Goal: Task Accomplishment & Management: Use online tool/utility

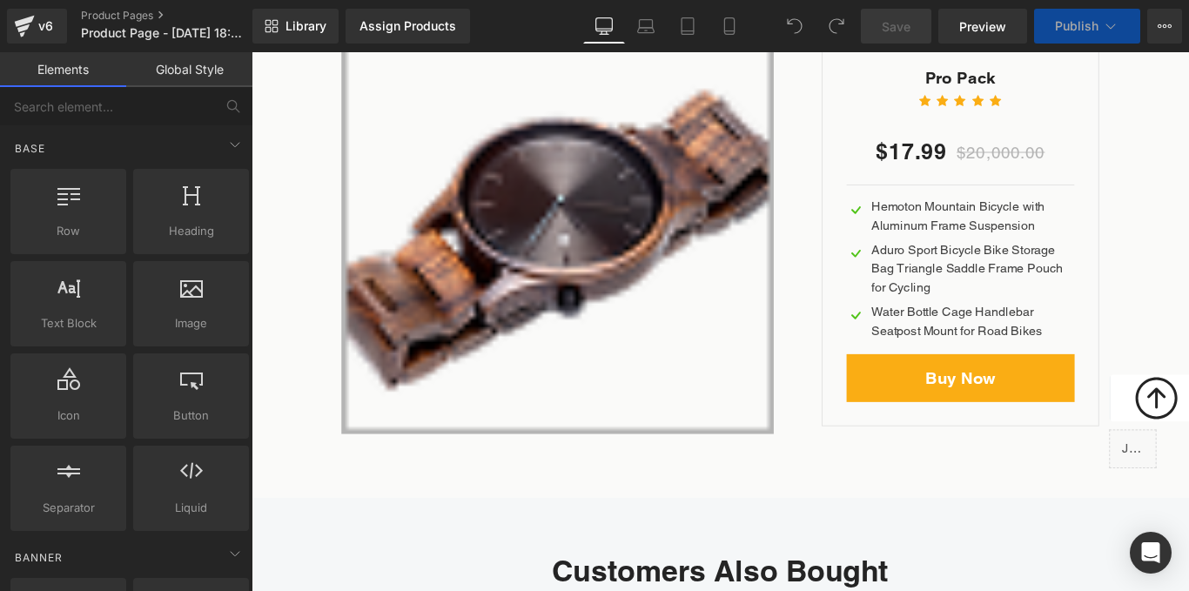
scroll to position [6308, 0]
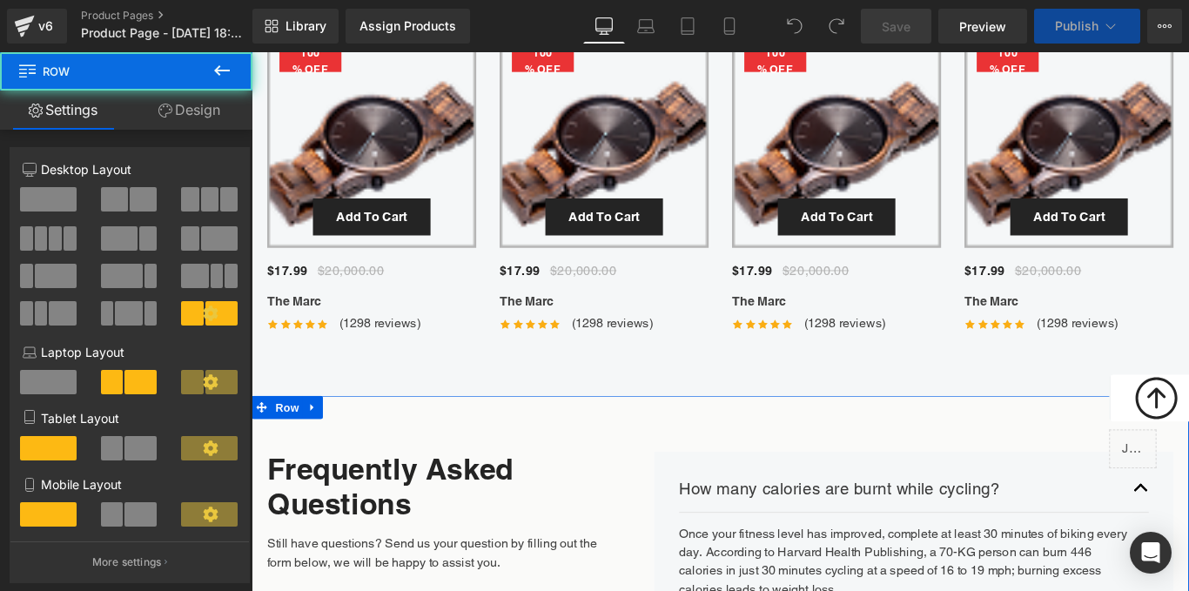
click at [601, 445] on div "42px" at bounding box center [778, 457] width 1053 height 37
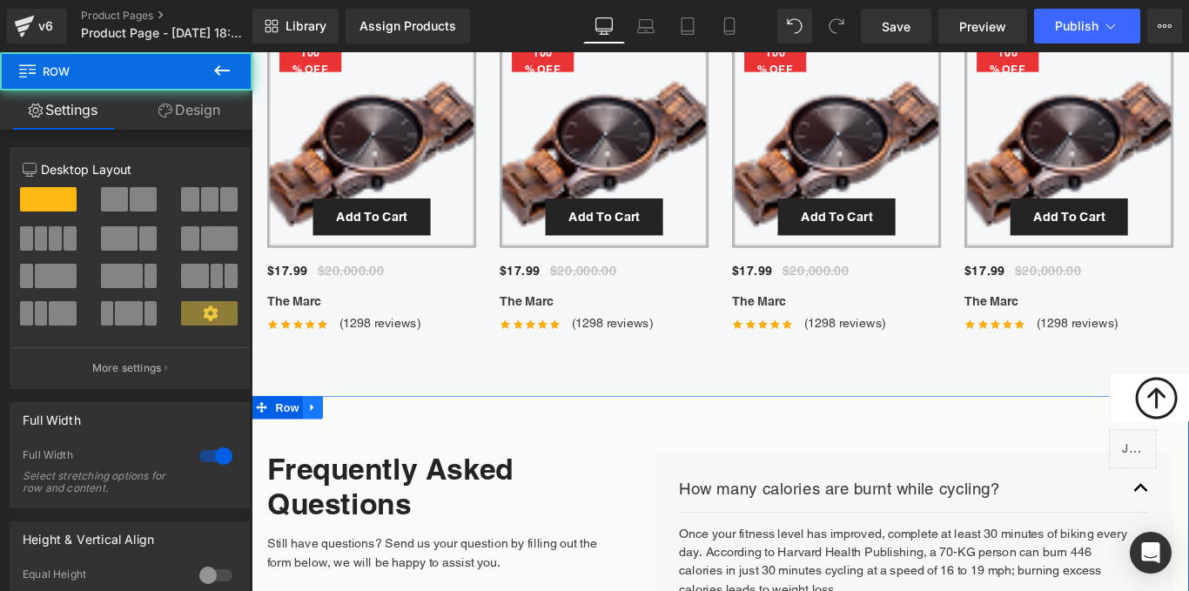
click at [314, 452] on icon at bounding box center [320, 451] width 12 height 13
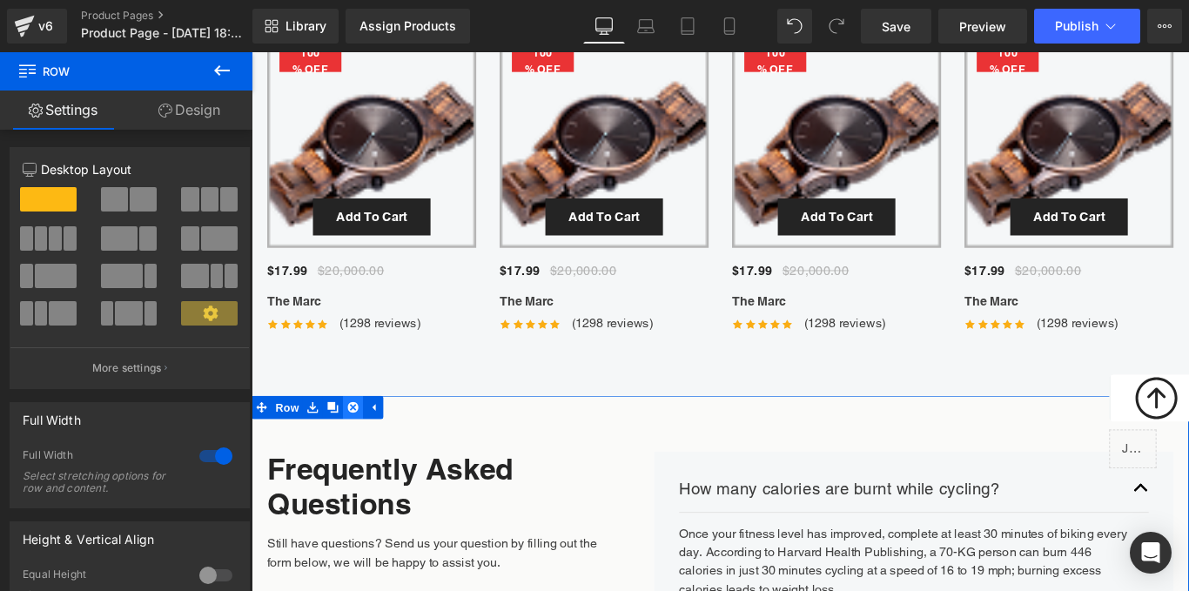
click at [364, 446] on icon at bounding box center [366, 452] width 12 height 12
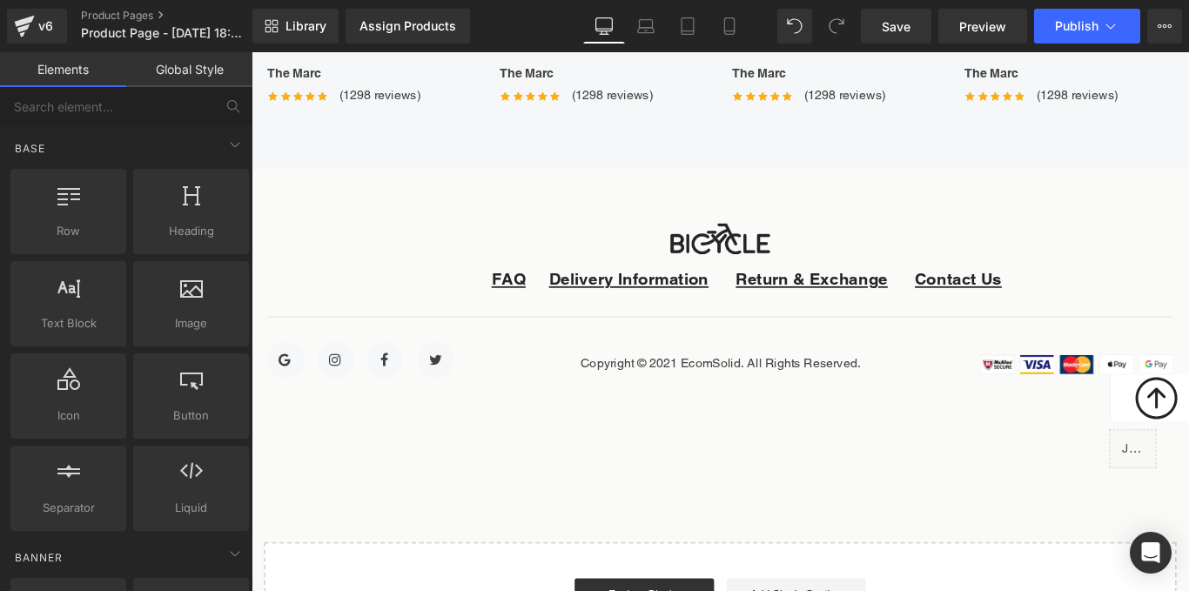
scroll to position [6565, 0]
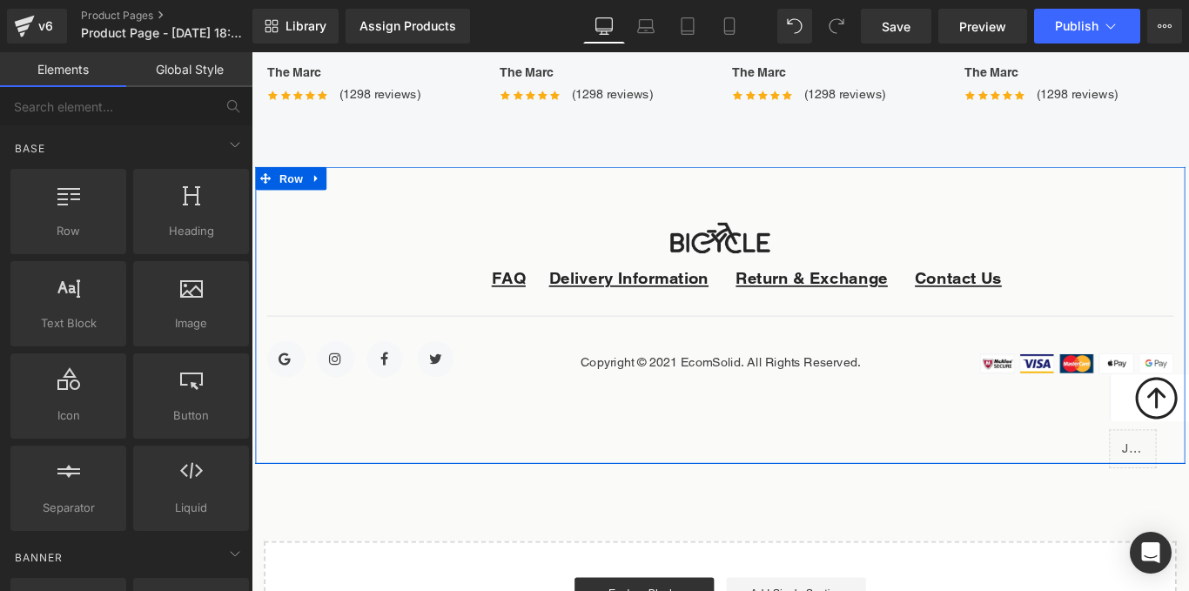
click at [581, 201] on div "Image FAQ Text Block Delivery Information Text Block Return & Exchange Text Blo…" at bounding box center [778, 347] width 1045 height 333
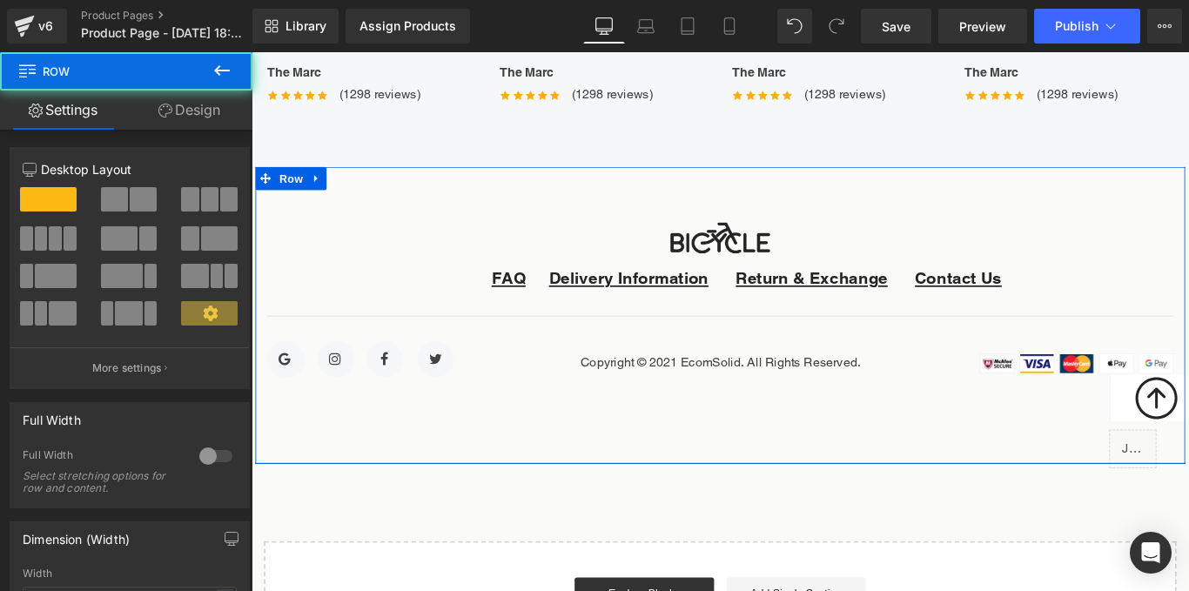
click at [325, 191] on icon at bounding box center [325, 193] width 12 height 13
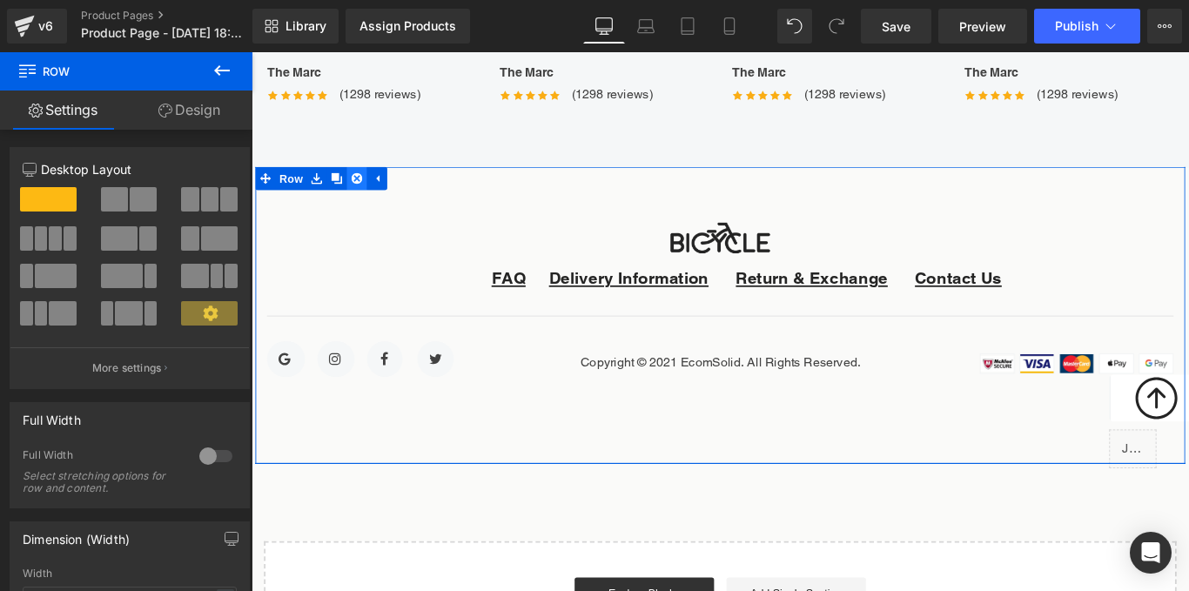
click at [366, 195] on icon at bounding box center [370, 194] width 12 height 12
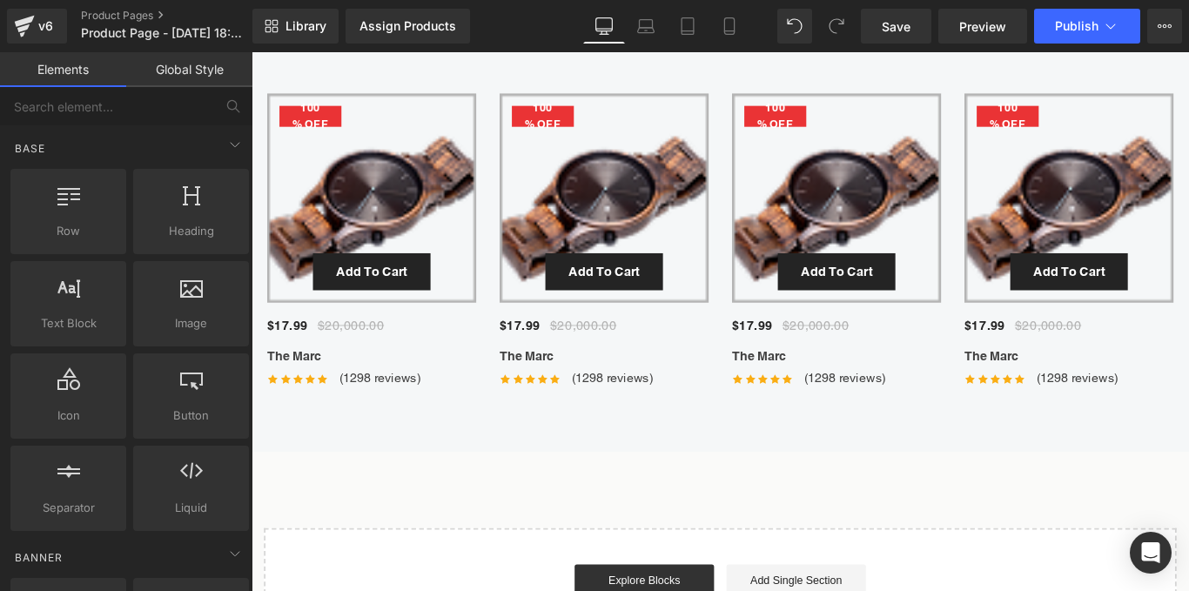
scroll to position [6227, 0]
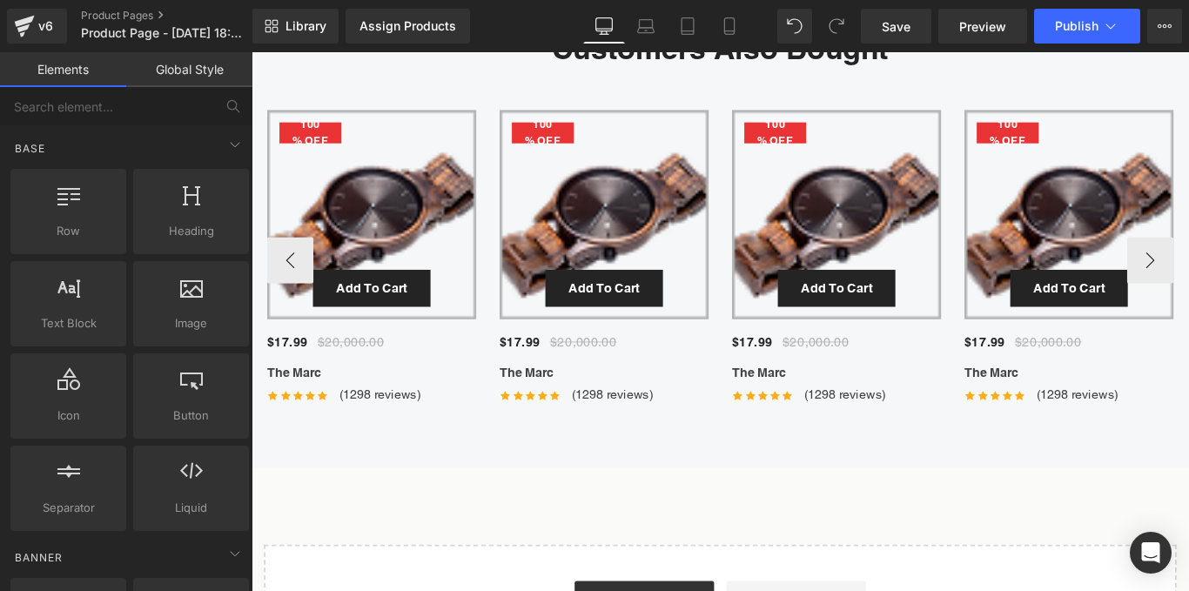
click at [767, 125] on div "100 % (P) Image Add To Cart (P) Cart Button Row $17.99" at bounding box center [1052, 287] width 1567 height 339
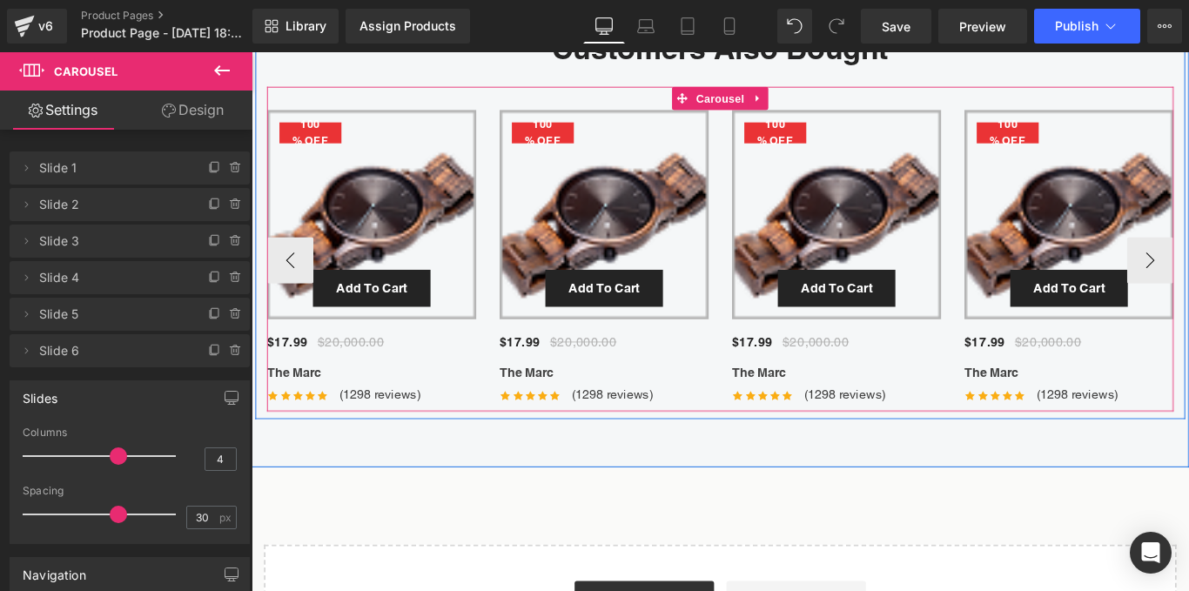
click at [737, 172] on img at bounding box center [647, 235] width 235 height 235
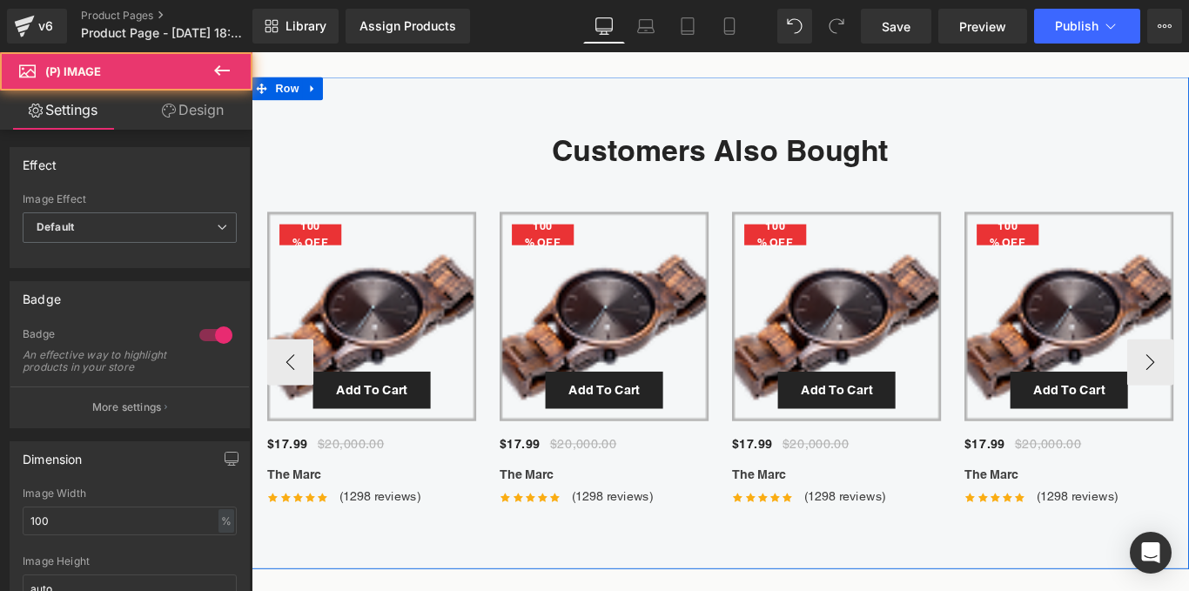
scroll to position [6111, 0]
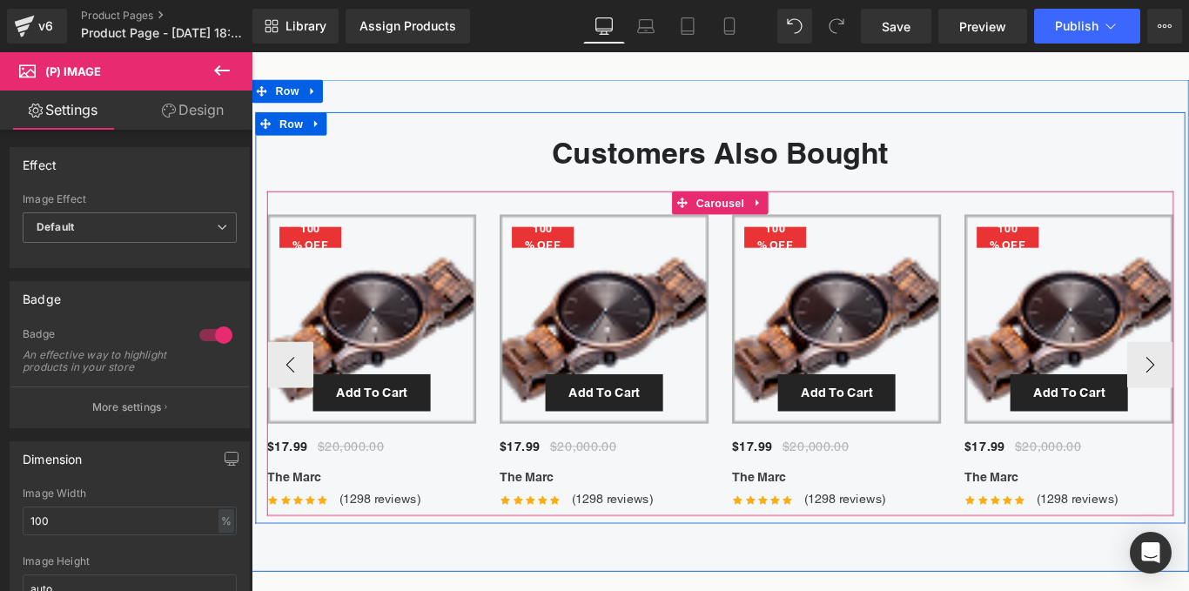
click at [506, 252] on div "100 % (P) Image Add To Cart (P) Cart Button Row $17.99" at bounding box center [1052, 403] width 1567 height 339
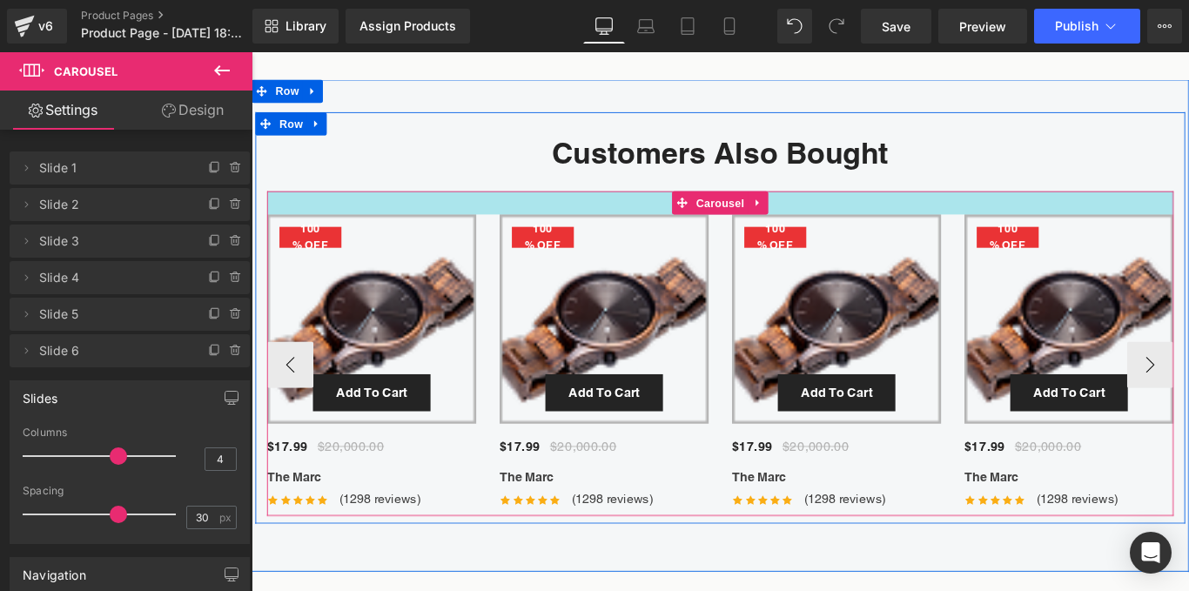
click at [475, 219] on div at bounding box center [778, 221] width 1018 height 26
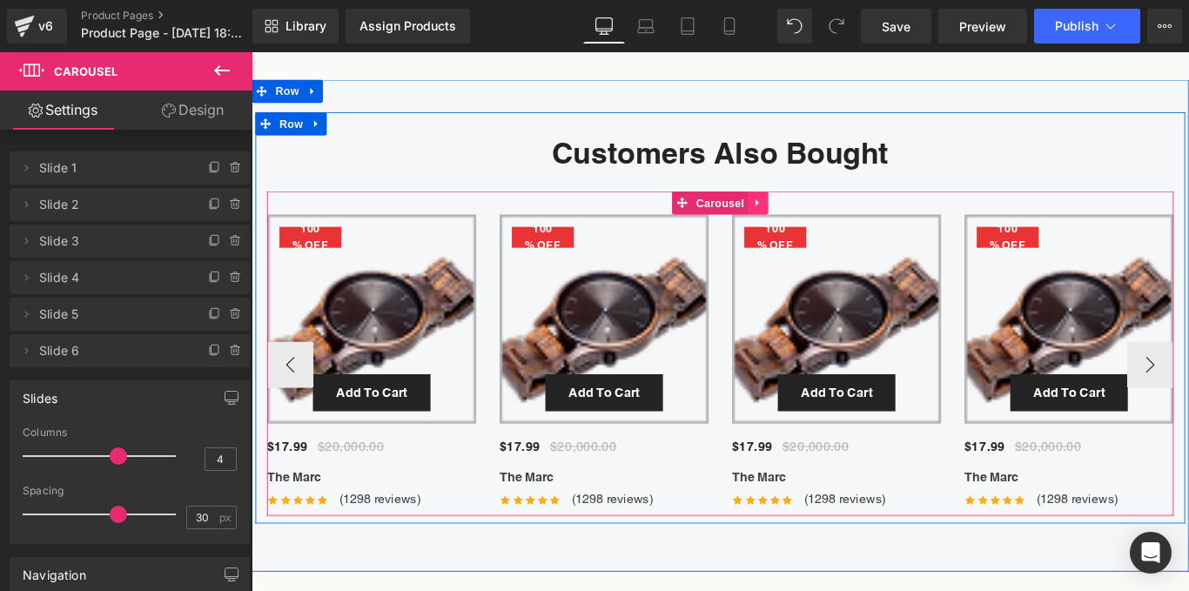
click at [818, 220] on icon at bounding box center [819, 222] width 3 height 8
click at [821, 219] on link at bounding box center [832, 221] width 23 height 26
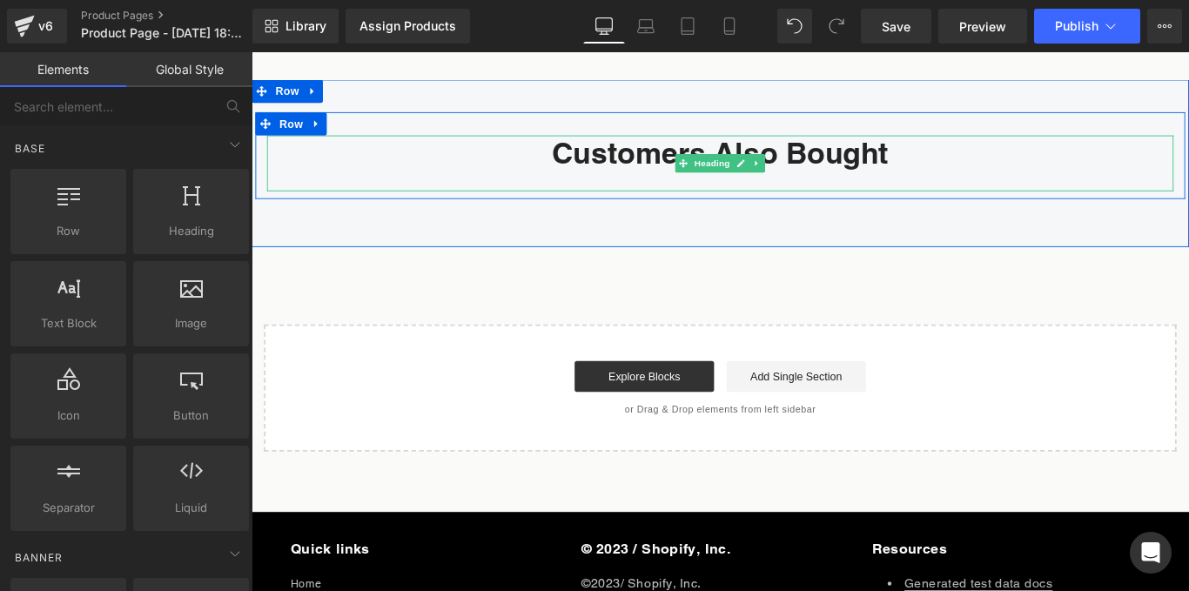
click at [719, 165] on h2 "Customers Also Bought" at bounding box center [778, 165] width 1018 height 40
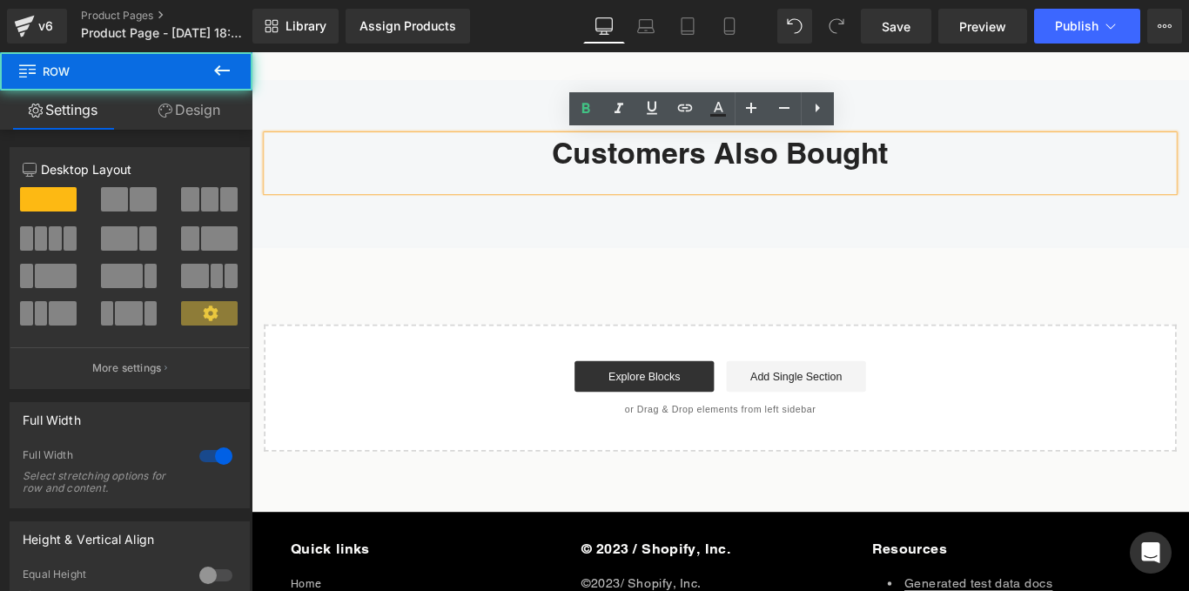
click at [537, 110] on div "Customers Also Bought Heading Row Row" at bounding box center [778, 177] width 1053 height 188
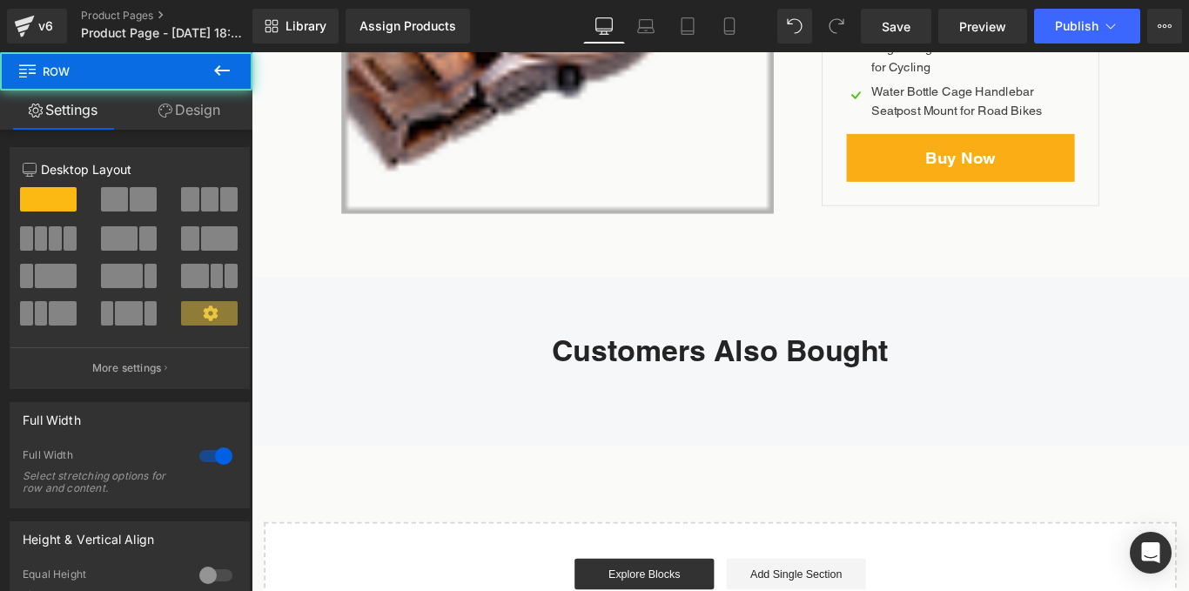
scroll to position [5887, 0]
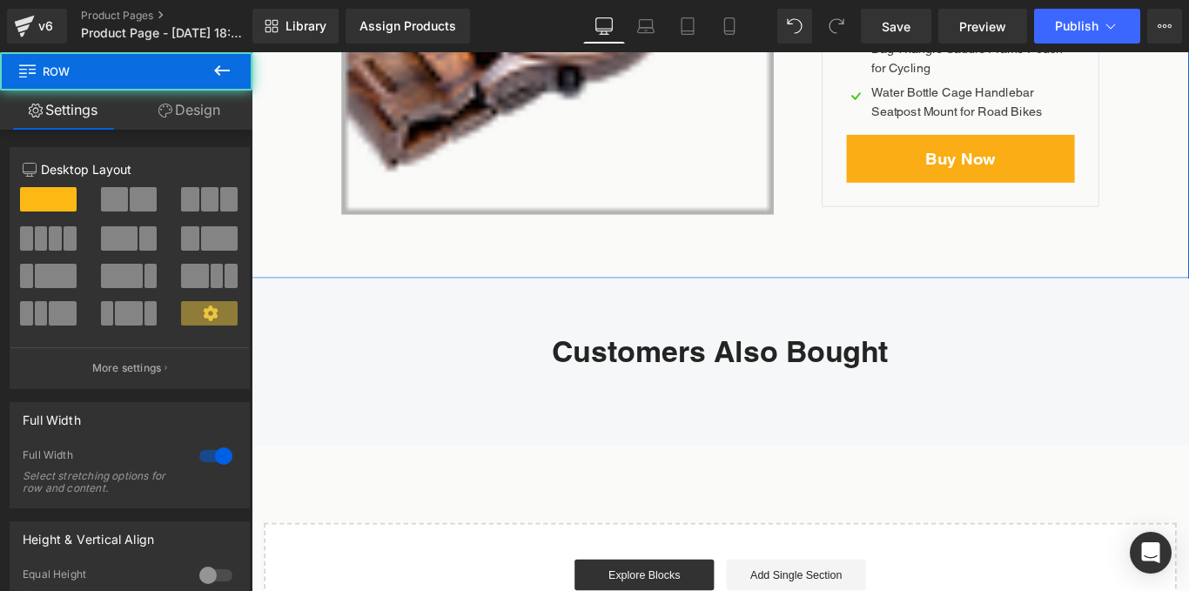
click at [824, 318] on div "Customers Also Bought Heading Row Row 42px" at bounding box center [778, 400] width 1053 height 188
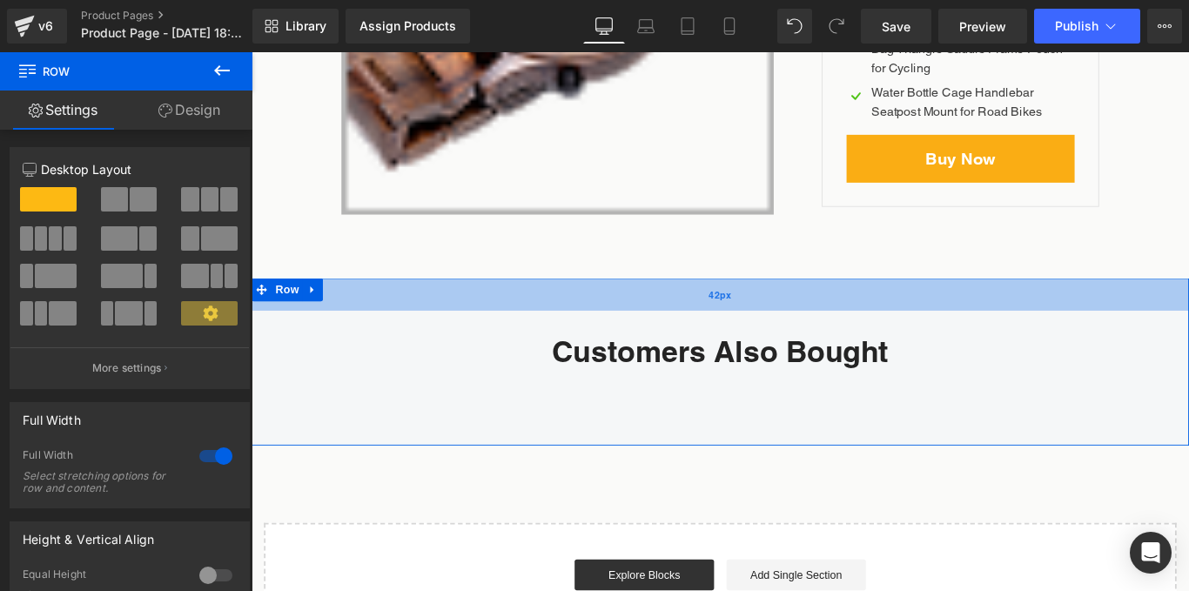
click at [332, 318] on div "42px" at bounding box center [778, 324] width 1053 height 37
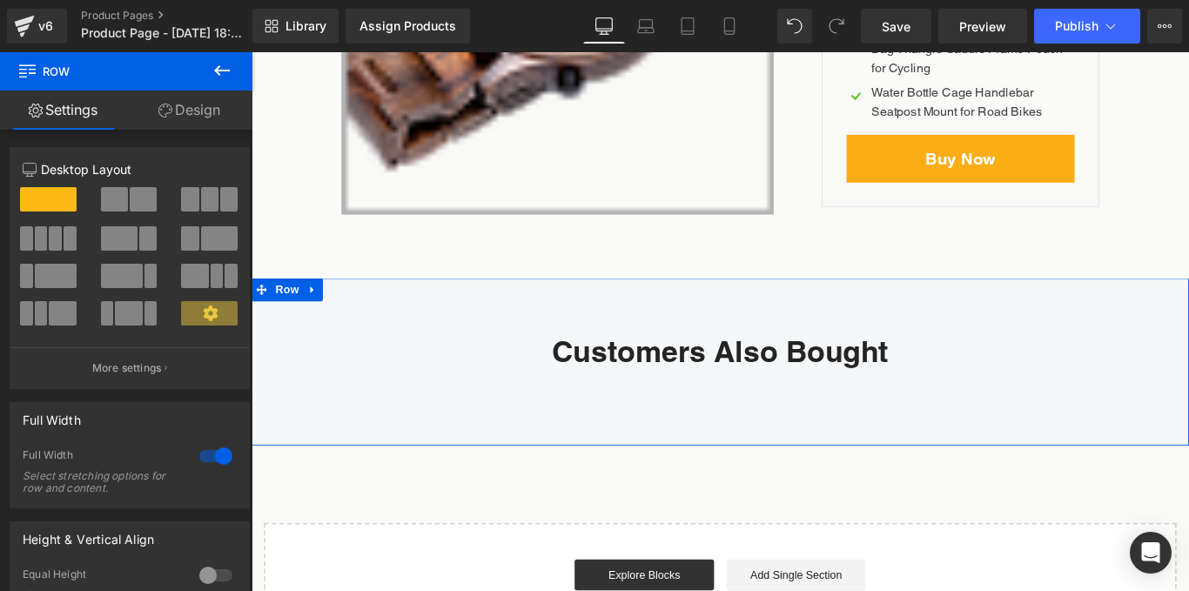
click at [315, 316] on icon at bounding box center [320, 319] width 12 height 13
click at [364, 317] on icon at bounding box center [366, 319] width 12 height 12
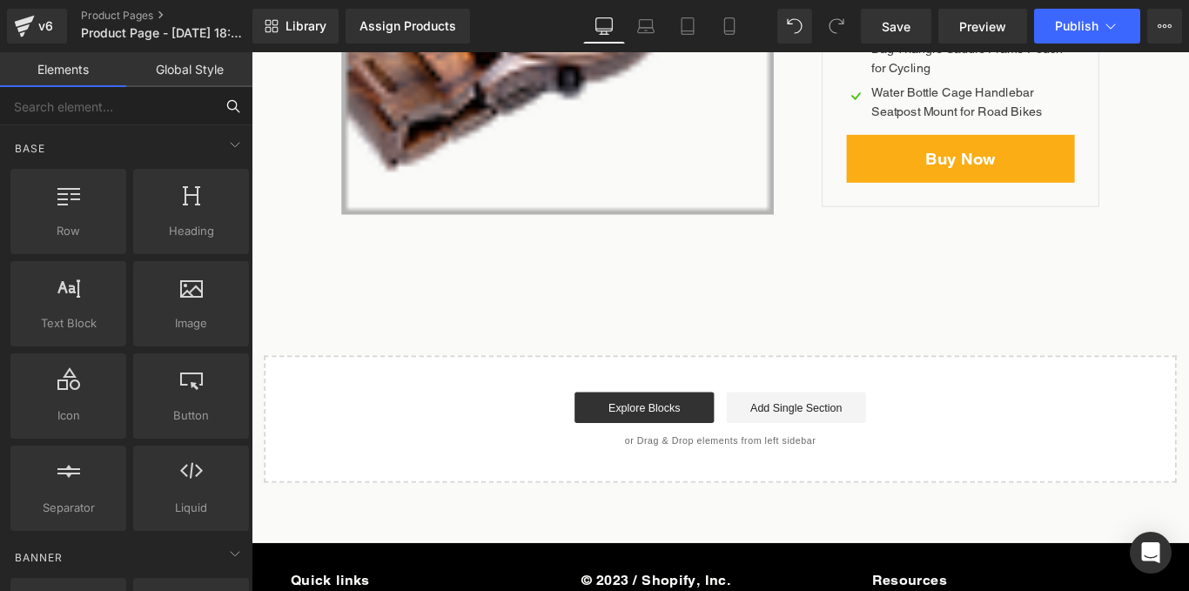
click at [88, 109] on input "text" at bounding box center [107, 106] width 214 height 38
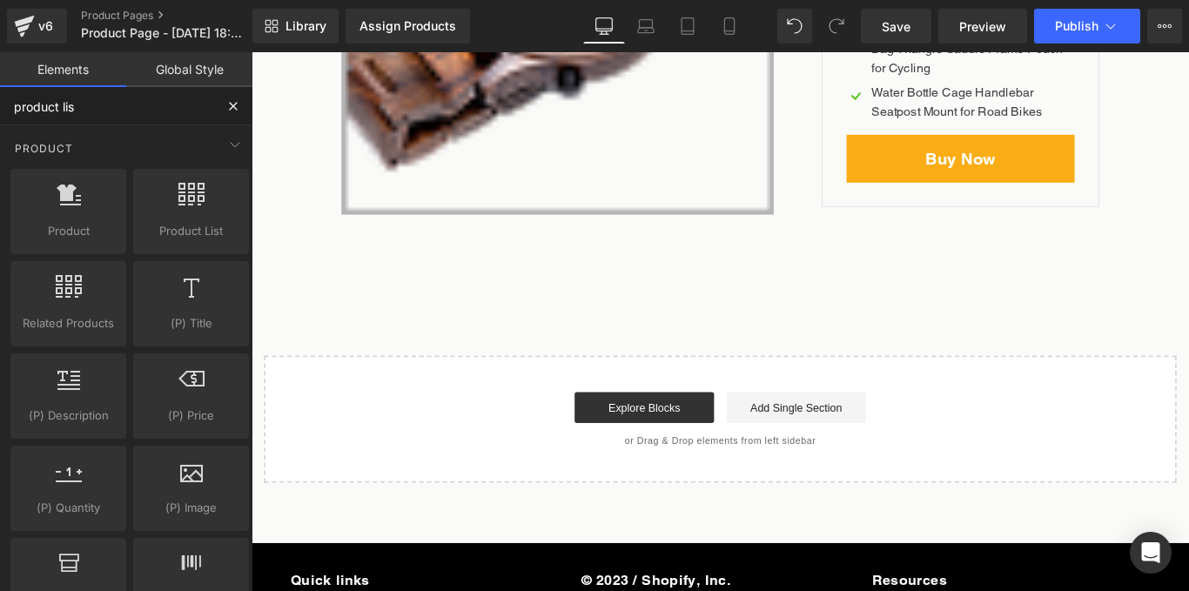
type input "product list"
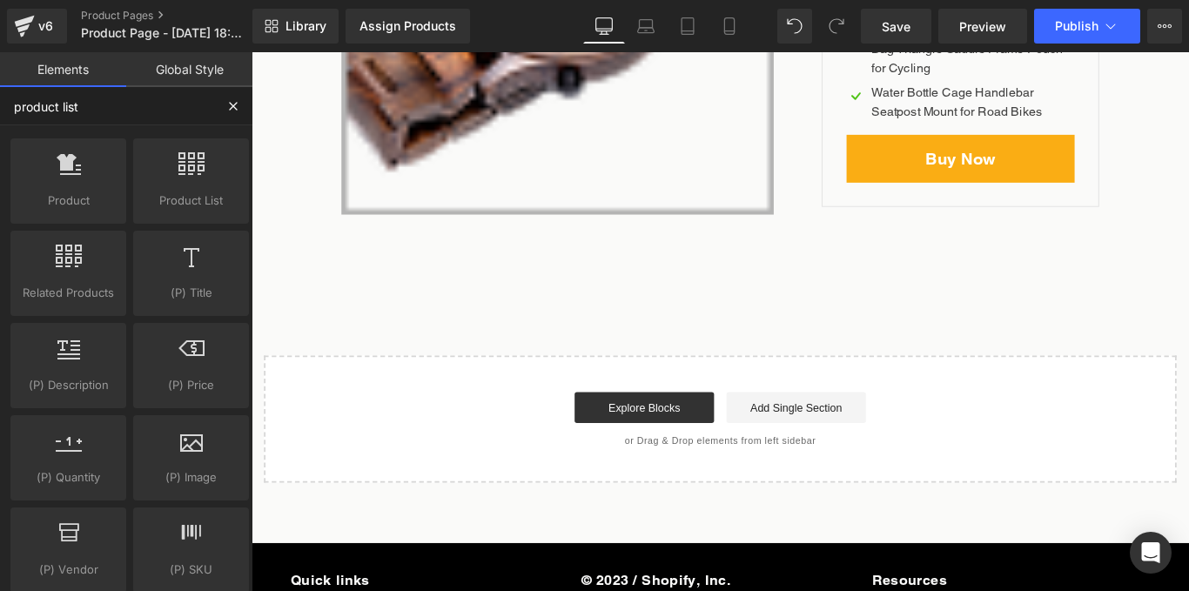
scroll to position [0, 0]
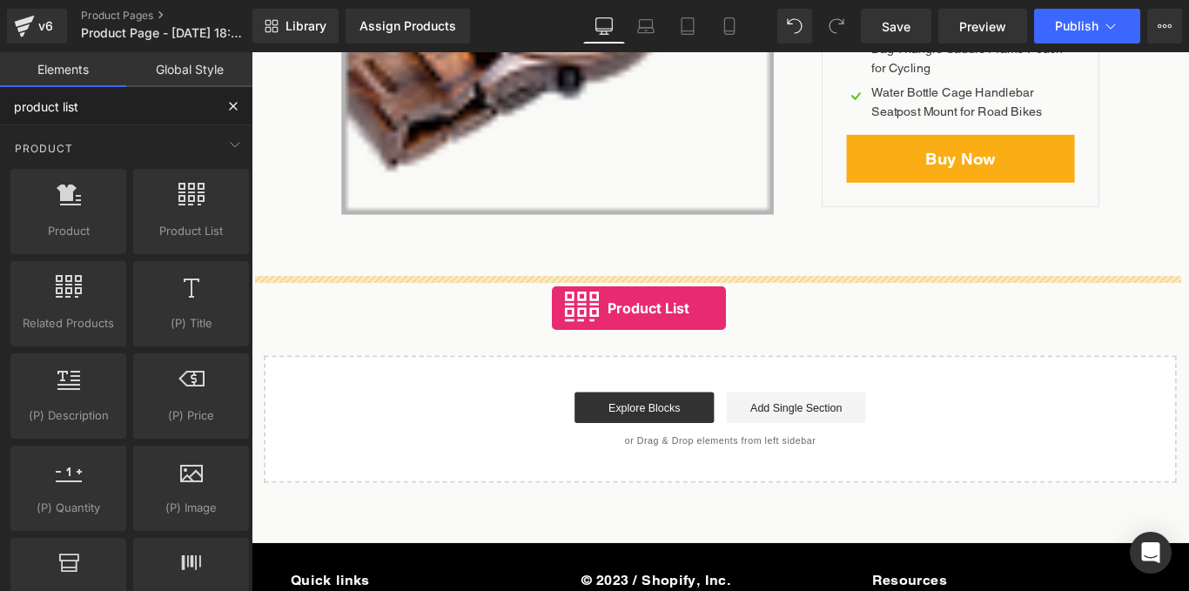
drag, startPoint x: 430, startPoint y: 263, endPoint x: 589, endPoint y: 339, distance: 176.8
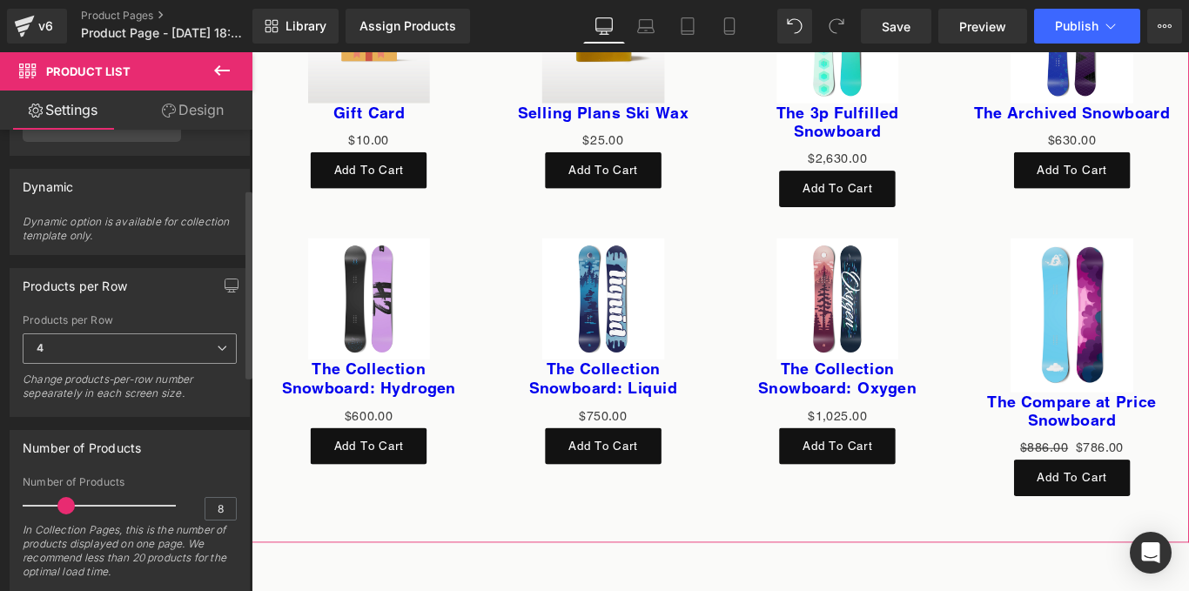
scroll to position [146, 0]
drag, startPoint x: 57, startPoint y: 501, endPoint x: 38, endPoint y: 501, distance: 18.3
click at [38, 501] on span at bounding box center [45, 501] width 17 height 17
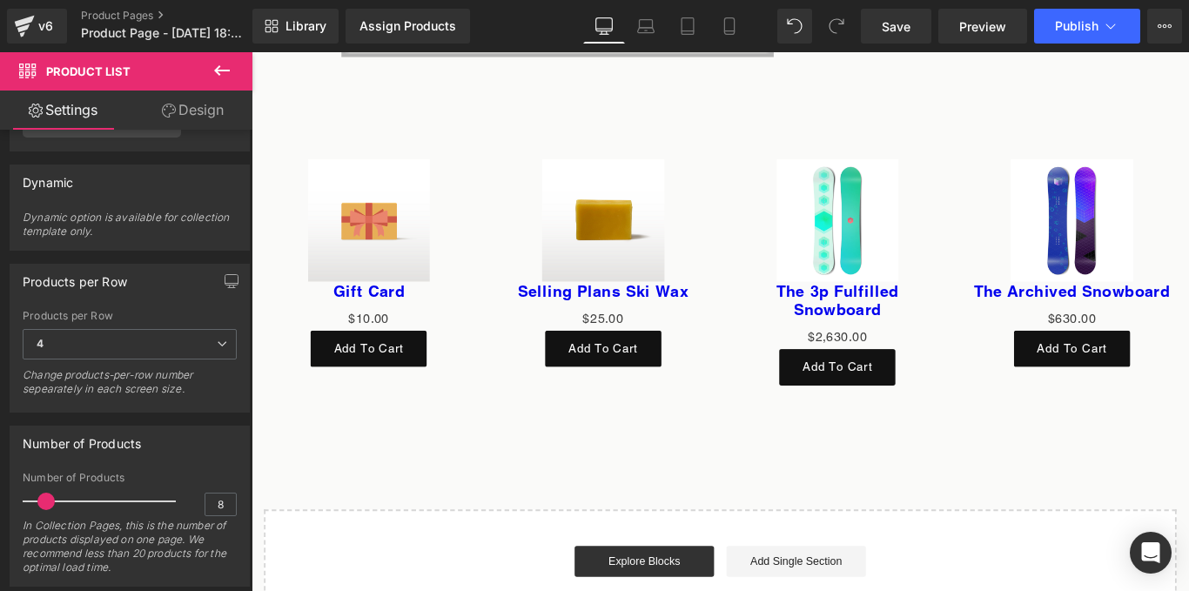
scroll to position [6066, 0]
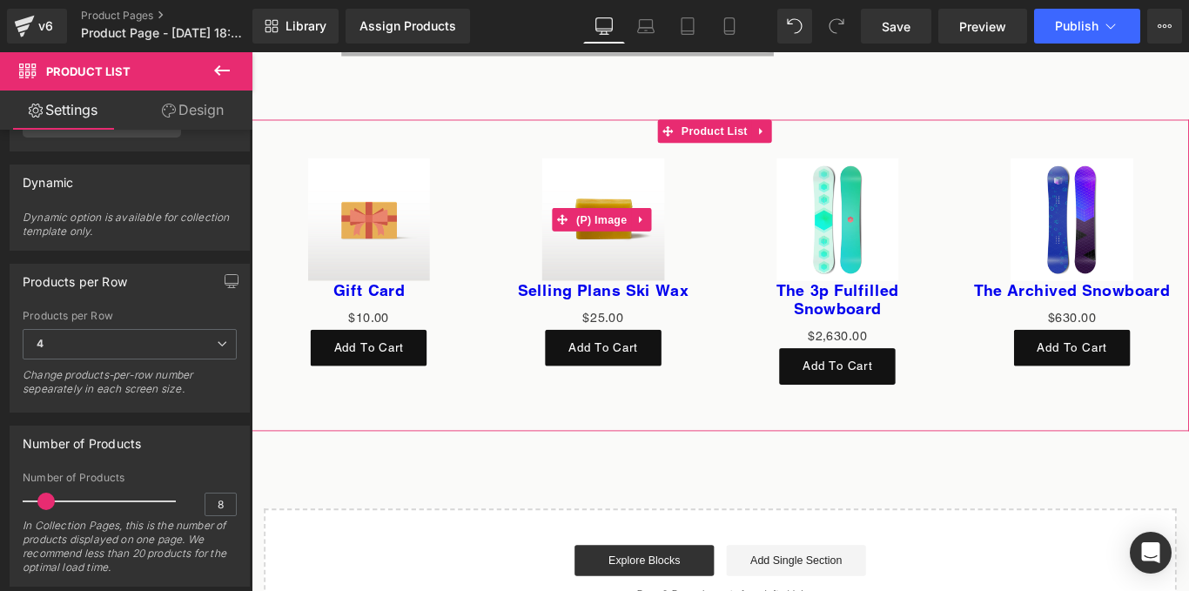
click at [541, 270] on div "Sale Off" at bounding box center [647, 240] width 229 height 138
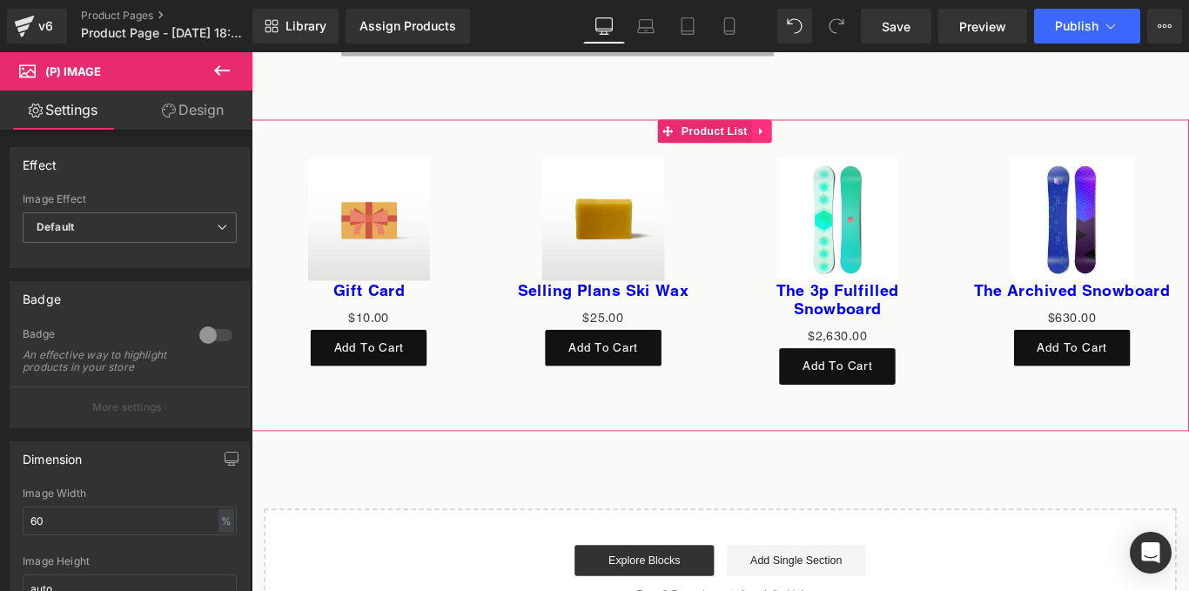
click at [815, 135] on link at bounding box center [824, 141] width 23 height 26
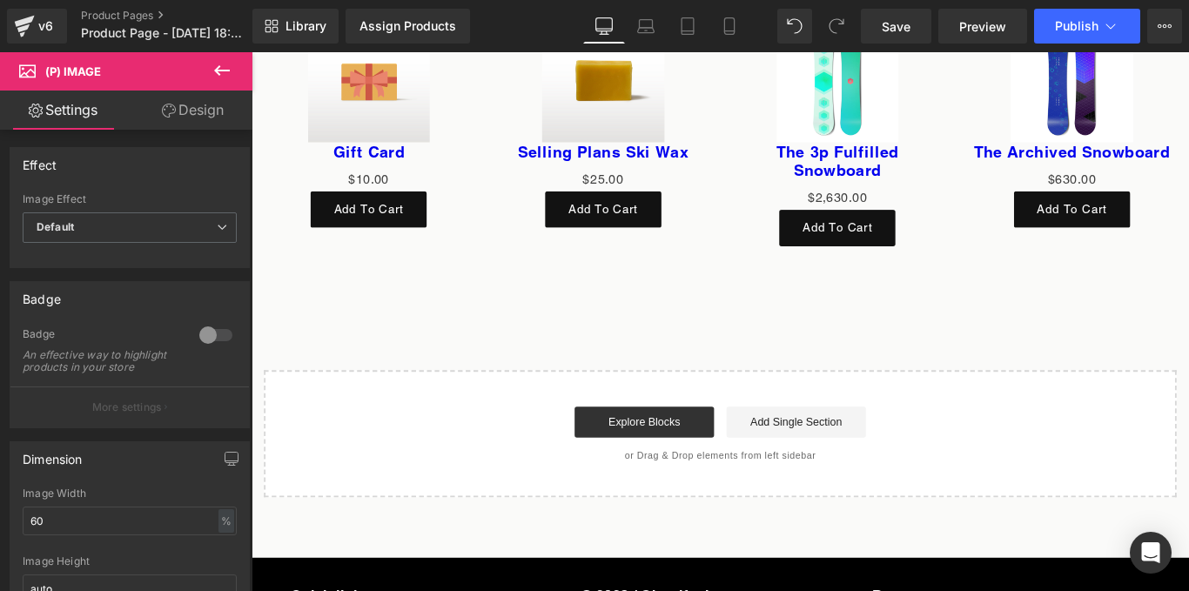
scroll to position [6222, 0]
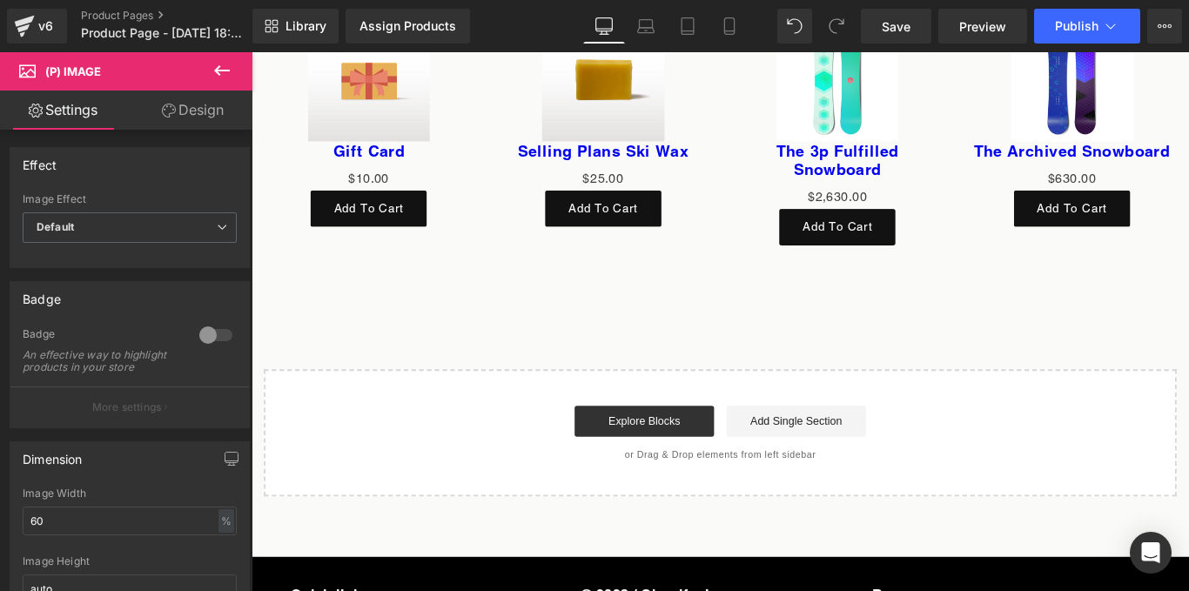
click at [231, 68] on icon at bounding box center [222, 70] width 21 height 21
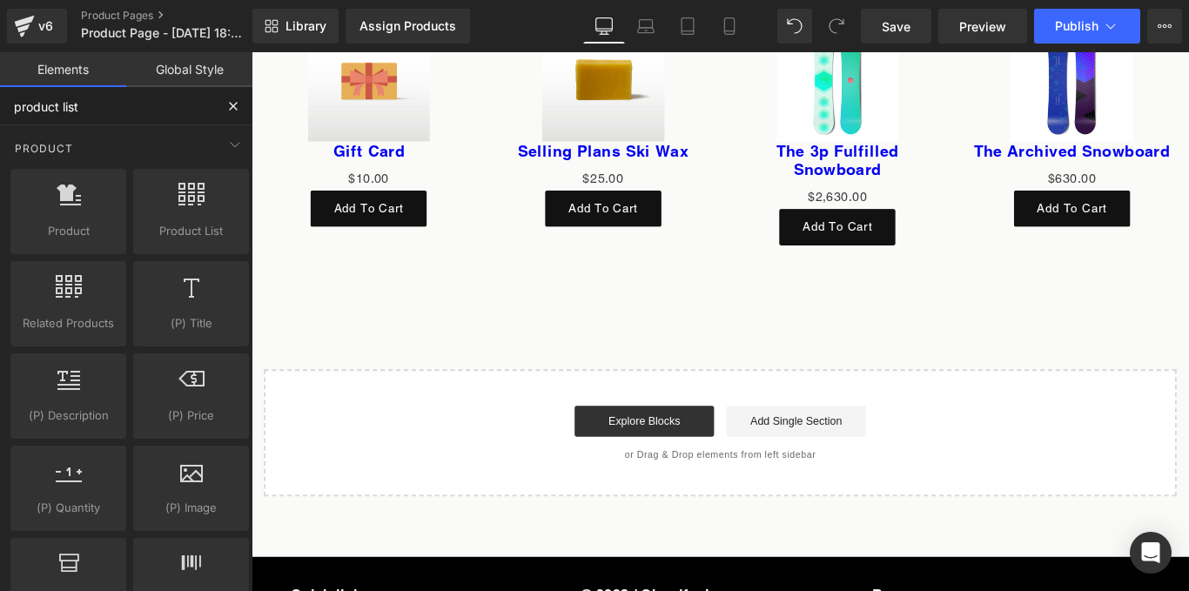
click at [104, 116] on input "product list" at bounding box center [107, 106] width 214 height 38
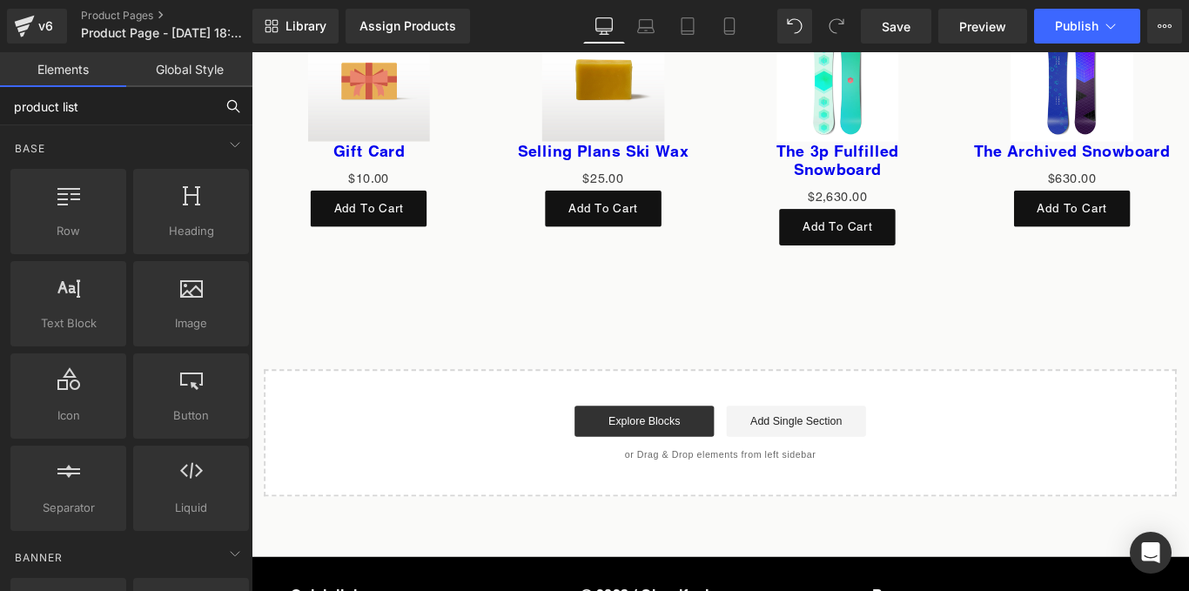
click at [185, 109] on input "product list" at bounding box center [107, 106] width 214 height 38
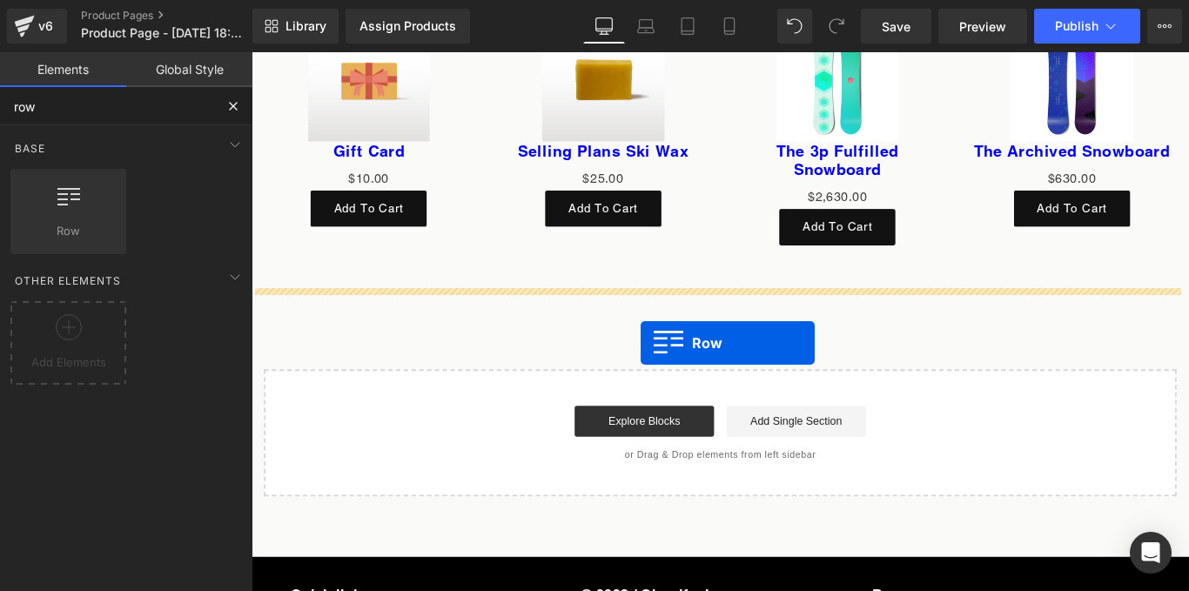
drag, startPoint x: 307, startPoint y: 270, endPoint x: 689, endPoint y: 378, distance: 396.3
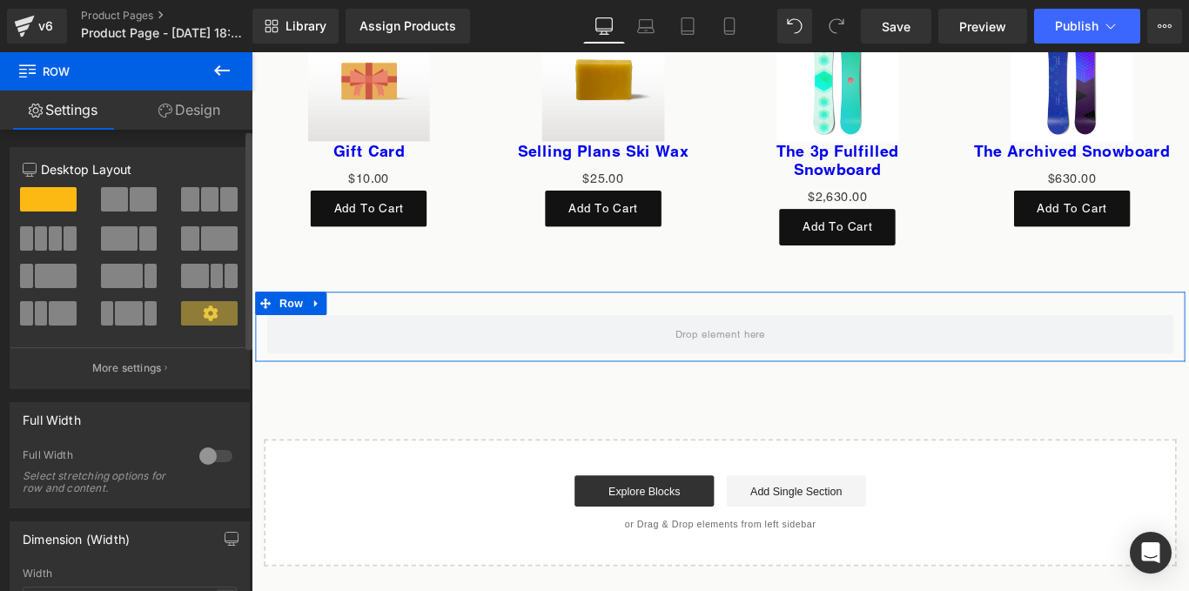
click at [138, 203] on span at bounding box center [143, 199] width 27 height 24
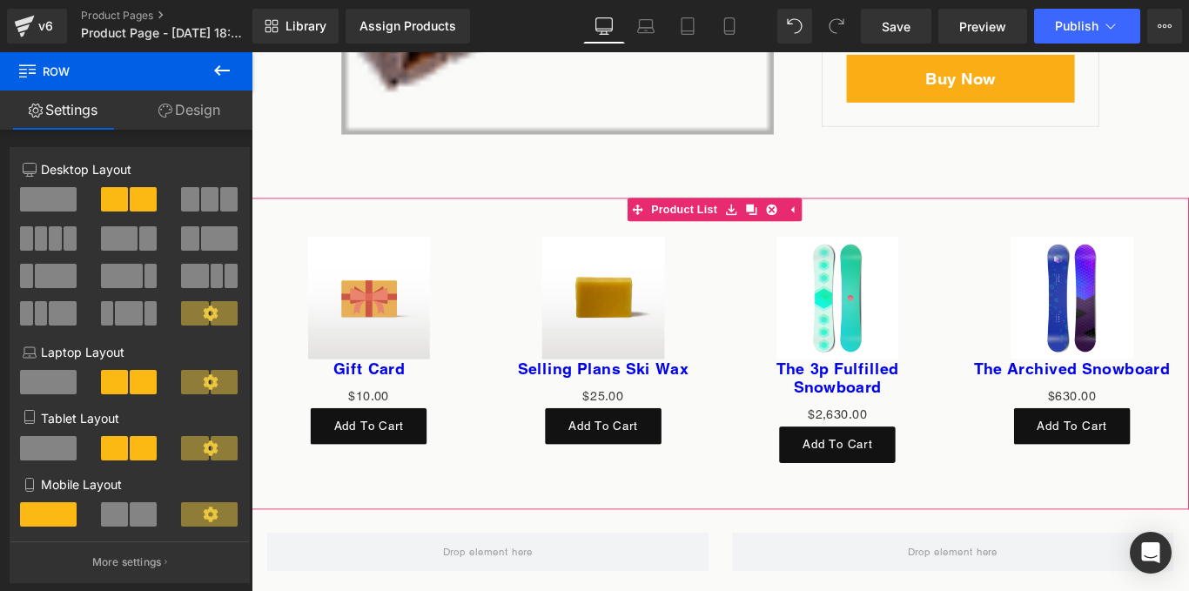
scroll to position [5977, 0]
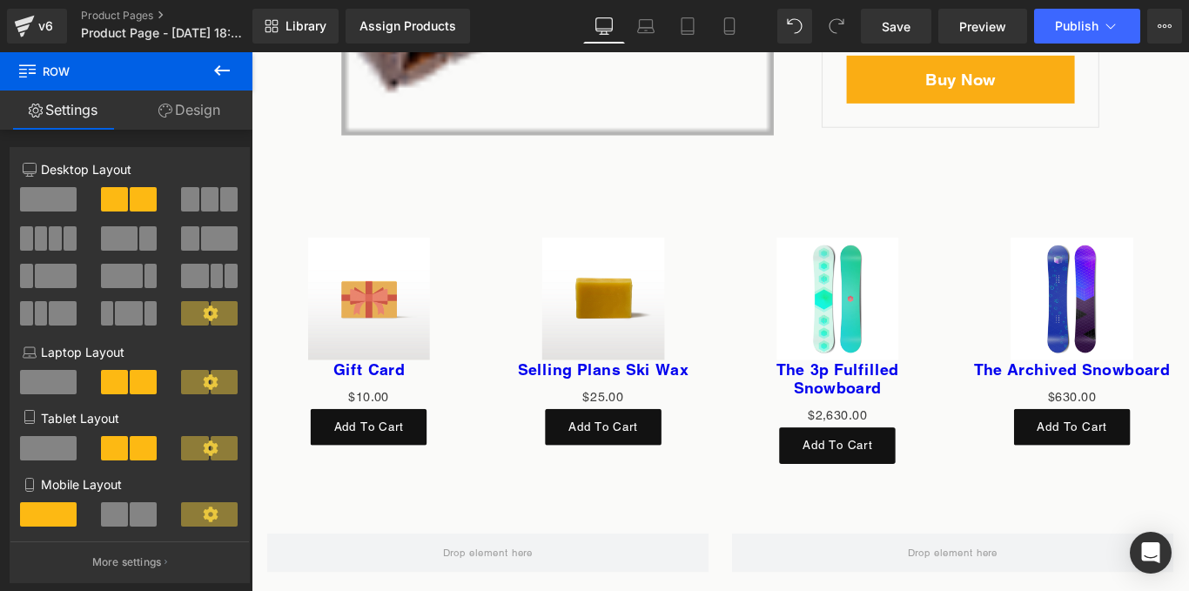
click at [807, 268] on div "Sale Off" at bounding box center [910, 329] width 229 height 138
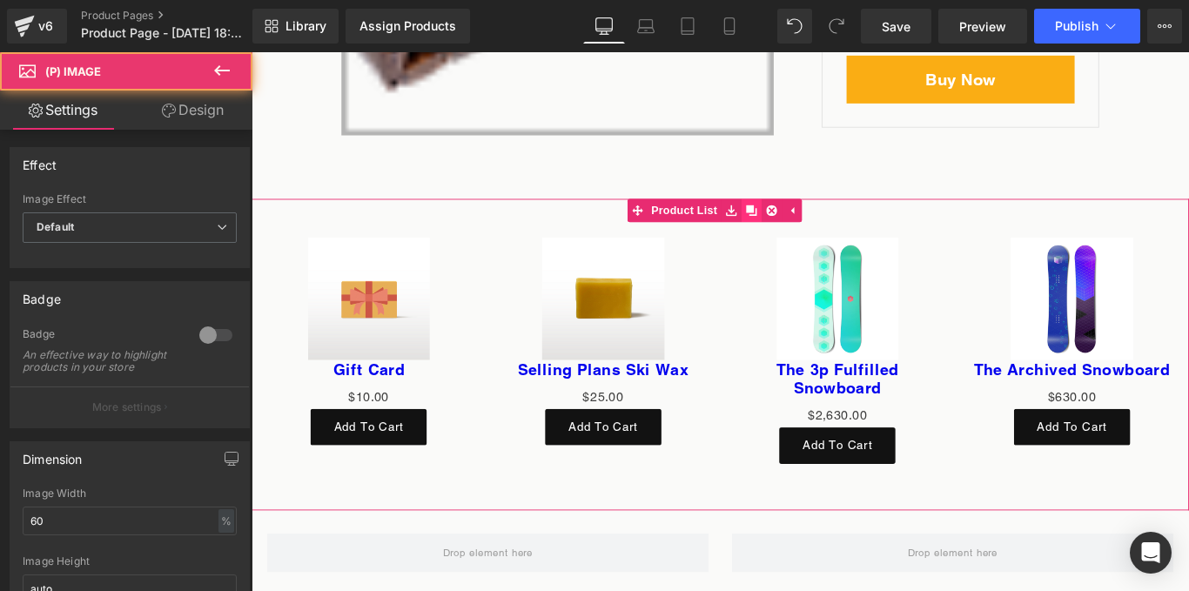
click at [812, 224] on icon at bounding box center [813, 230] width 12 height 12
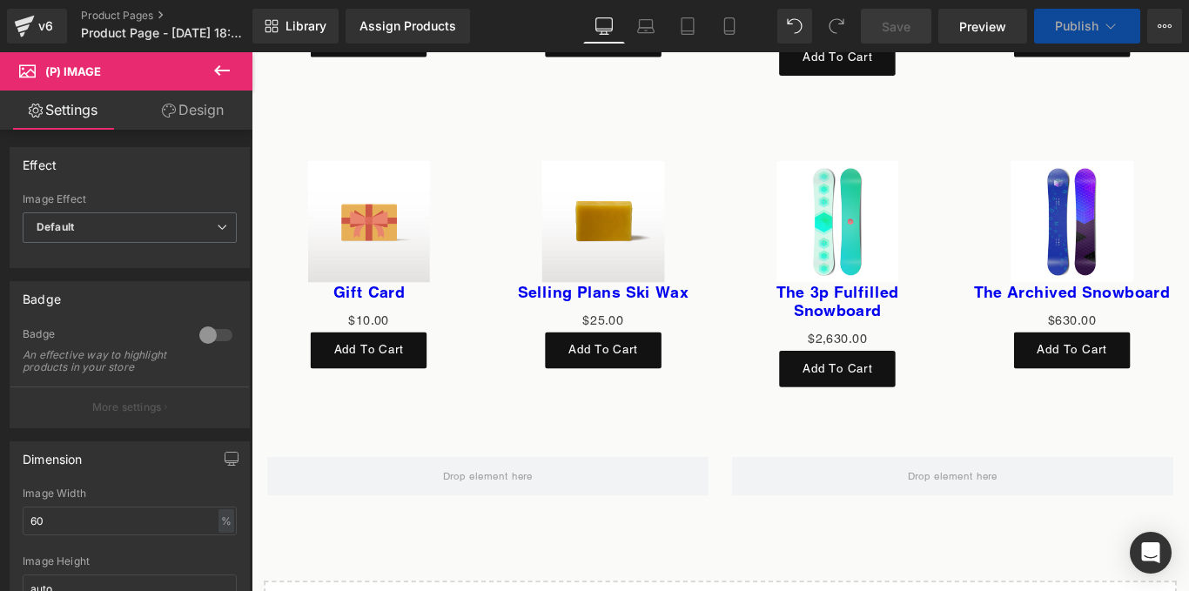
scroll to position [6417, 0]
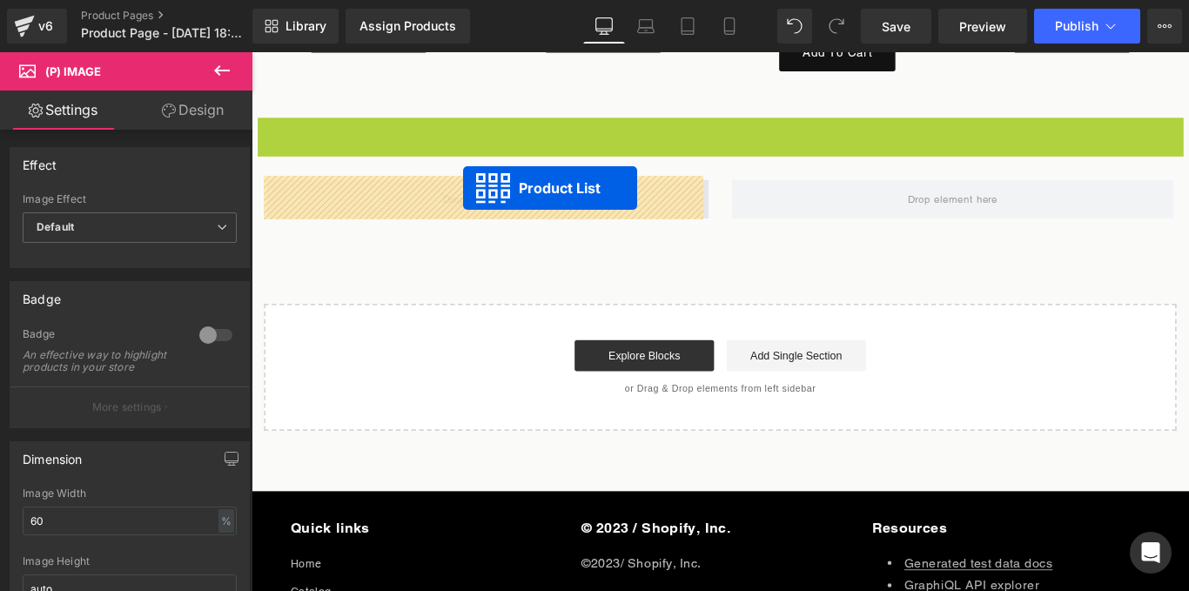
drag, startPoint x: 716, startPoint y: 131, endPoint x: 489, endPoint y: 205, distance: 237.8
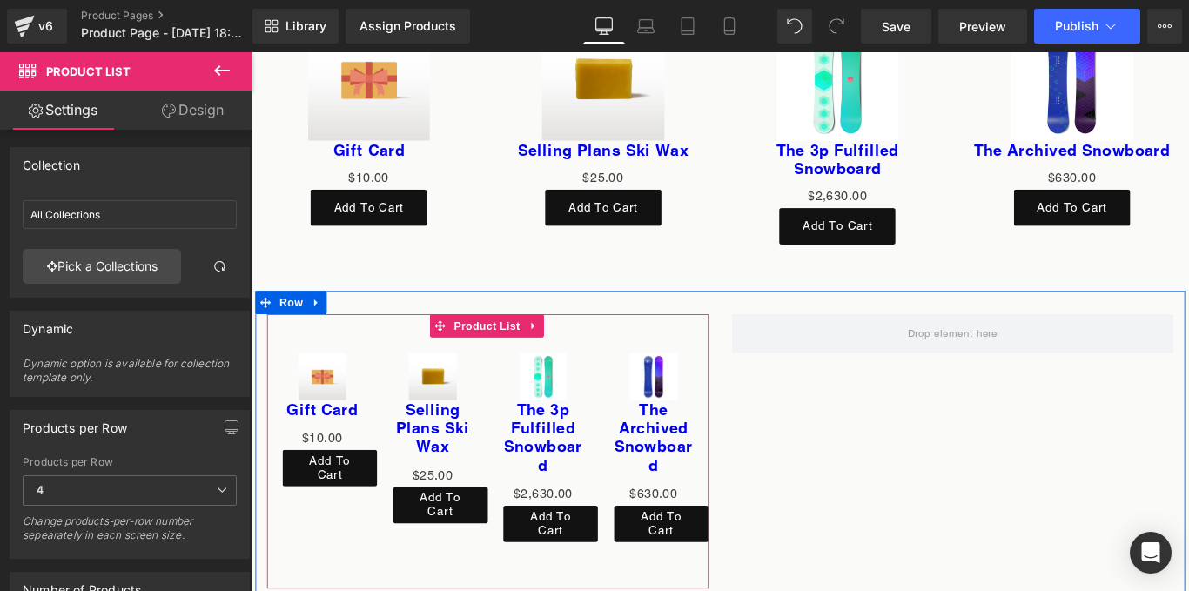
scroll to position [6222, 0]
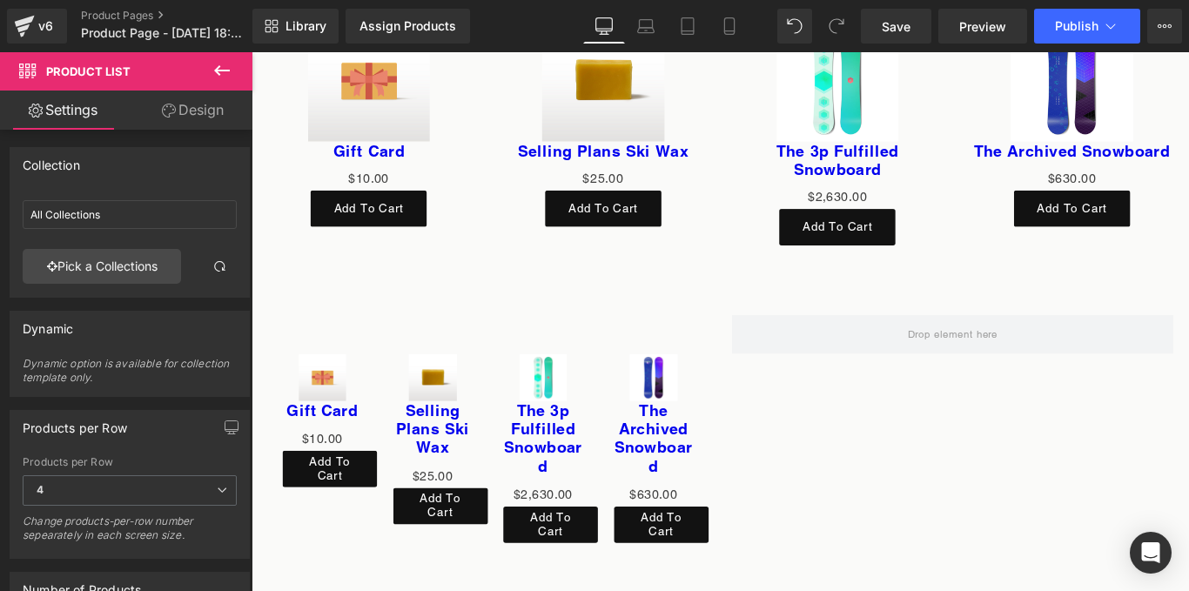
click at [214, 64] on icon at bounding box center [222, 70] width 21 height 21
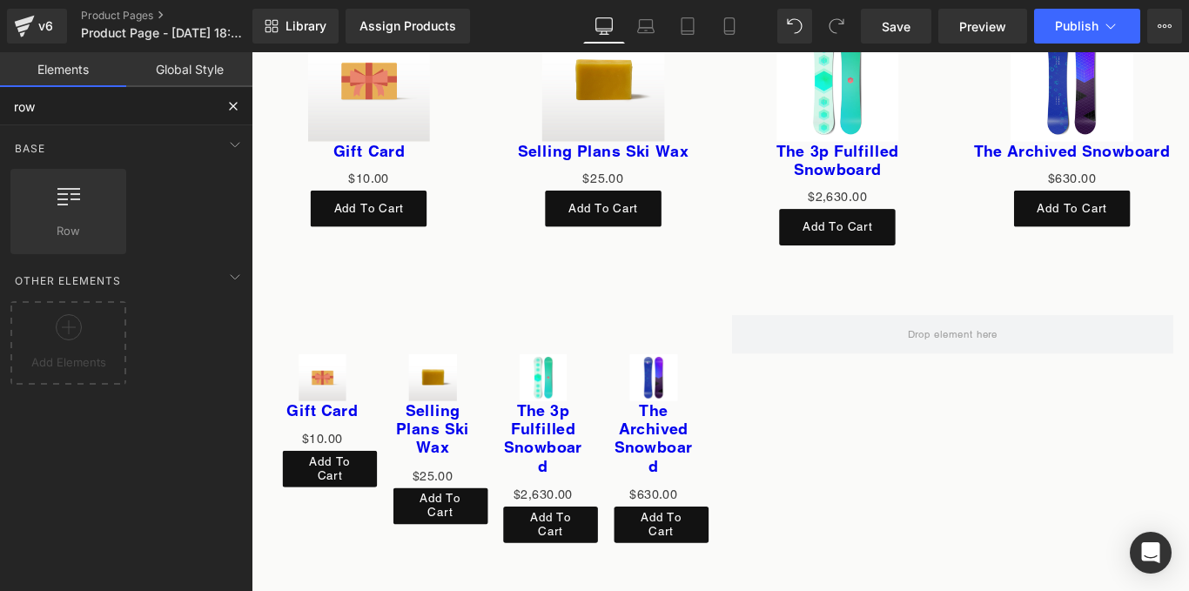
drag, startPoint x: 137, startPoint y: 113, endPoint x: 0, endPoint y: 114, distance: 136.7
click at [0, 114] on input "row" at bounding box center [107, 106] width 214 height 38
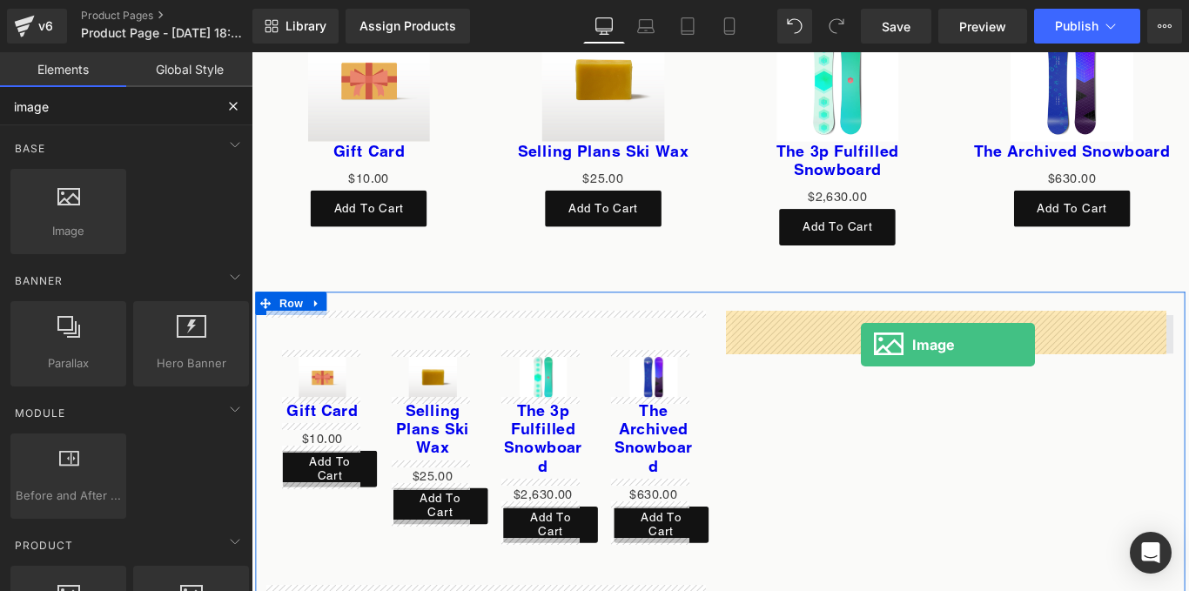
drag, startPoint x: 292, startPoint y: 243, endPoint x: 936, endPoint y: 381, distance: 658.0
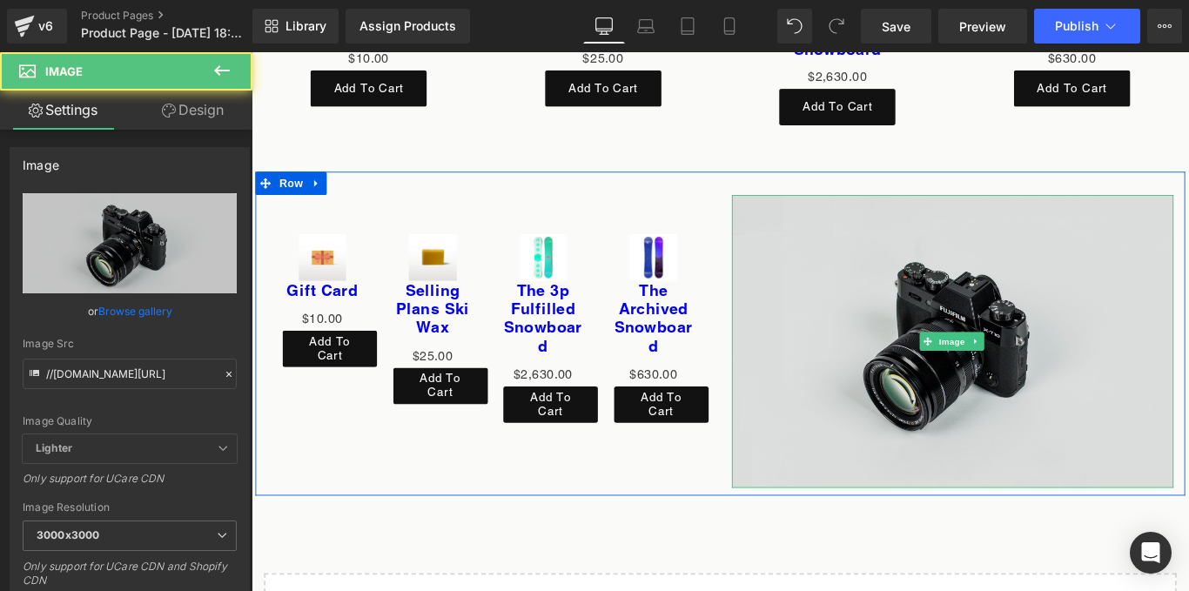
scroll to position [6361, 0]
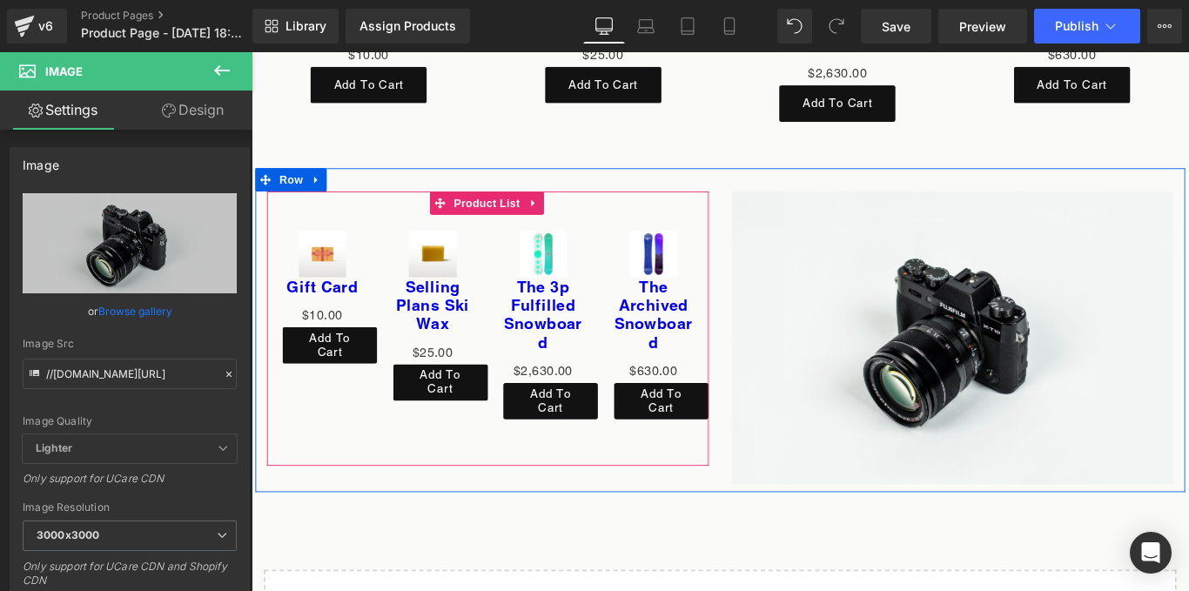
click at [768, 292] on div "Sale Off (P) Image Gift Card (P) Title $0 $10.00 (P) Price Add To Cart (P) Cart…" at bounding box center [517, 363] width 522 height 308
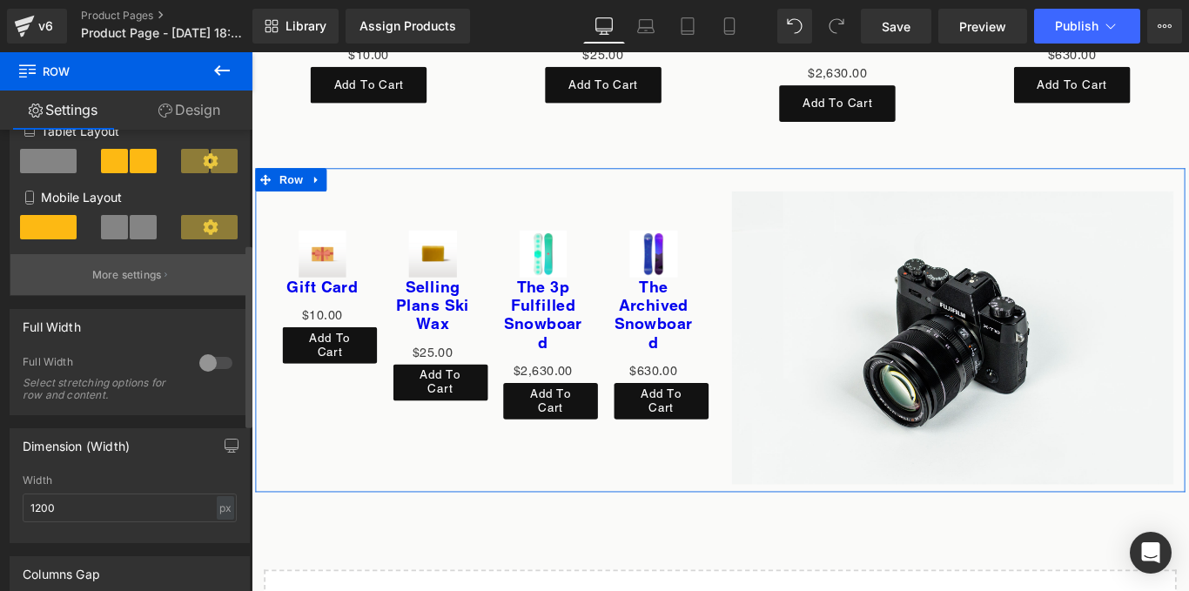
scroll to position [288, 0]
click at [124, 259] on button "More settings" at bounding box center [129, 273] width 239 height 41
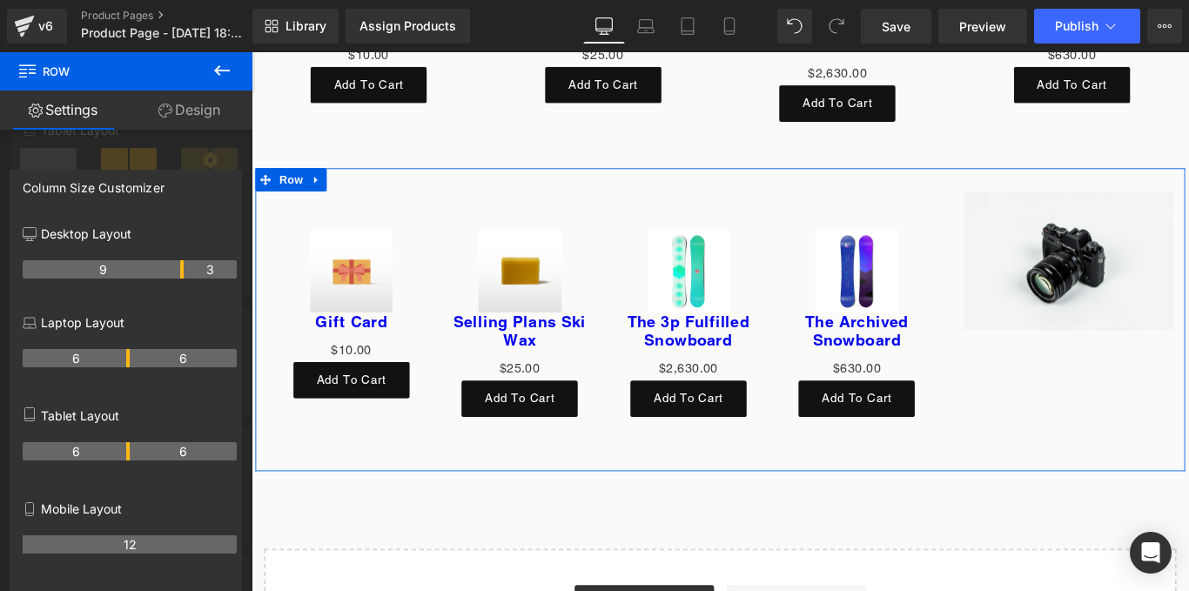
drag, startPoint x: 128, startPoint y: 265, endPoint x: 176, endPoint y: 270, distance: 48.2
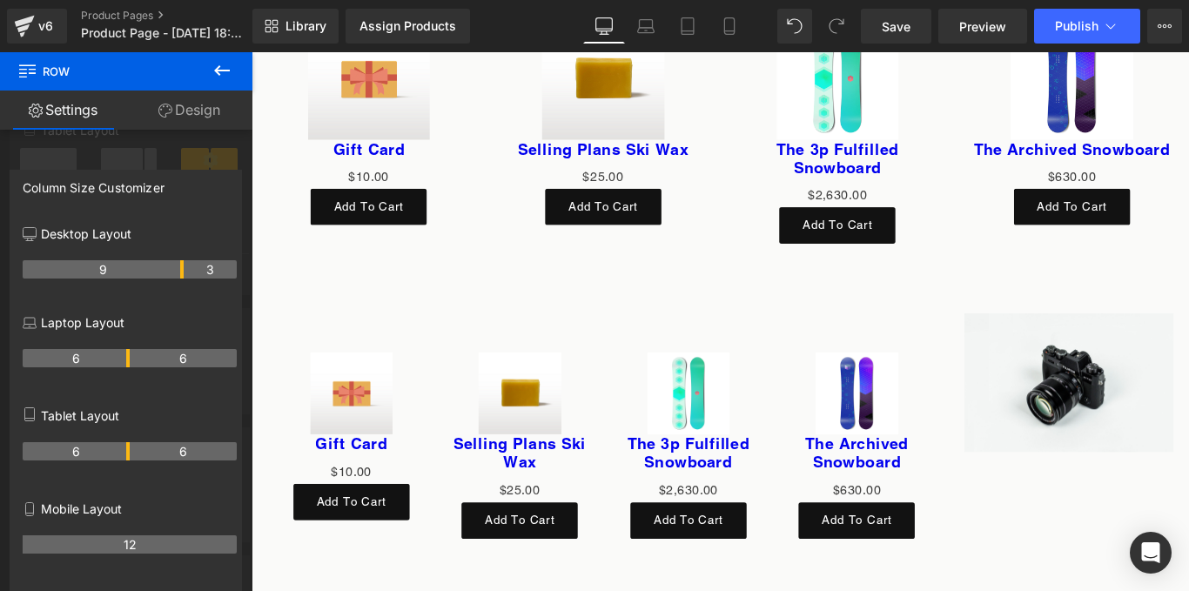
scroll to position [6227, 0]
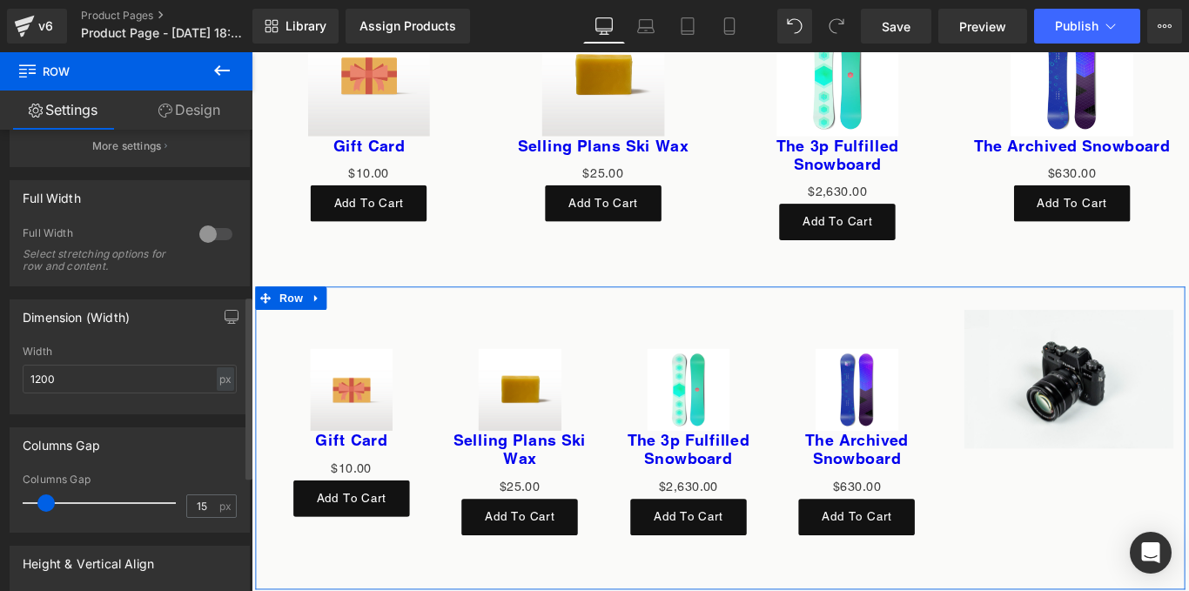
scroll to position [418, 0]
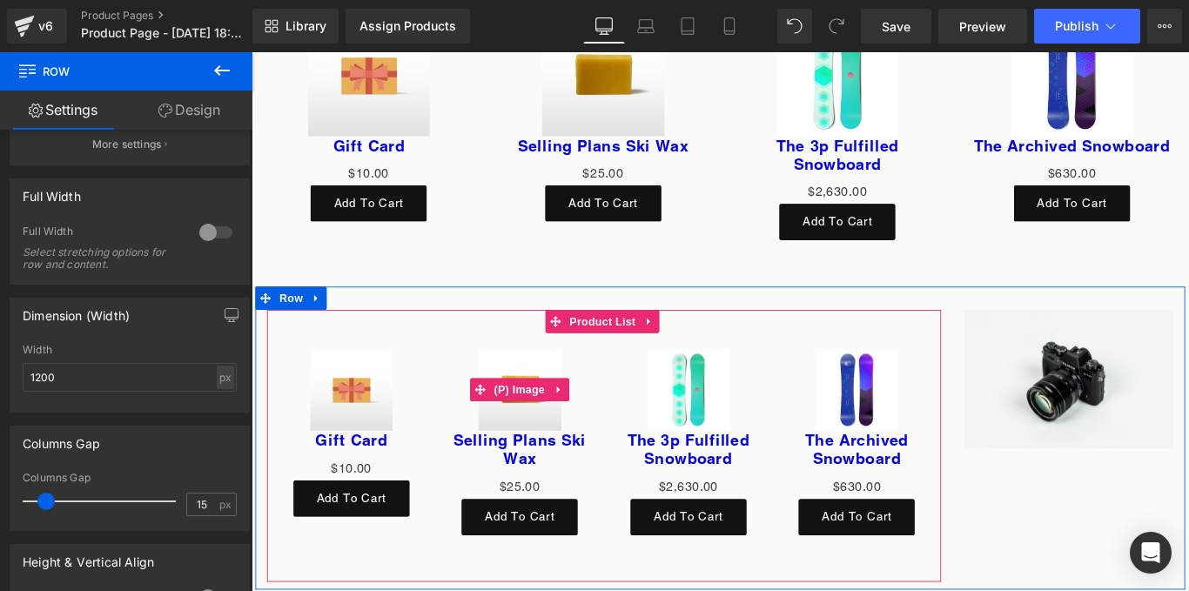
click at [603, 386] on div "Sale Off" at bounding box center [553, 432] width 155 height 93
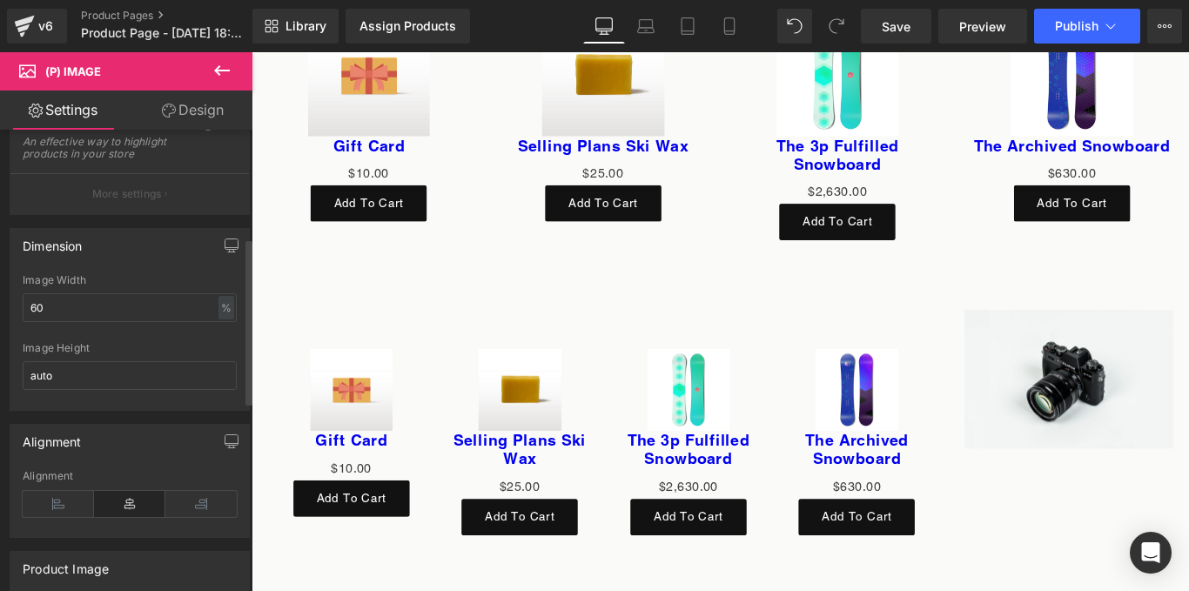
scroll to position [350, 0]
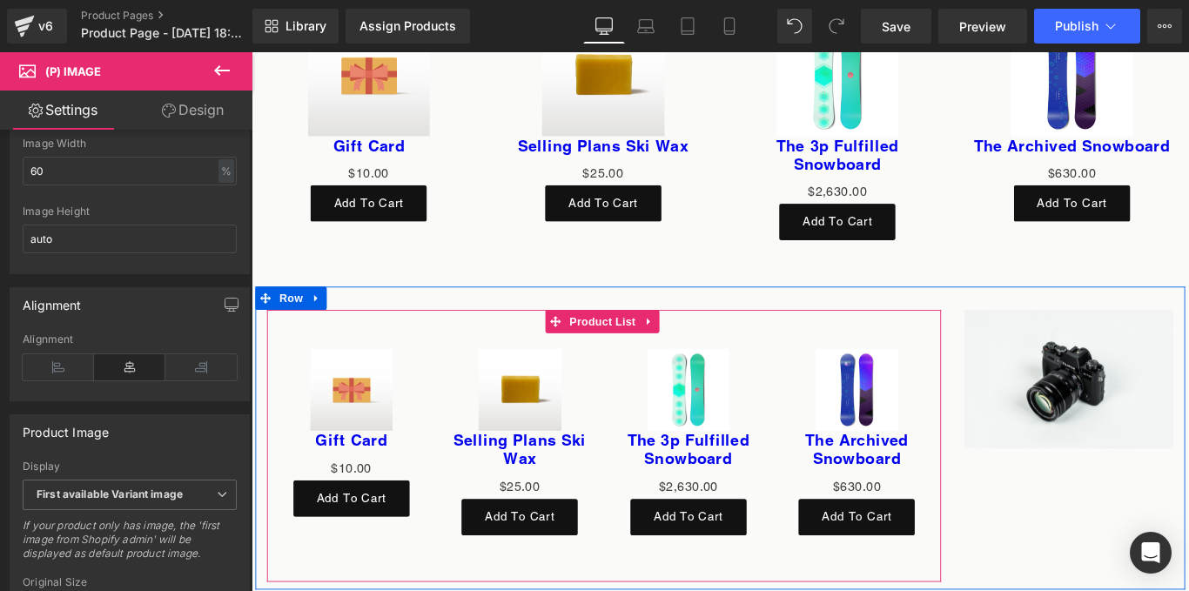
click at [828, 387] on div "Sale Off (P) Image Gift Card (P) Title $0 $10.00 (P) Price Add To Cart (P) Cart…" at bounding box center [647, 481] width 757 height 279
click at [597, 346] on span at bounding box center [592, 355] width 23 height 26
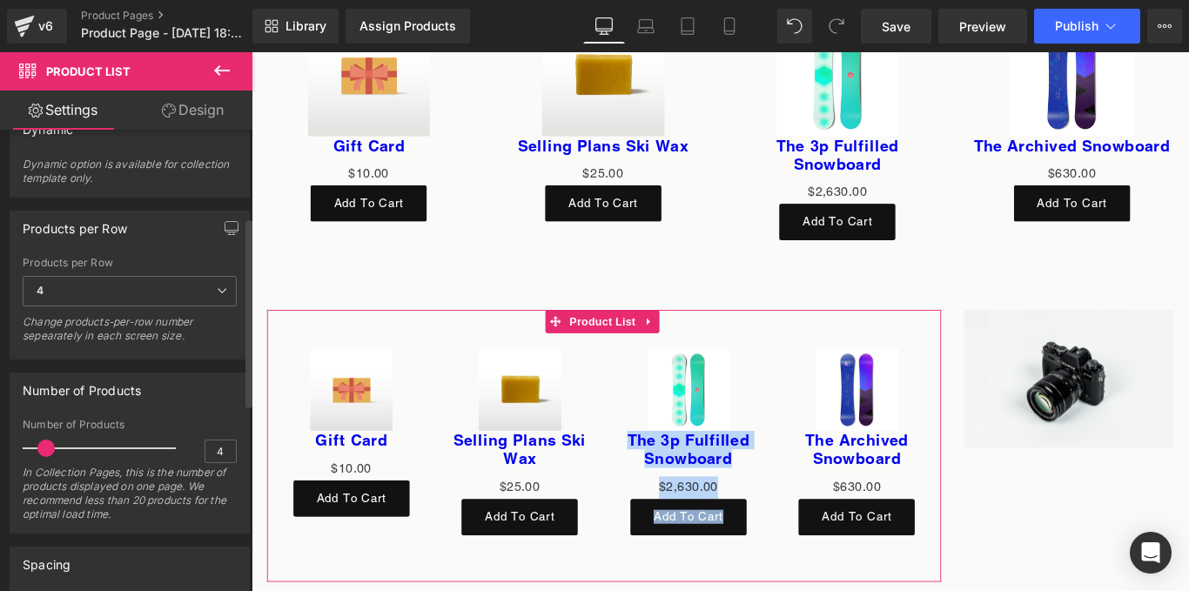
scroll to position [221, 0]
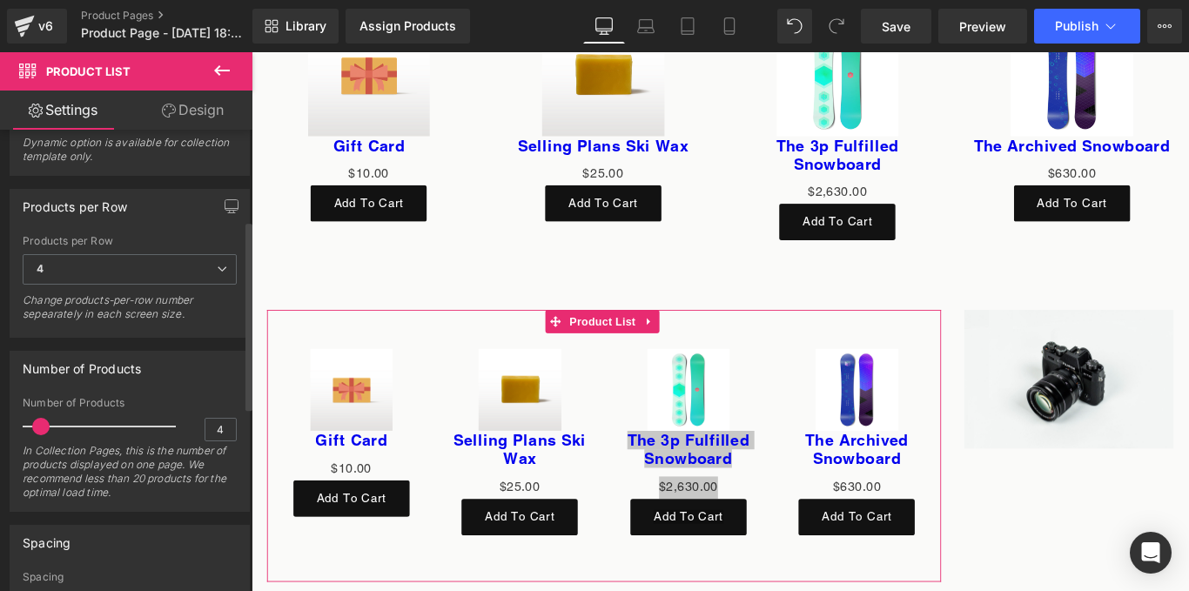
click at [35, 427] on span at bounding box center [40, 426] width 17 height 17
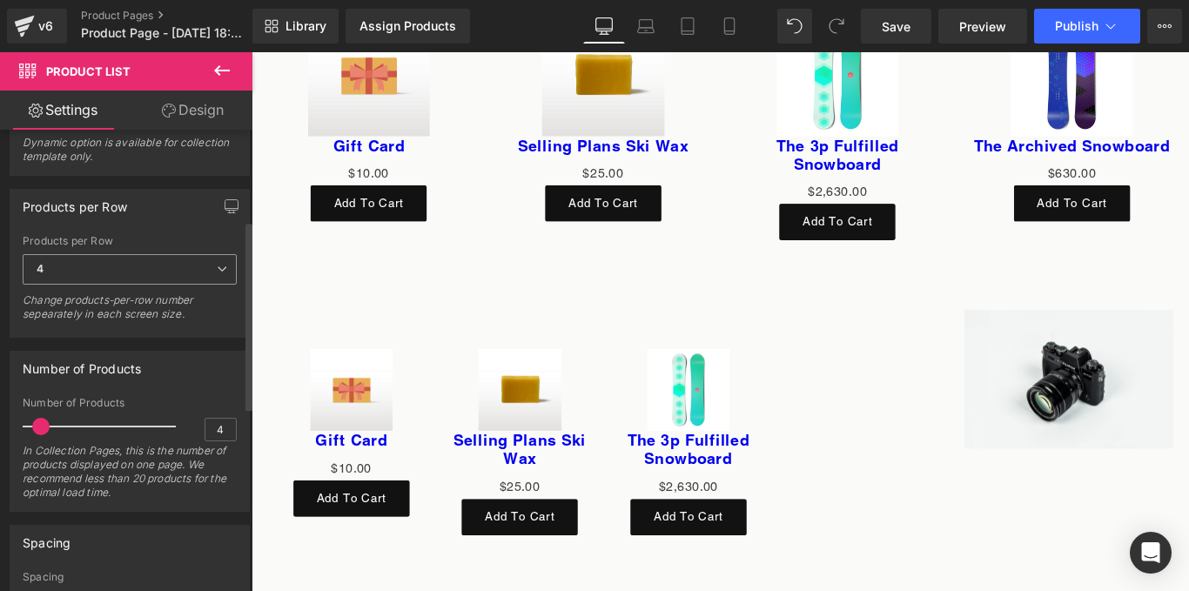
click at [200, 264] on span "4" at bounding box center [130, 269] width 214 height 30
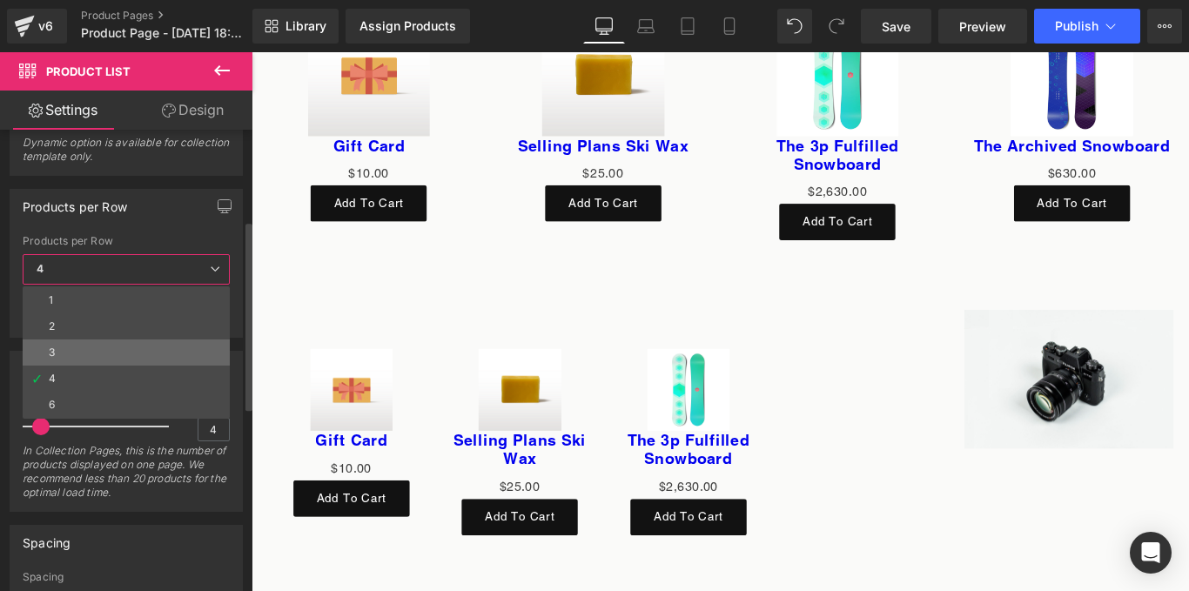
click at [86, 353] on li "3" at bounding box center [126, 352] width 207 height 26
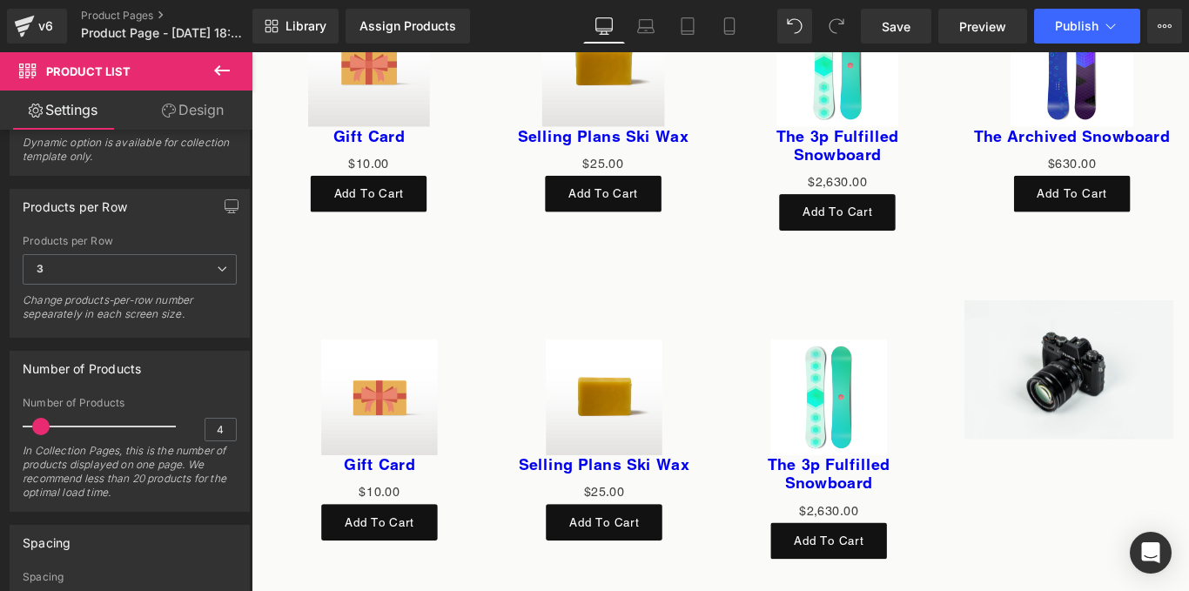
scroll to position [6141, 0]
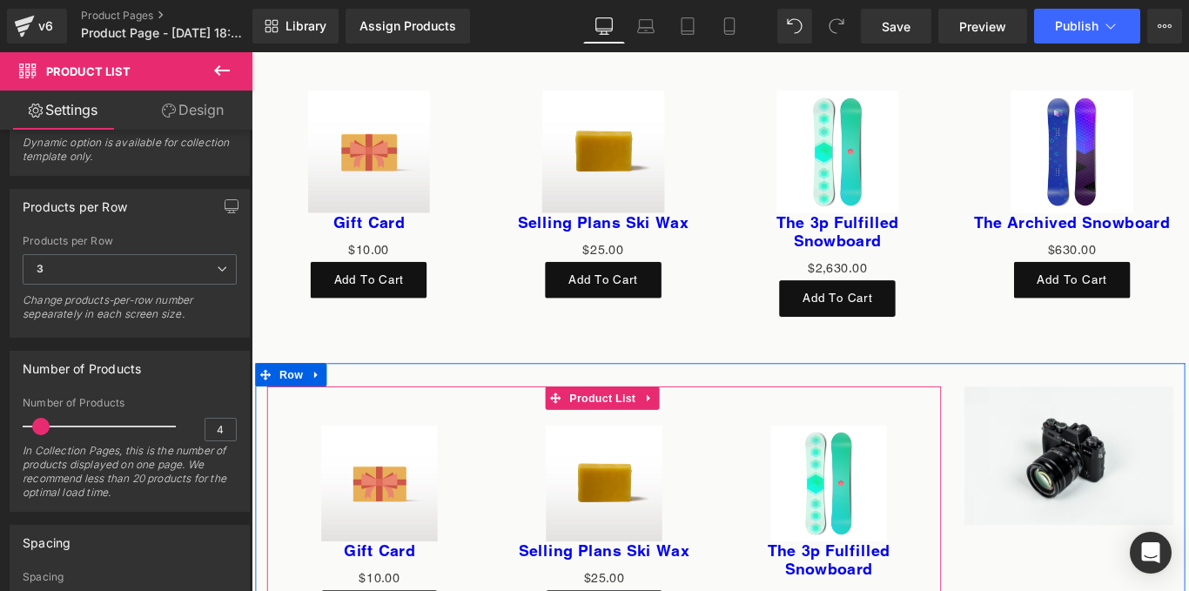
click at [958, 433] on div "Sale Off (P) Image Gift Card (P) Title $0 $10.00 (P) Price Add To Cart (P) Cart…" at bounding box center [647, 586] width 757 height 317
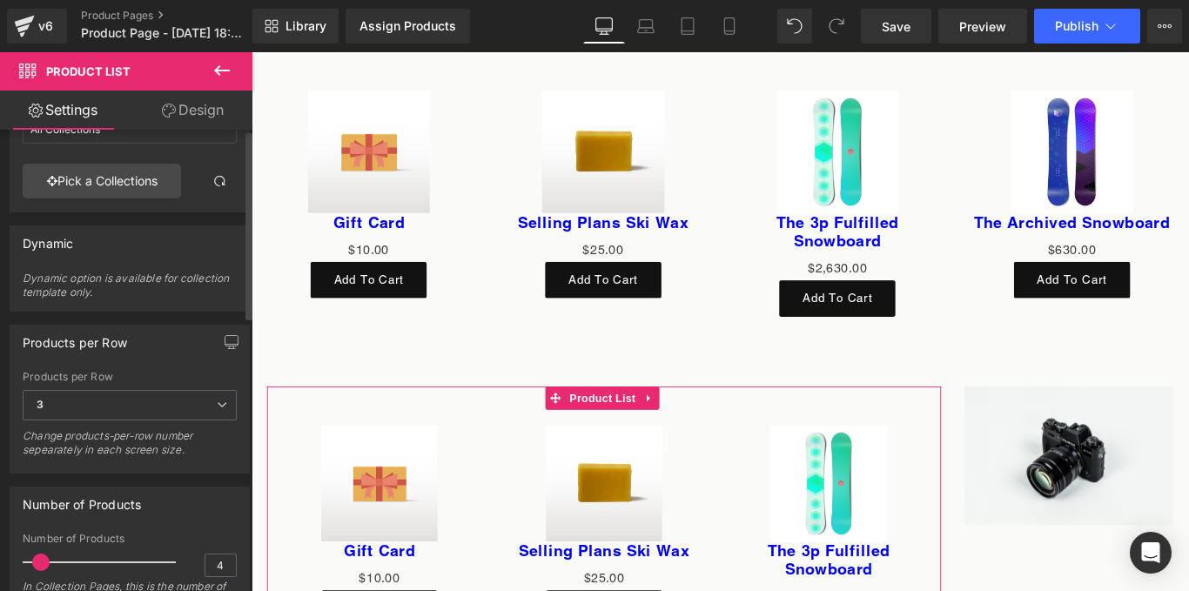
scroll to position [0, 0]
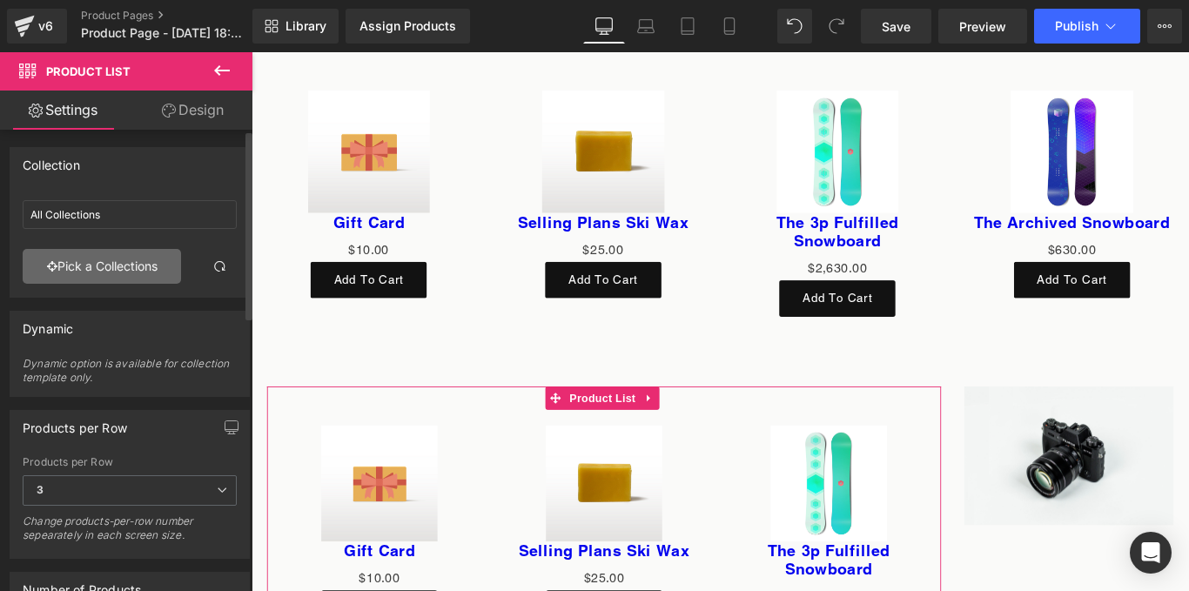
click at [126, 261] on link "Pick a Collections" at bounding box center [102, 266] width 158 height 35
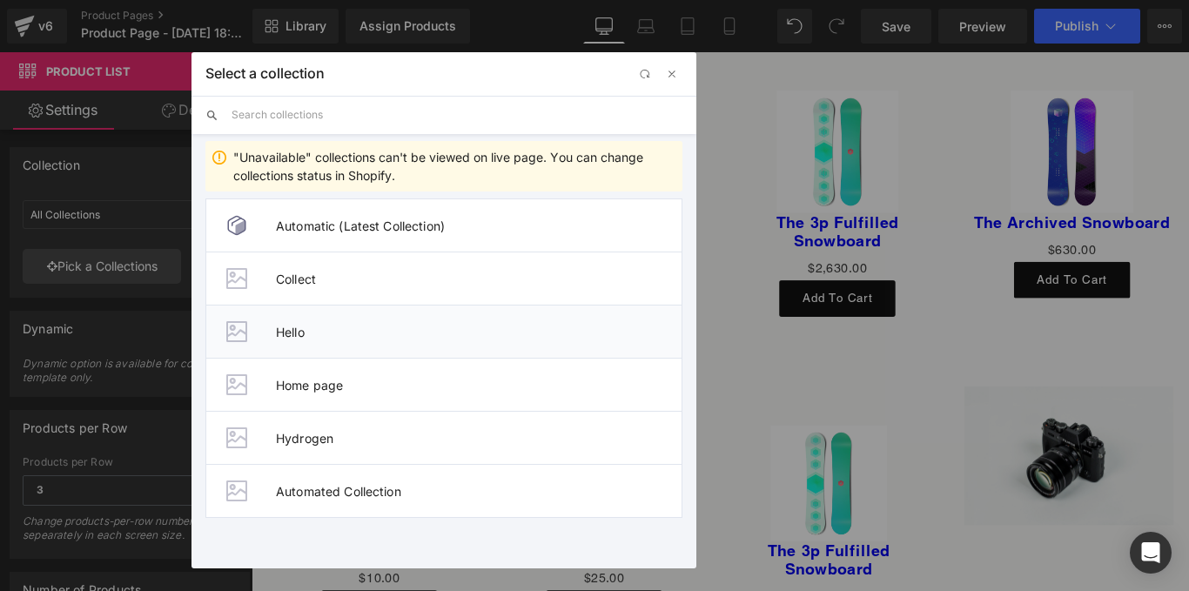
click at [319, 338] on span "Hello" at bounding box center [479, 332] width 406 height 15
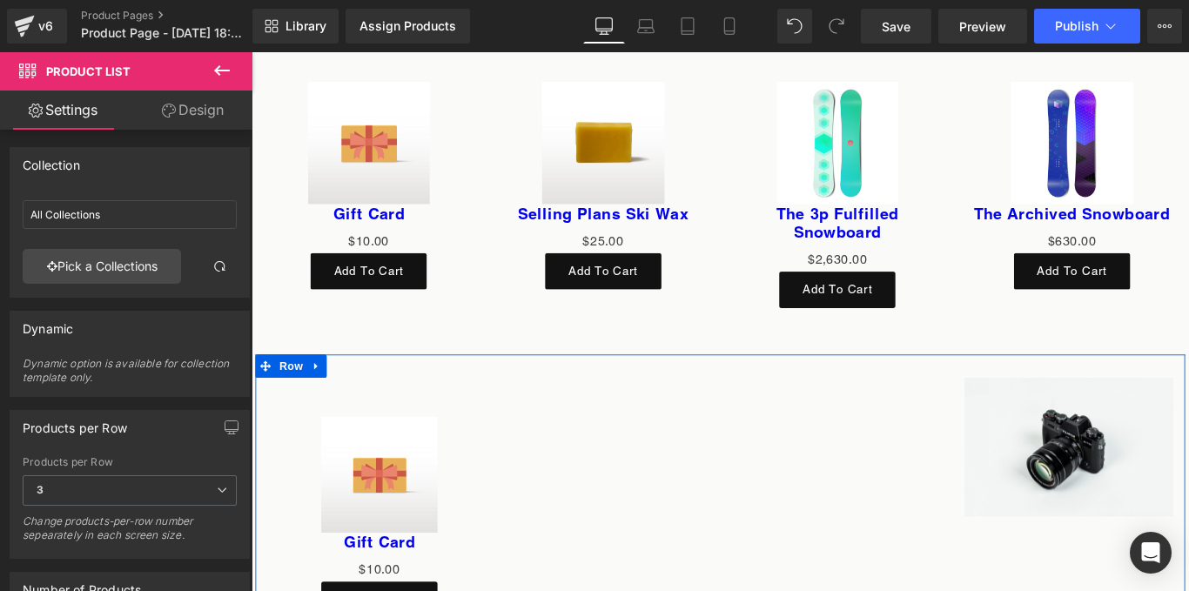
scroll to position [6150, 0]
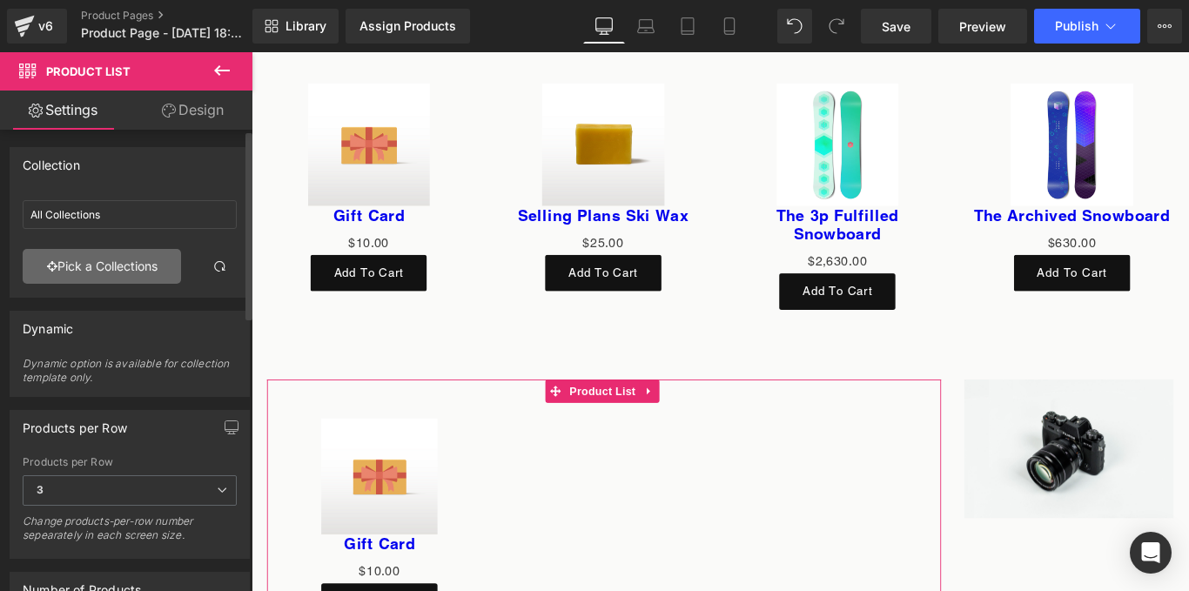
click at [146, 270] on link "Pick a Collections" at bounding box center [102, 266] width 158 height 35
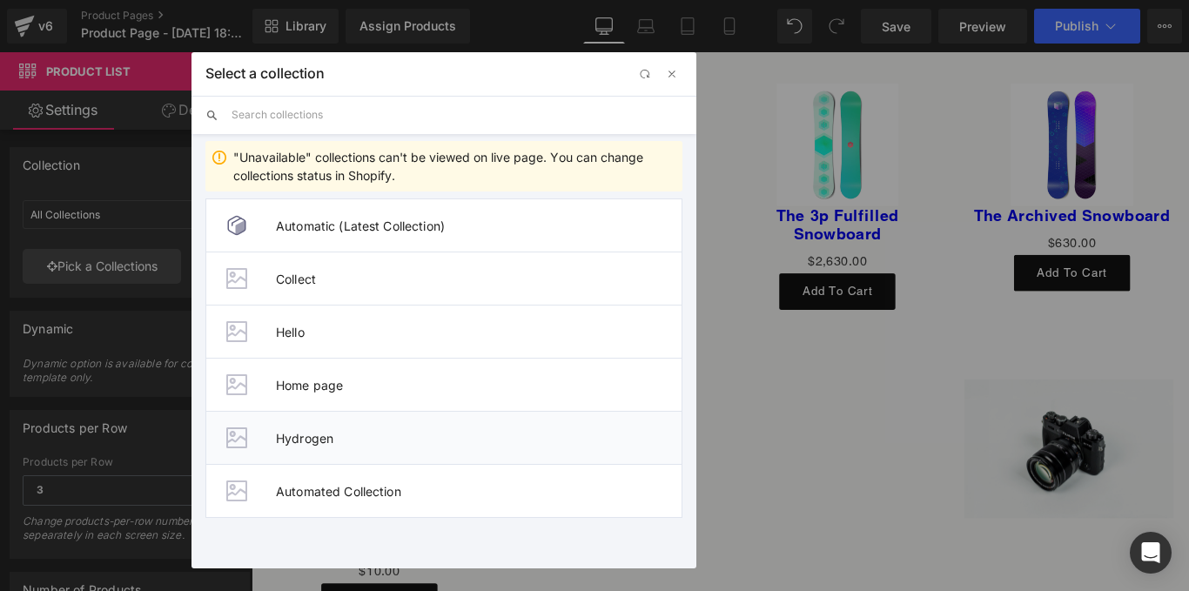
click at [373, 443] on span "Hydrogen" at bounding box center [479, 438] width 406 height 15
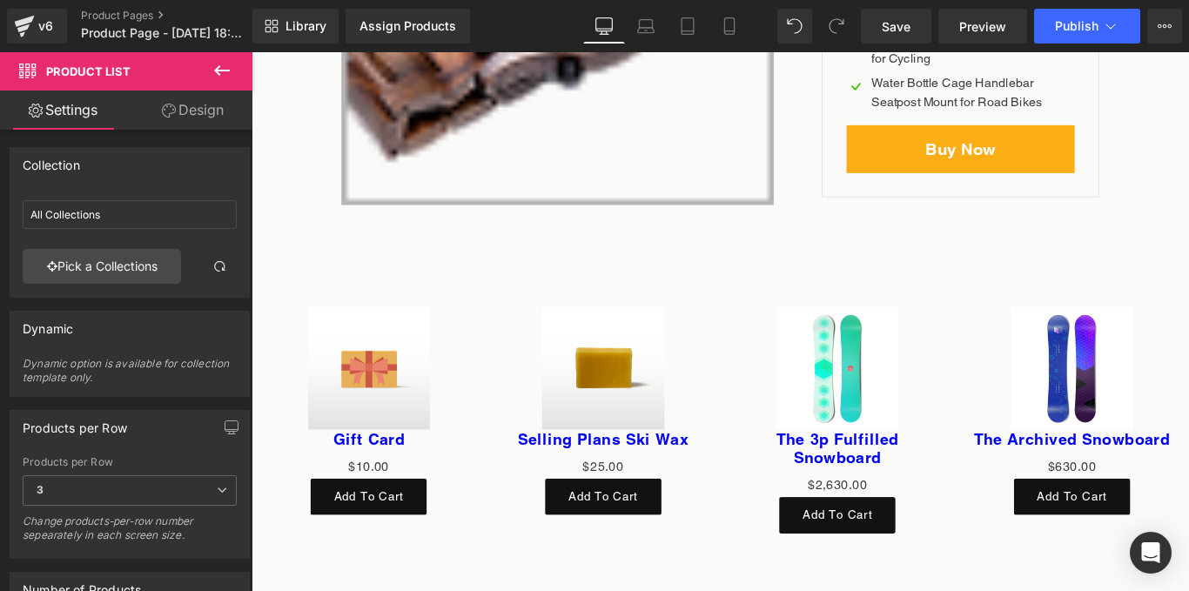
scroll to position [5897, 0]
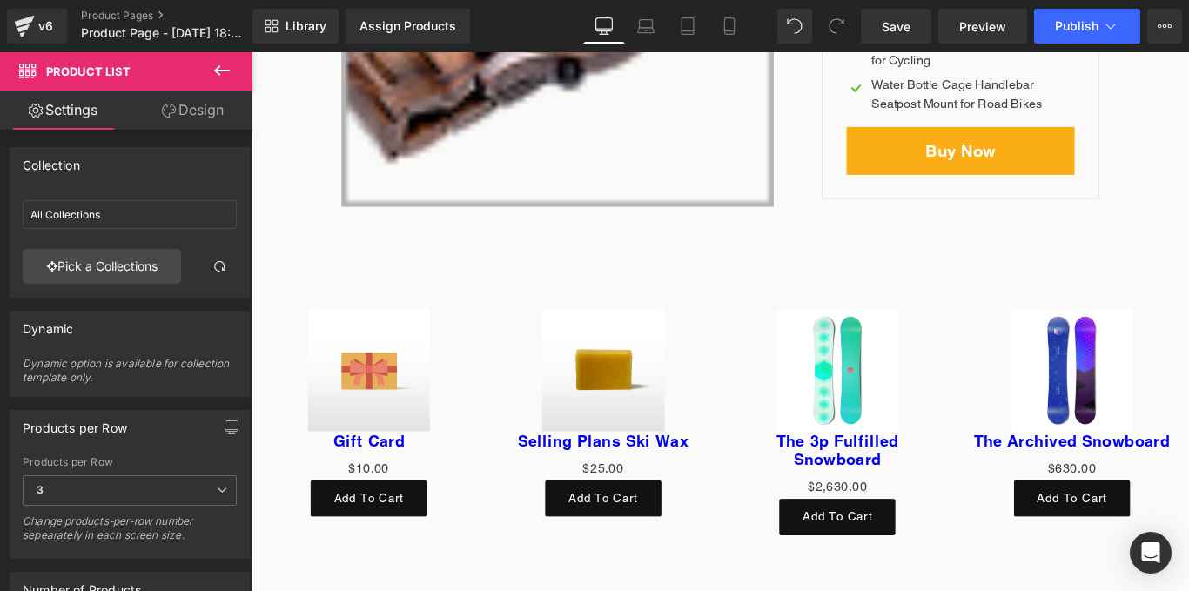
click at [796, 355] on div "Sale Off" at bounding box center [910, 409] width 229 height 138
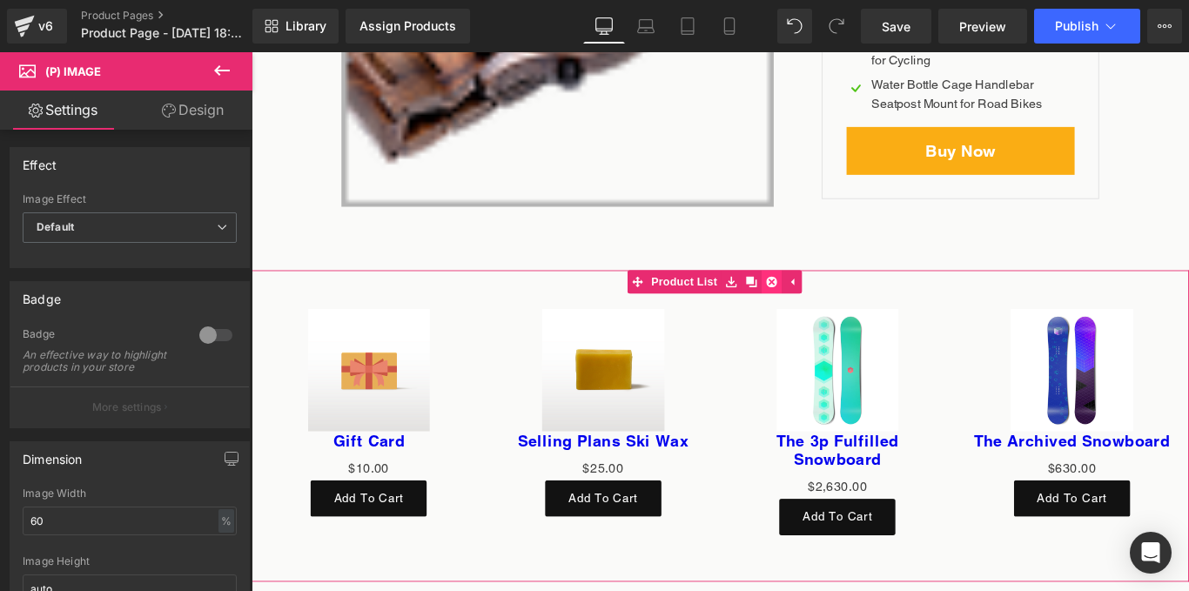
click at [837, 308] on icon at bounding box center [836, 310] width 12 height 12
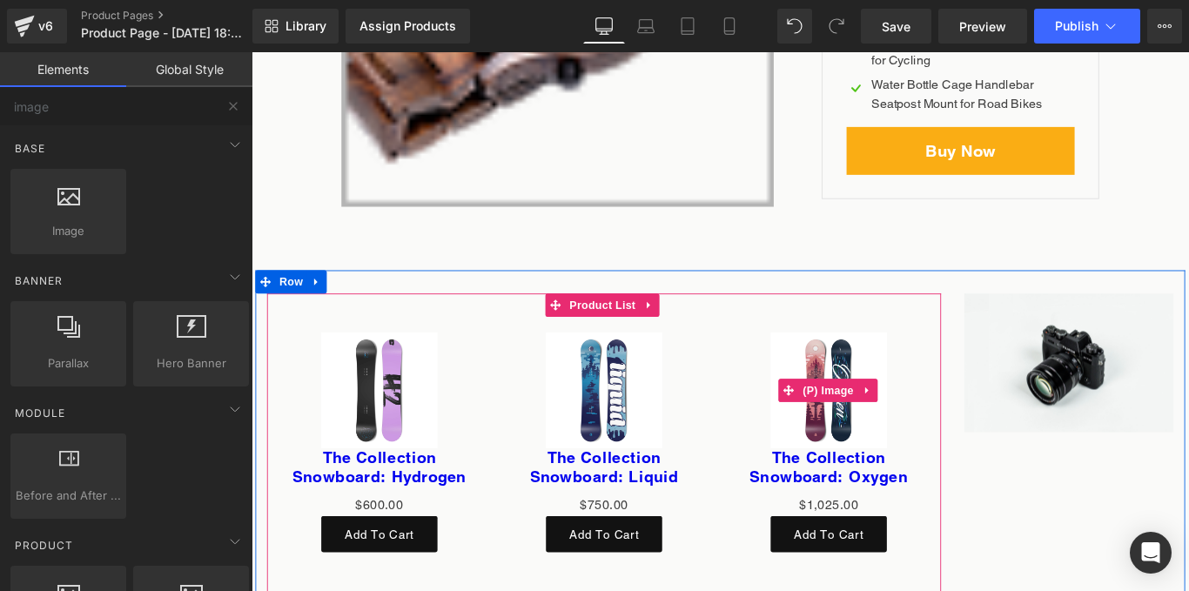
scroll to position [6005, 0]
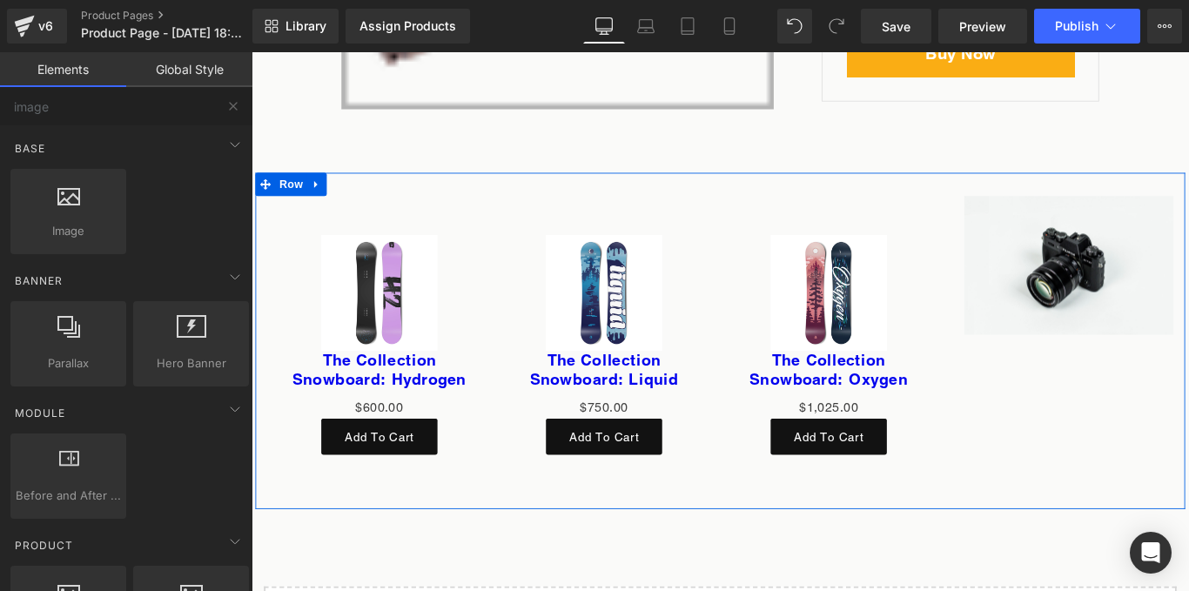
click at [810, 201] on div at bounding box center [778, 201] width 1045 height 26
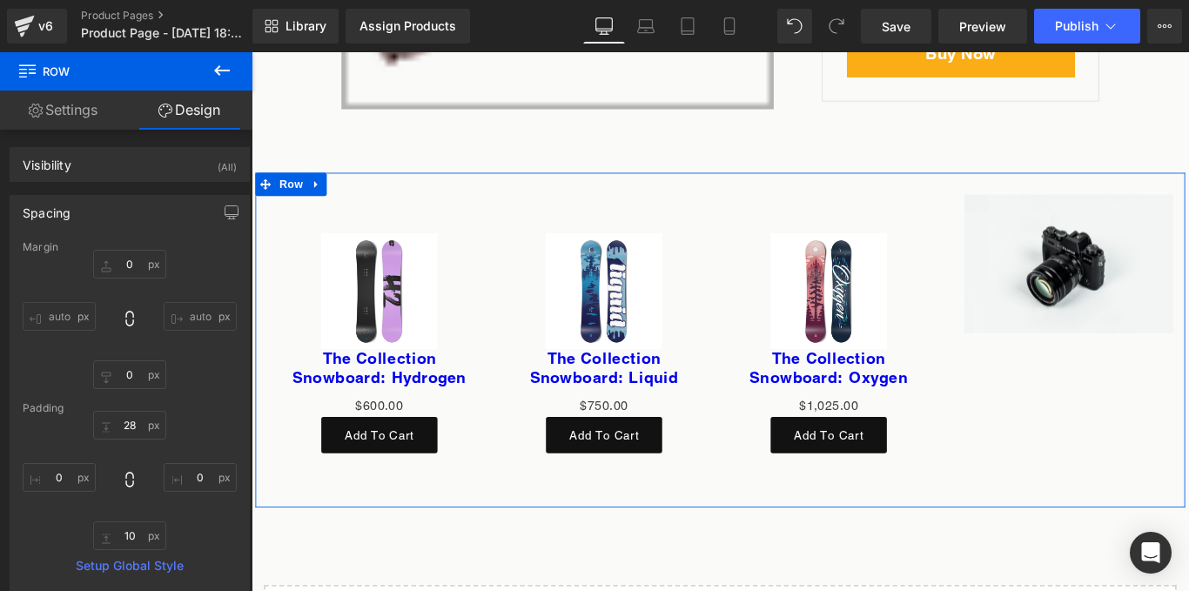
click at [322, 200] on icon at bounding box center [323, 202] width 3 height 8
click at [364, 195] on icon at bounding box center [370, 201] width 12 height 12
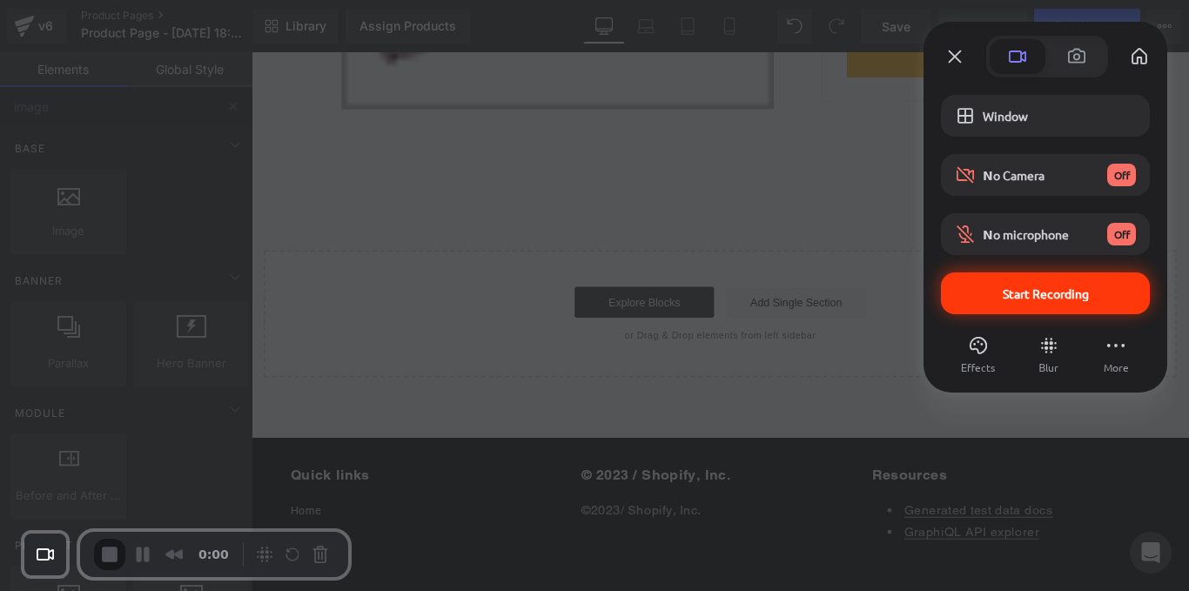
click at [998, 284] on div "Start Recording" at bounding box center [1045, 293] width 209 height 42
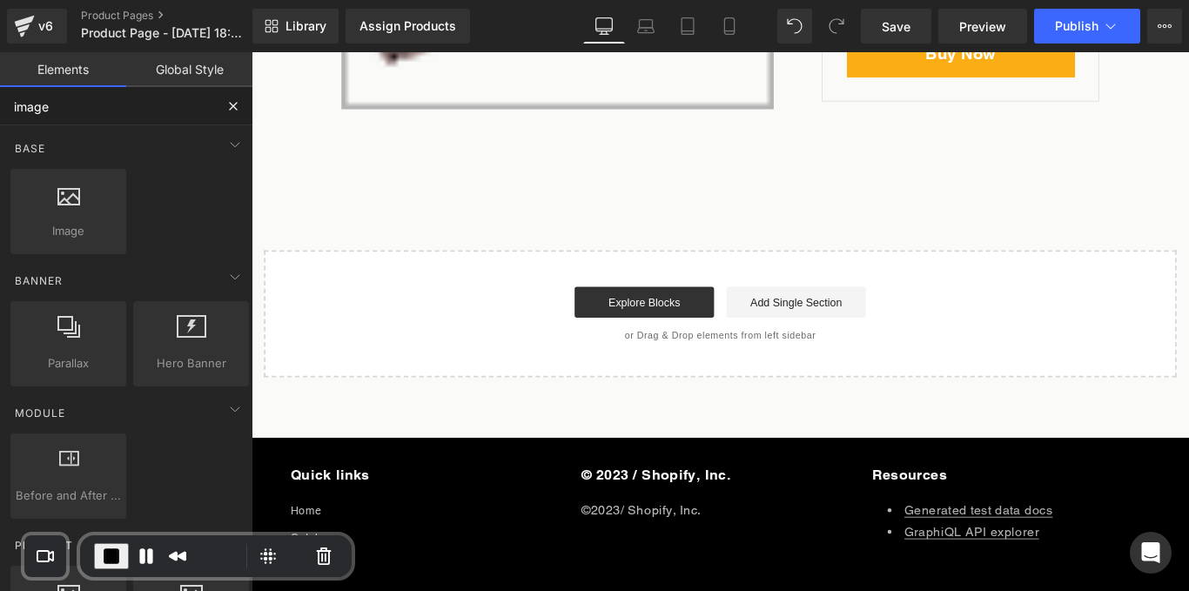
drag, startPoint x: 107, startPoint y: 107, endPoint x: 0, endPoint y: 110, distance: 107.1
click at [0, 110] on input "image" at bounding box center [107, 106] width 214 height 38
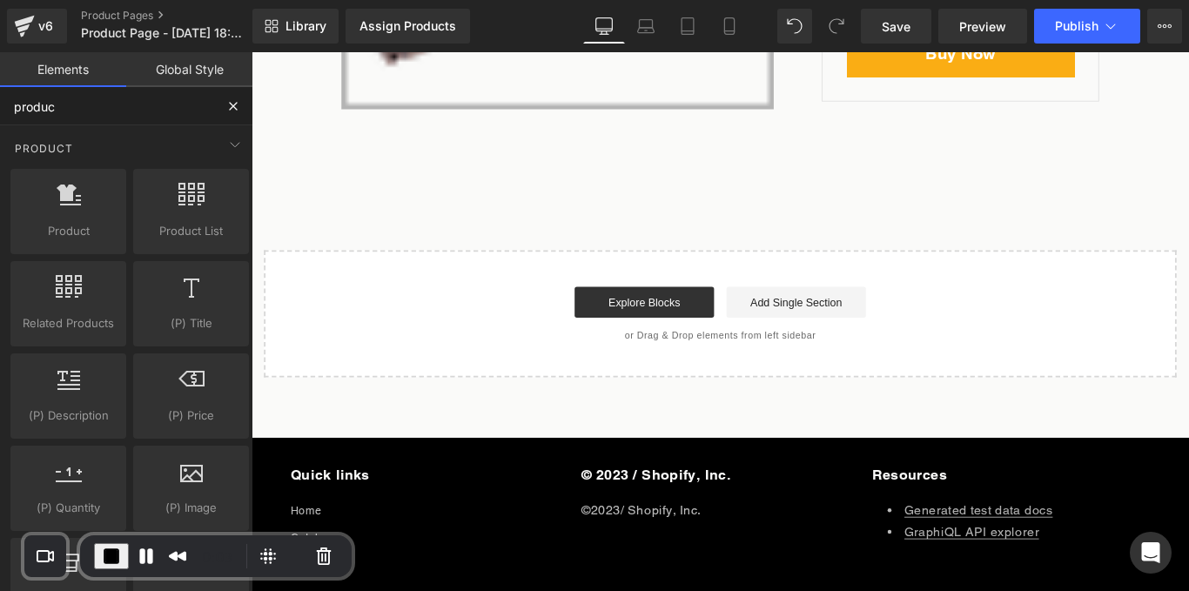
type input "product"
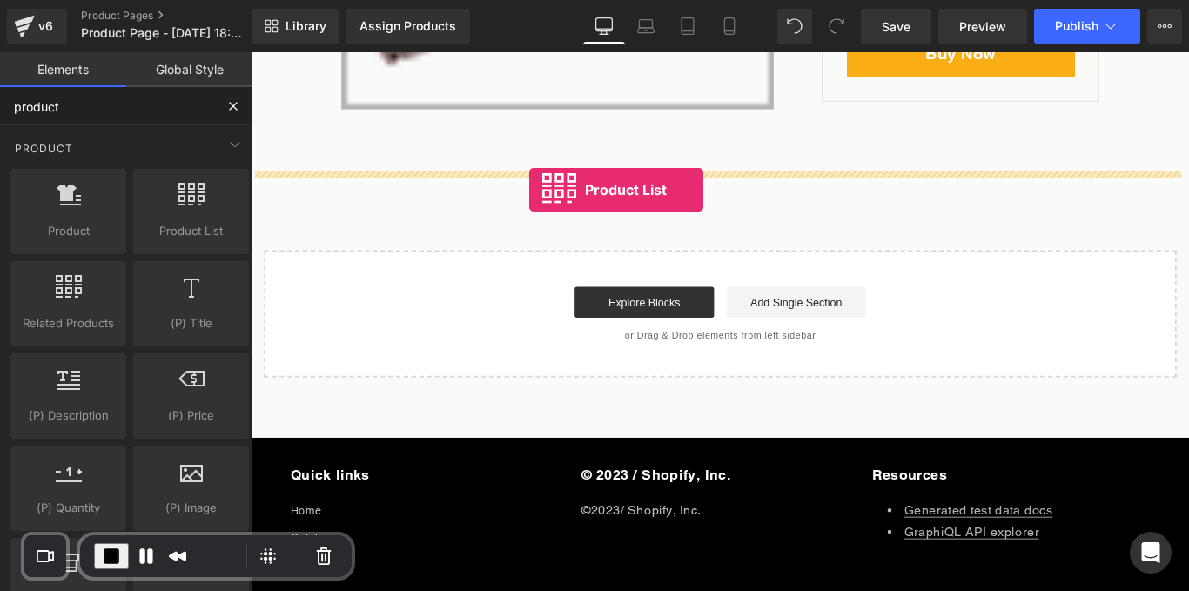
drag, startPoint x: 421, startPoint y: 263, endPoint x: 563, endPoint y: 207, distance: 152.4
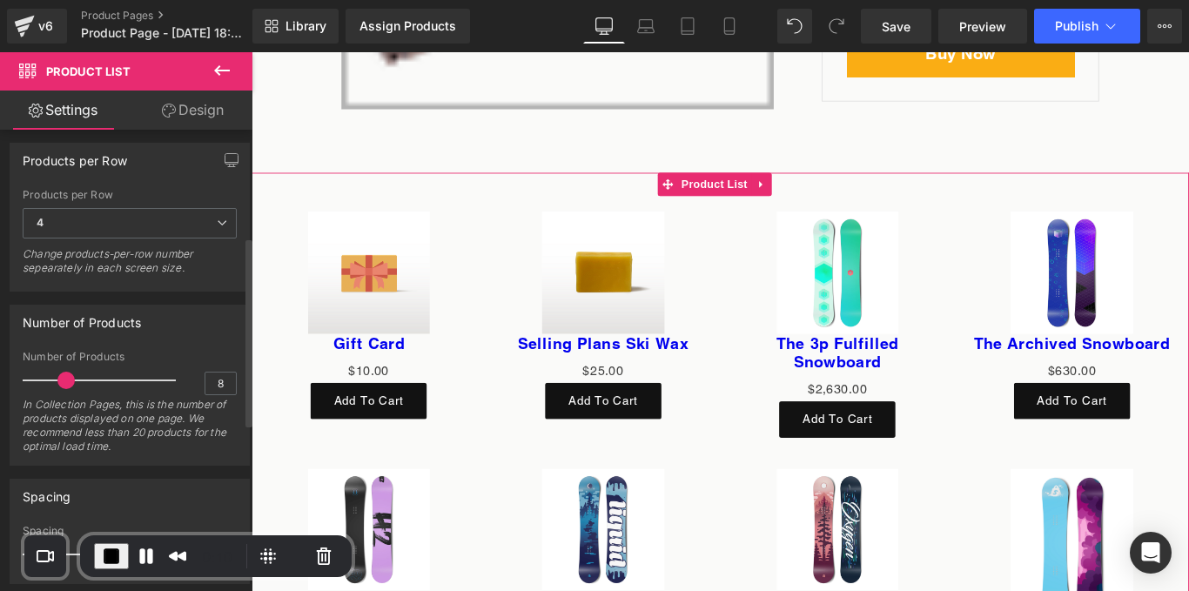
scroll to position [357, 0]
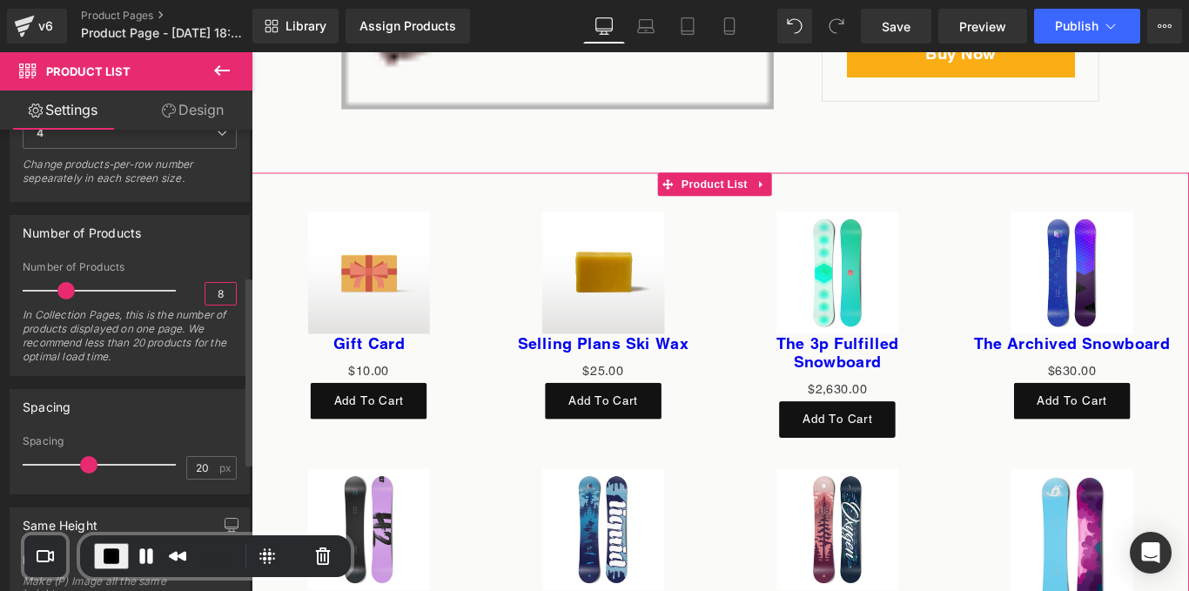
click at [225, 290] on input "8" at bounding box center [220, 294] width 30 height 22
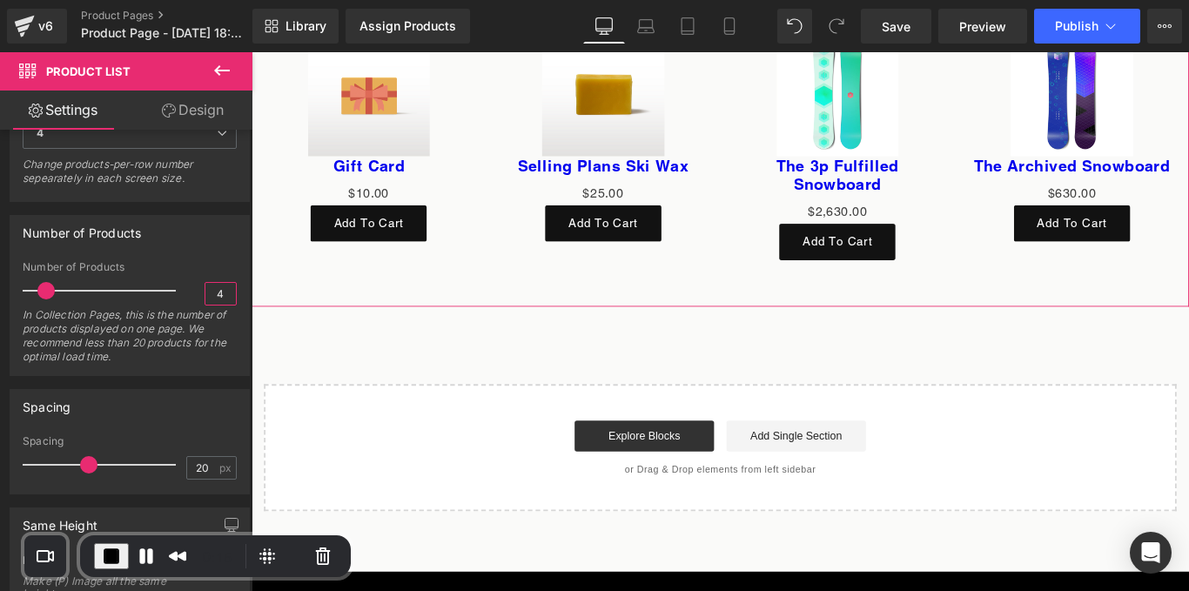
scroll to position [6211, 0]
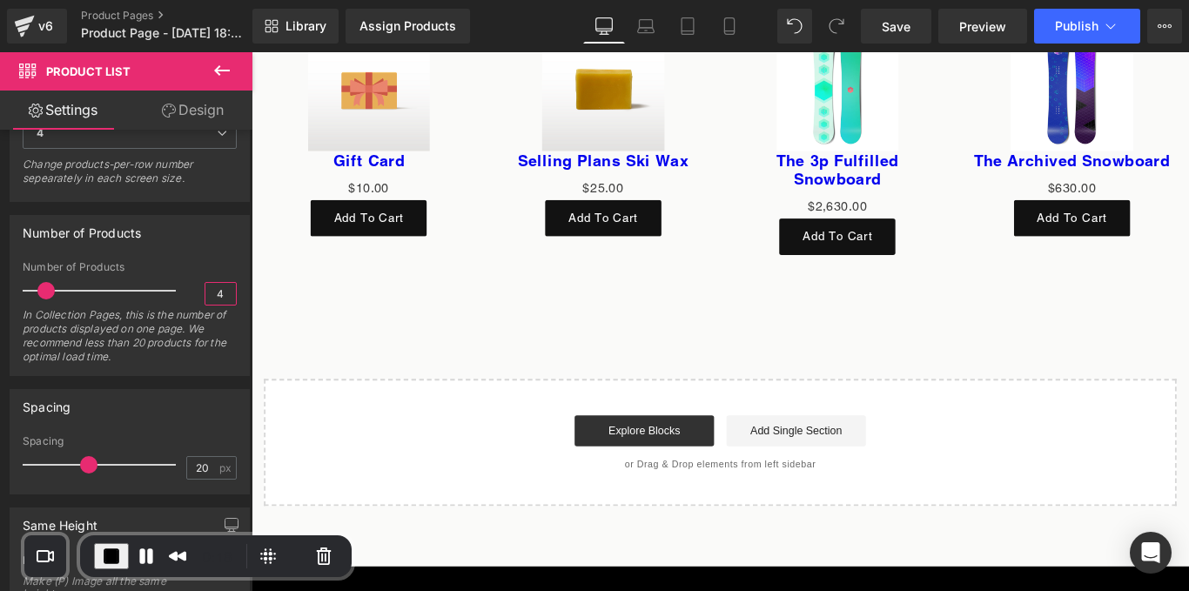
type input "4"
click at [218, 73] on icon at bounding box center [222, 70] width 16 height 10
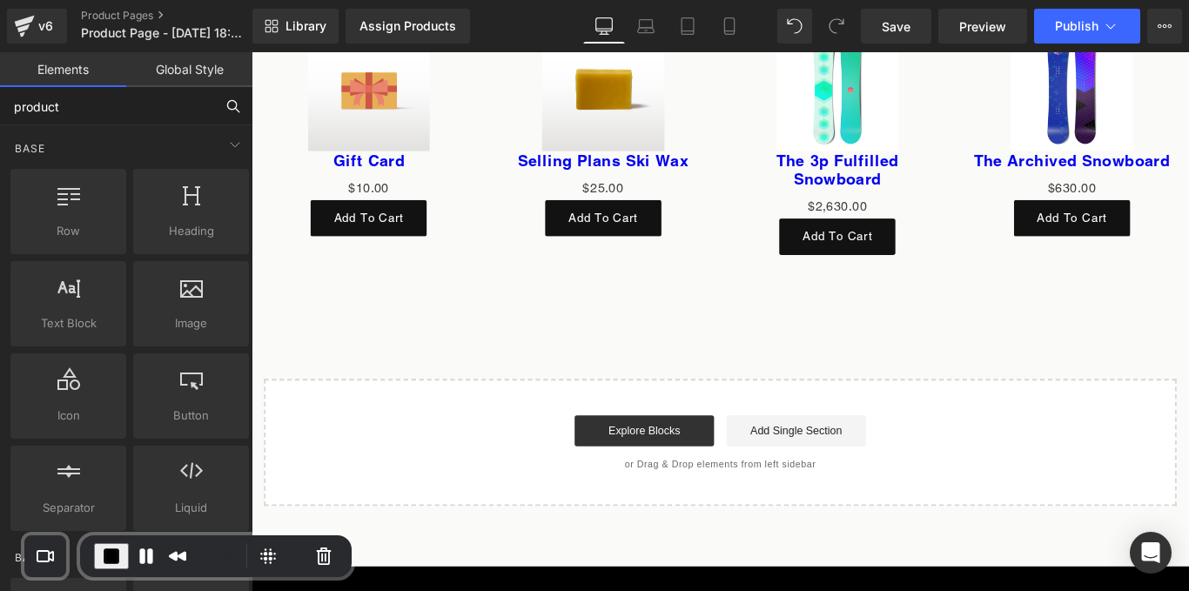
click at [138, 105] on input "product" at bounding box center [107, 106] width 214 height 38
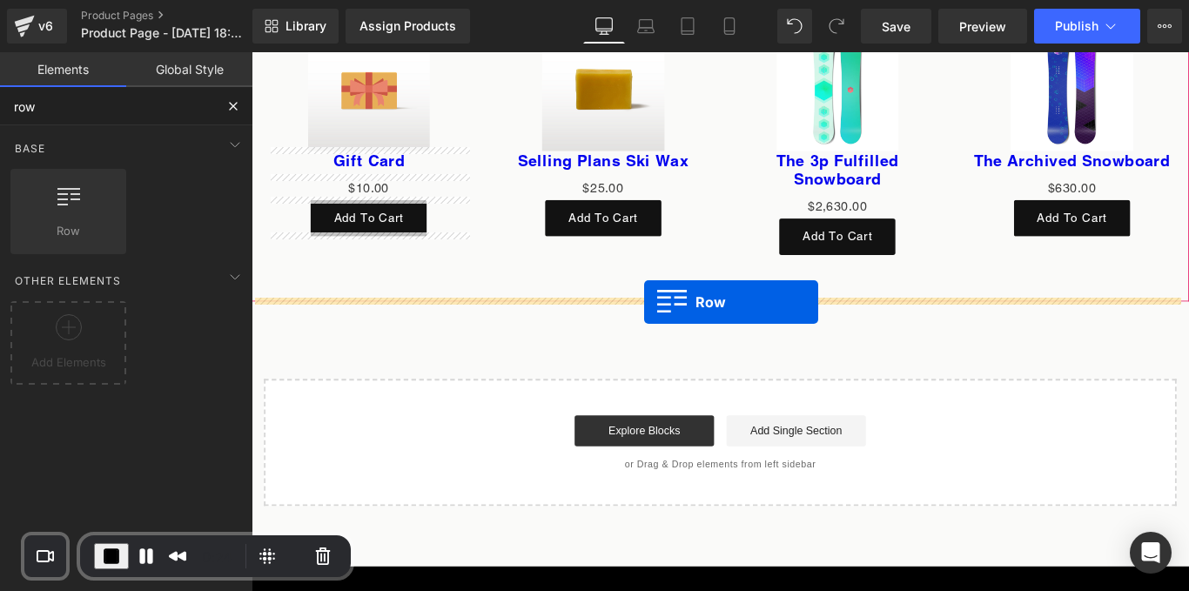
drag, startPoint x: 343, startPoint y: 264, endPoint x: 693, endPoint y: 333, distance: 356.6
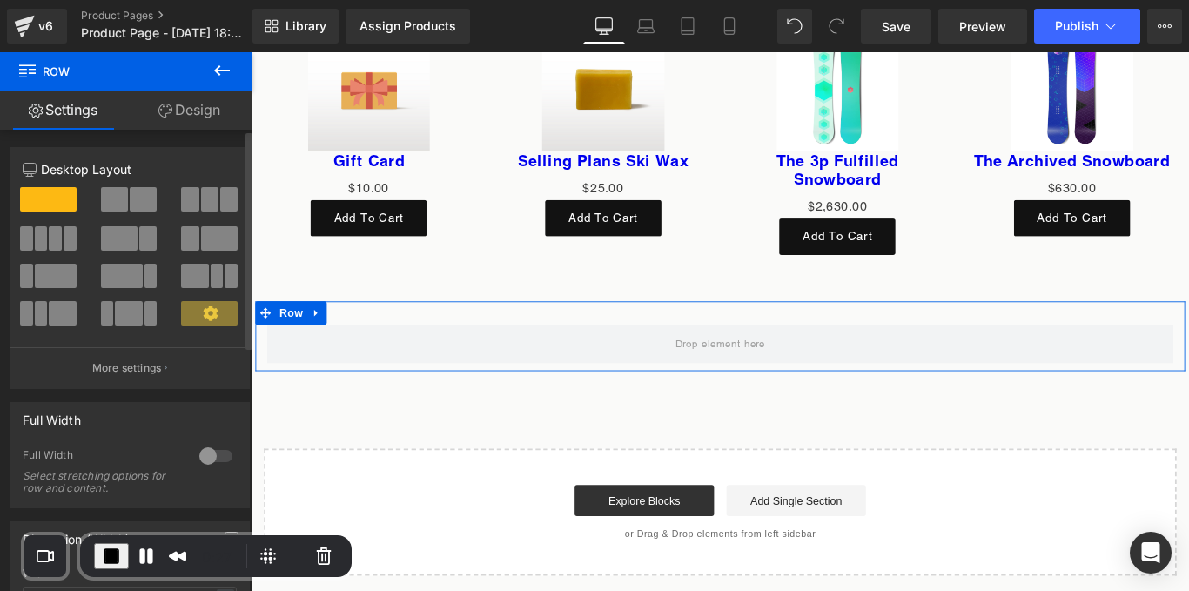
click at [138, 202] on span at bounding box center [143, 199] width 27 height 24
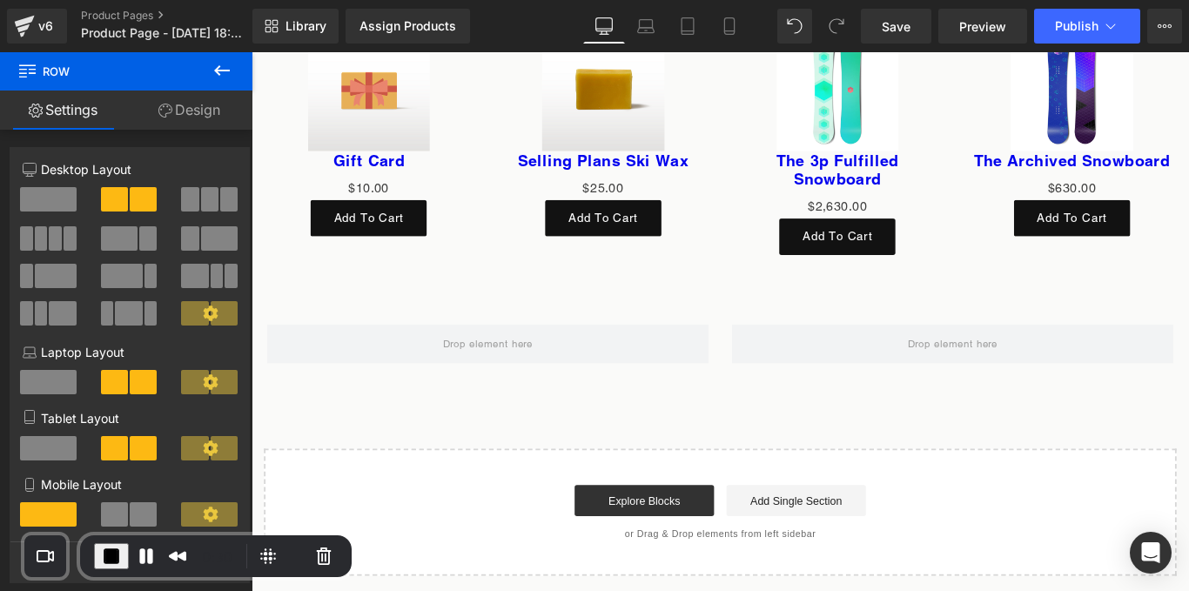
click at [230, 65] on icon at bounding box center [222, 70] width 21 height 21
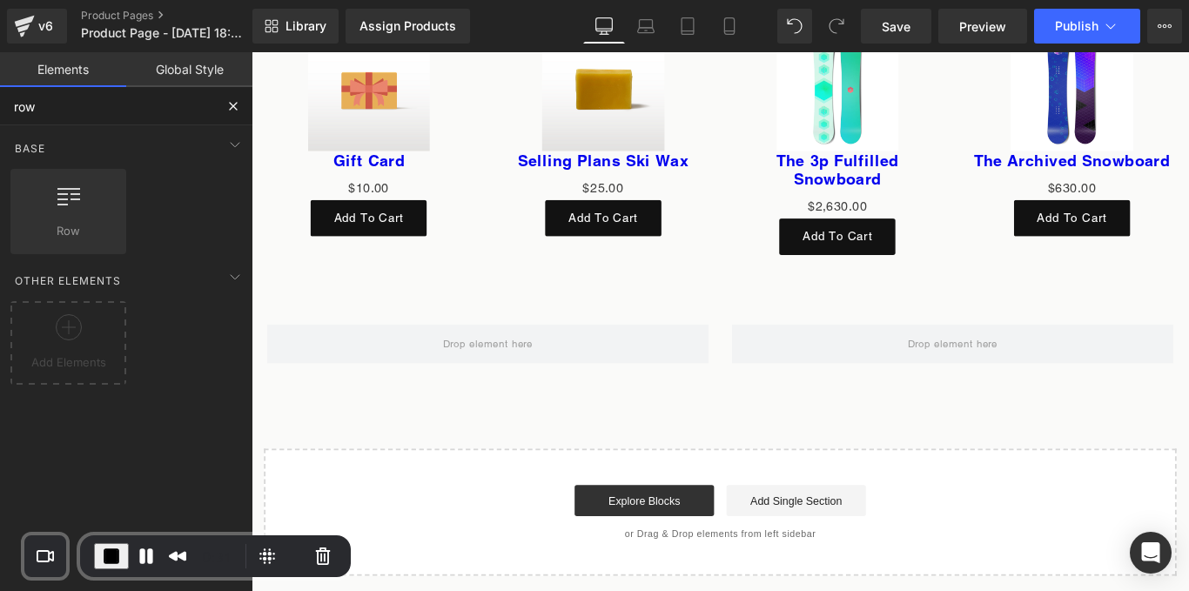
drag, startPoint x: 82, startPoint y: 110, endPoint x: 0, endPoint y: 108, distance: 81.8
click at [0, 108] on input "row" at bounding box center [107, 106] width 214 height 38
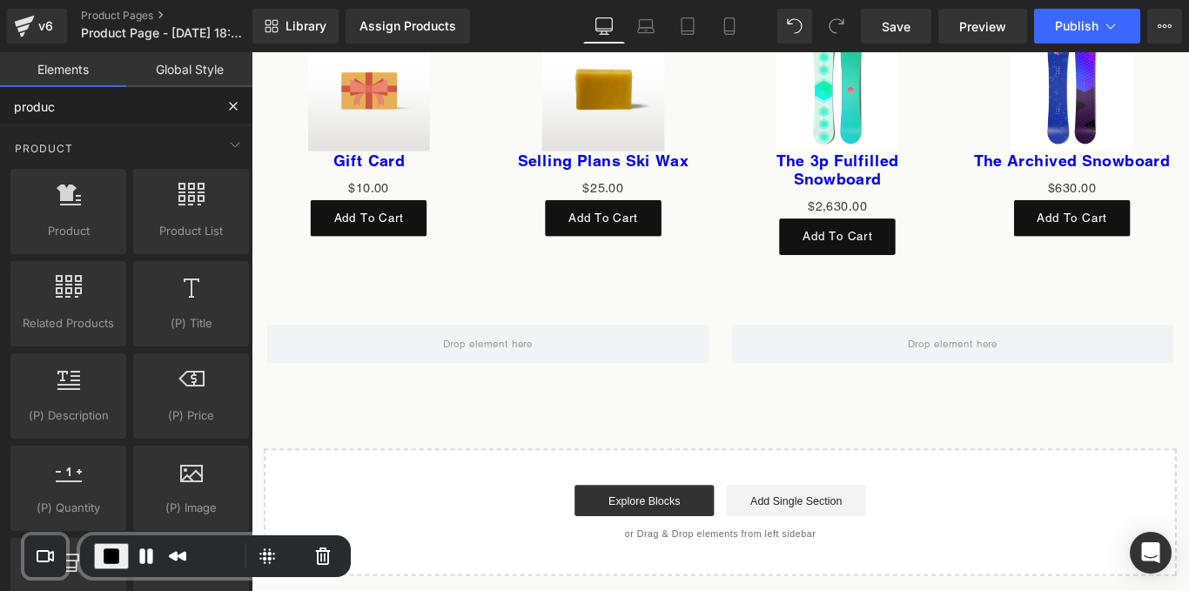
type input "product"
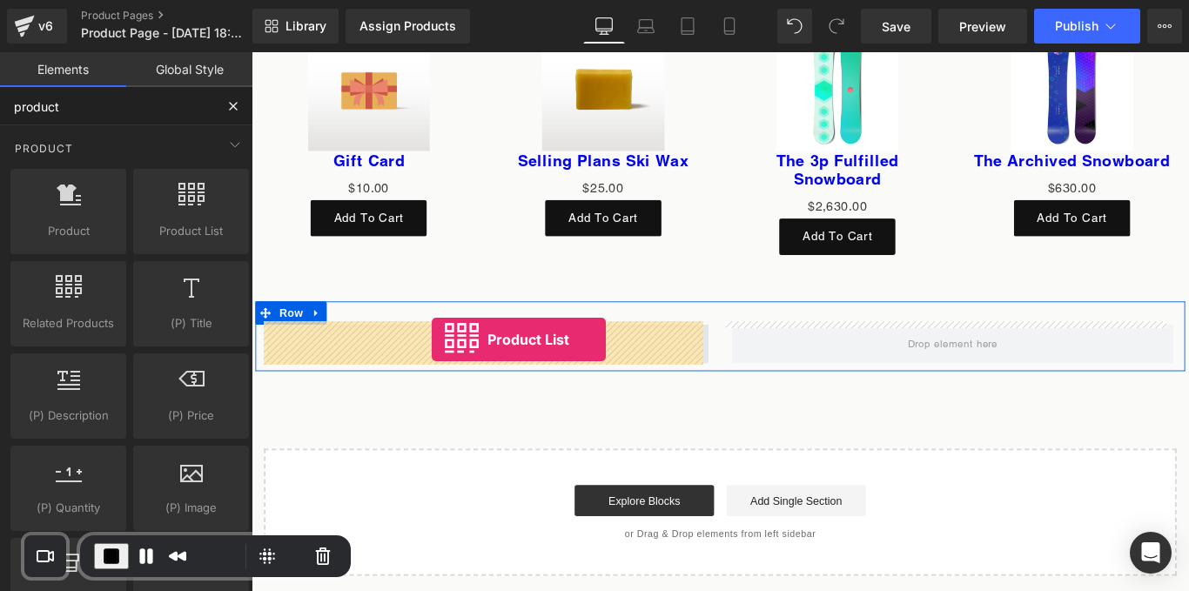
drag, startPoint x: 427, startPoint y: 272, endPoint x: 454, endPoint y: 375, distance: 107.0
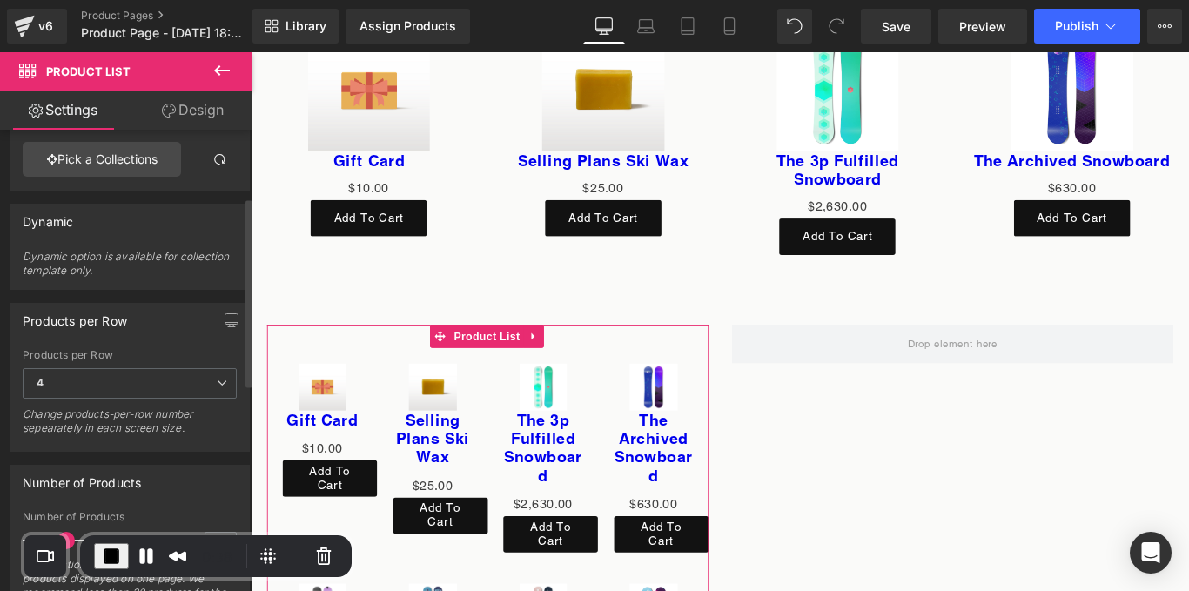
scroll to position [183, 0]
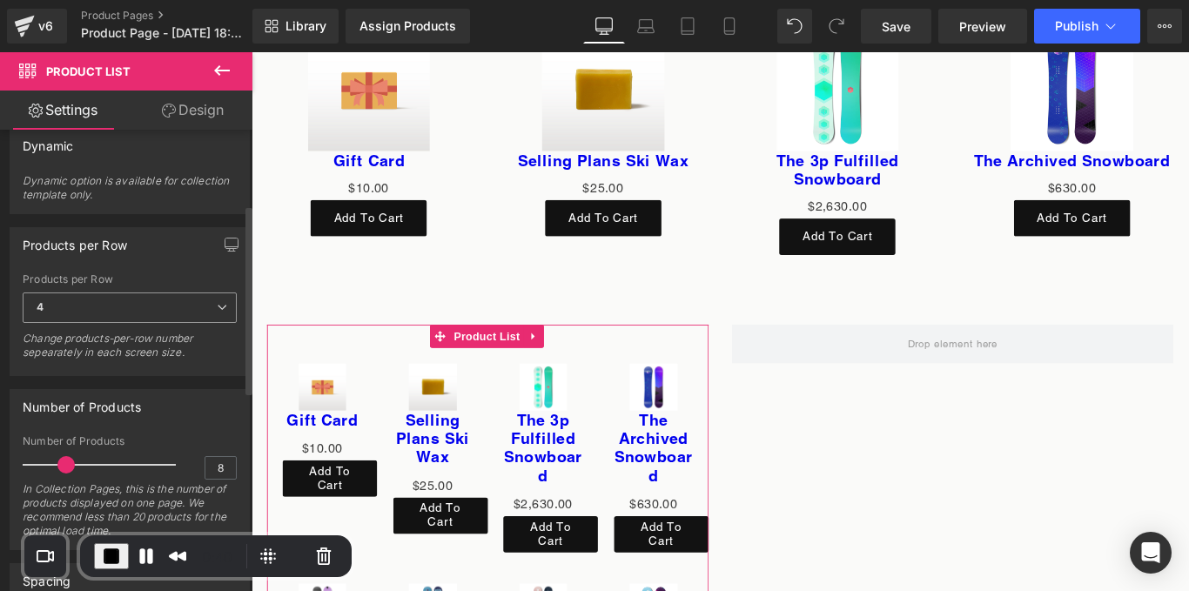
click at [224, 311] on span "4" at bounding box center [130, 307] width 214 height 30
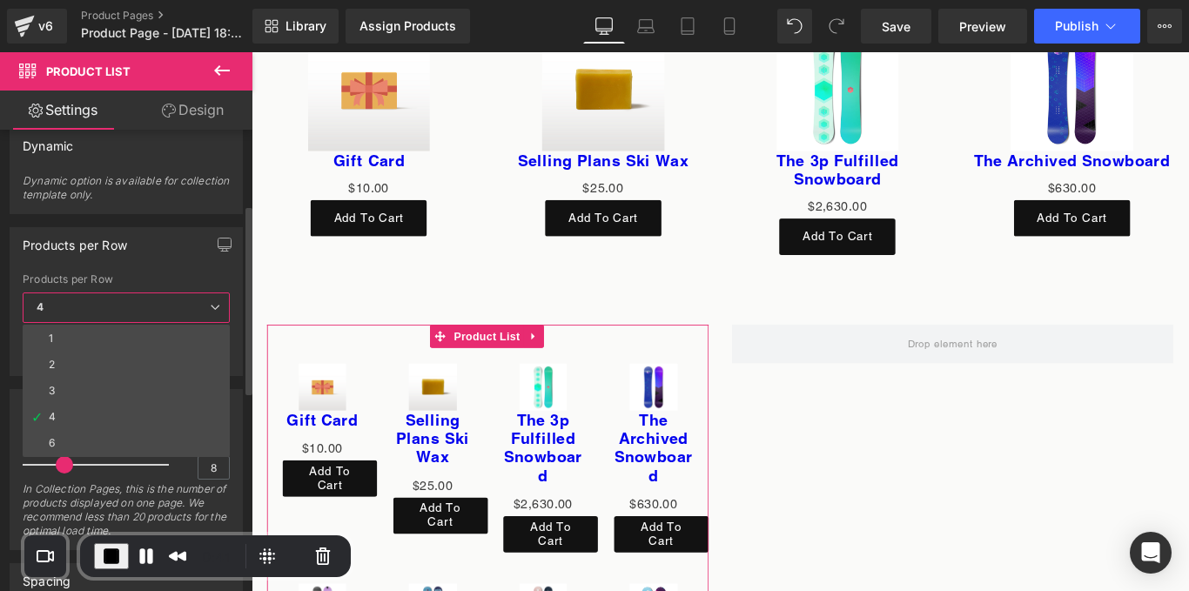
drag, startPoint x: 56, startPoint y: 380, endPoint x: 158, endPoint y: 442, distance: 119.6
click at [56, 380] on li "3" at bounding box center [126, 391] width 207 height 26
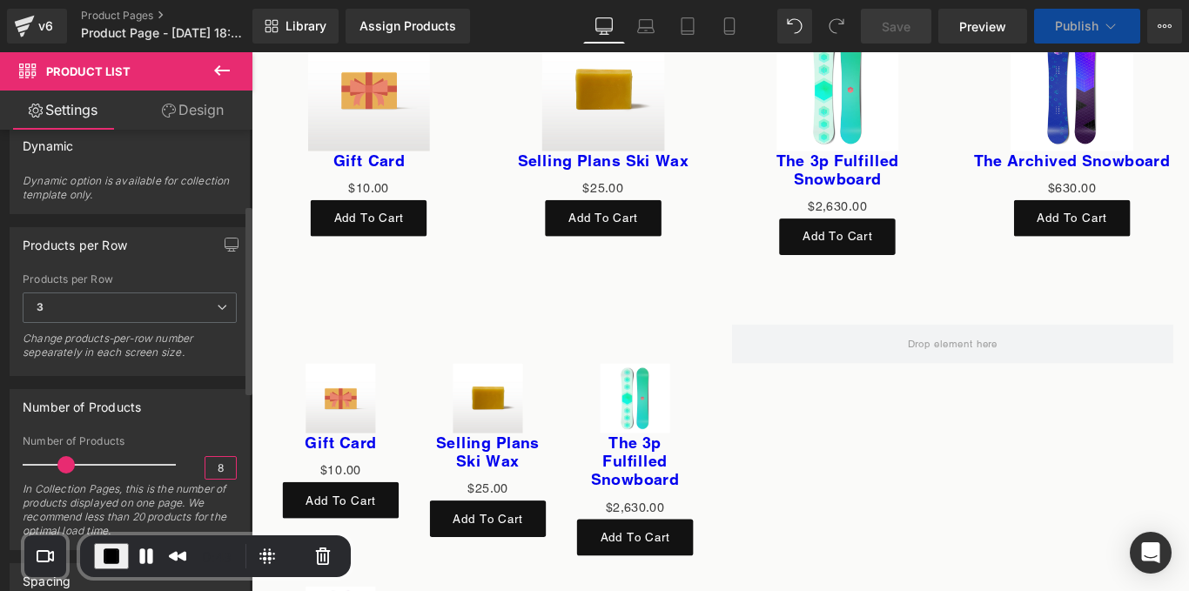
click at [219, 460] on input "8" at bounding box center [220, 468] width 30 height 22
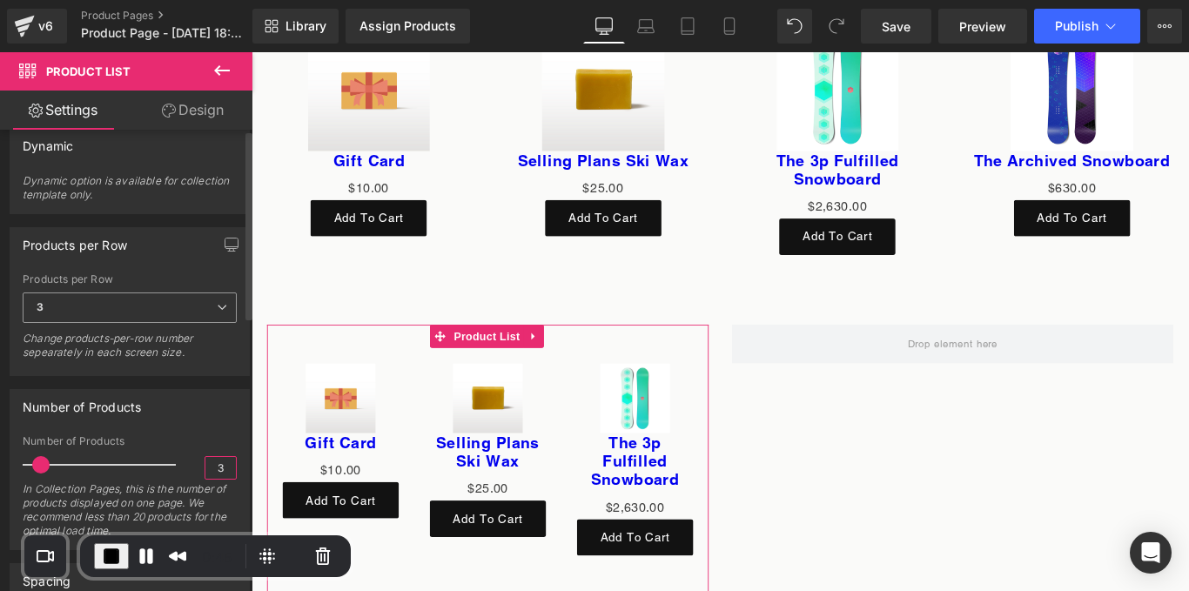
scroll to position [0, 0]
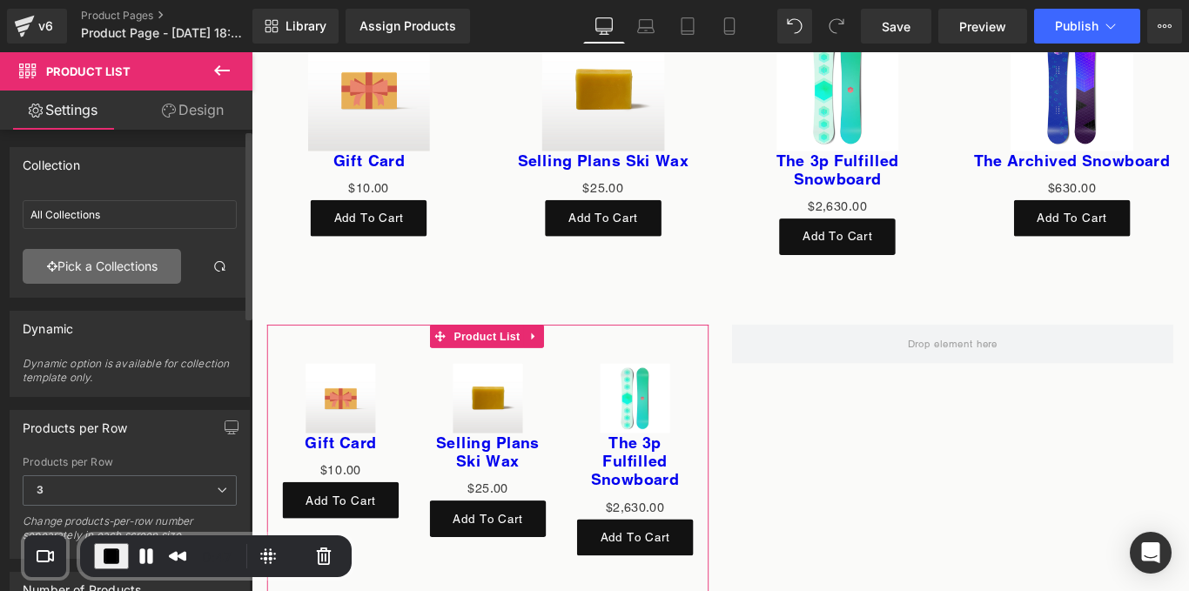
type input "3"
click at [160, 259] on link "Pick a Collections" at bounding box center [102, 266] width 158 height 35
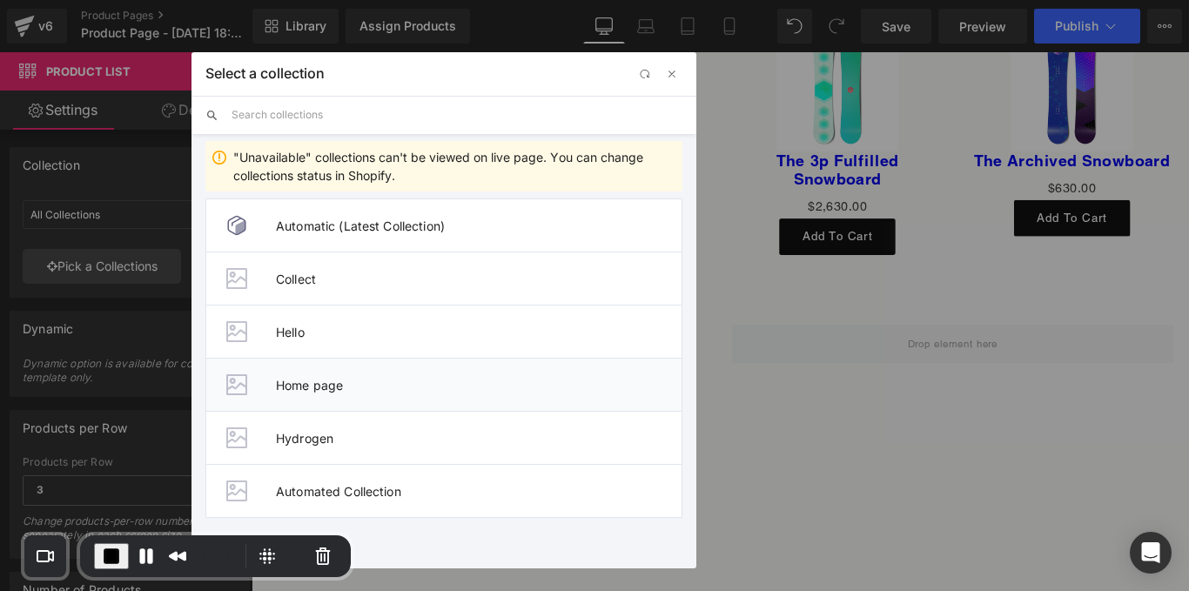
click at [348, 376] on li "Home page" at bounding box center [443, 384] width 477 height 53
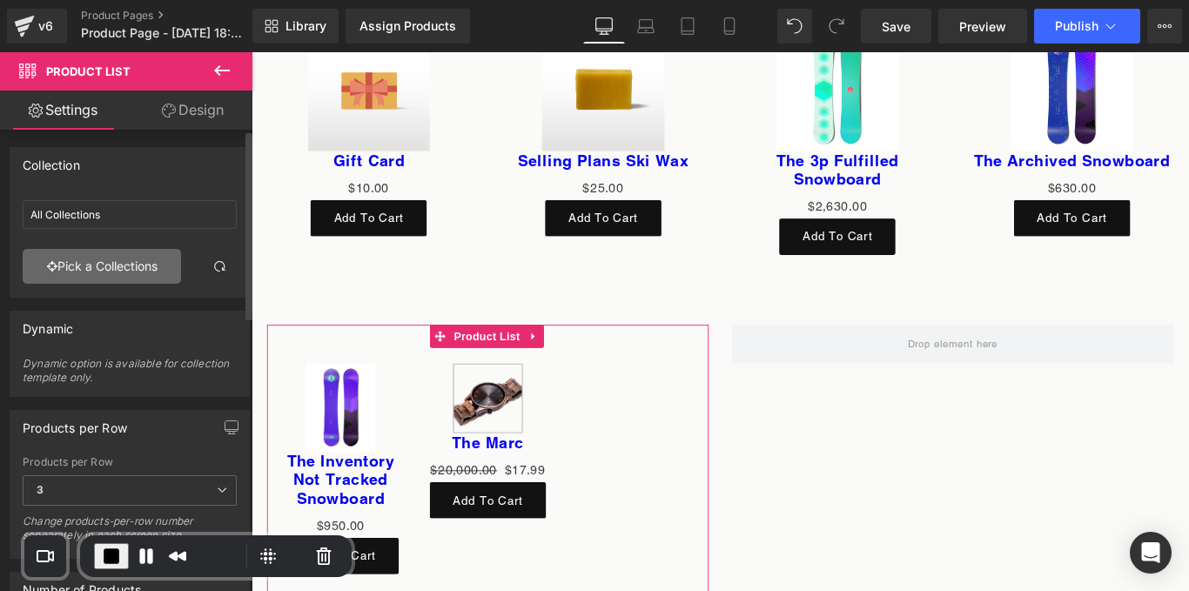
click at [124, 273] on link "Pick a Collections" at bounding box center [102, 266] width 158 height 35
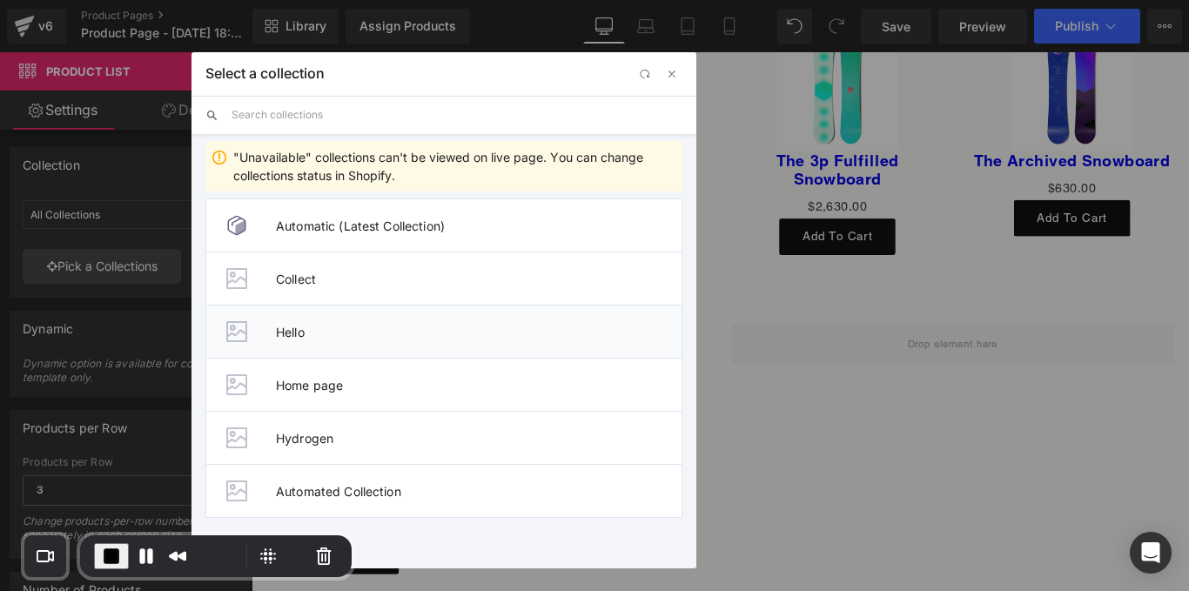
click at [293, 329] on span "Hello" at bounding box center [479, 332] width 406 height 15
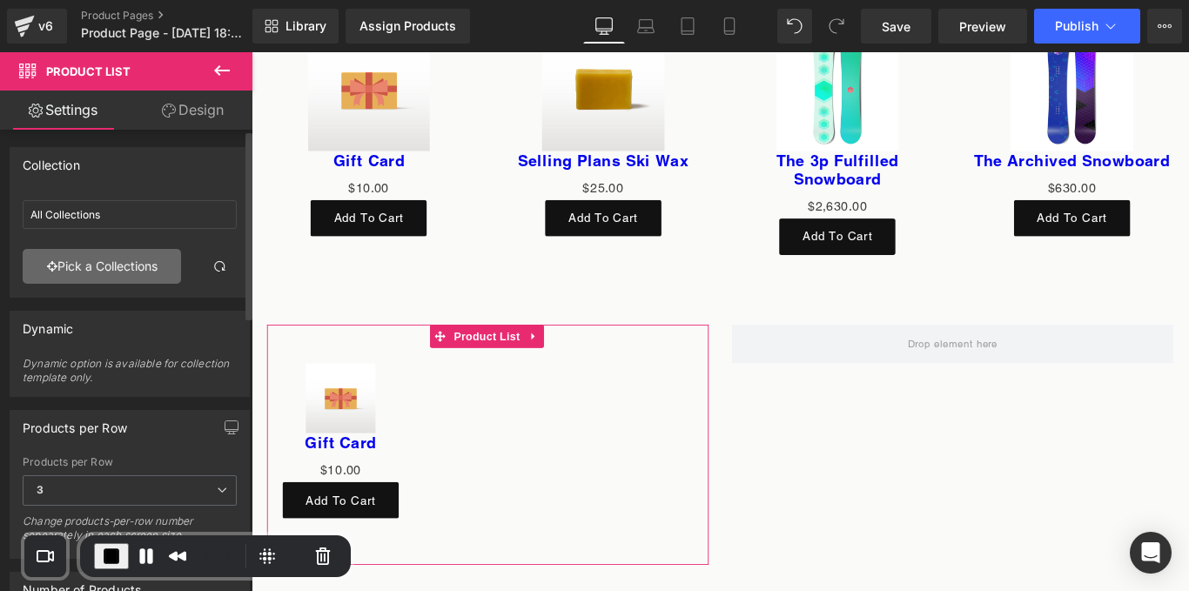
click at [151, 270] on link "Pick a Collections" at bounding box center [102, 266] width 158 height 35
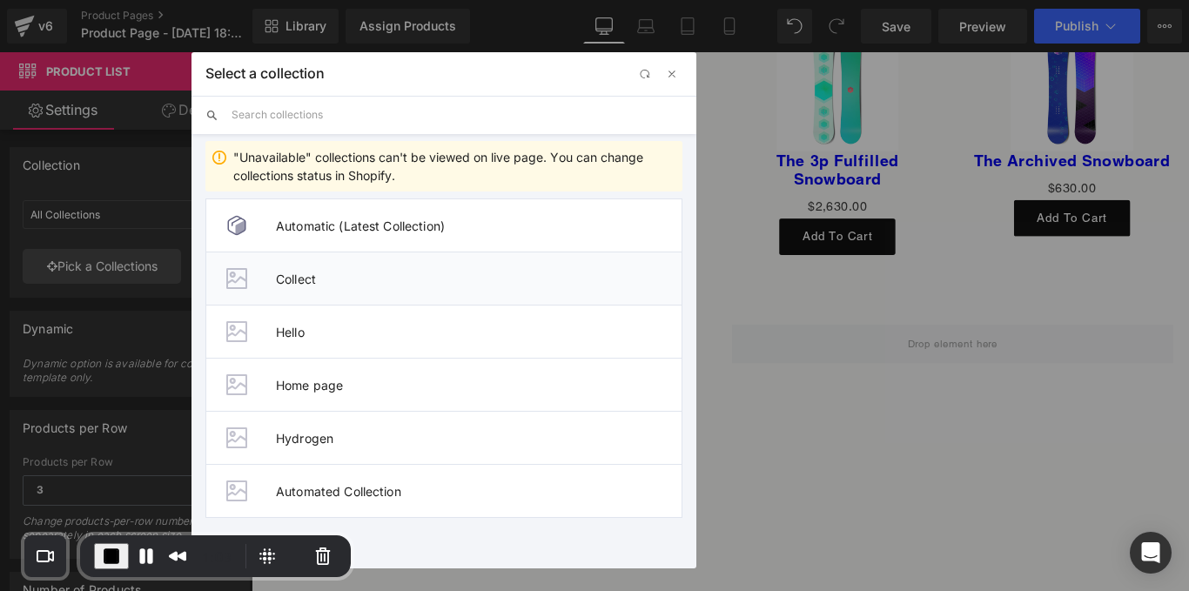
click at [363, 267] on li "Collect" at bounding box center [443, 278] width 477 height 53
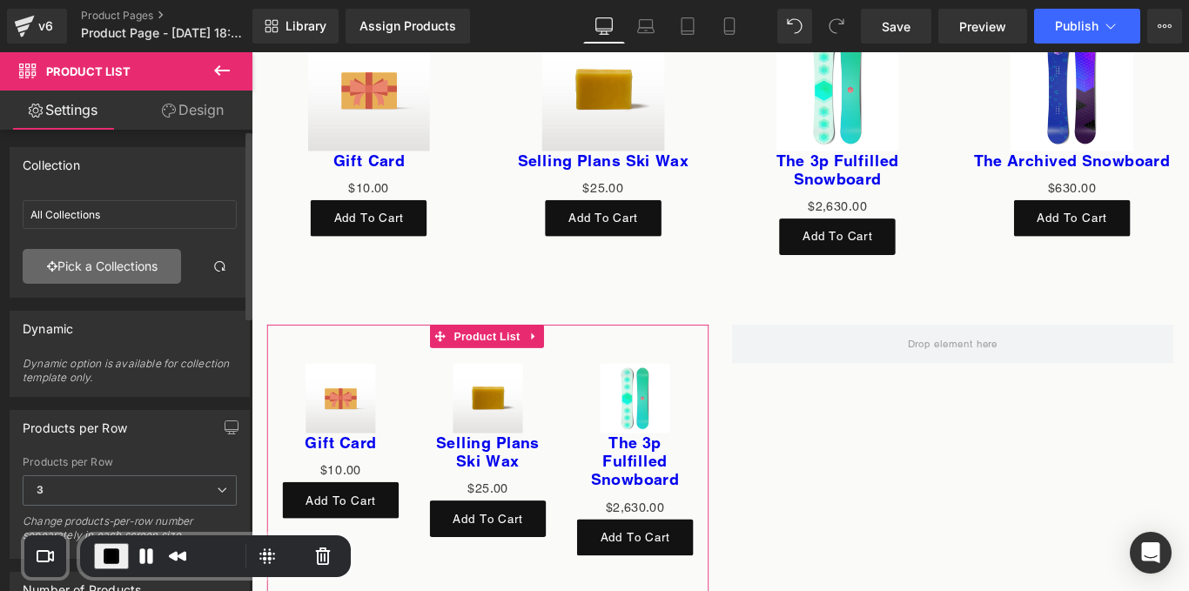
click at [143, 261] on link "Pick a Collections" at bounding box center [102, 266] width 158 height 35
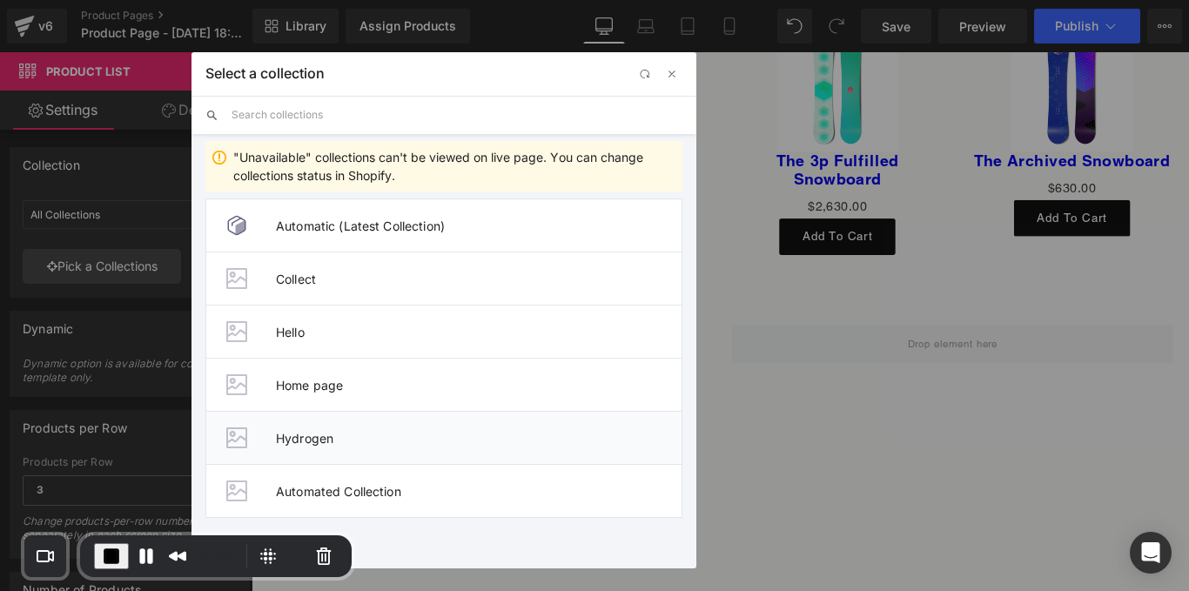
click at [351, 440] on span "Hydrogen" at bounding box center [479, 438] width 406 height 15
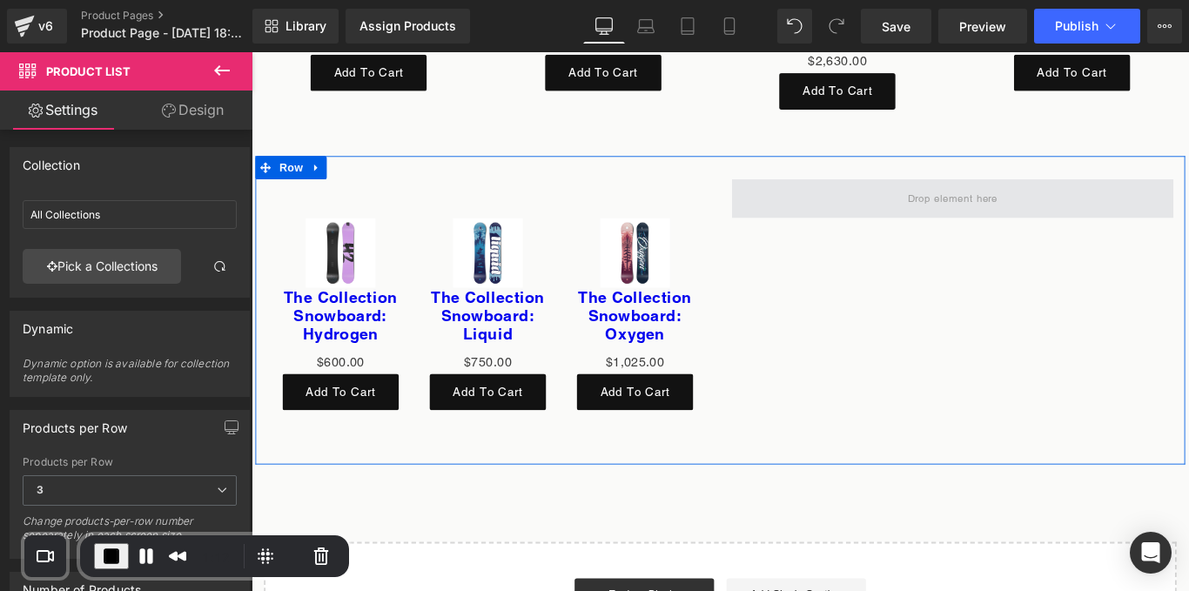
scroll to position [6379, 0]
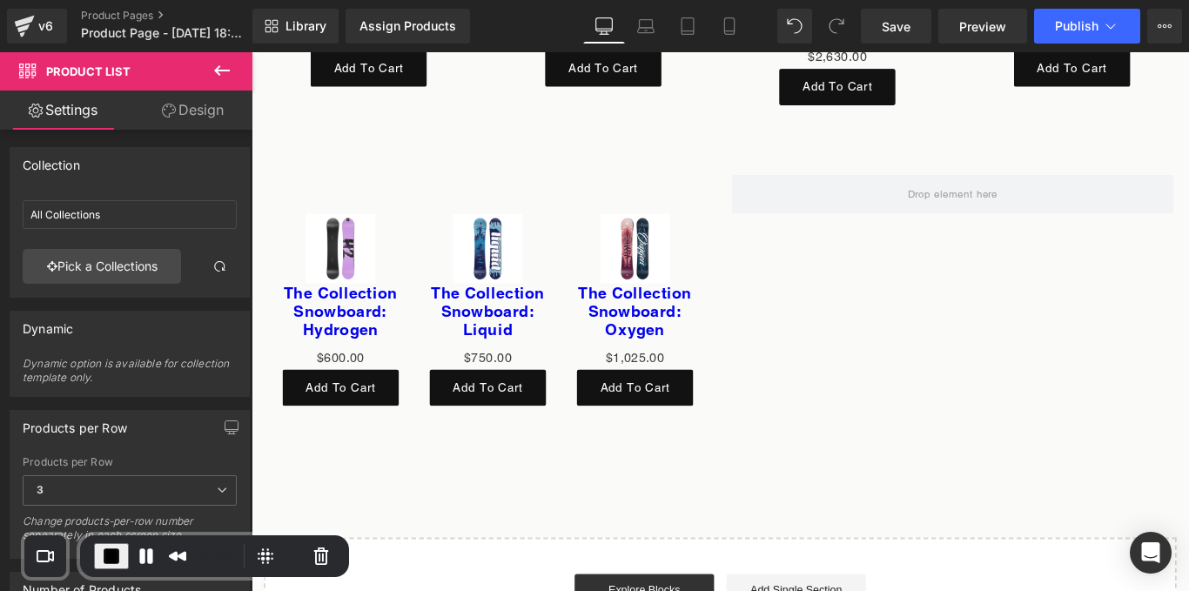
click at [221, 82] on button at bounding box center [222, 71] width 61 height 38
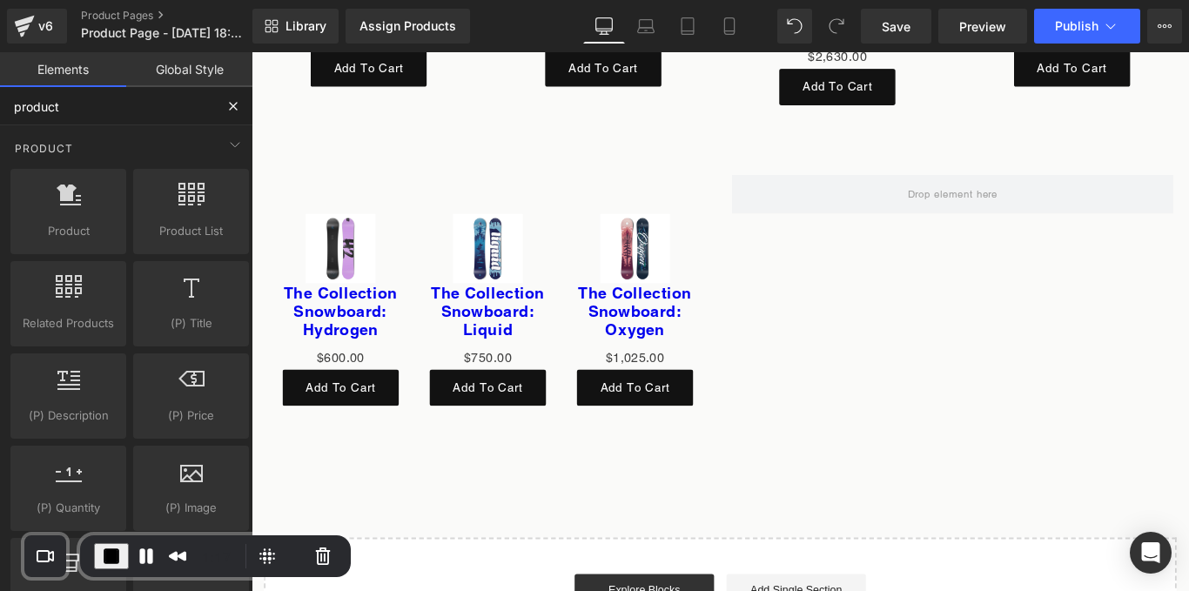
drag, startPoint x: 83, startPoint y: 104, endPoint x: 0, endPoint y: 105, distance: 82.7
click at [0, 105] on input "product" at bounding box center [107, 106] width 214 height 38
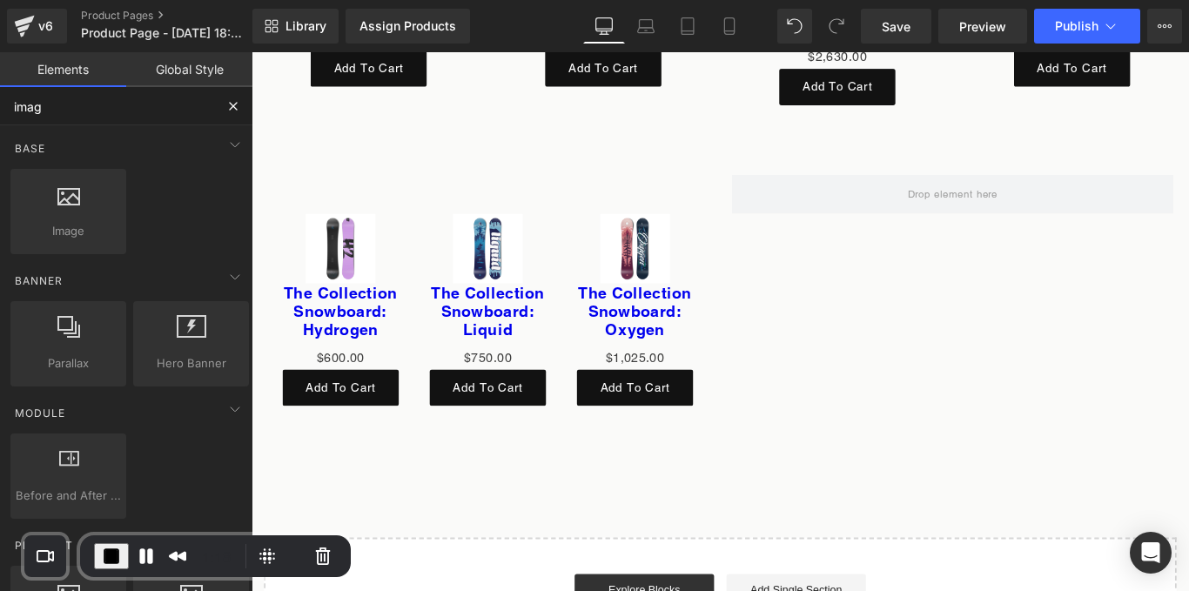
type input "image"
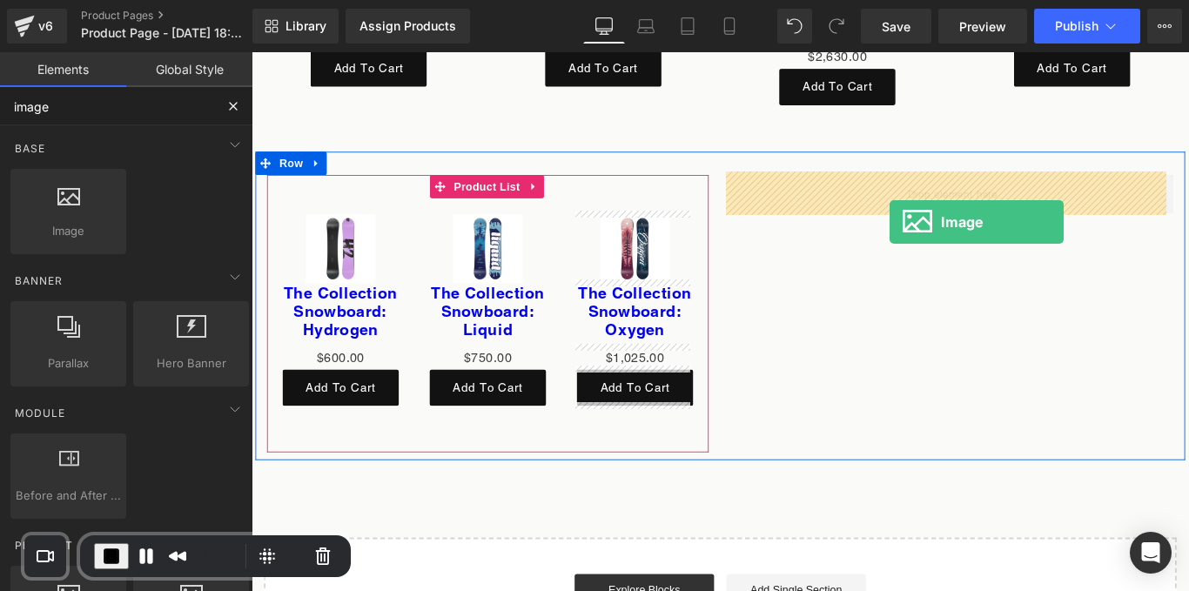
drag, startPoint x: 334, startPoint y: 277, endPoint x: 971, endPoint y: 238, distance: 637.5
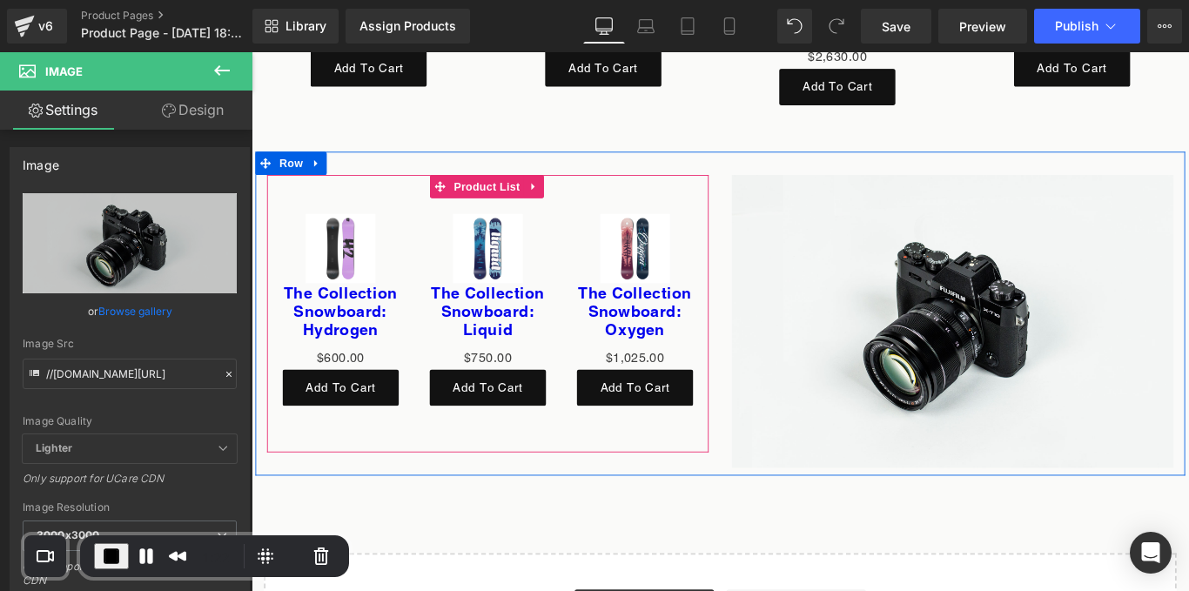
click at [770, 287] on div "Sale Off (P) Image The Collection Snowboard: Hydrogen (P) Title $0 $600.00 (P) …" at bounding box center [517, 347] width 522 height 312
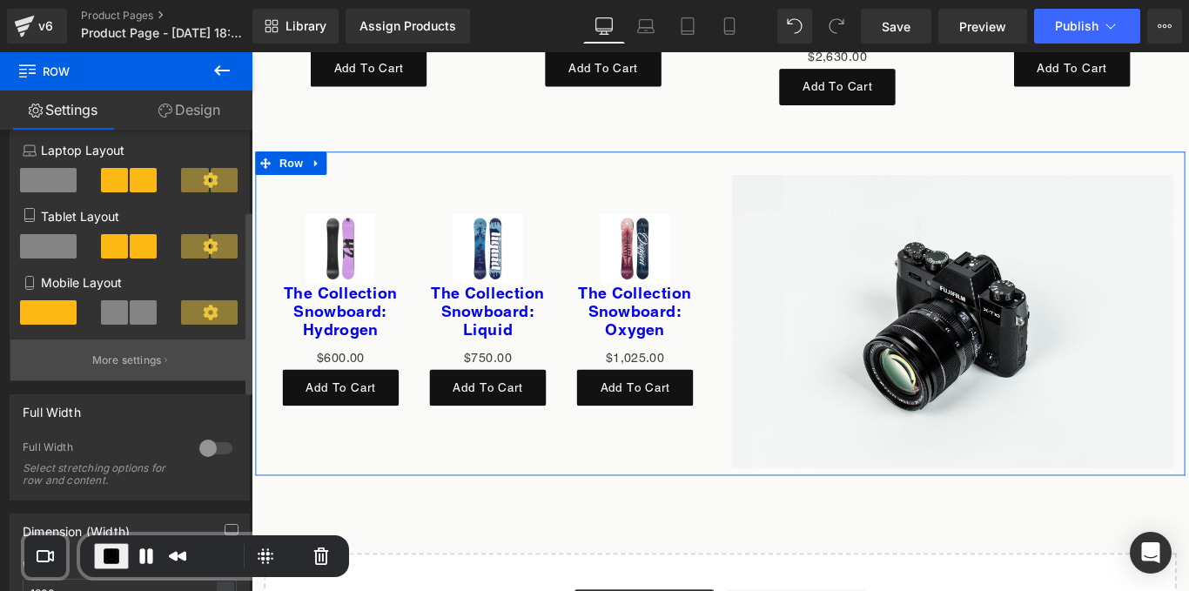
scroll to position [203, 0]
click at [112, 365] on p "More settings" at bounding box center [127, 360] width 70 height 16
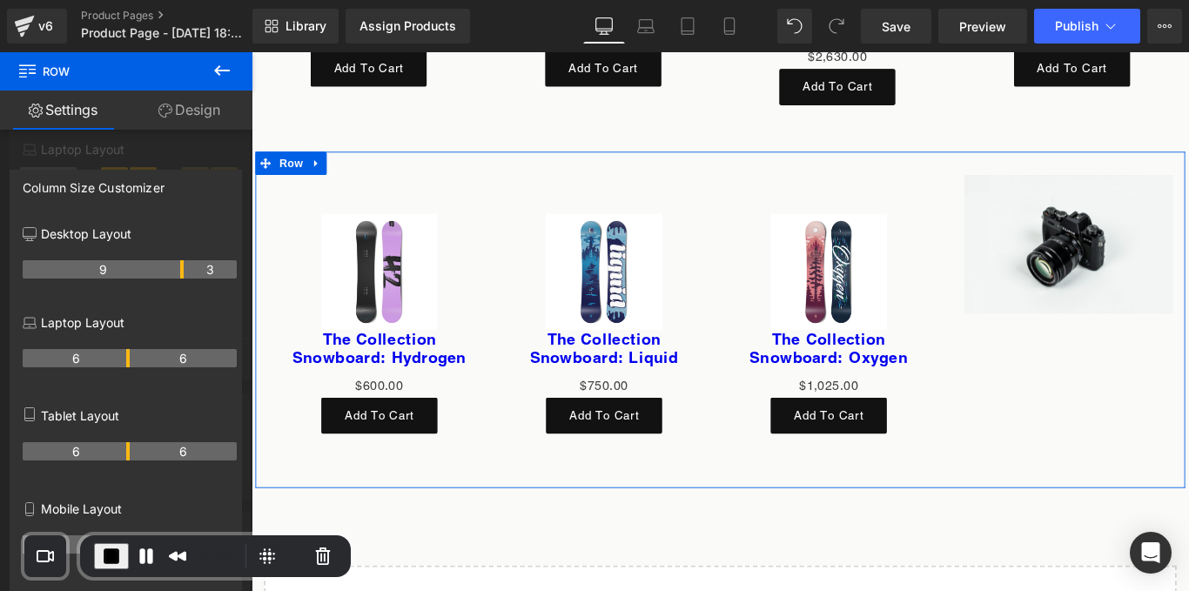
drag, startPoint x: 129, startPoint y: 269, endPoint x: 177, endPoint y: 272, distance: 47.9
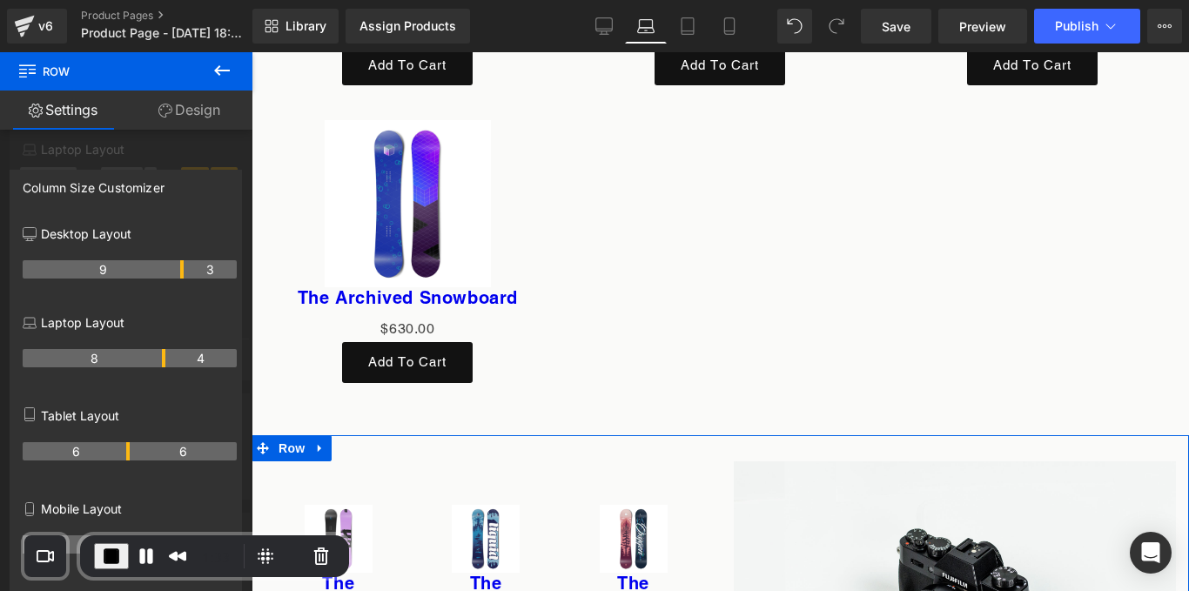
scroll to position [6661, 0]
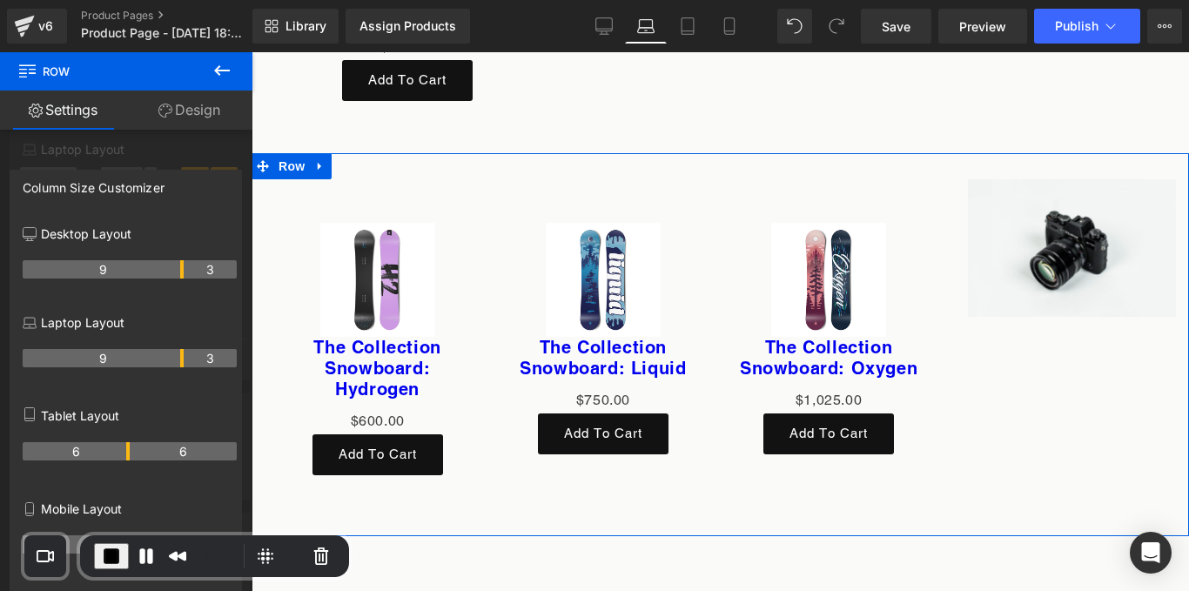
drag, startPoint x: 127, startPoint y: 360, endPoint x: 179, endPoint y: 359, distance: 52.2
click at [179, 359] on th "9" at bounding box center [103, 358] width 161 height 18
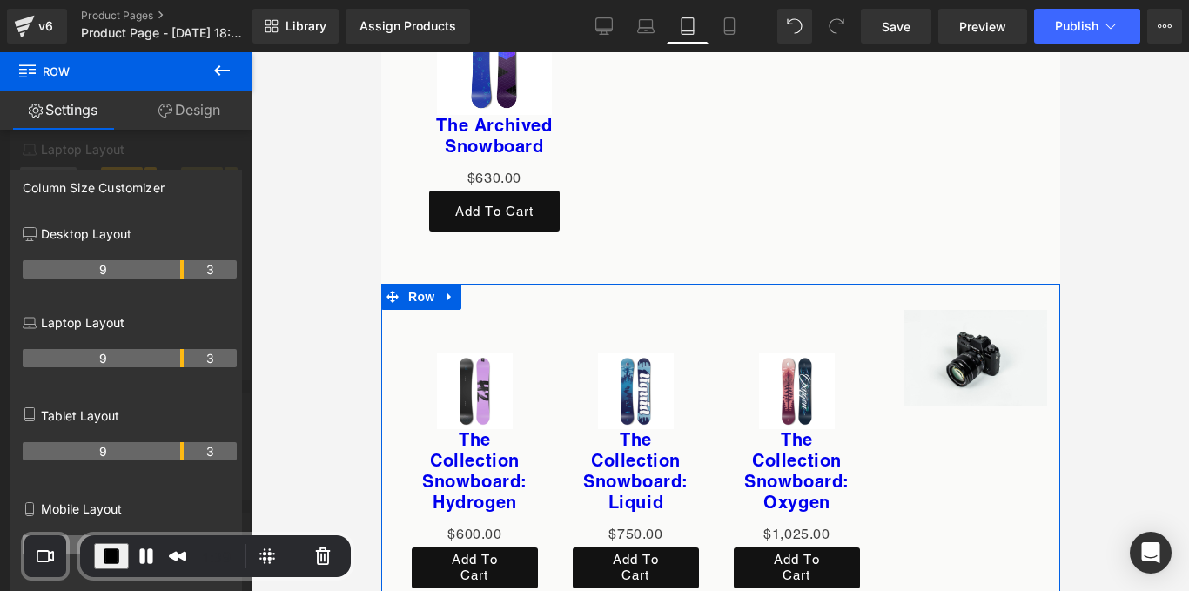
scroll to position [11511, 0]
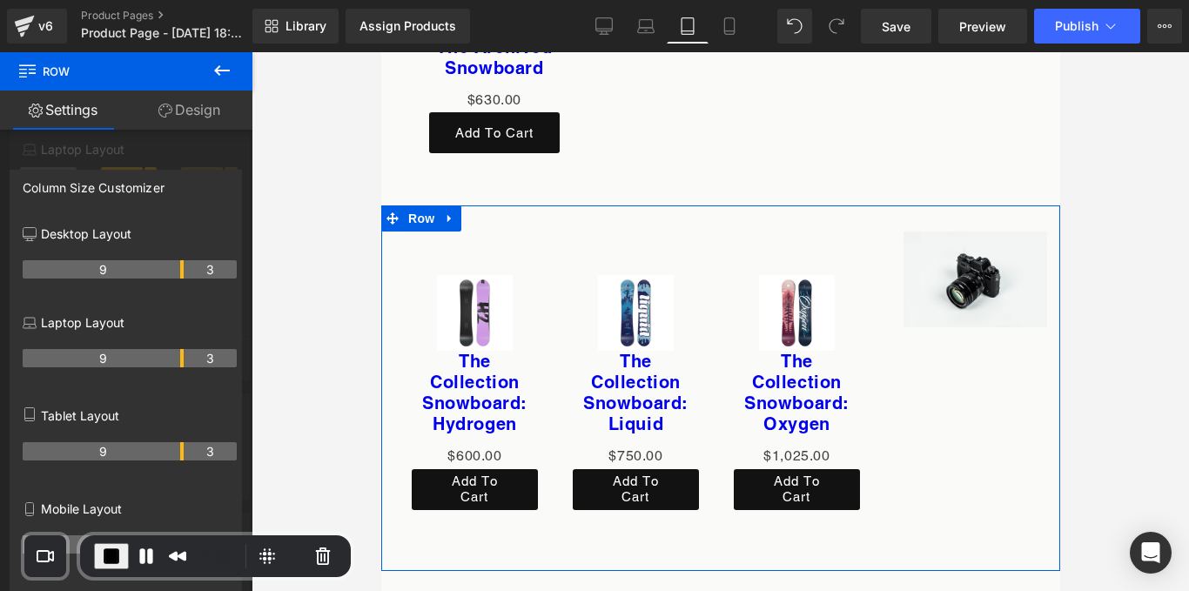
drag, startPoint x: 127, startPoint y: 448, endPoint x: 178, endPoint y: 444, distance: 51.5
click at [178, 444] on th "9" at bounding box center [103, 451] width 161 height 18
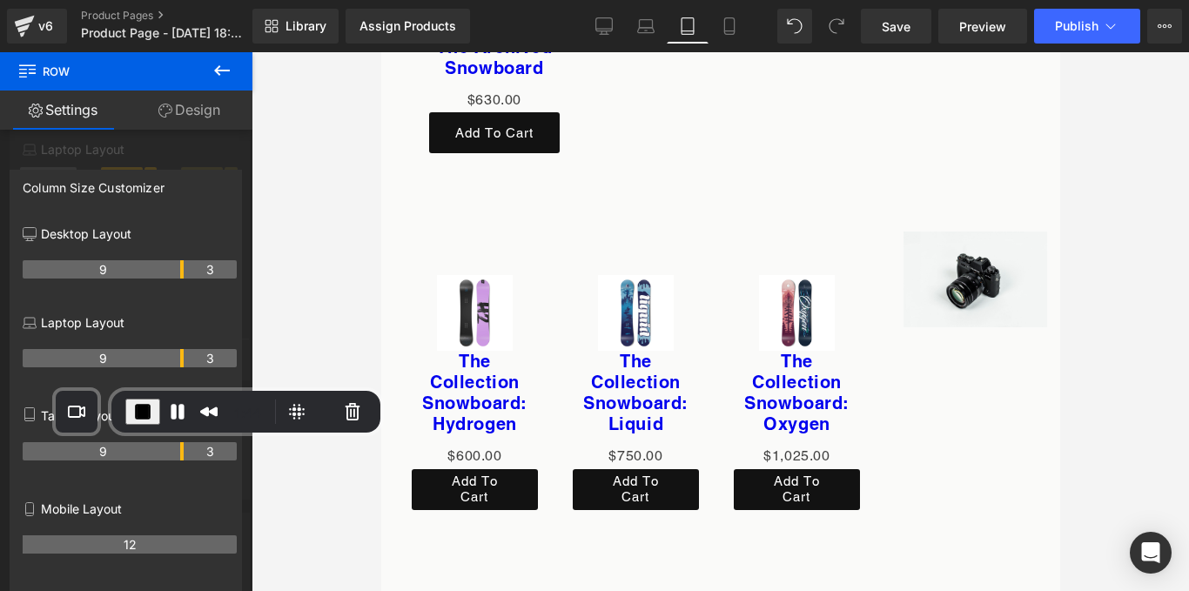
drag, startPoint x: 231, startPoint y: 574, endPoint x: 262, endPoint y: 429, distance: 147.9
click at [262, 429] on div "1:44" at bounding box center [245, 412] width 269 height 42
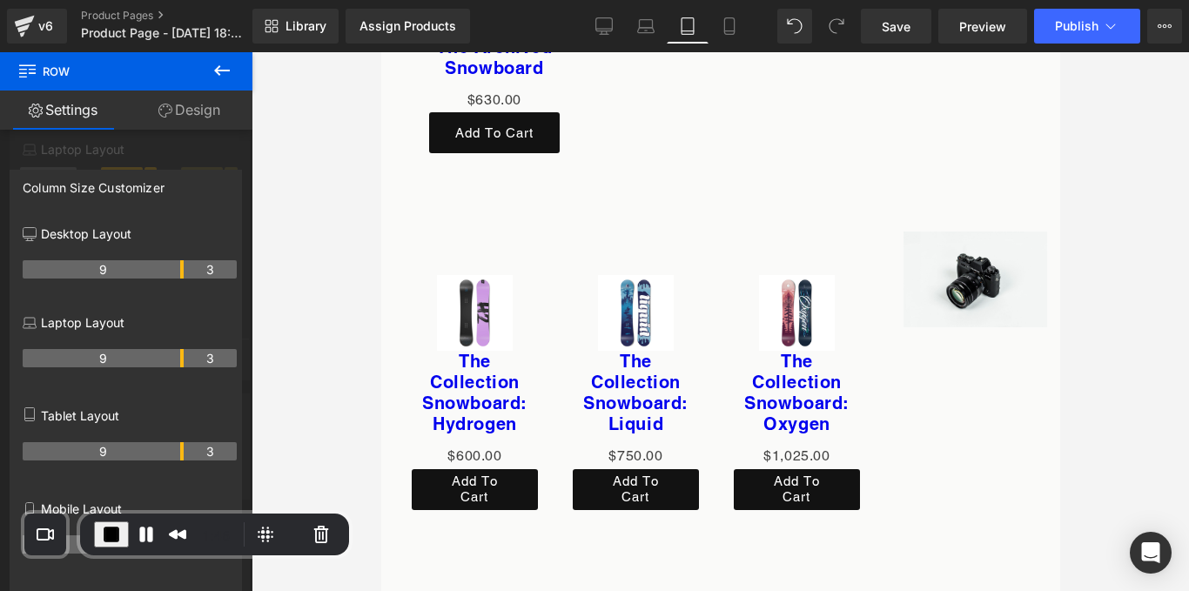
drag, startPoint x: 241, startPoint y: 426, endPoint x: 135, endPoint y: 549, distance: 163.0
click at [135, 549] on div "1:46" at bounding box center [214, 535] width 269 height 42
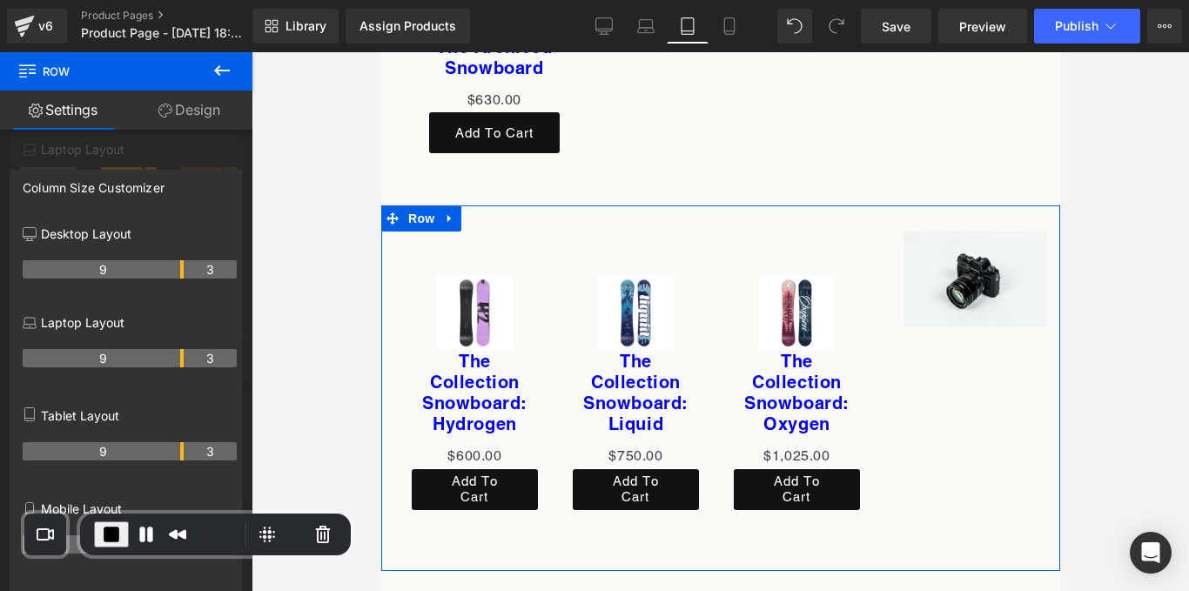
click at [172, 140] on div at bounding box center [126, 326] width 252 height 548
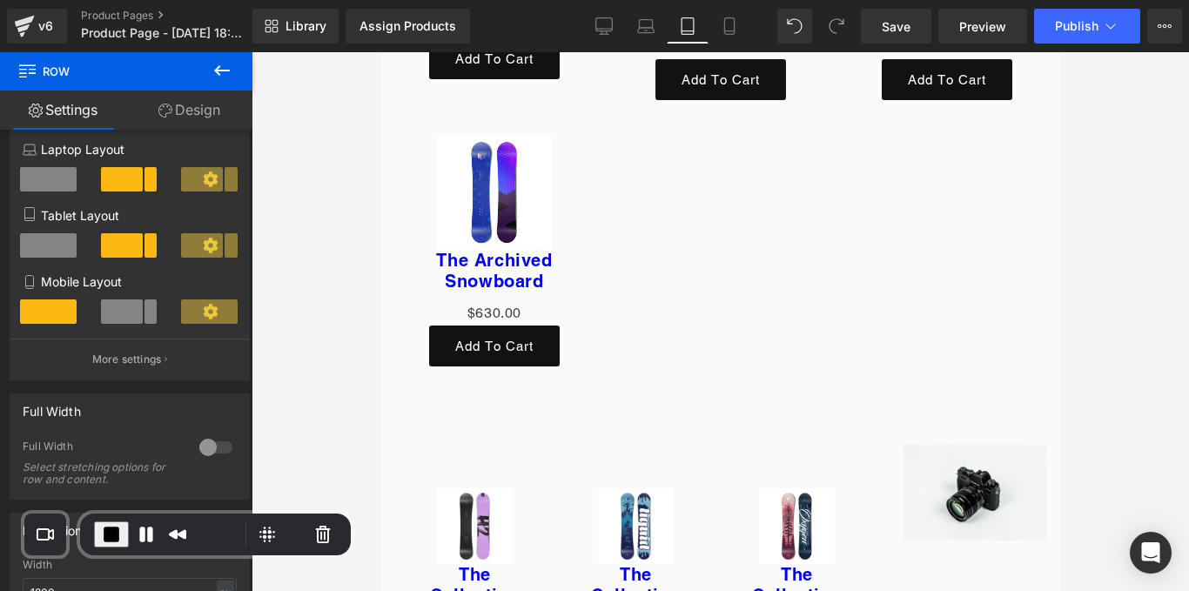
scroll to position [11296, 0]
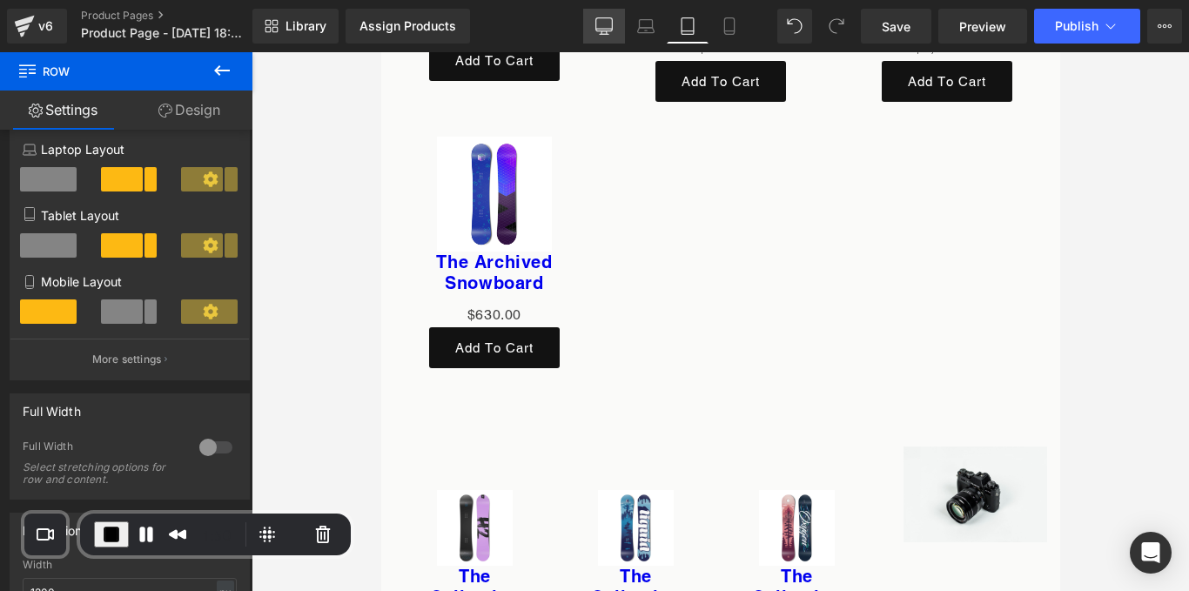
click at [614, 28] on link "Desktop" at bounding box center [604, 26] width 42 height 35
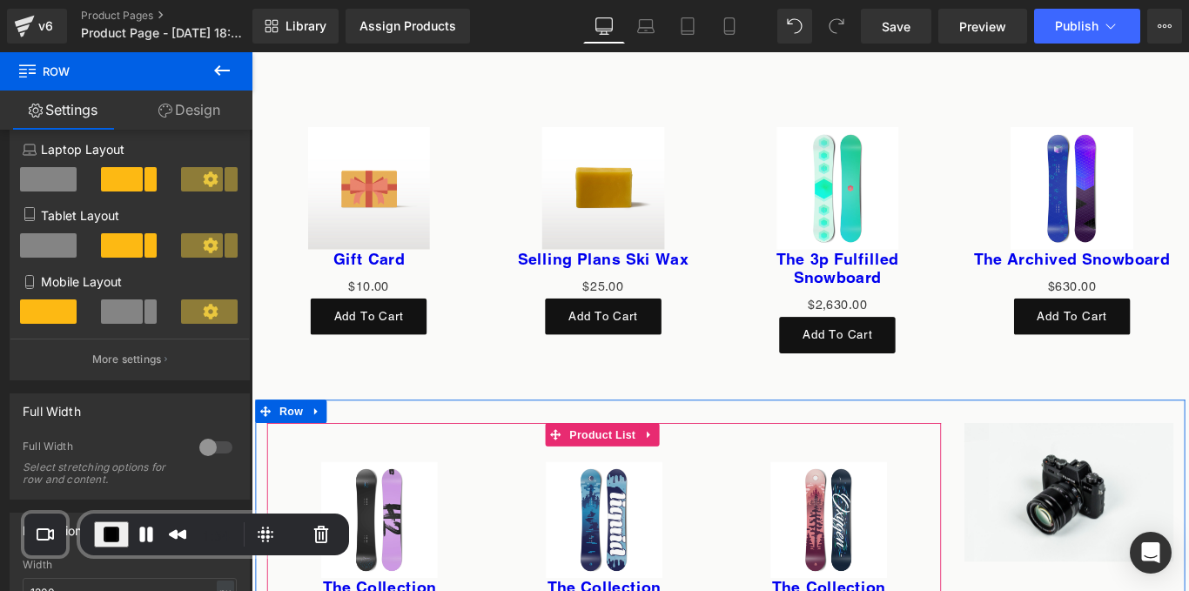
scroll to position [6092, 0]
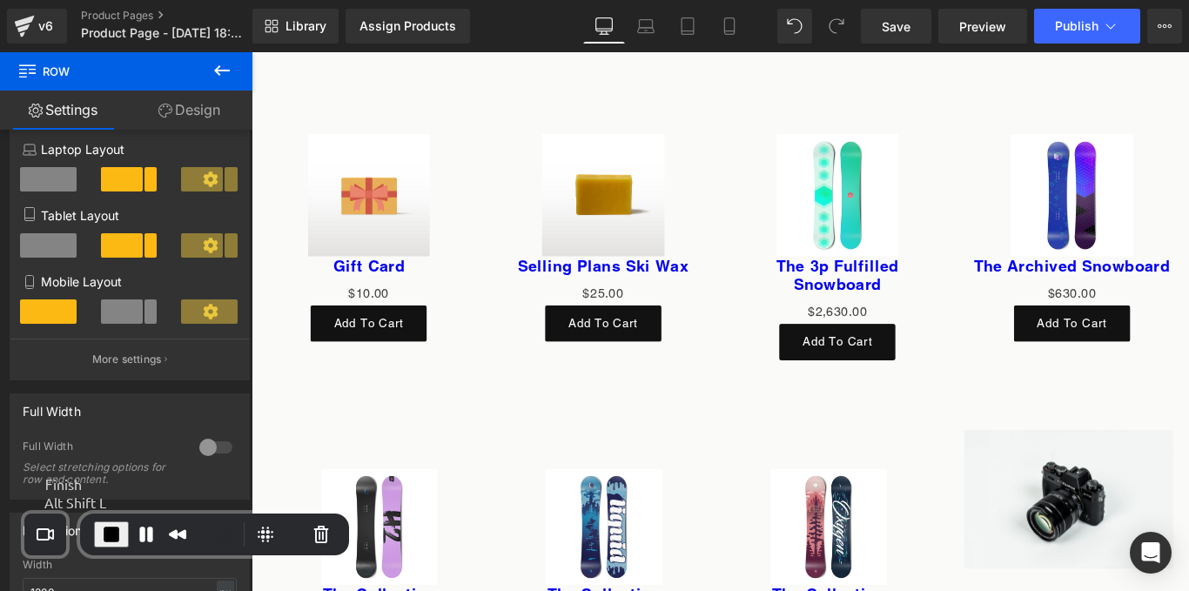
click at [109, 524] on span "End Recording" at bounding box center [111, 534] width 21 height 21
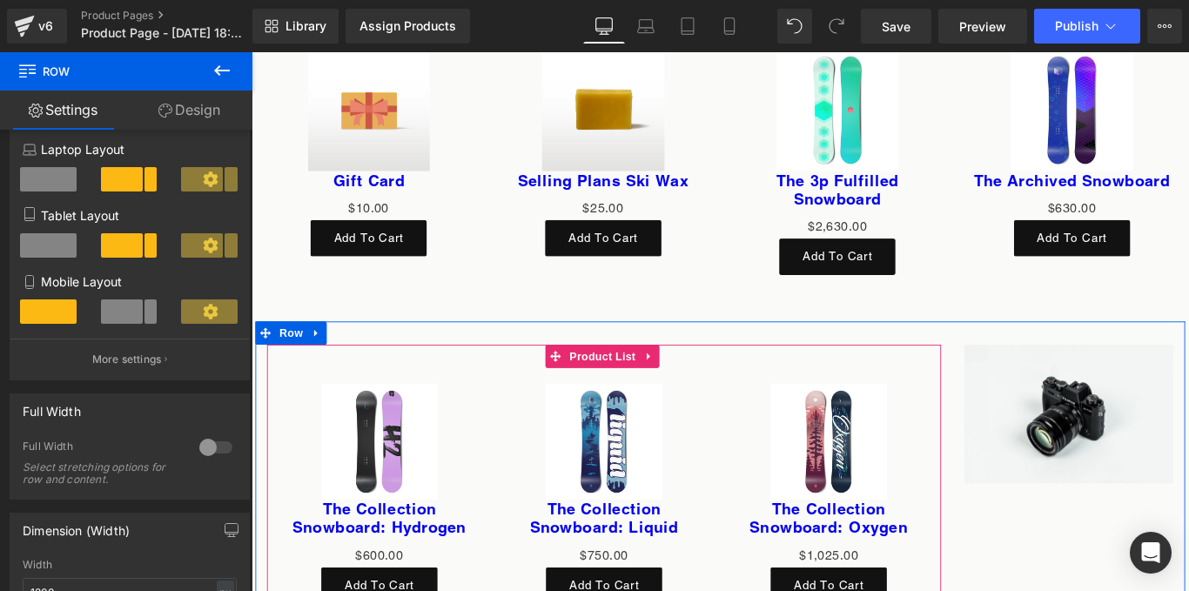
scroll to position [6189, 0]
click at [545, 407] on div "Sale Off (P) Image The Collection Snowboard: Liquid (P) Title $0 $750.00 (P) Pr…" at bounding box center [647, 548] width 252 height 282
click at [625, 393] on span "Product List" at bounding box center [645, 394] width 83 height 26
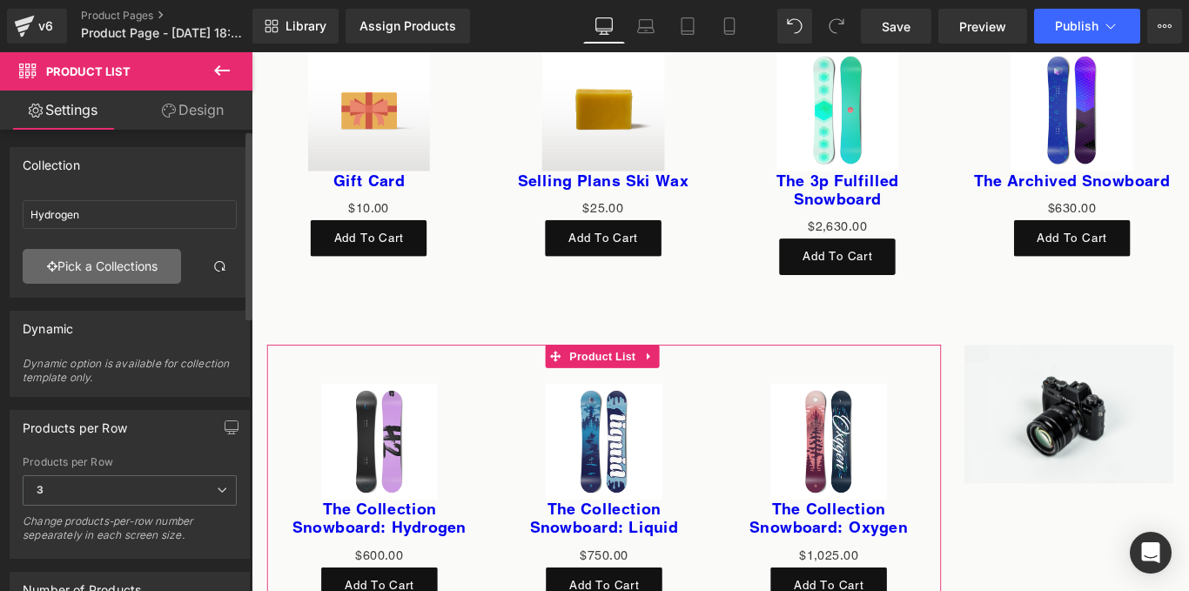
click at [89, 259] on link "Pick a Collections" at bounding box center [102, 266] width 158 height 35
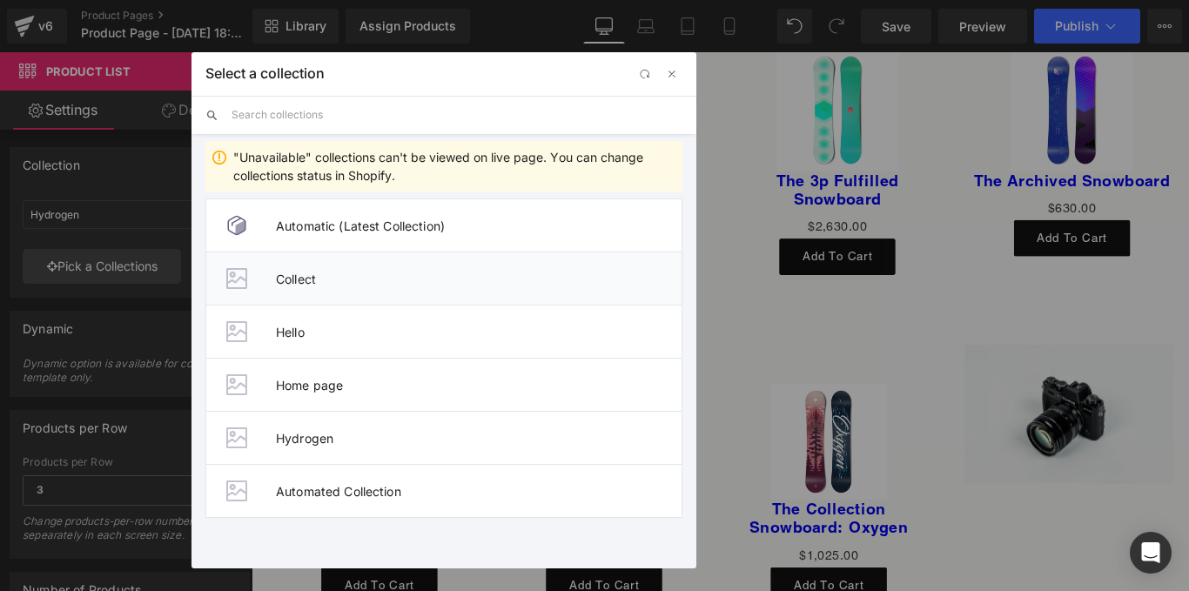
click at [310, 282] on span "Collect" at bounding box center [479, 279] width 406 height 15
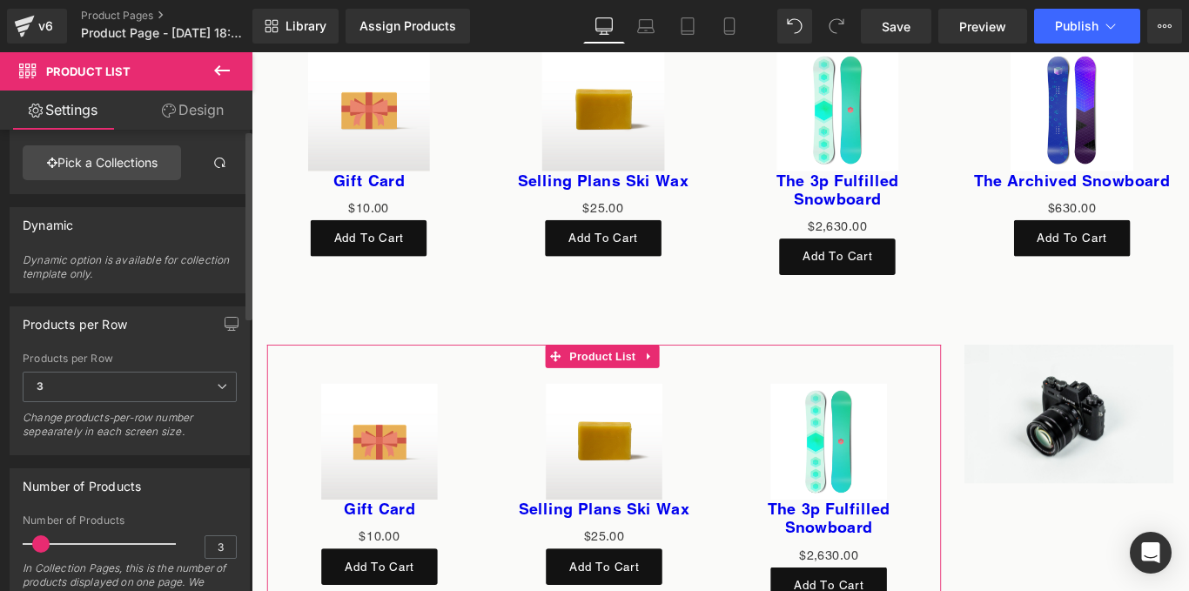
scroll to position [0, 0]
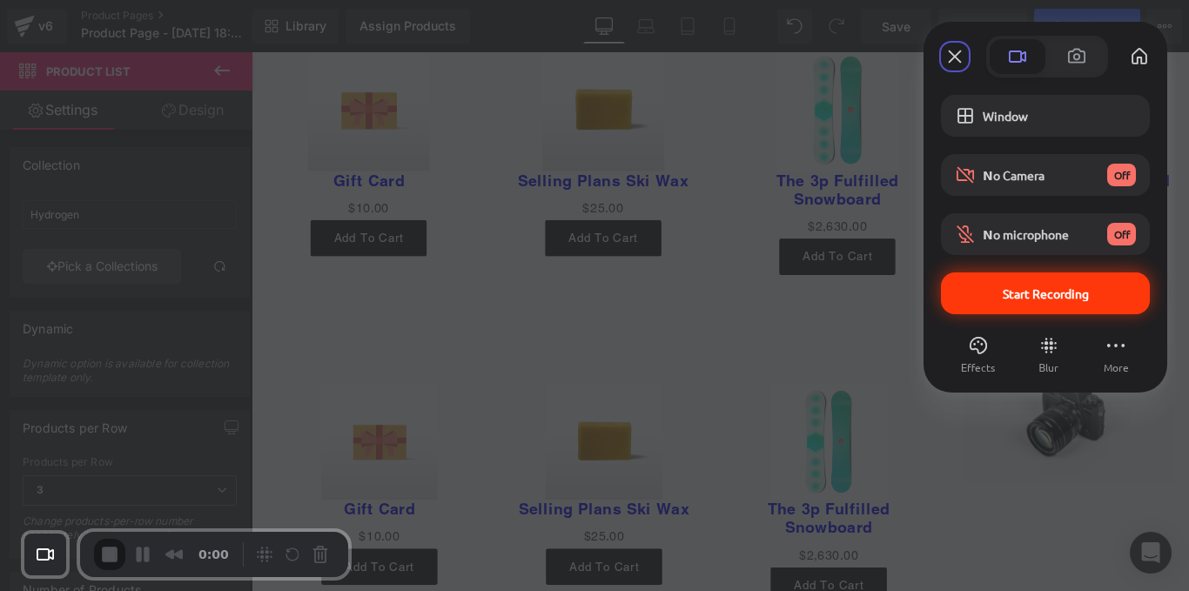
click at [993, 278] on div "Start Recording" at bounding box center [1045, 293] width 209 height 42
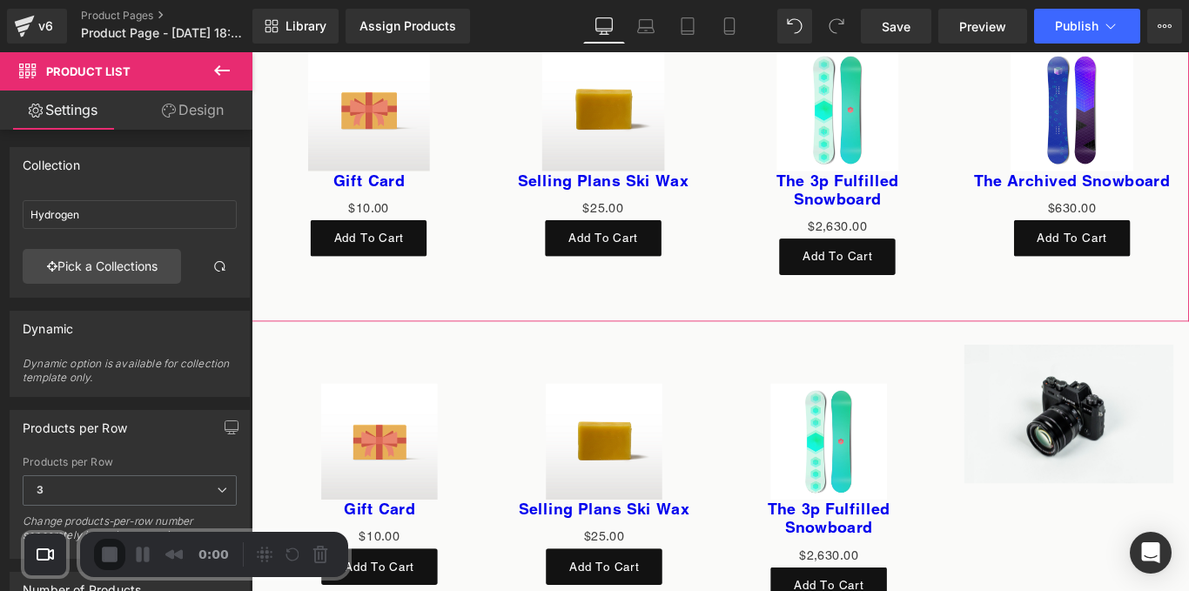
click at [780, 174] on div "Sale Off (P) Image The 3p Fulfilled Snowboard (P) Title $0 $2,630.00 (P) Price …" at bounding box center [910, 174] width 264 height 289
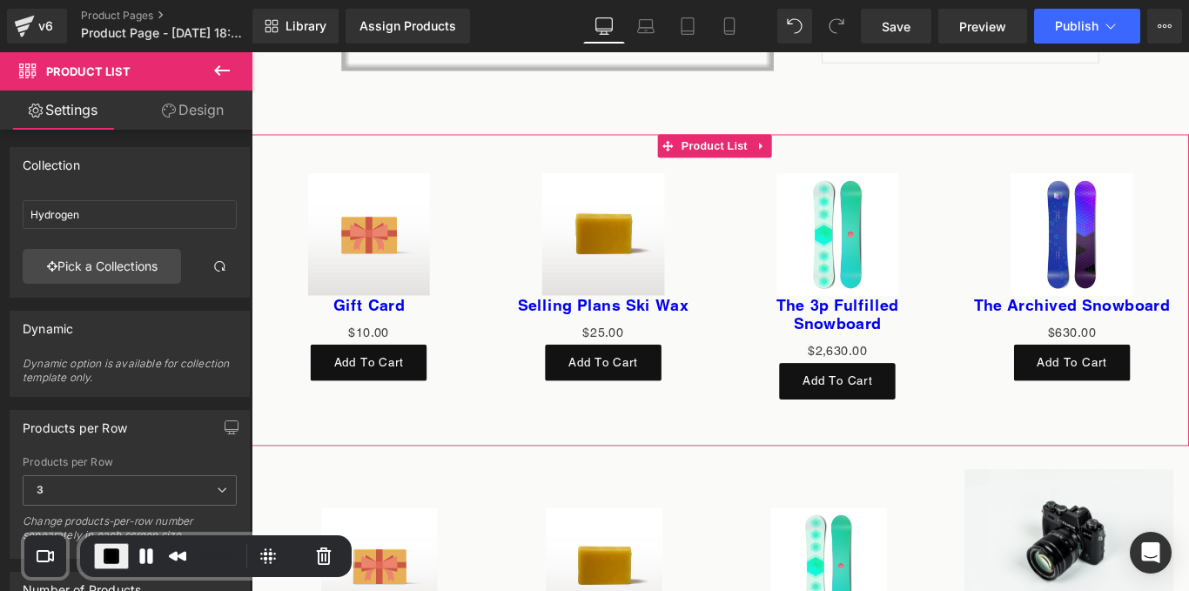
scroll to position [6042, 0]
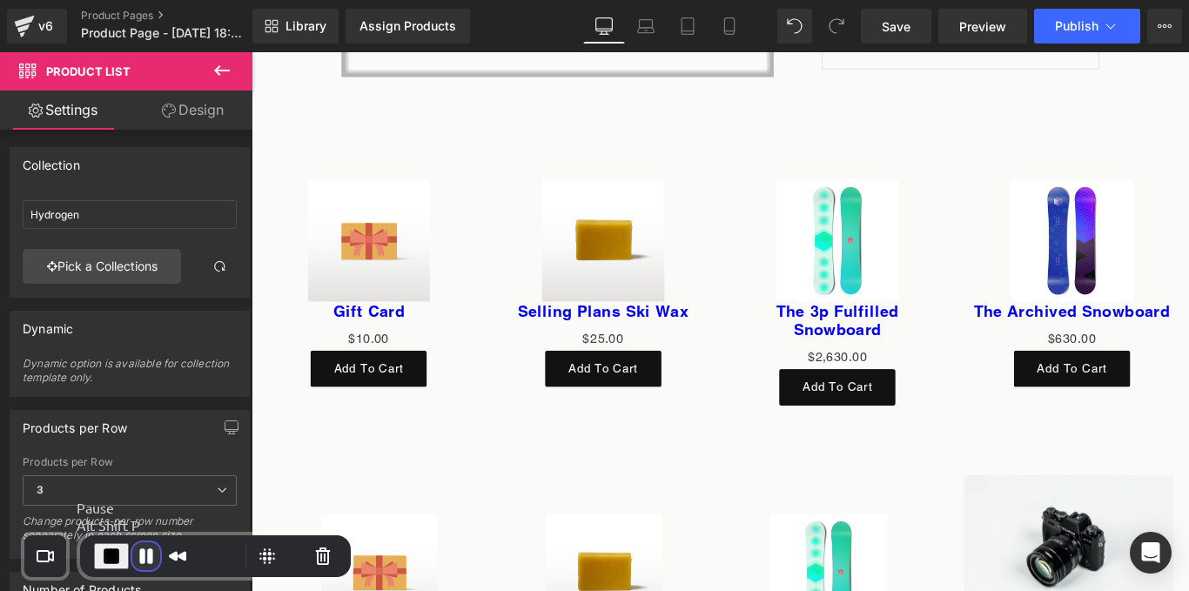
click at [141, 553] on button "Pause Recording" at bounding box center [146, 556] width 28 height 28
click at [138, 554] on span "Play Recording" at bounding box center [141, 554] width 21 height 21
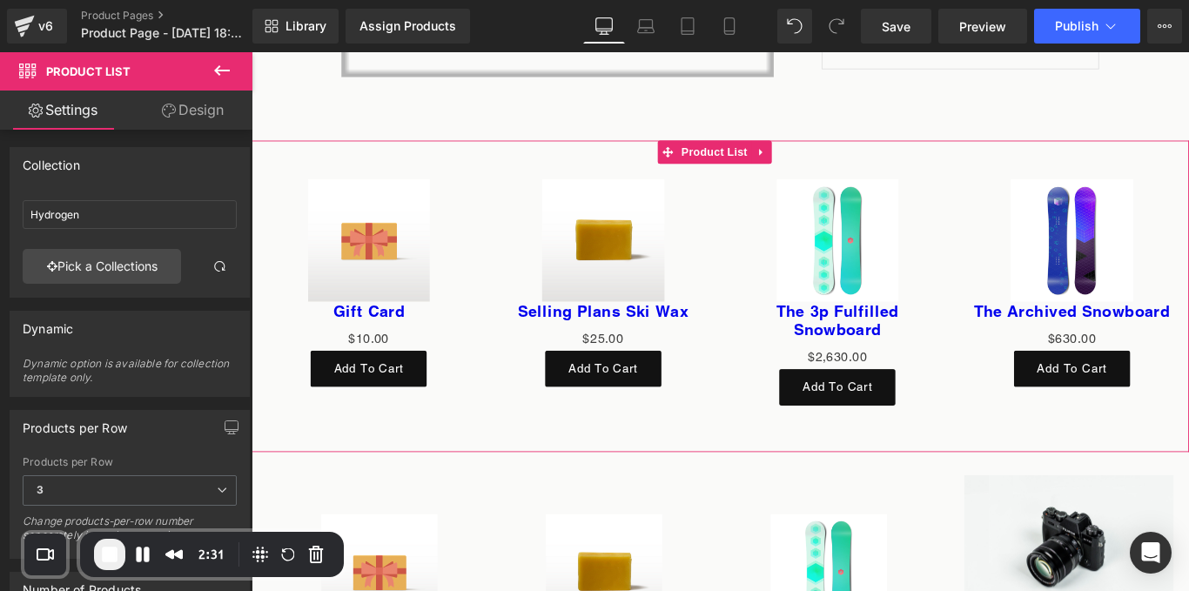
scroll to position [6355, 0]
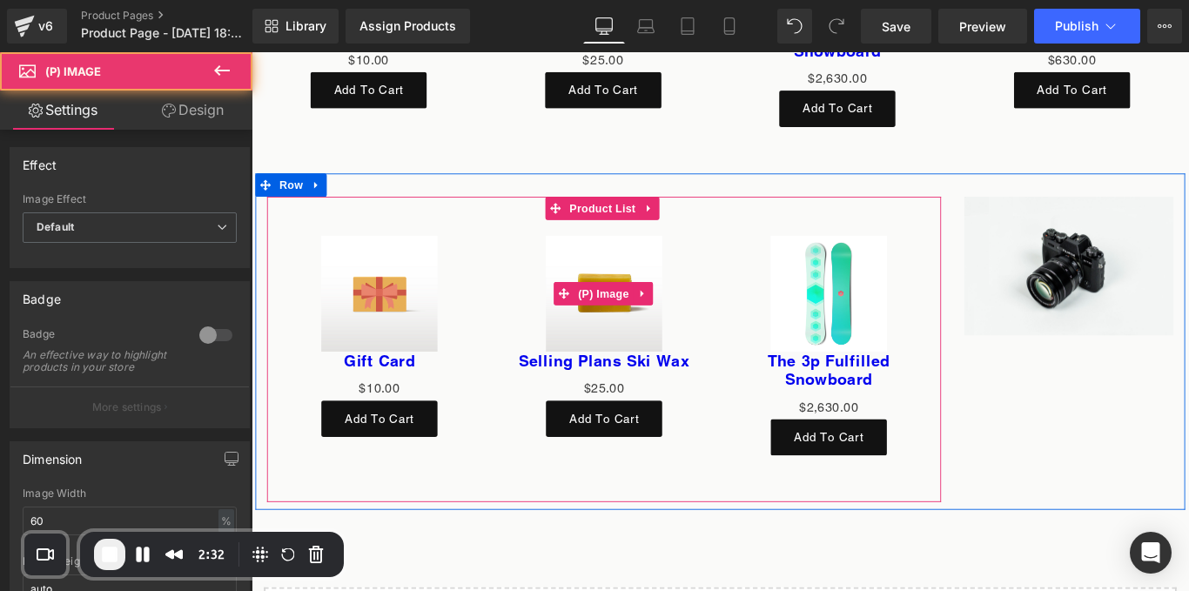
click at [539, 314] on div "Sale Off" at bounding box center [648, 323] width 218 height 131
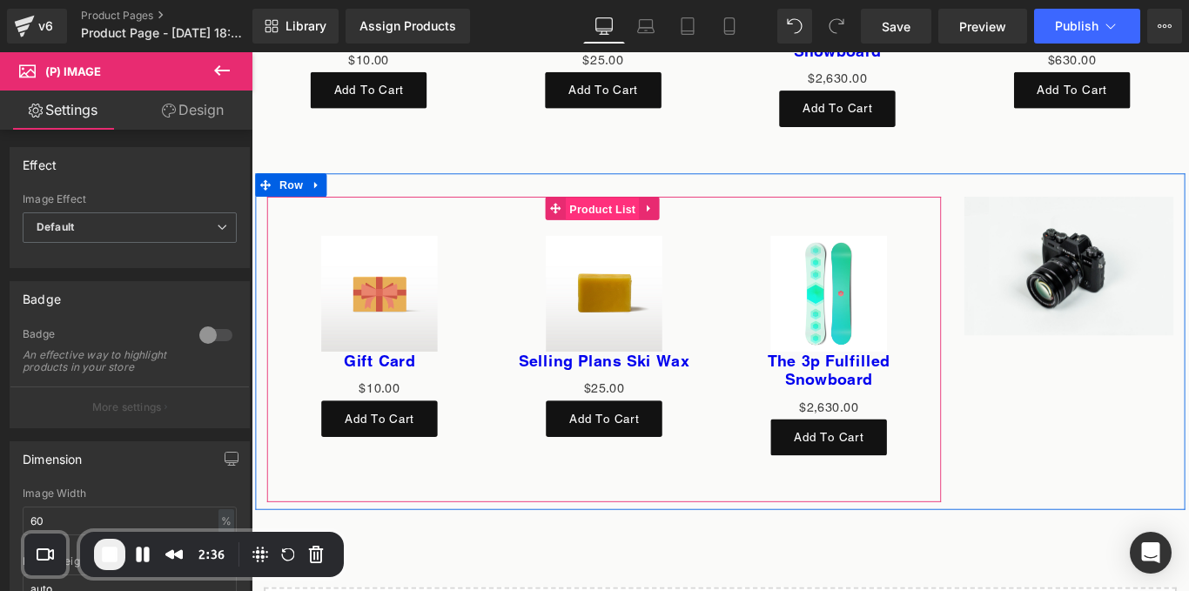
click at [622, 224] on span "Product List" at bounding box center [645, 228] width 83 height 26
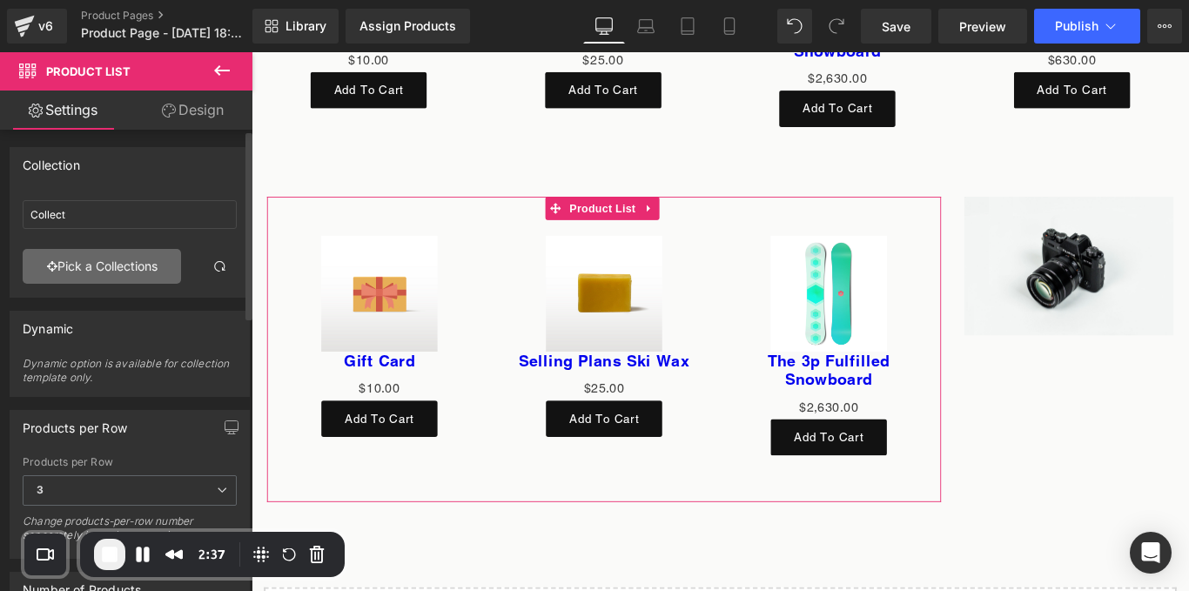
click at [96, 263] on link "Pick a Collections" at bounding box center [102, 266] width 158 height 35
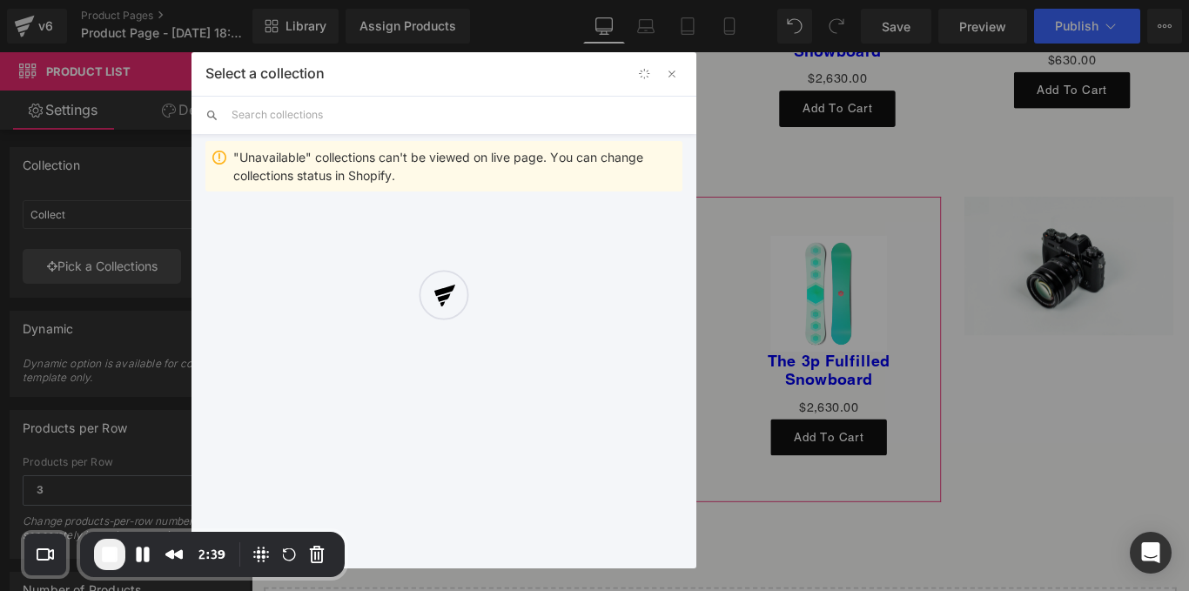
click at [129, 0] on div "Product List You are previewing how the will restyle your page. You can not edi…" at bounding box center [594, 0] width 1189 height 0
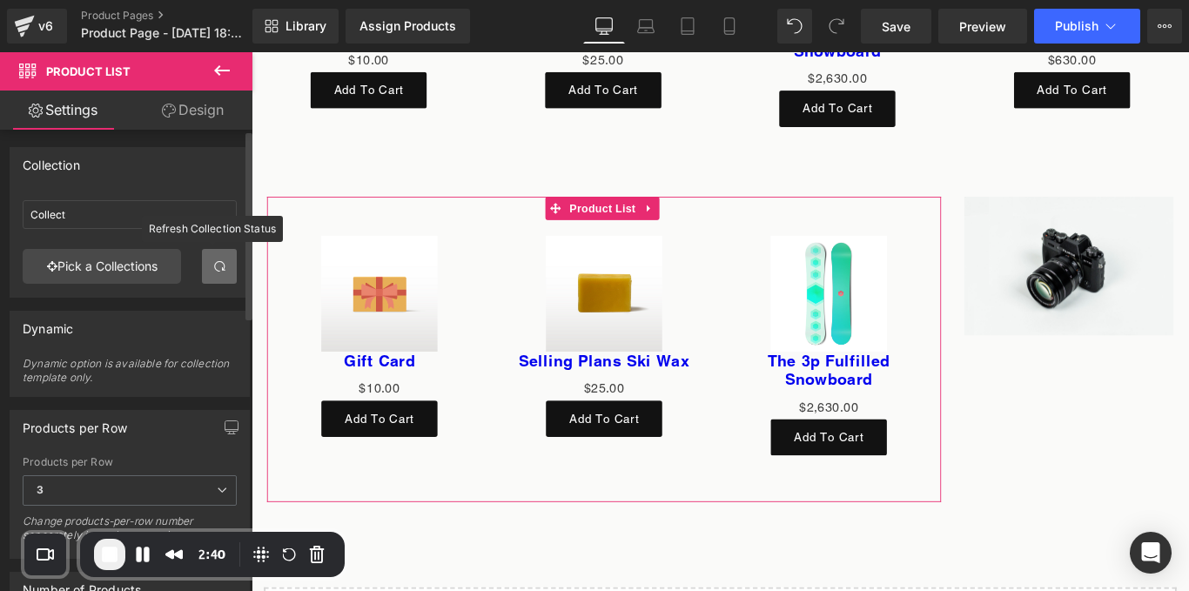
click at [212, 272] on span at bounding box center [219, 266] width 14 height 14
click at [117, 268] on link "Pick a Collections" at bounding box center [102, 266] width 158 height 35
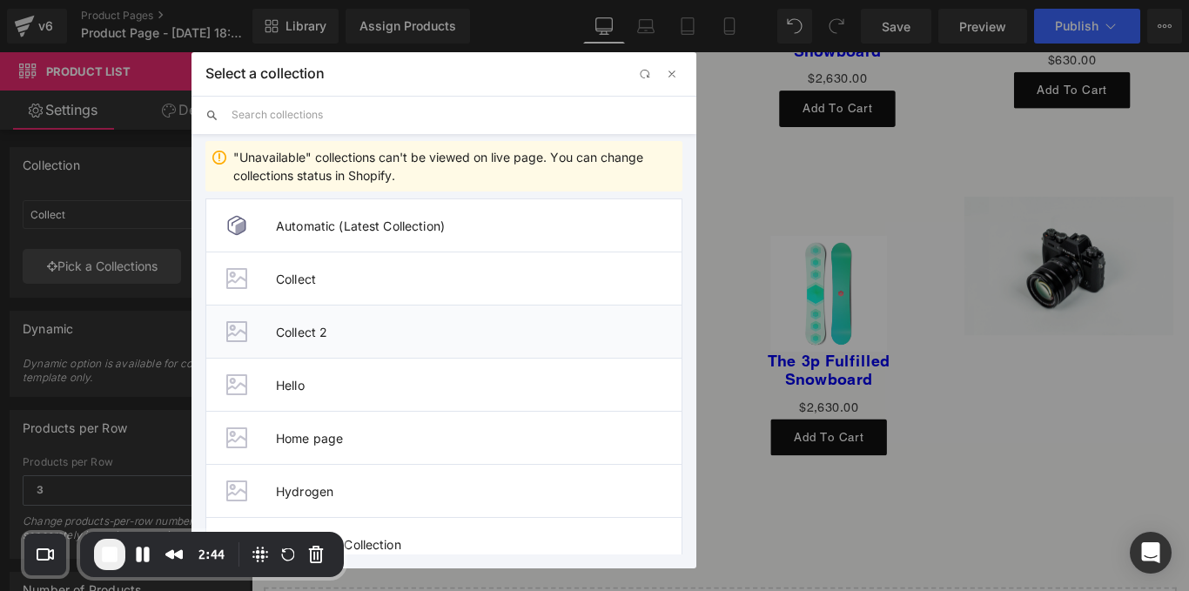
click at [315, 324] on li "Collect 2" at bounding box center [443, 331] width 477 height 53
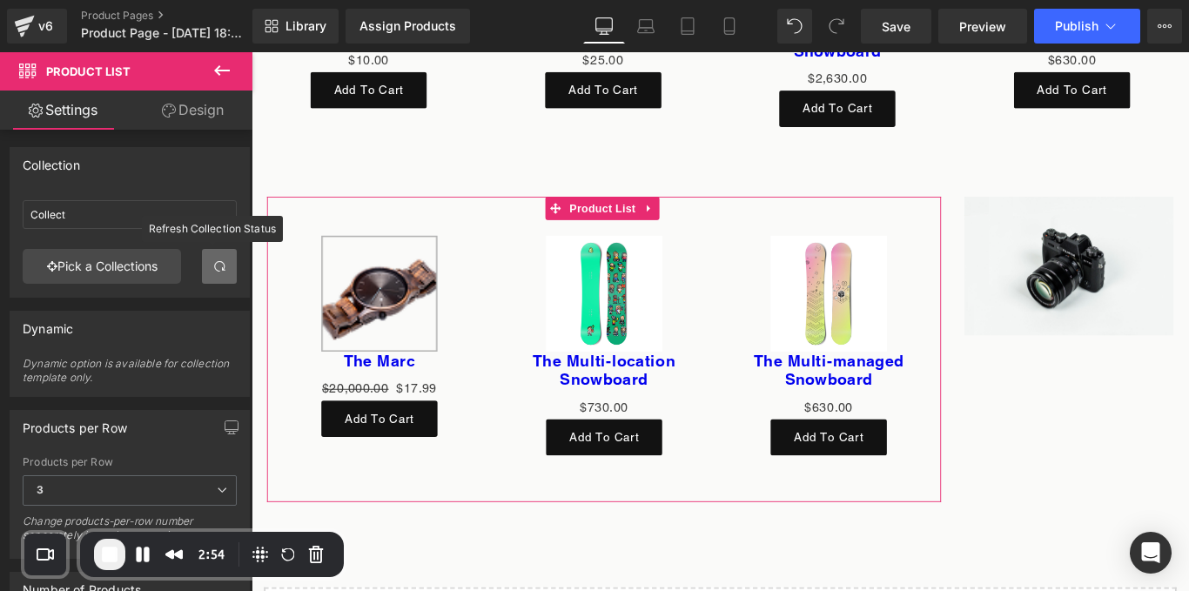
click at [204, 256] on link at bounding box center [219, 266] width 35 height 35
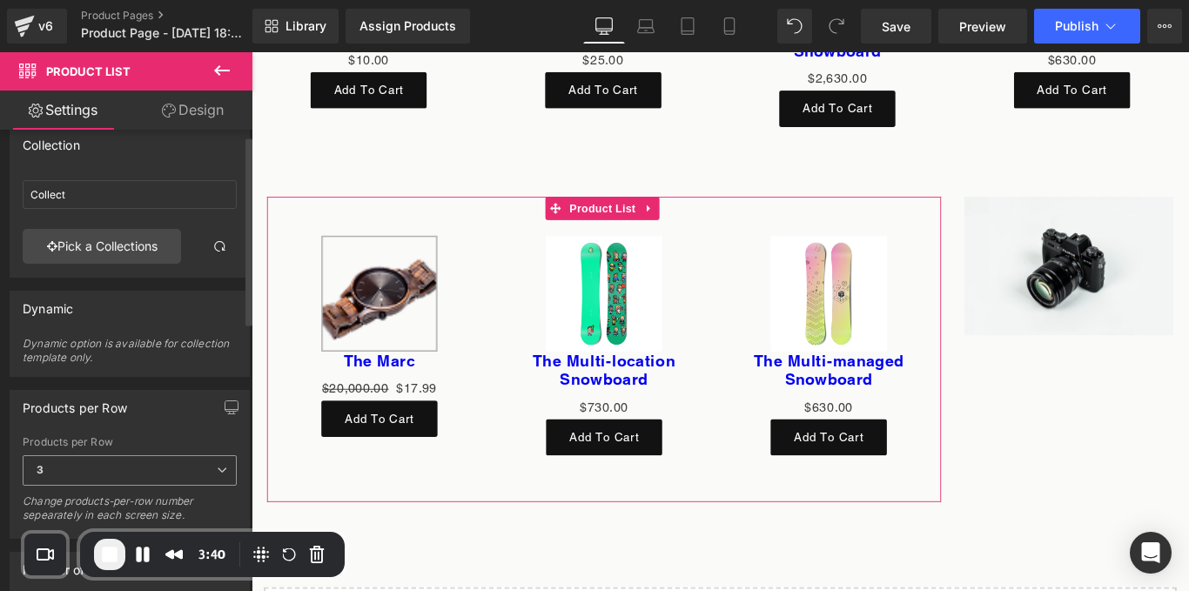
scroll to position [14, 0]
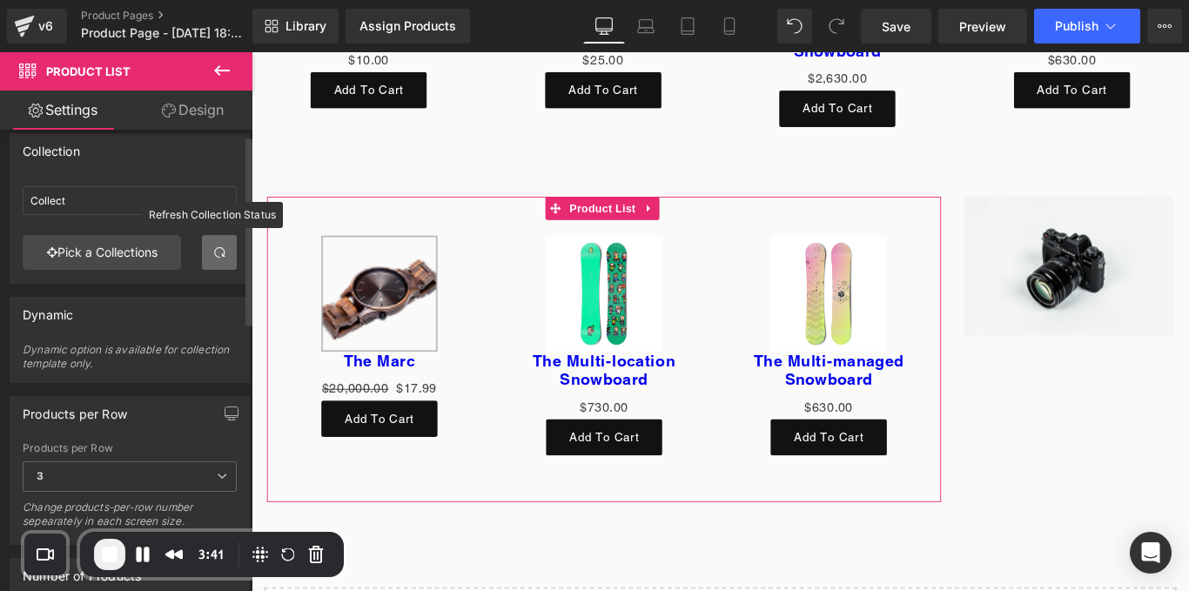
click at [216, 246] on span at bounding box center [219, 252] width 14 height 14
click at [205, 259] on link at bounding box center [219, 252] width 35 height 35
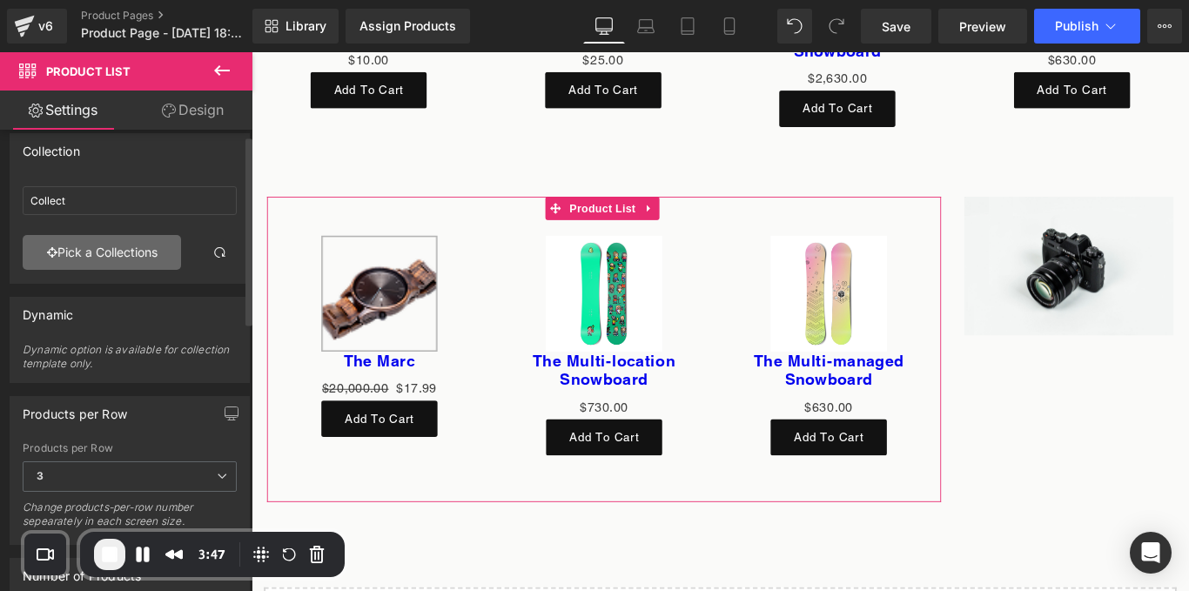
click at [137, 240] on link "Pick a Collections" at bounding box center [102, 252] width 158 height 35
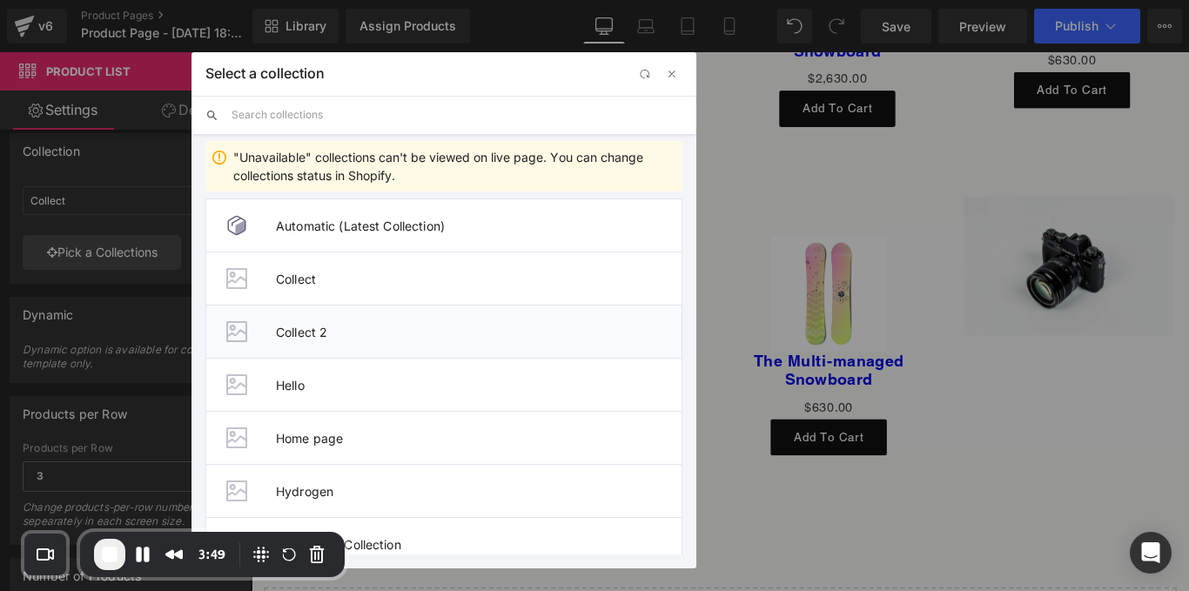
click at [333, 323] on li "Collect 2" at bounding box center [443, 331] width 477 height 53
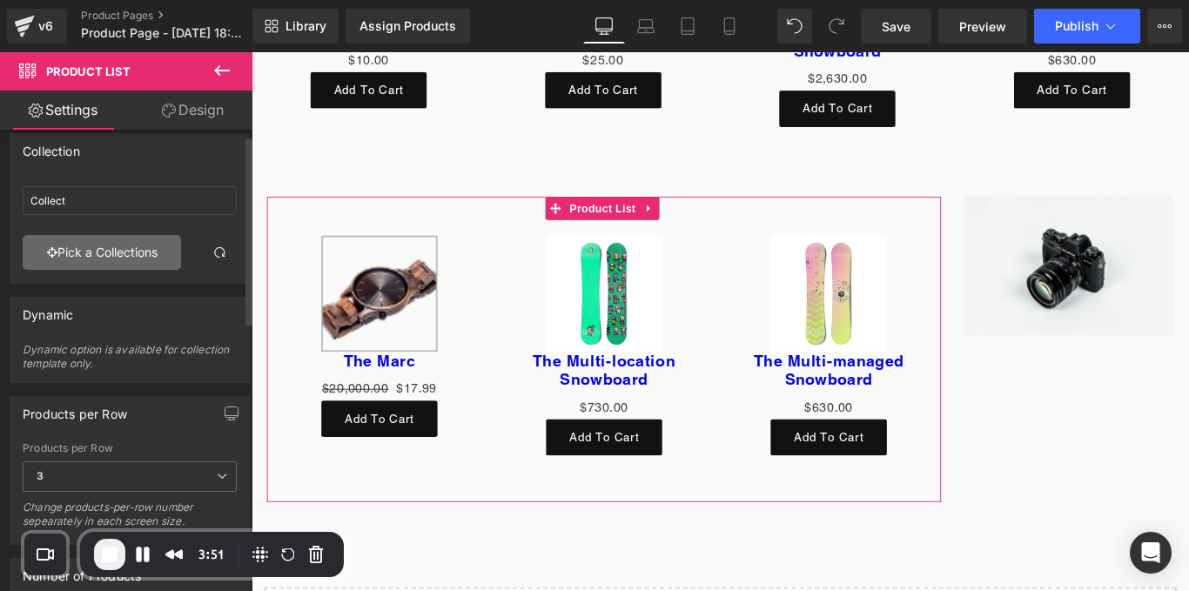
click at [130, 247] on link "Pick a Collections" at bounding box center [102, 252] width 158 height 35
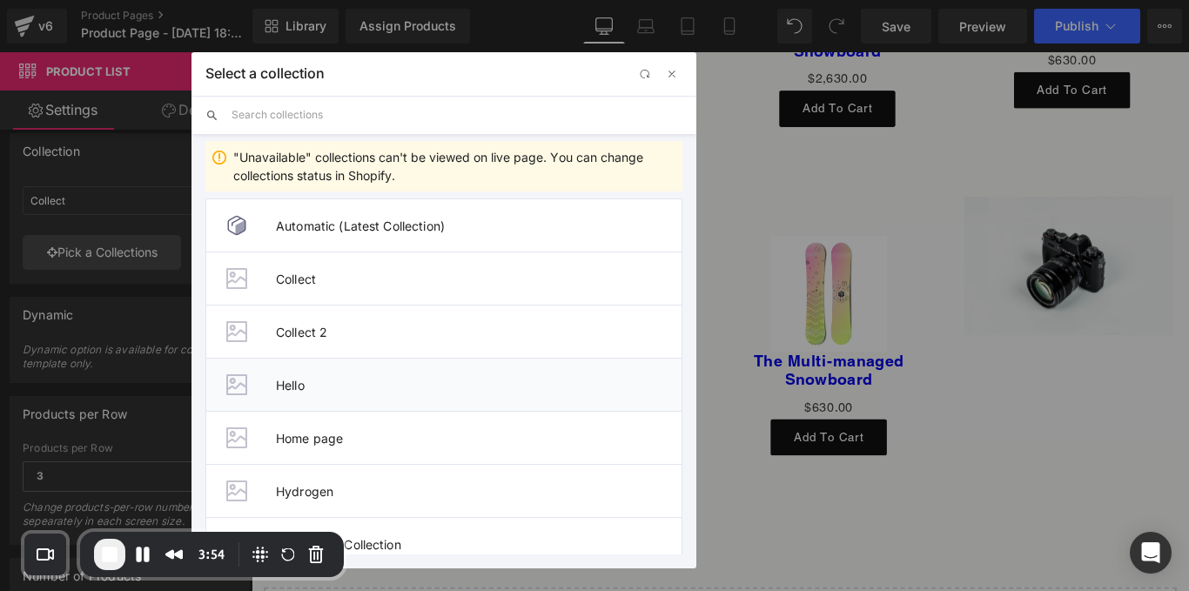
click at [386, 380] on span "Hello" at bounding box center [479, 385] width 406 height 15
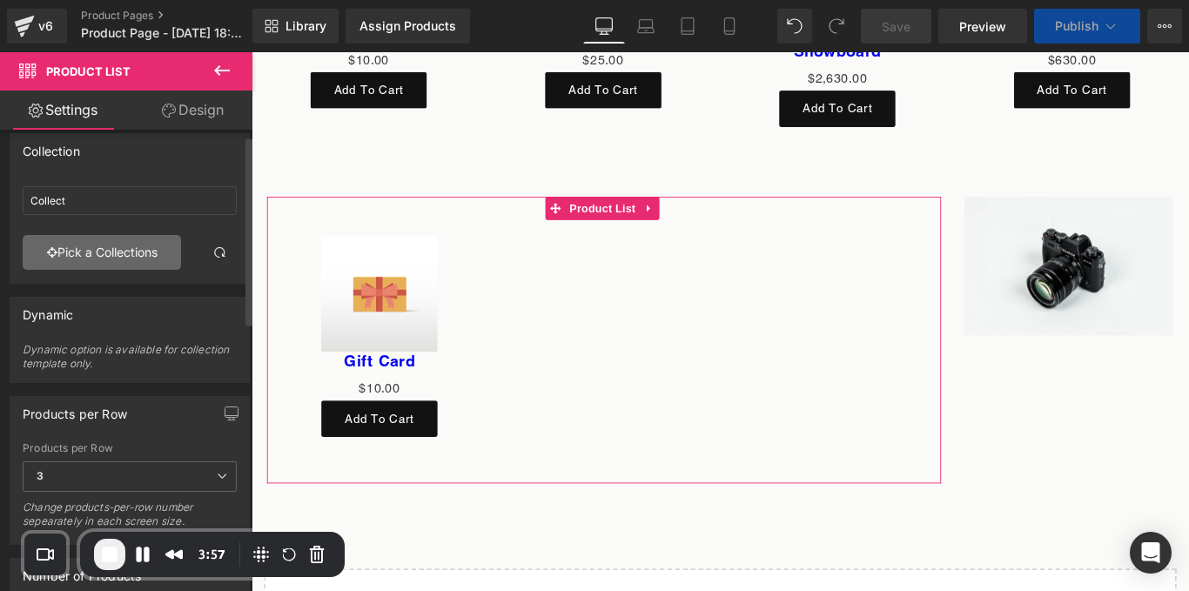
click at [141, 248] on link "Pick a Collections" at bounding box center [102, 252] width 158 height 35
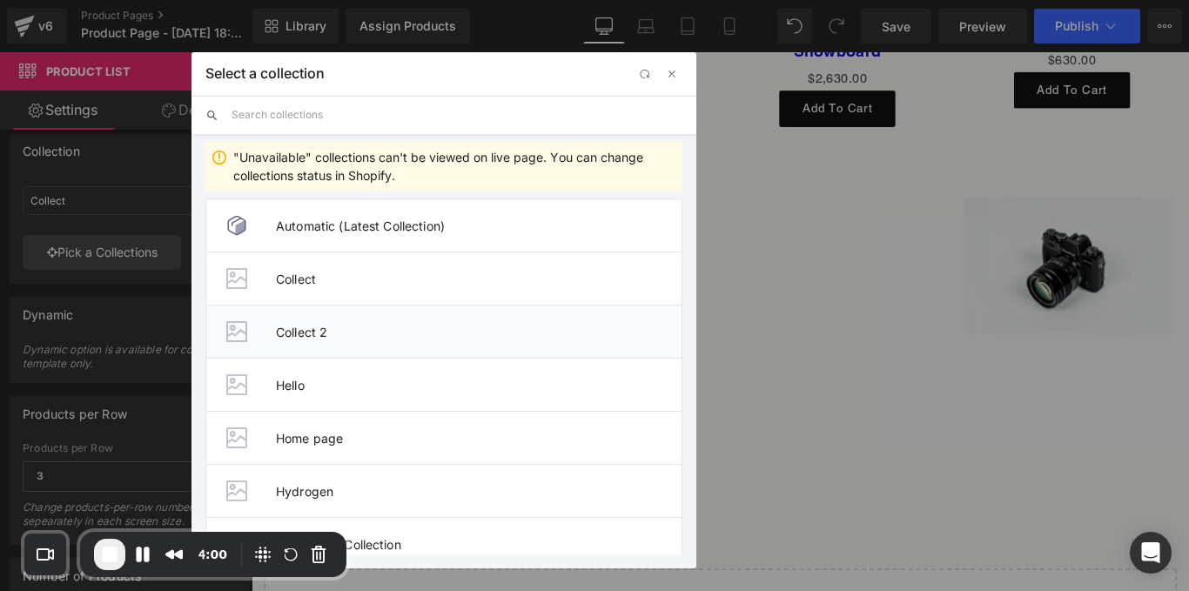
click at [355, 338] on span "Collect 2" at bounding box center [479, 332] width 406 height 15
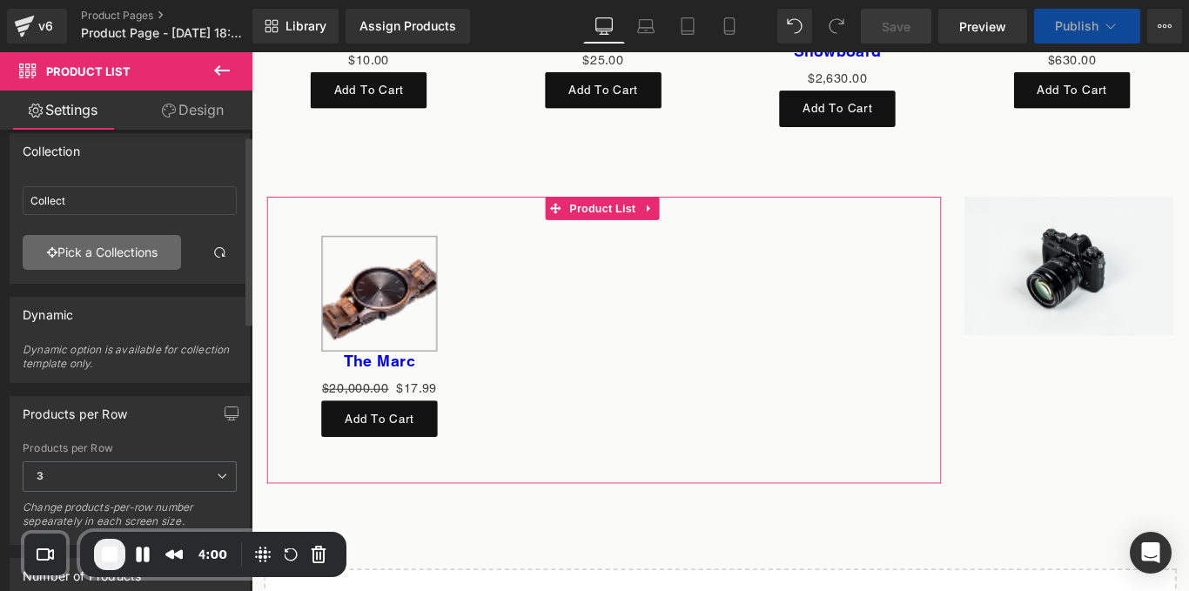
click at [161, 235] on link "Pick a Collections" at bounding box center [102, 252] width 158 height 35
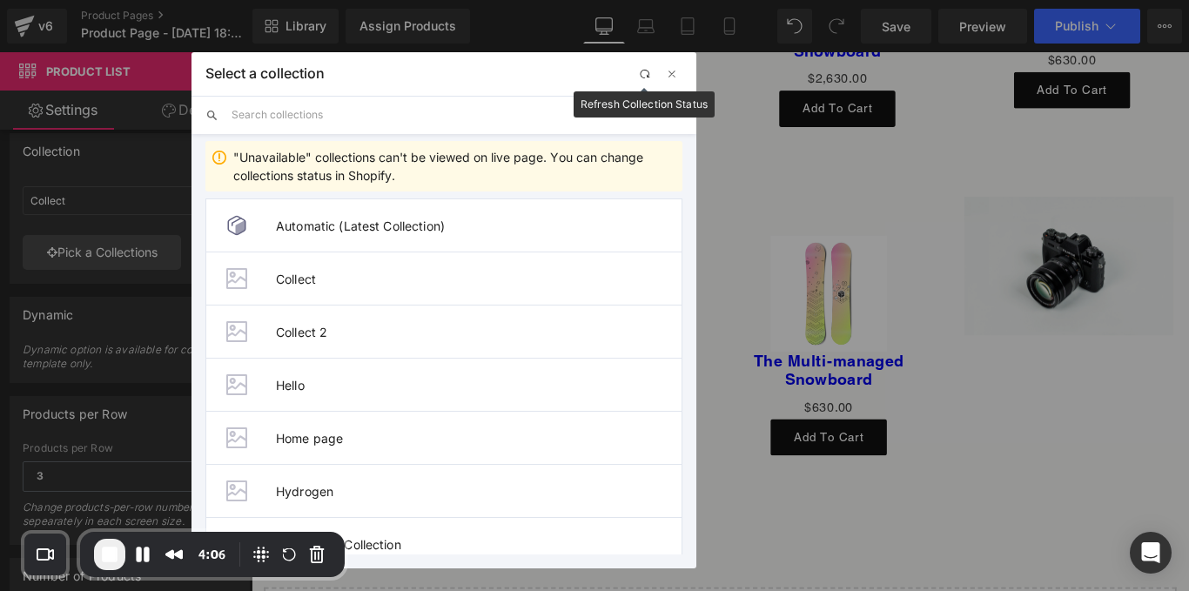
click at [642, 69] on span "button" at bounding box center [644, 75] width 14 height 14
click at [373, 338] on span "Collect 2" at bounding box center [479, 332] width 406 height 15
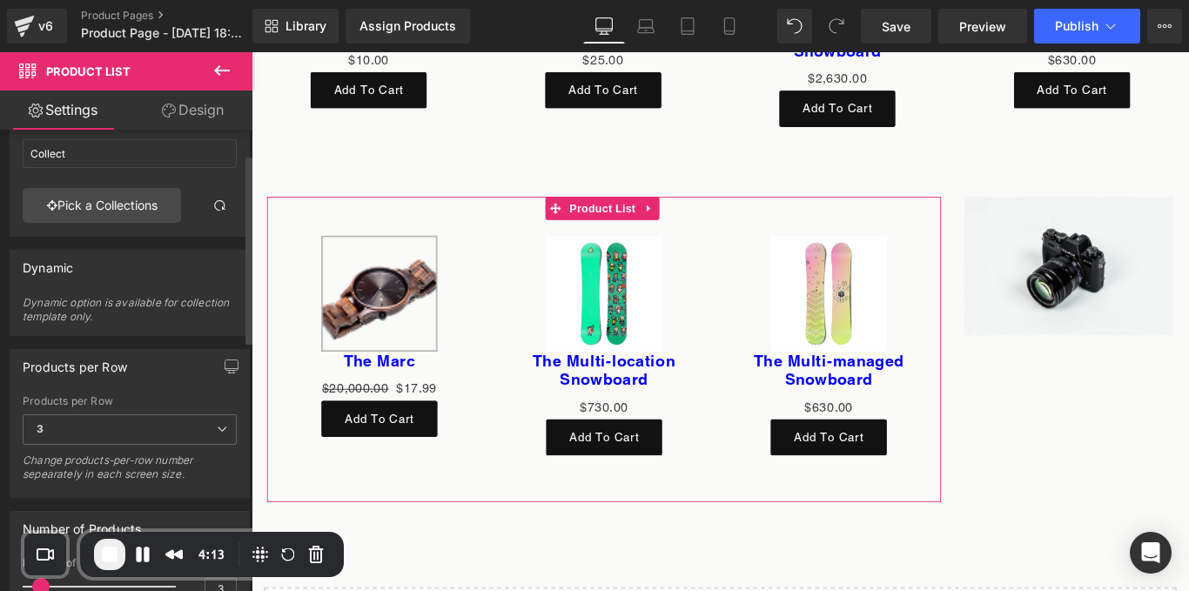
scroll to position [62, 0]
click at [215, 416] on span "3" at bounding box center [130, 428] width 214 height 30
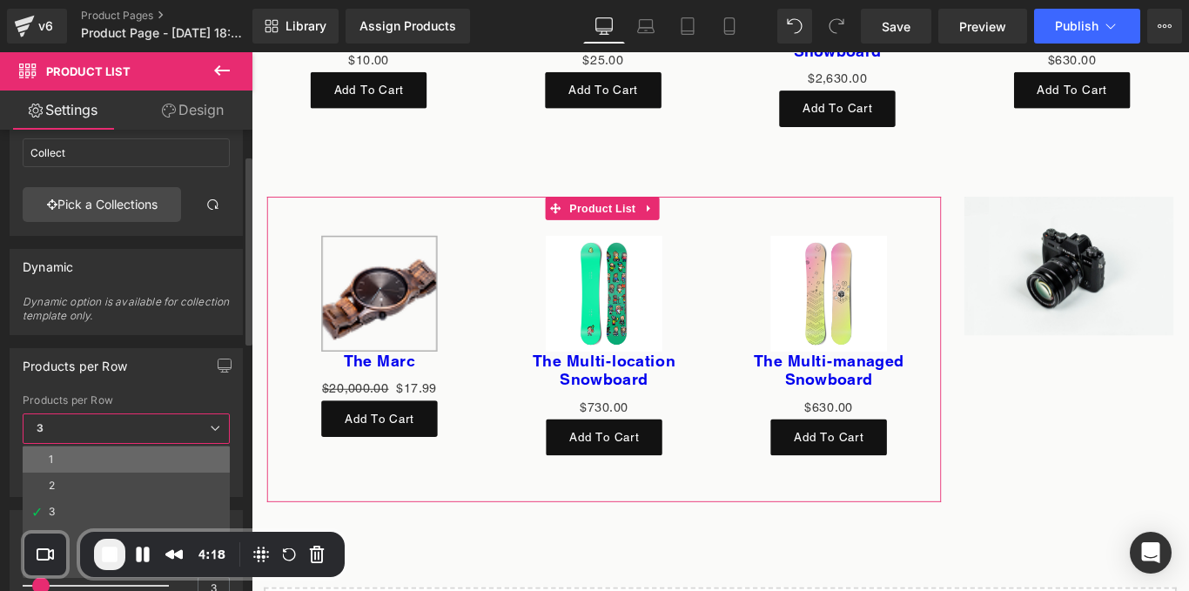
click at [82, 455] on li "1" at bounding box center [126, 460] width 207 height 26
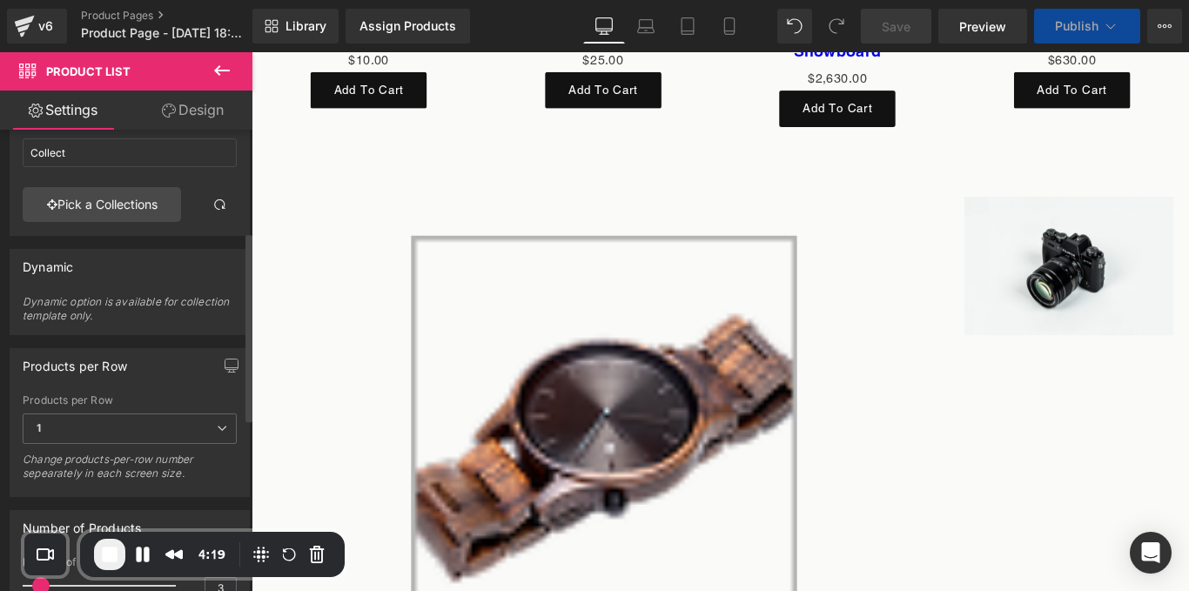
scroll to position [249, 0]
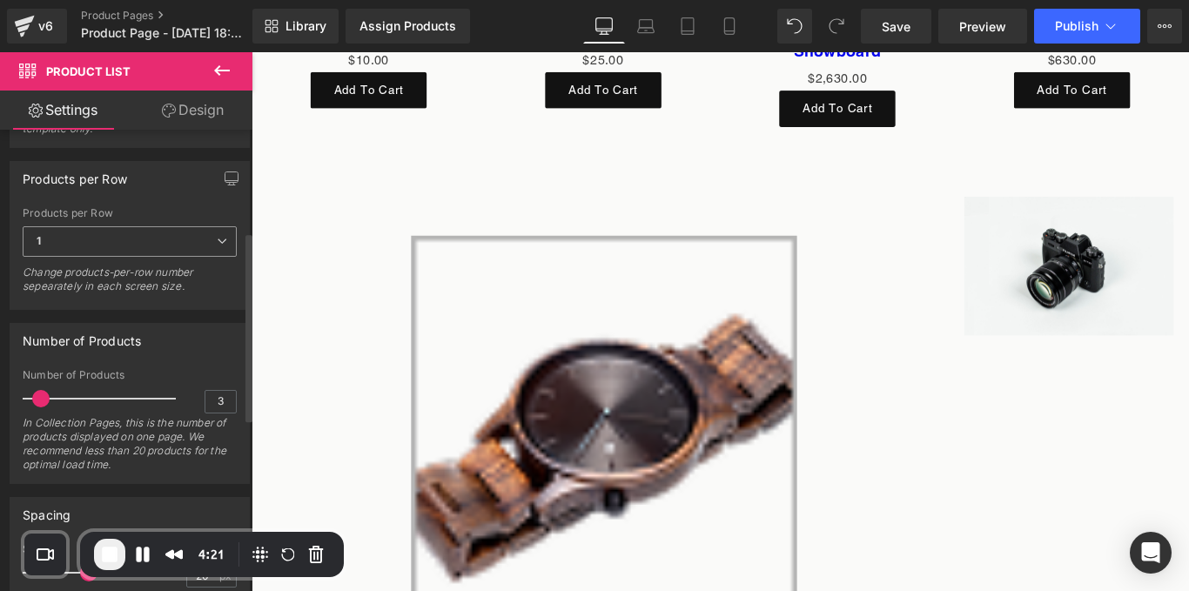
click at [183, 252] on span "1" at bounding box center [130, 241] width 214 height 30
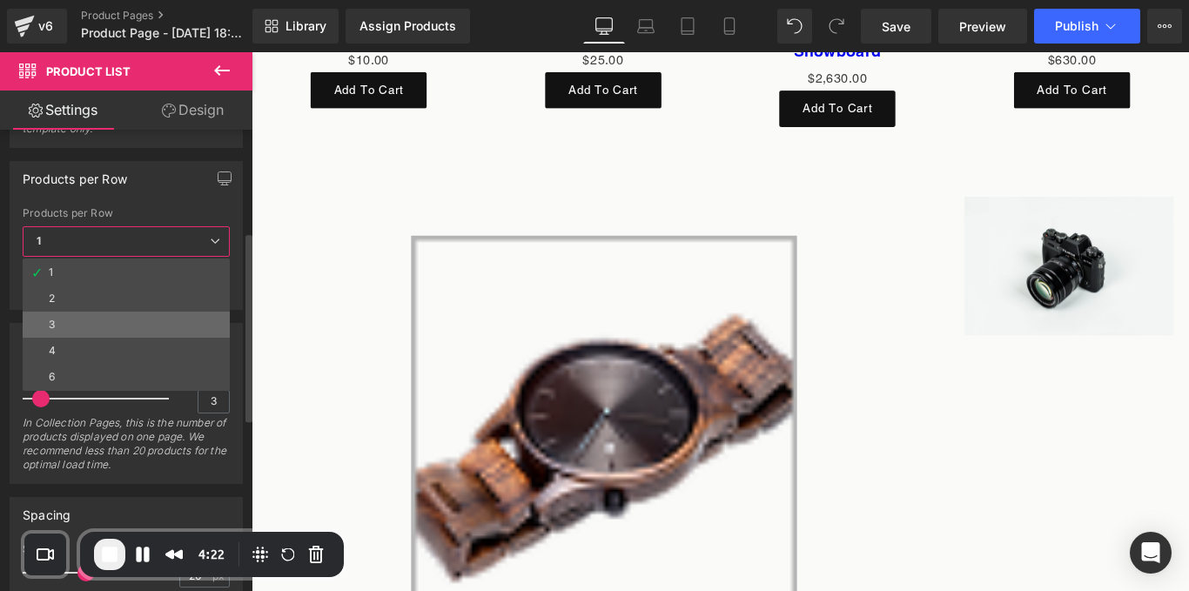
click at [77, 312] on li "3" at bounding box center [126, 325] width 207 height 26
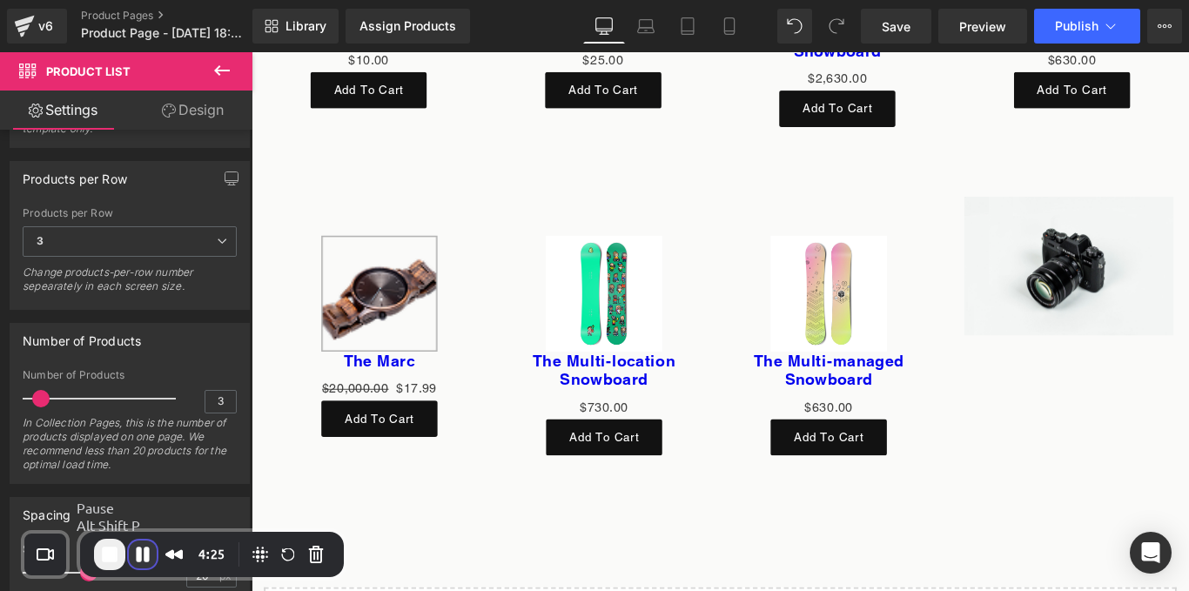
click at [141, 547] on button "Pause Recording" at bounding box center [143, 555] width 28 height 28
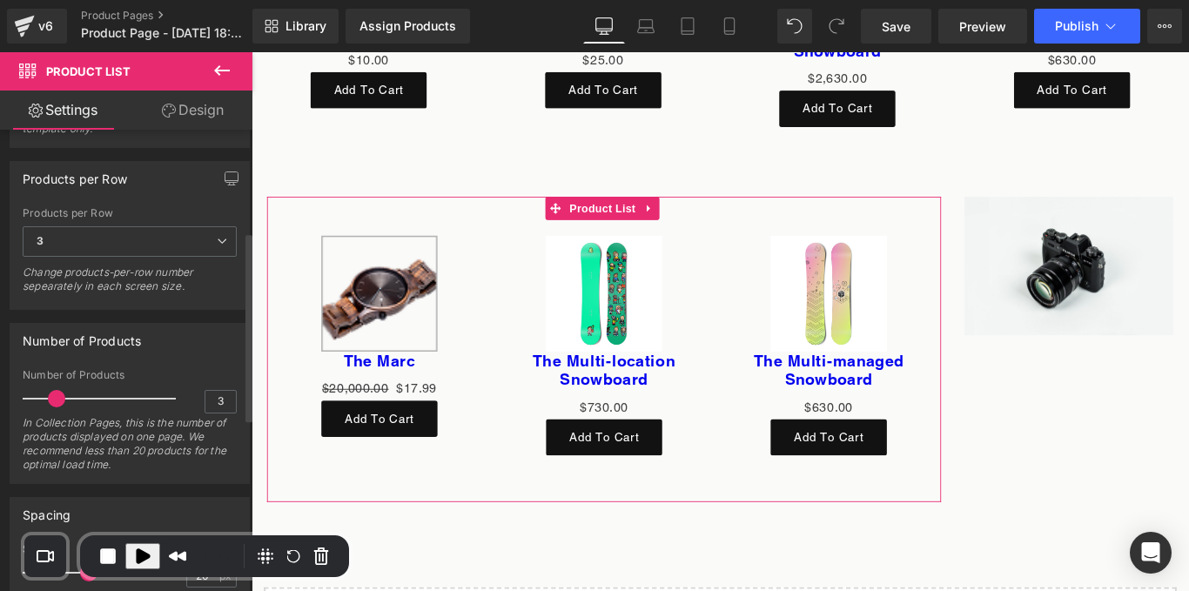
drag, startPoint x: 46, startPoint y: 394, endPoint x: 62, endPoint y: 394, distance: 15.7
click at [62, 394] on span at bounding box center [56, 398] width 17 height 17
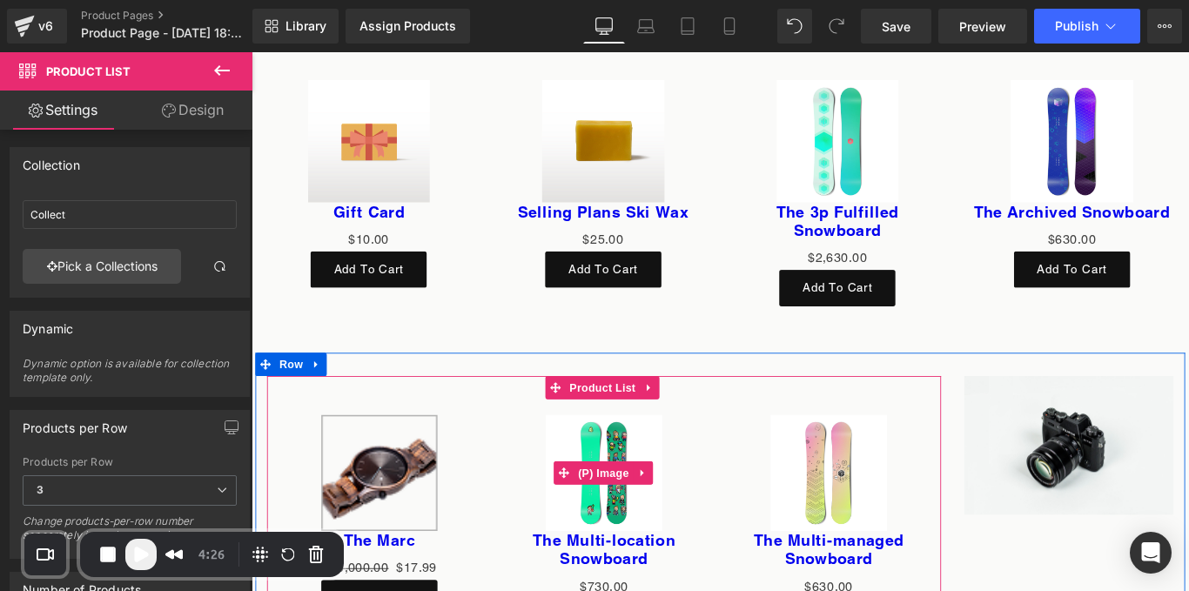
scroll to position [6148, 0]
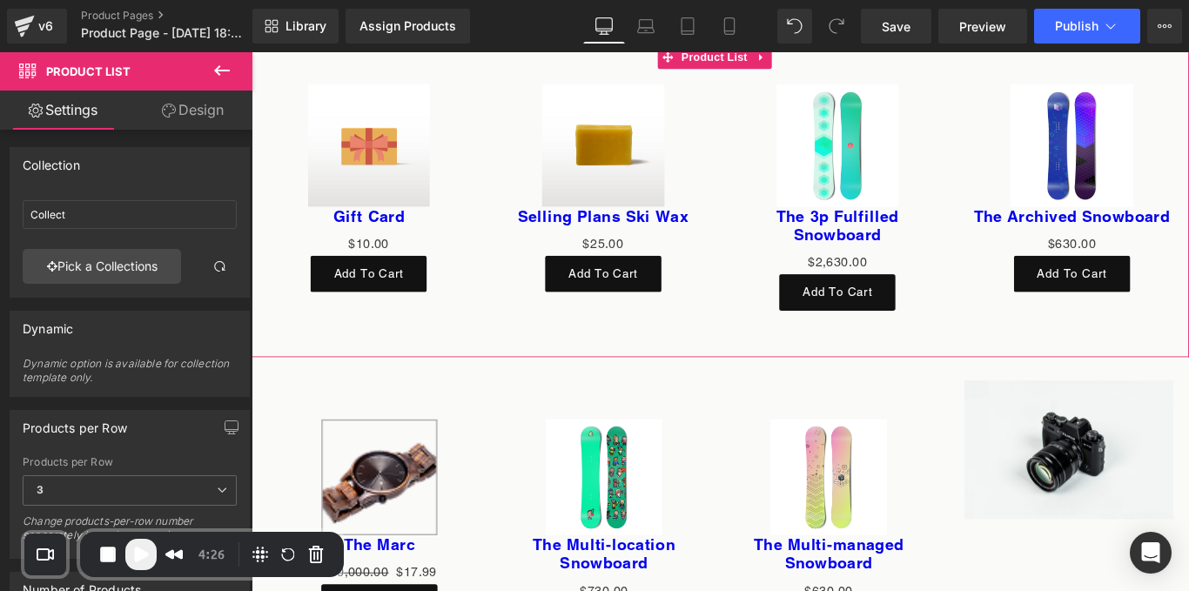
click at [778, 212] on div "Sale Off (P) Image The 3p Fulfilled Snowboard (P) Title $0 $2,630.00 (P) Price …" at bounding box center [910, 215] width 264 height 289
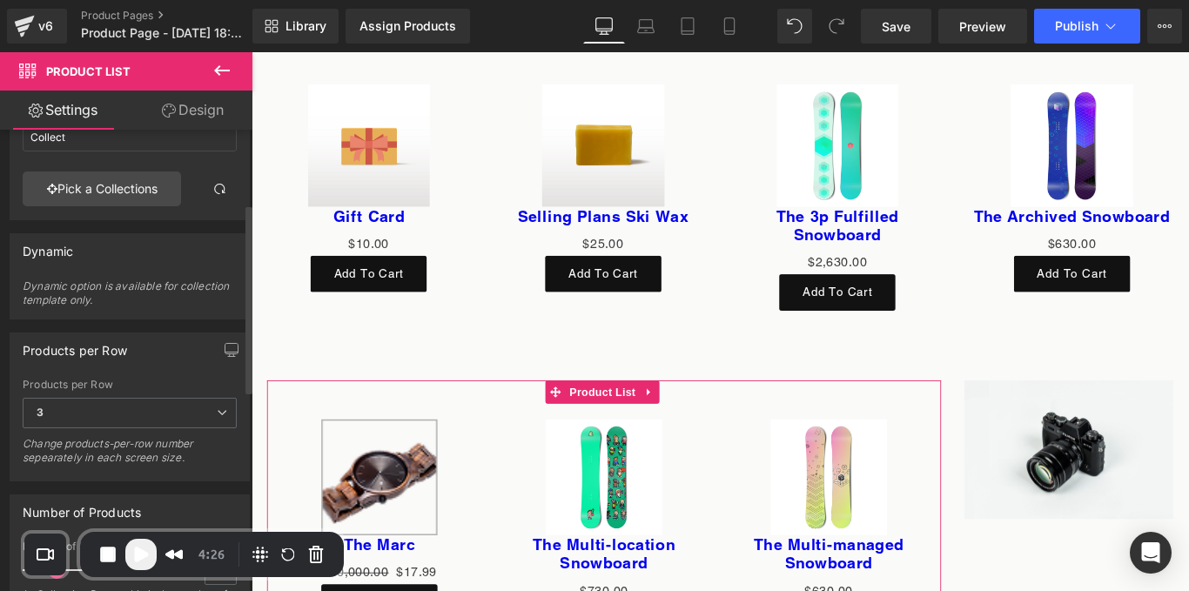
scroll to position [0, 0]
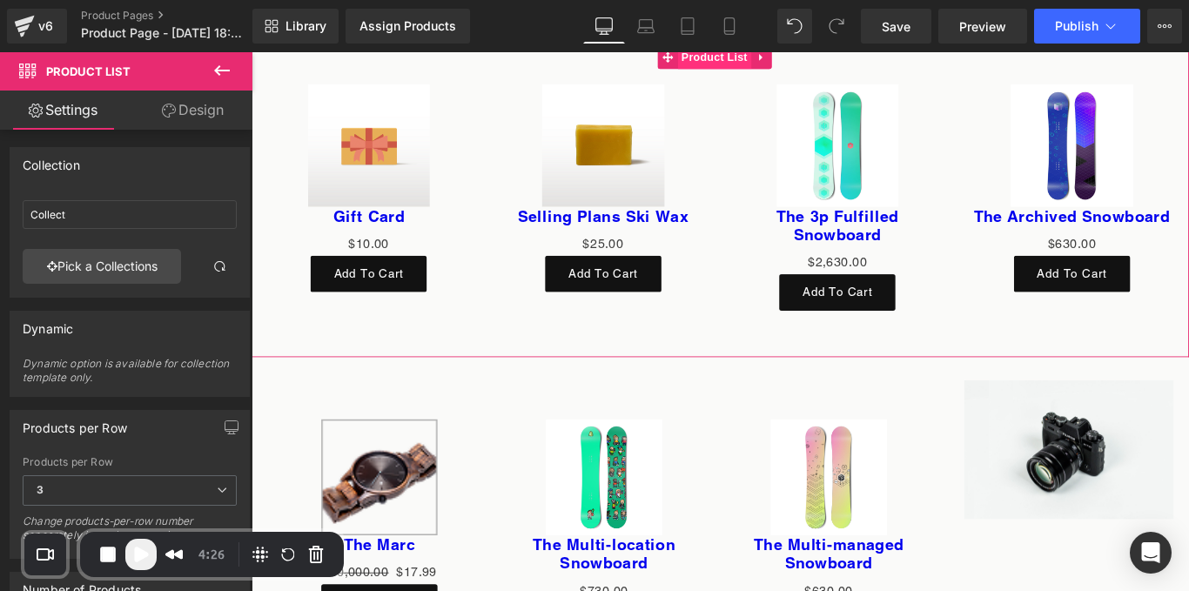
click at [753, 64] on span "Product List" at bounding box center [771, 58] width 83 height 26
click at [133, 259] on link "Pick a Collections" at bounding box center [102, 264] width 158 height 35
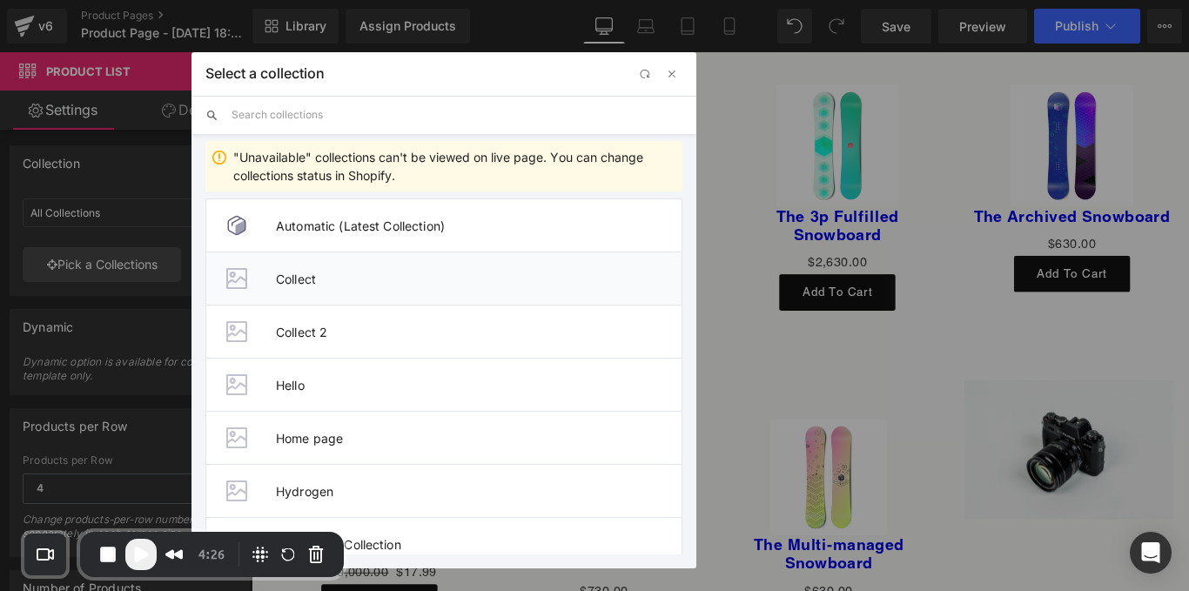
click at [316, 289] on li "Collect" at bounding box center [443, 278] width 477 height 53
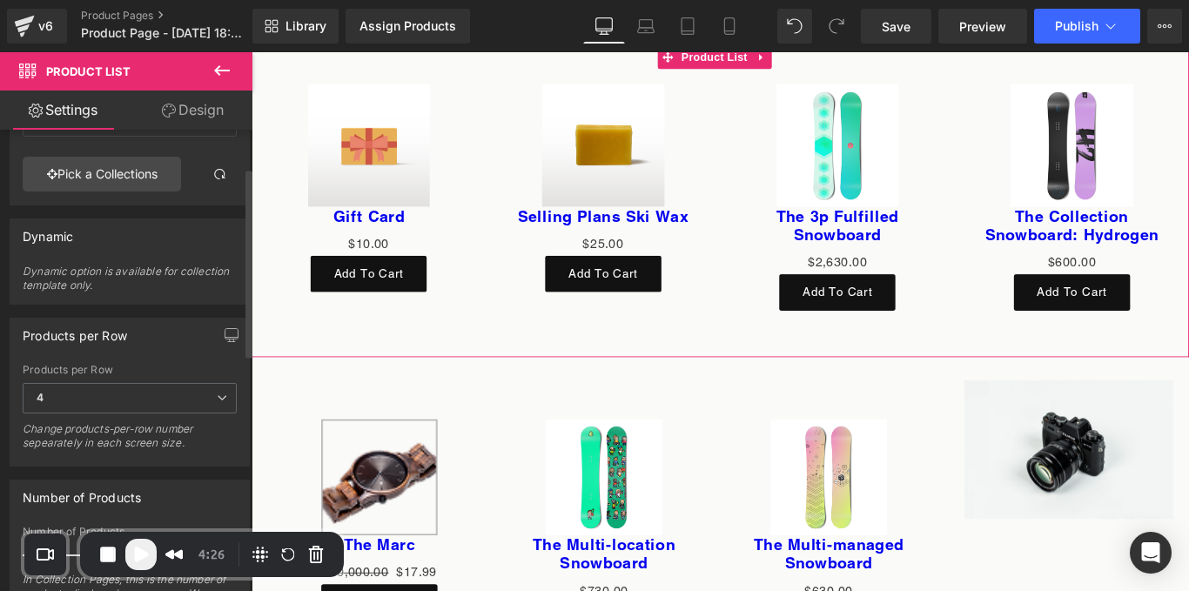
scroll to position [93, 0]
click at [148, 393] on span "4" at bounding box center [130, 397] width 214 height 30
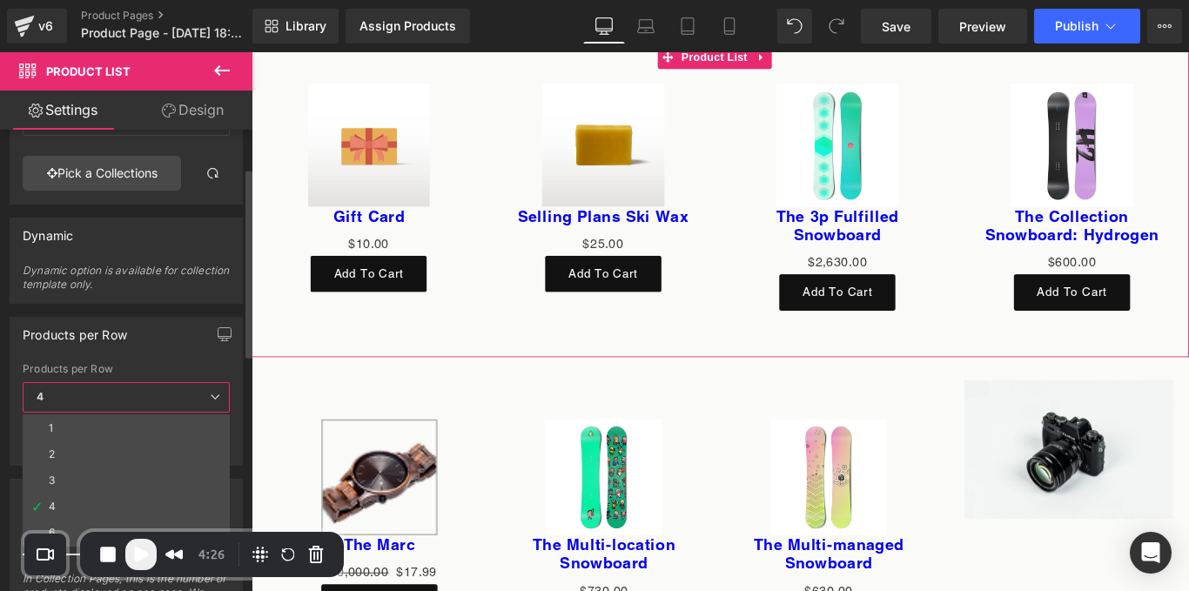
click at [167, 353] on div "Products per Row 1 2 3 4 6 Products per Row 4 1 2 3 4 6 Change products-per-row…" at bounding box center [126, 391] width 233 height 149
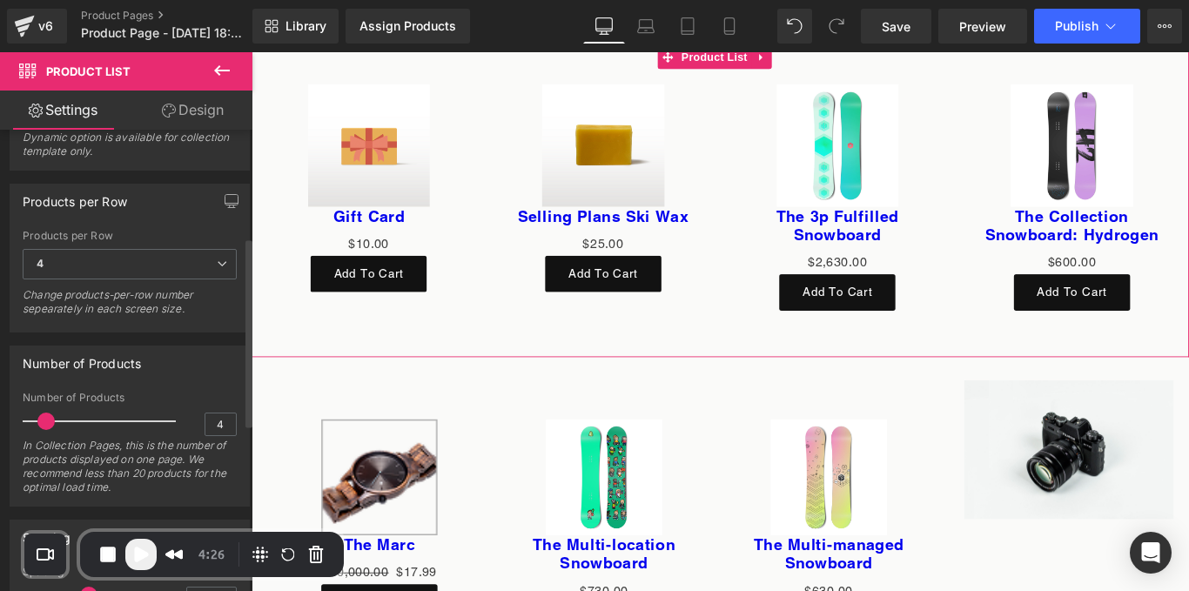
scroll to position [265, 0]
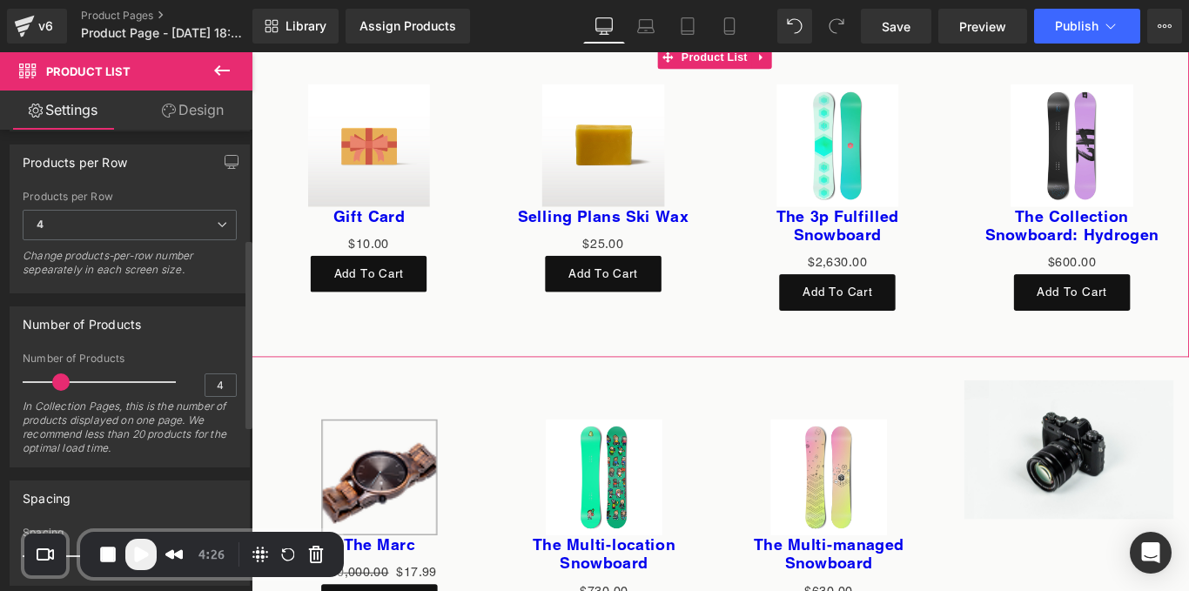
drag, startPoint x: 49, startPoint y: 385, endPoint x: 63, endPoint y: 383, distance: 14.0
click at [63, 383] on span at bounding box center [60, 381] width 17 height 17
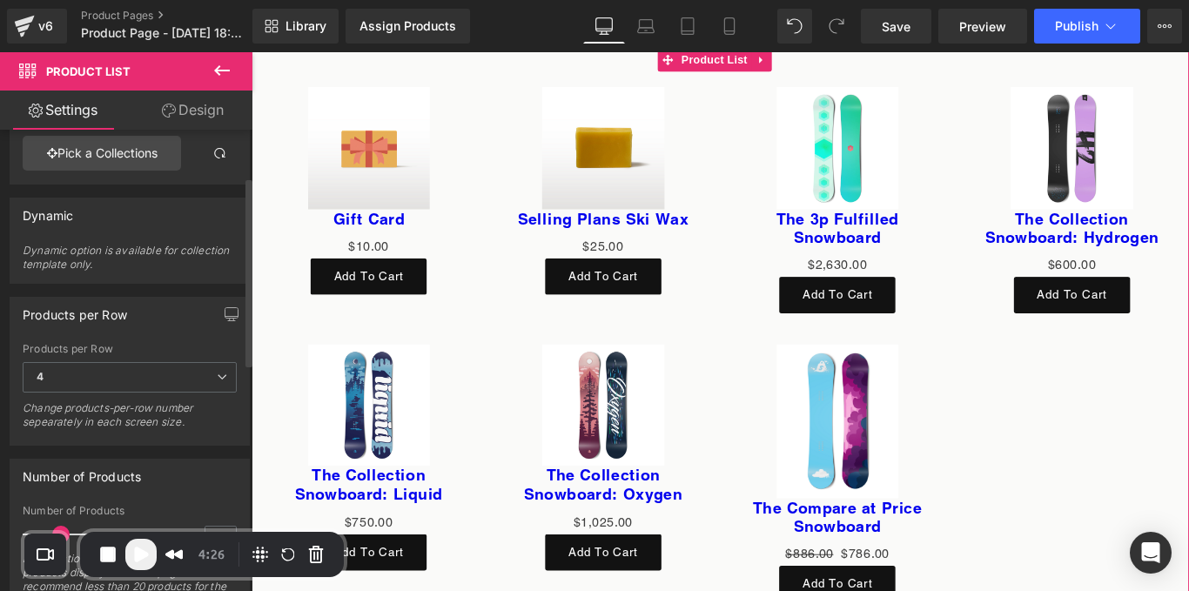
scroll to position [671, 0]
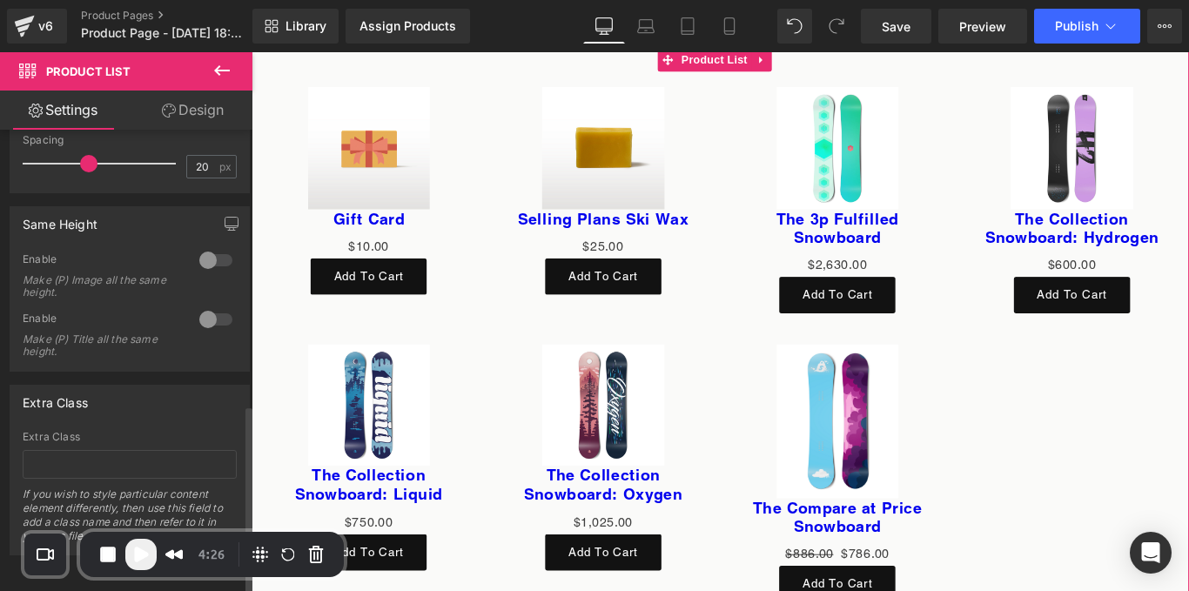
click at [200, 246] on div at bounding box center [216, 260] width 42 height 28
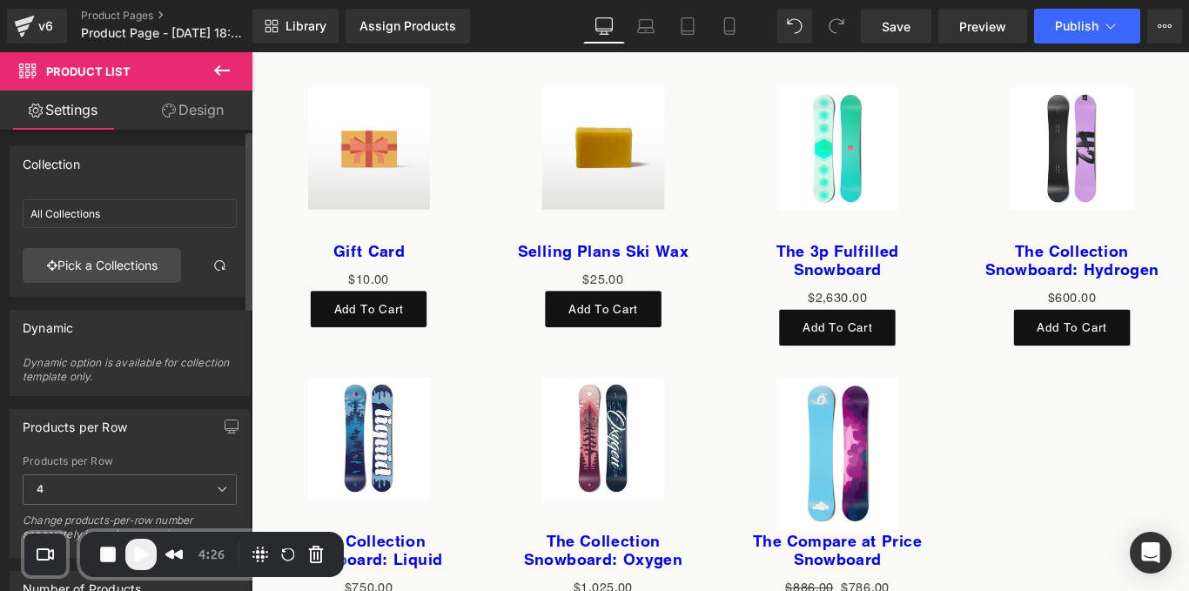
scroll to position [0, 0]
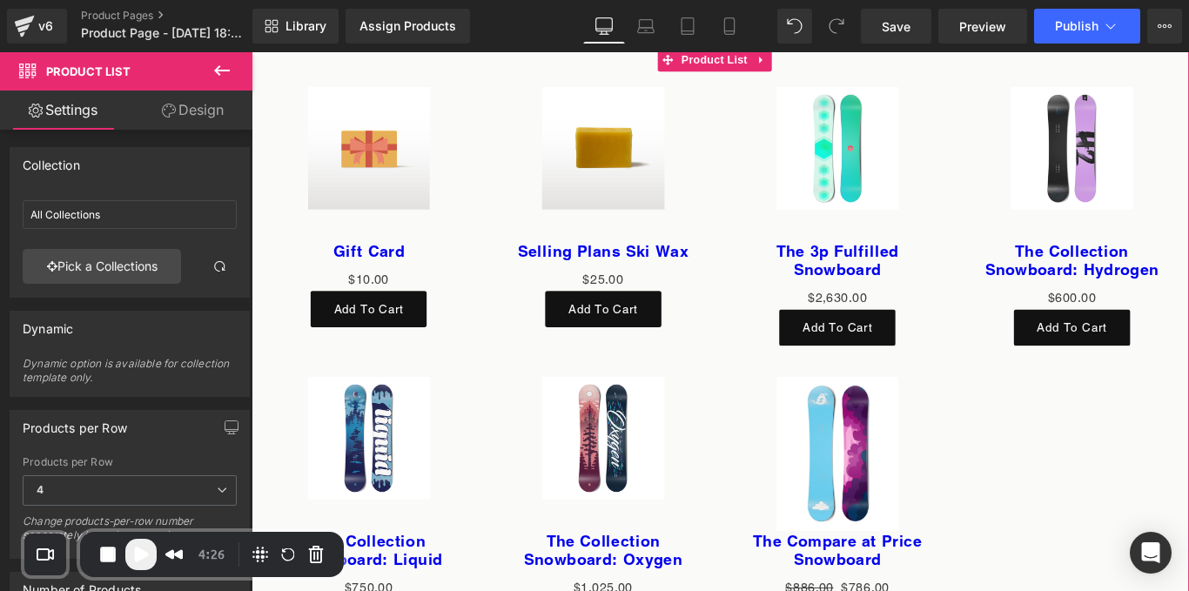
click at [200, 104] on link "Design" at bounding box center [193, 110] width 126 height 39
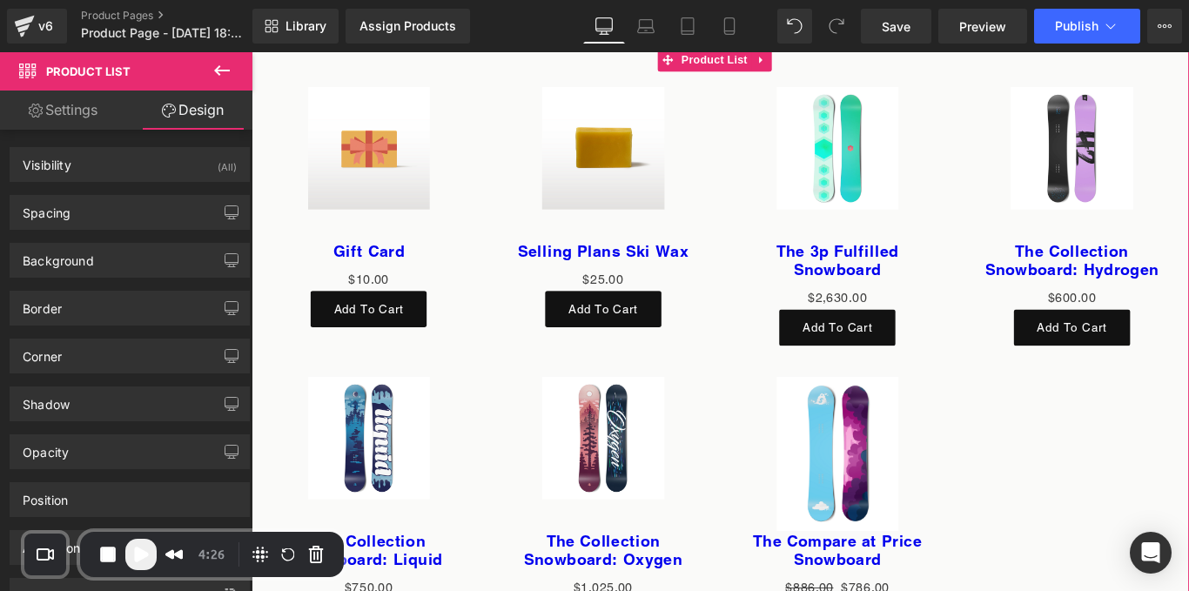
click at [63, 121] on link "Settings" at bounding box center [63, 110] width 126 height 39
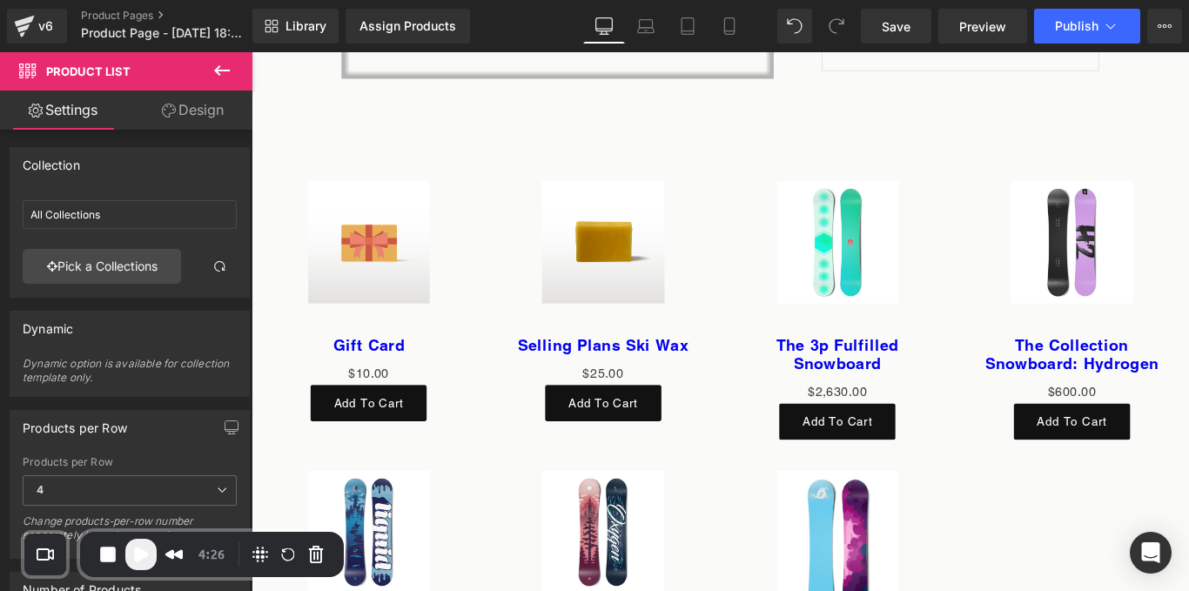
scroll to position [6037, 0]
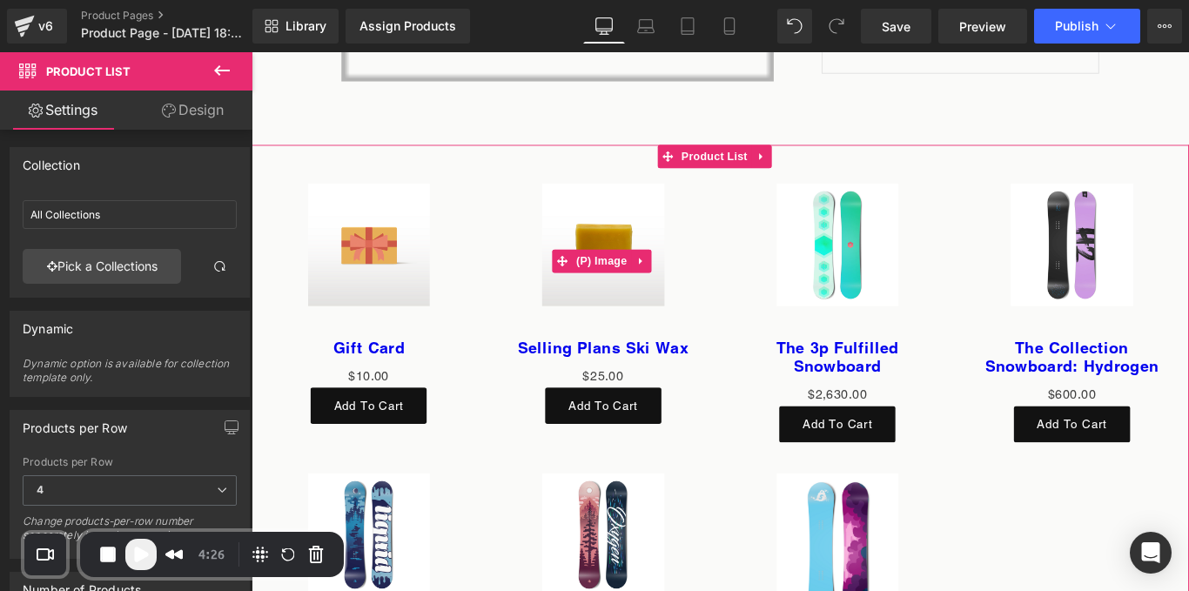
click at [721, 294] on div "Sale Off" at bounding box center [647, 287] width 229 height 174
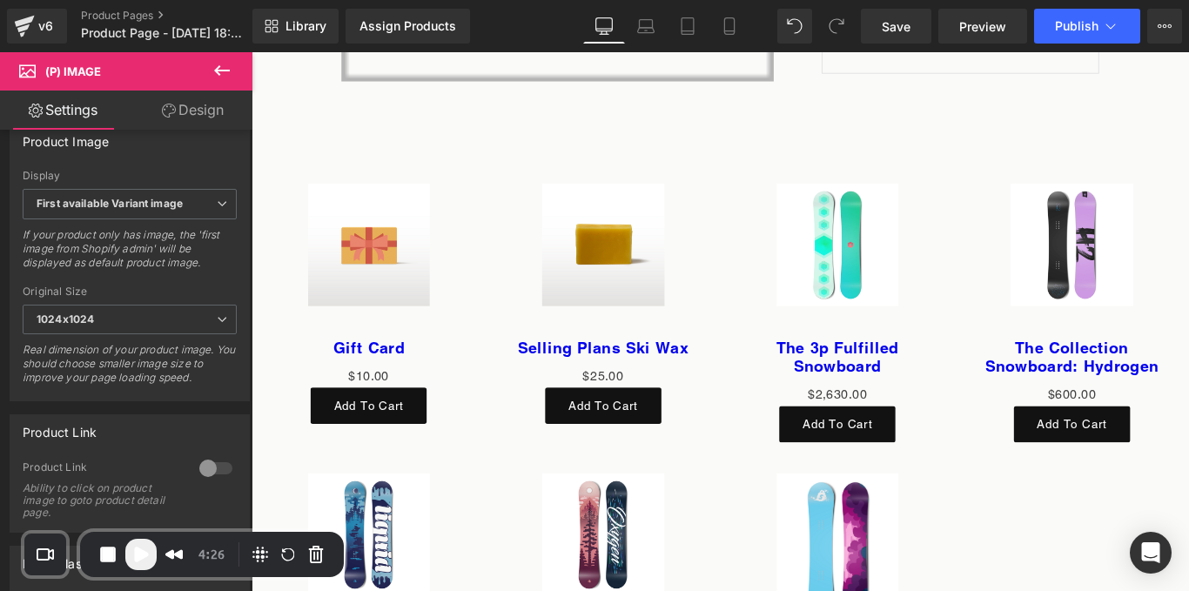
scroll to position [661, 0]
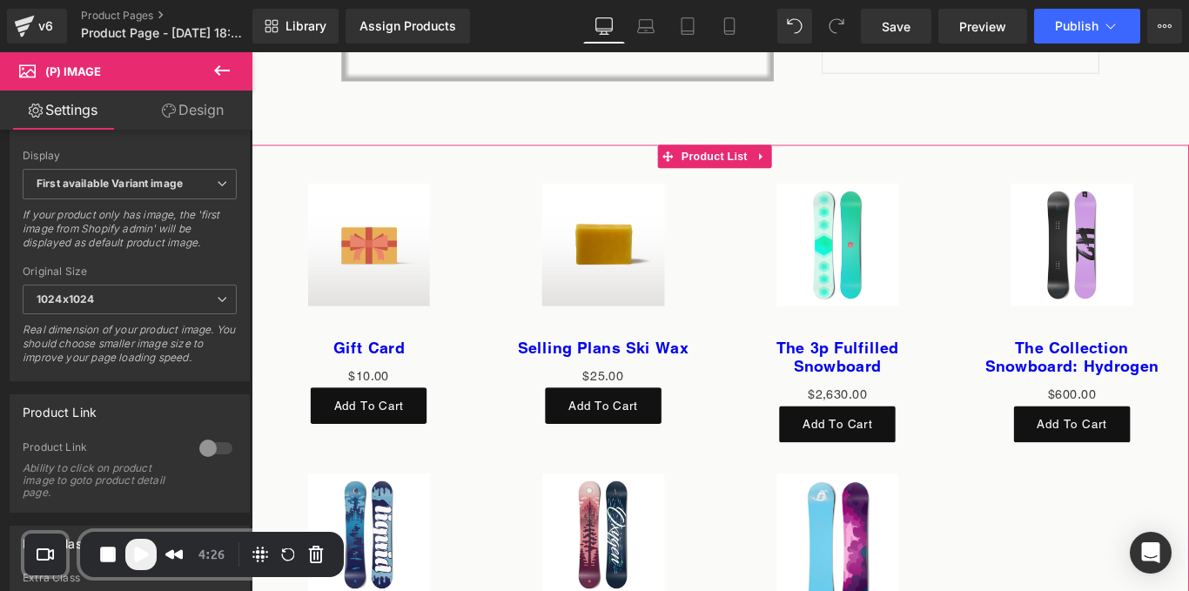
click at [510, 253] on div "Sale Off (P) Image Gift Card (P) Title $0 $10.00 (P) Price Add To Cart (P) Cart…" at bounding box center [384, 335] width 264 height 305
click at [775, 165] on span "Product List" at bounding box center [771, 171] width 83 height 26
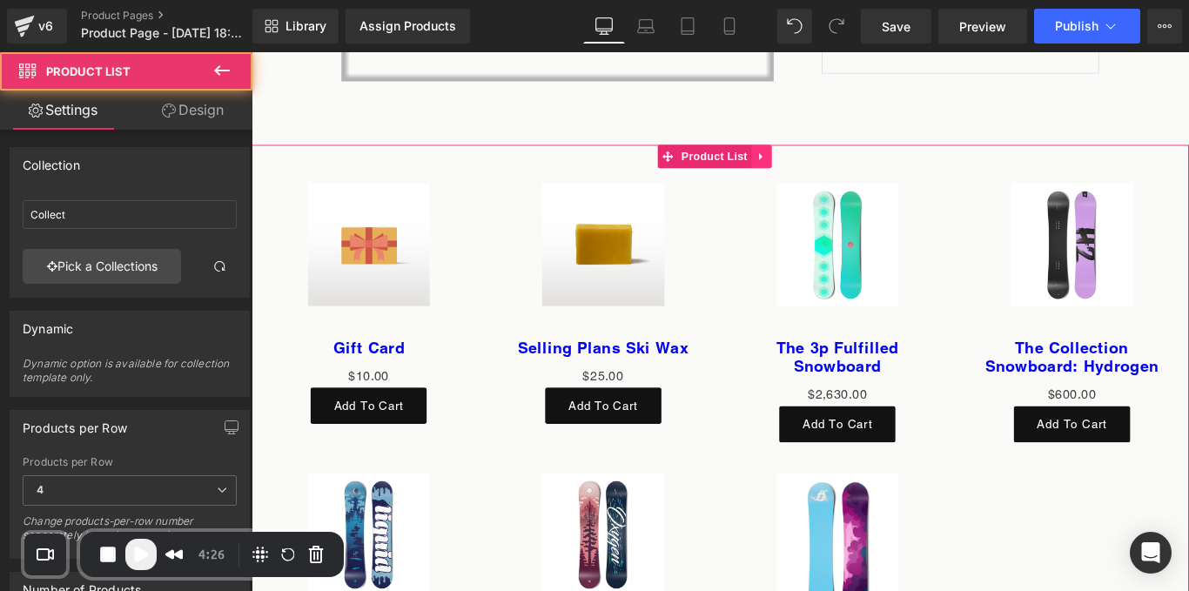
click at [828, 165] on icon at bounding box center [824, 170] width 12 height 13
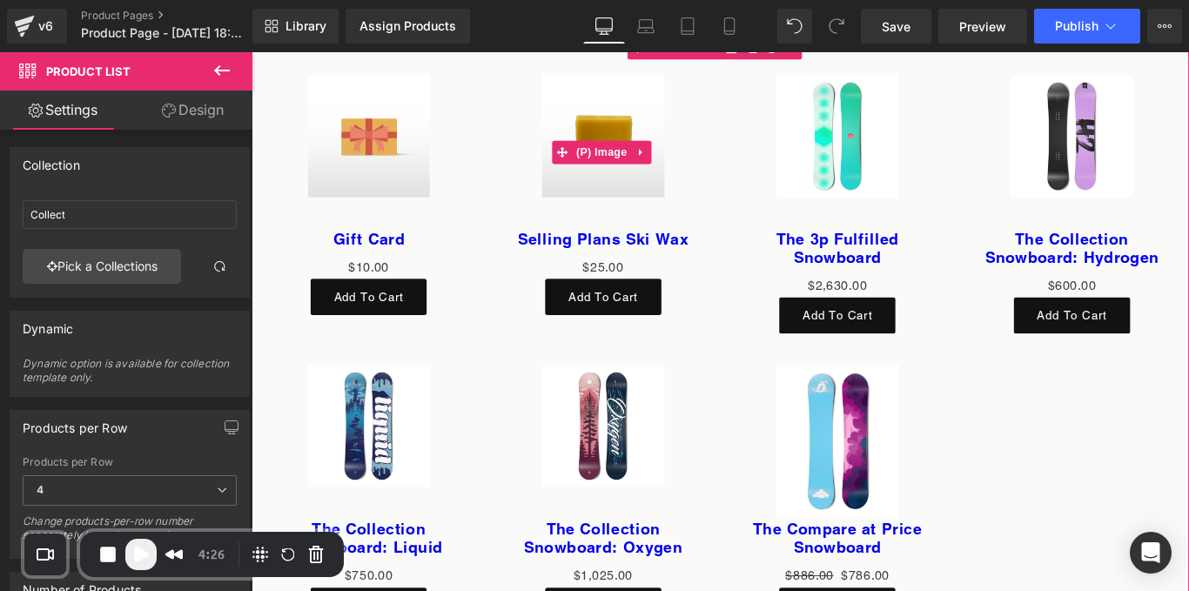
scroll to position [6160, 0]
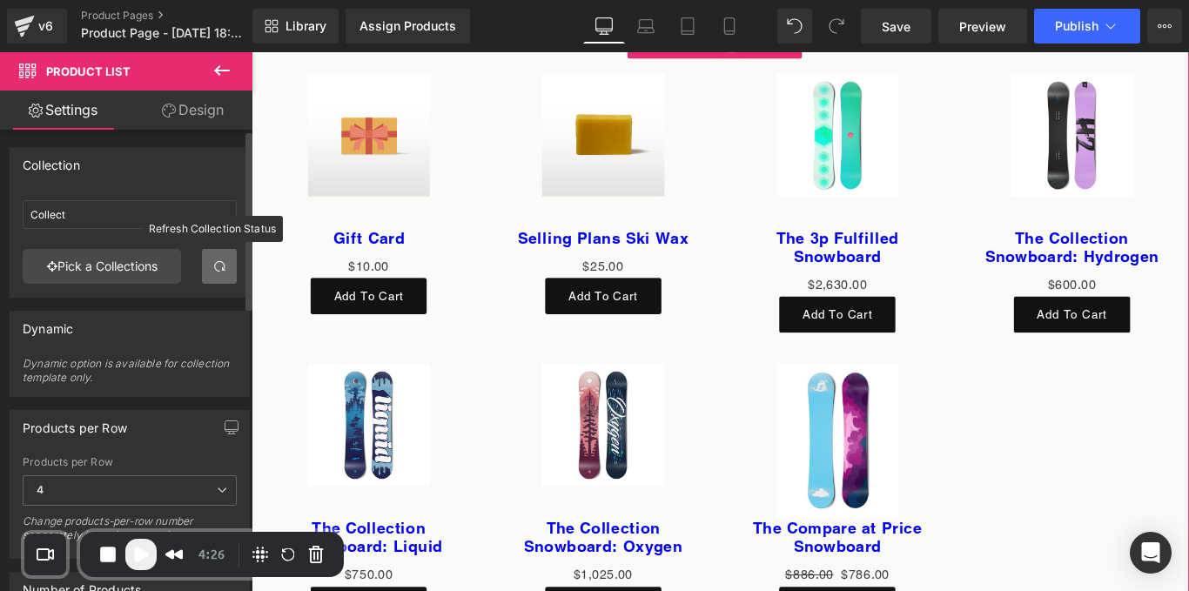
click at [212, 272] on span at bounding box center [219, 266] width 14 height 14
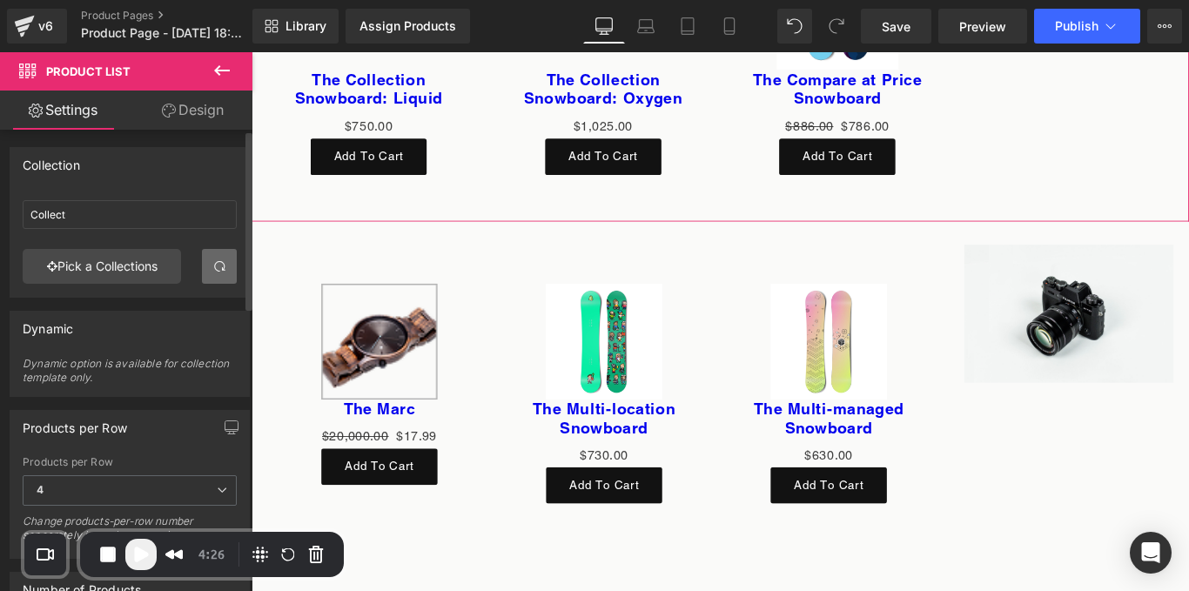
scroll to position [6701, 0]
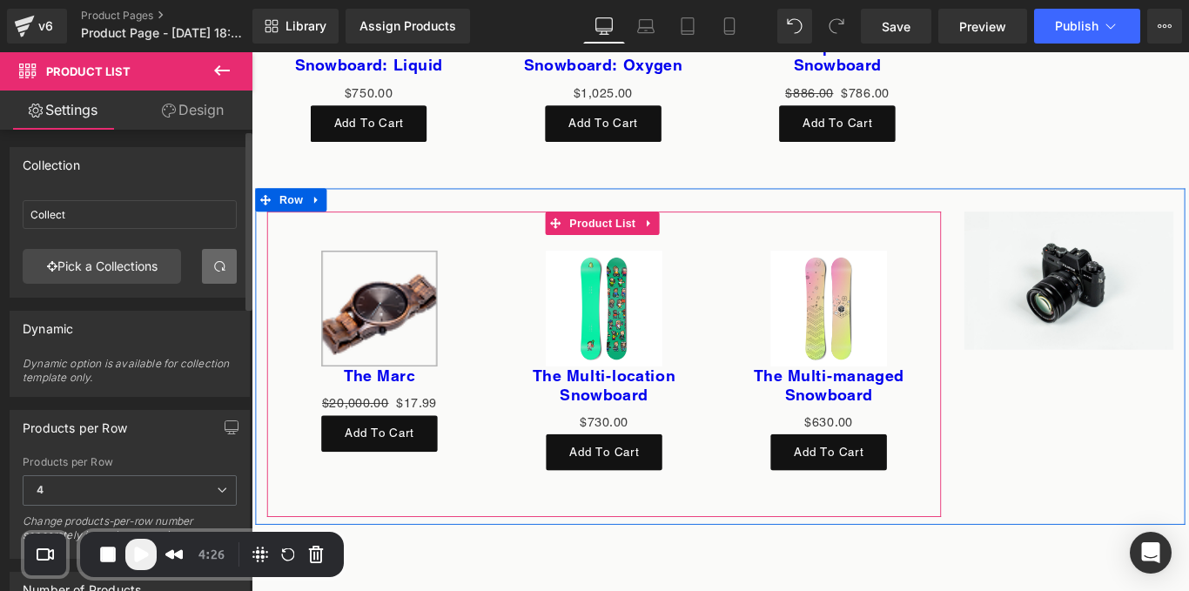
click at [522, 299] on div "Sale Off (P) Image The Multi-location Snowboard (P) Title $0 $730.00 (P) Price …" at bounding box center [647, 399] width 252 height 282
click at [508, 272] on div "Sale Off (P) Image The Marc (P) Title $20,000.00 $17.99 (P) Price Add To Cart (…" at bounding box center [395, 388] width 252 height 261
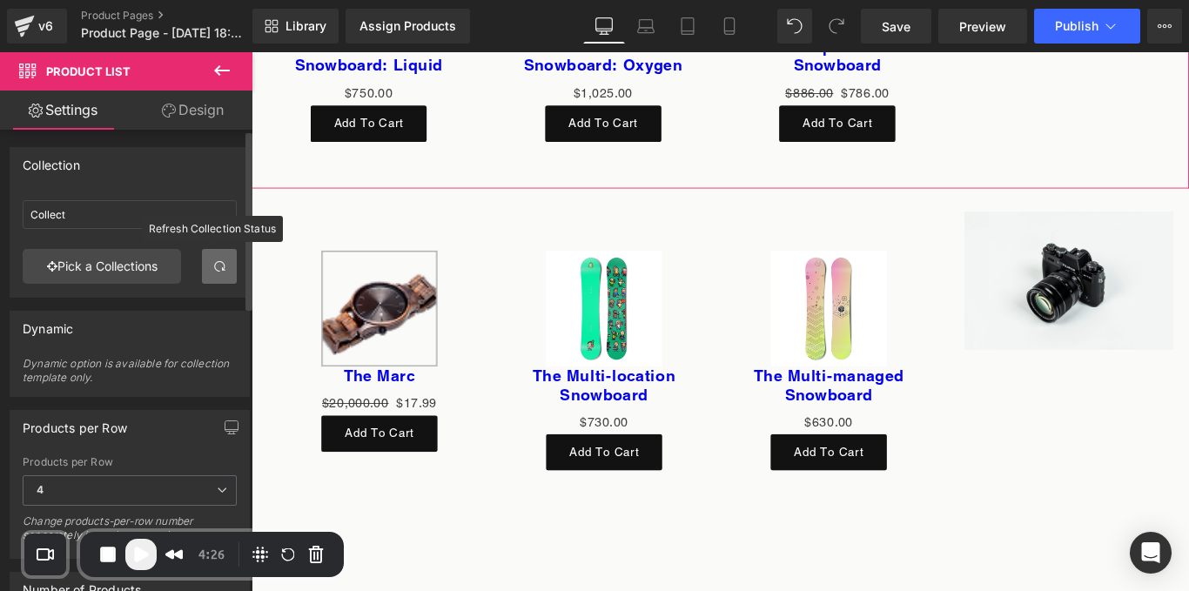
click at [214, 271] on span at bounding box center [219, 266] width 14 height 14
click at [214, 271] on div "Collect Collect Pick a Collections" at bounding box center [129, 245] width 239 height 104
click at [122, 276] on link "Pick a Collections" at bounding box center [102, 266] width 158 height 35
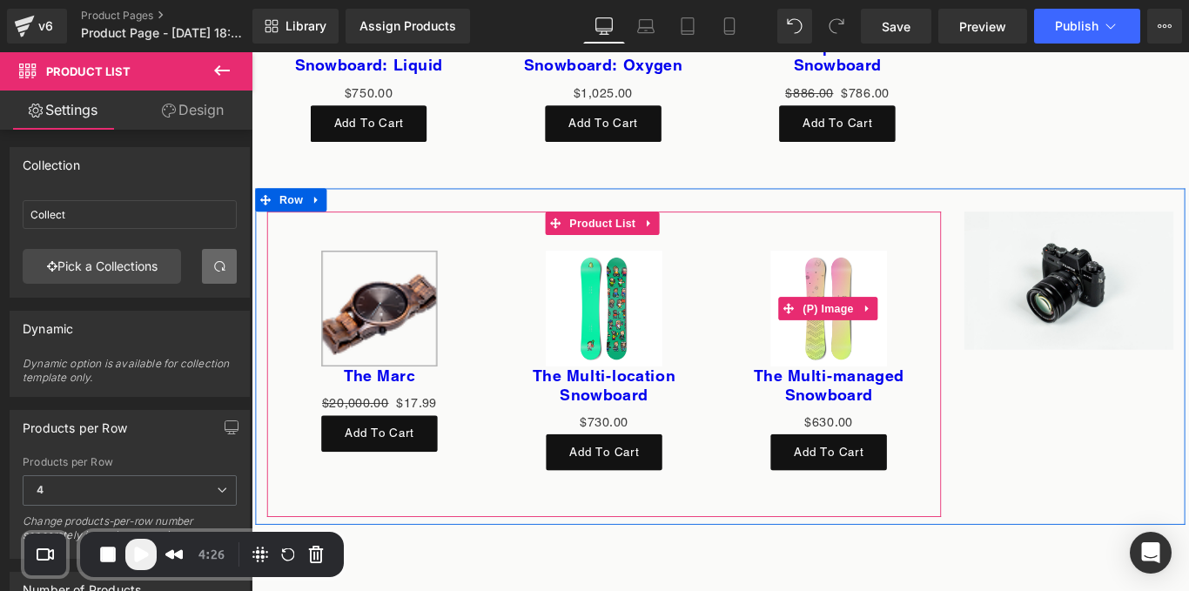
click at [799, 323] on div "Sale Off" at bounding box center [900, 340] width 218 height 131
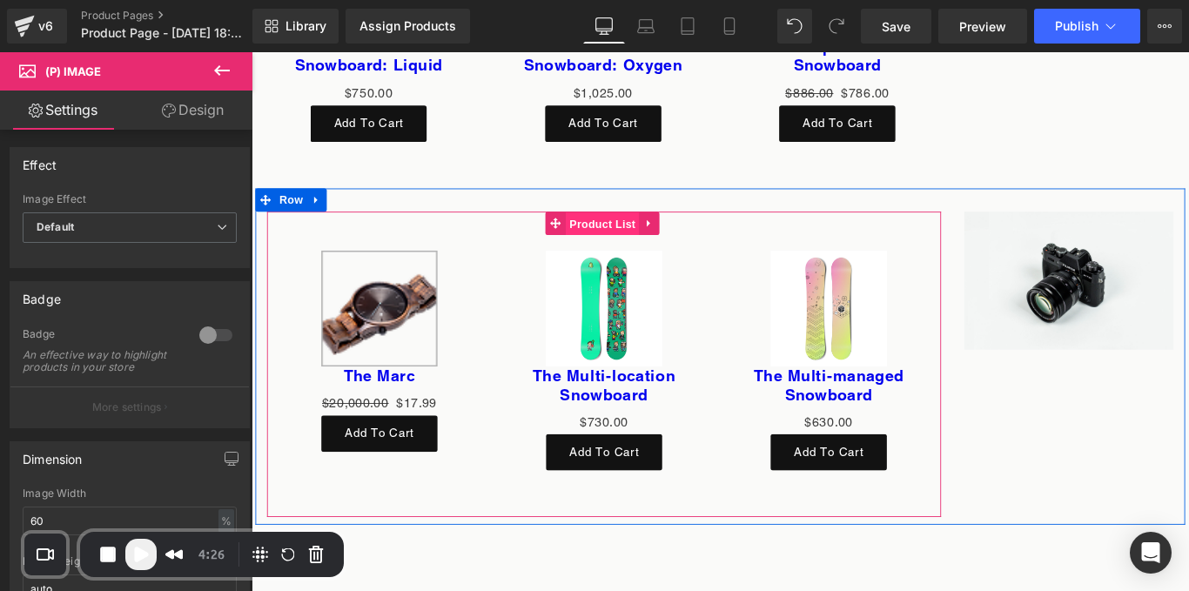
click at [644, 239] on span "Product List" at bounding box center [645, 245] width 83 height 26
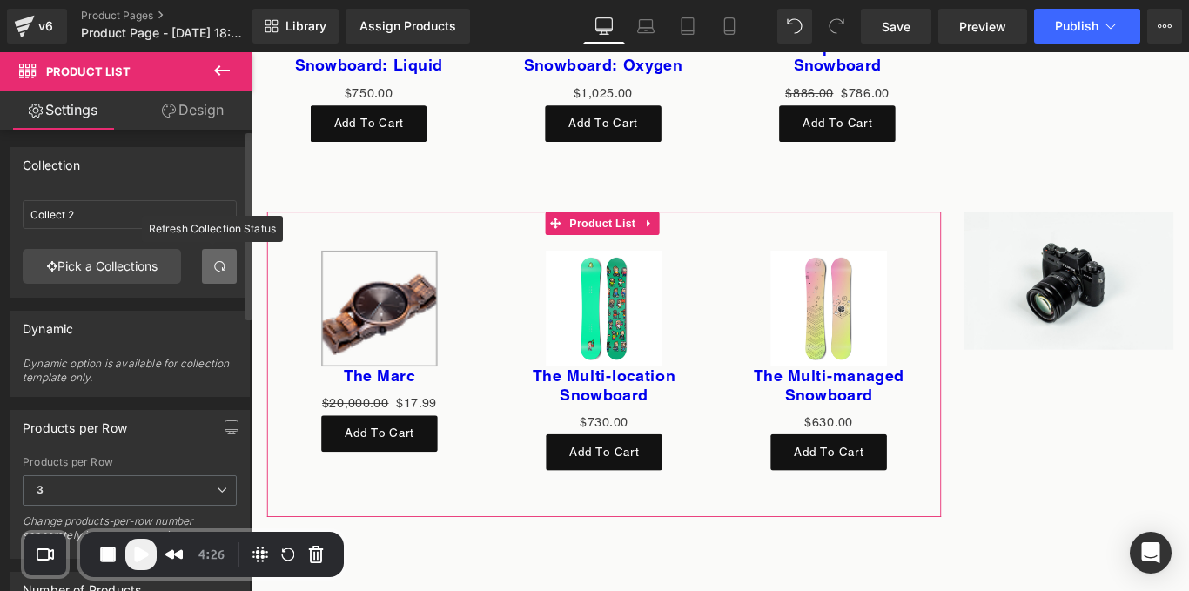
click at [212, 273] on link at bounding box center [219, 266] width 35 height 35
click at [113, 267] on link "Pick a Collections" at bounding box center [102, 266] width 158 height 35
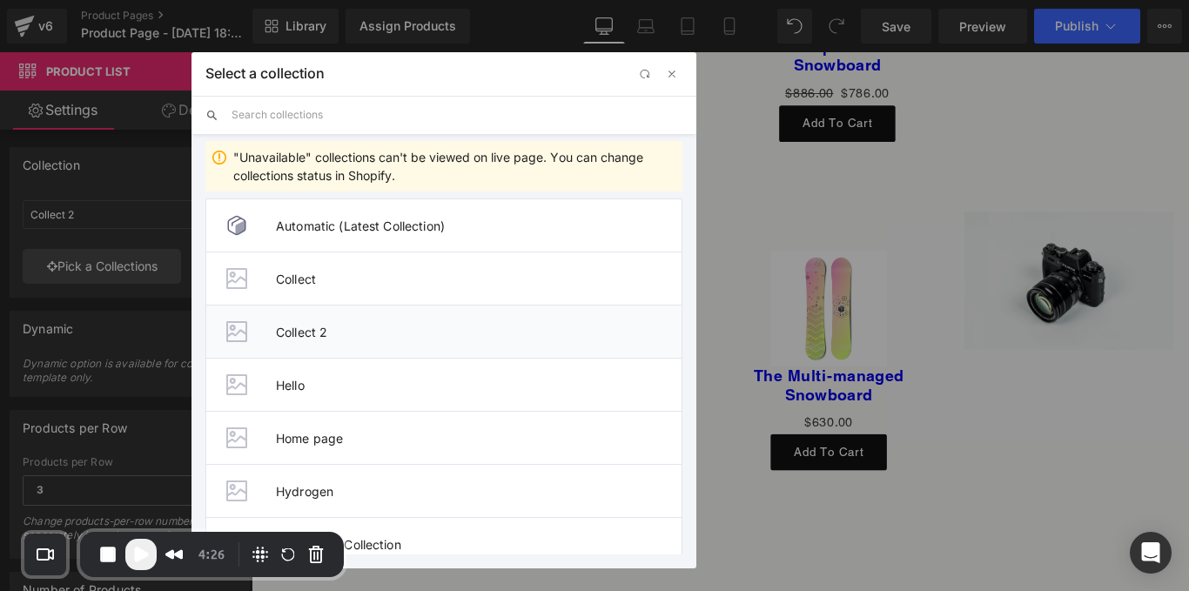
click at [351, 326] on span "Collect 2" at bounding box center [479, 332] width 406 height 15
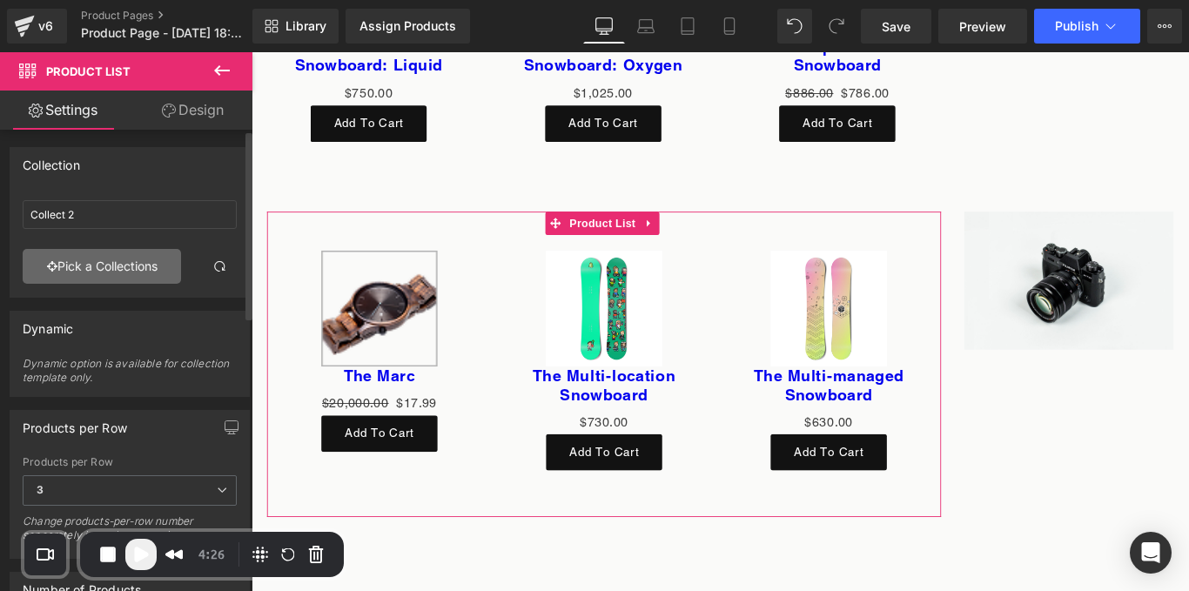
click at [104, 268] on link "Pick a Collections" at bounding box center [102, 266] width 158 height 35
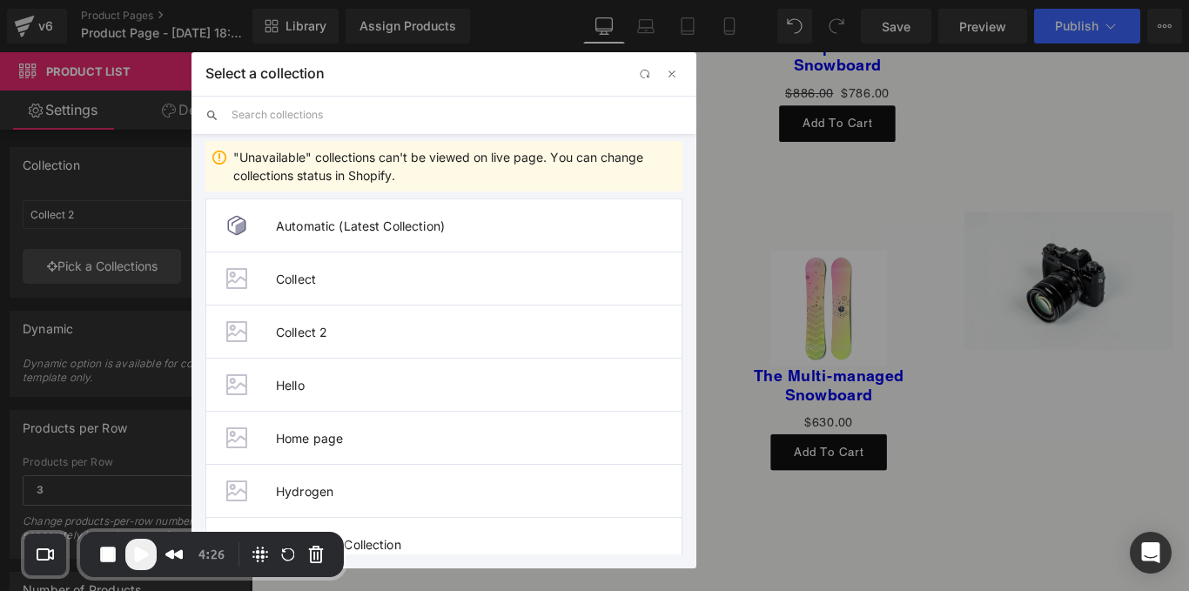
click at [645, 86] on div "Select a collection" at bounding box center [444, 74] width 505 height 44
click at [639, 75] on span "button" at bounding box center [644, 75] width 14 height 14
click at [362, 279] on span "Collect" at bounding box center [479, 279] width 406 height 15
click at [118, 258] on link "Pick a Collections" at bounding box center [102, 266] width 158 height 35
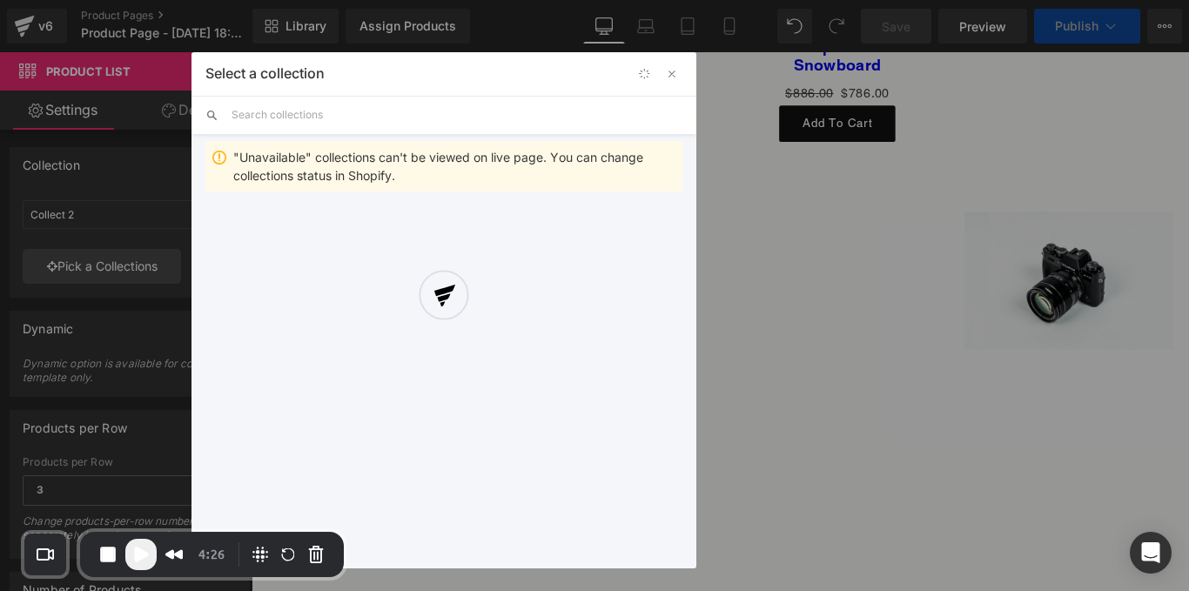
click at [669, 60] on div at bounding box center [444, 310] width 505 height 516
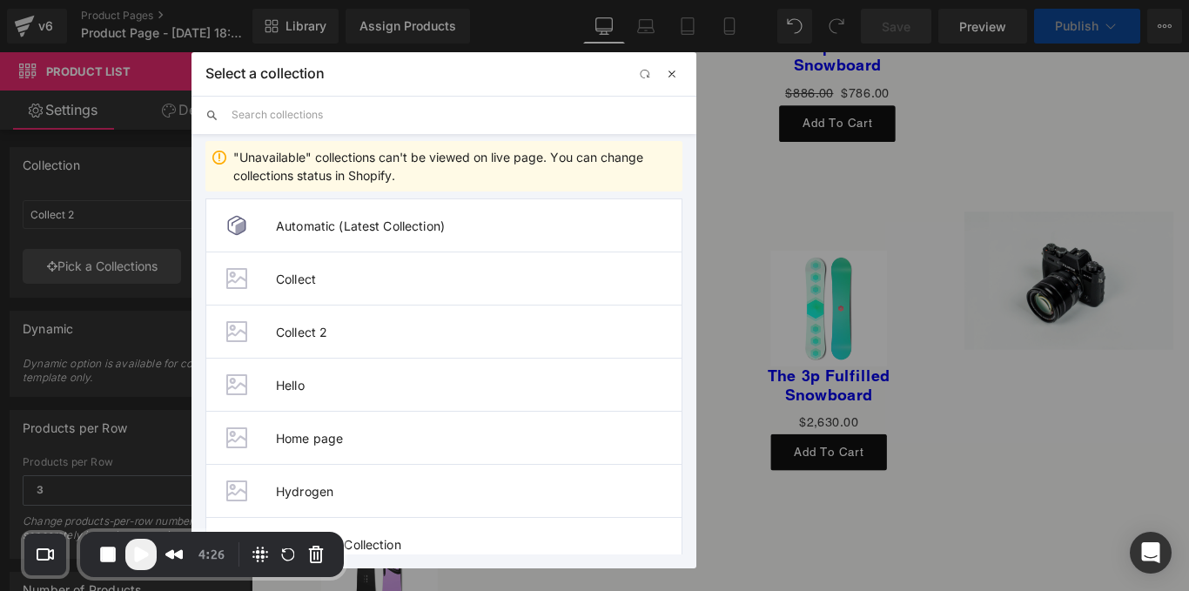
click at [667, 74] on span "button" at bounding box center [672, 74] width 14 height 14
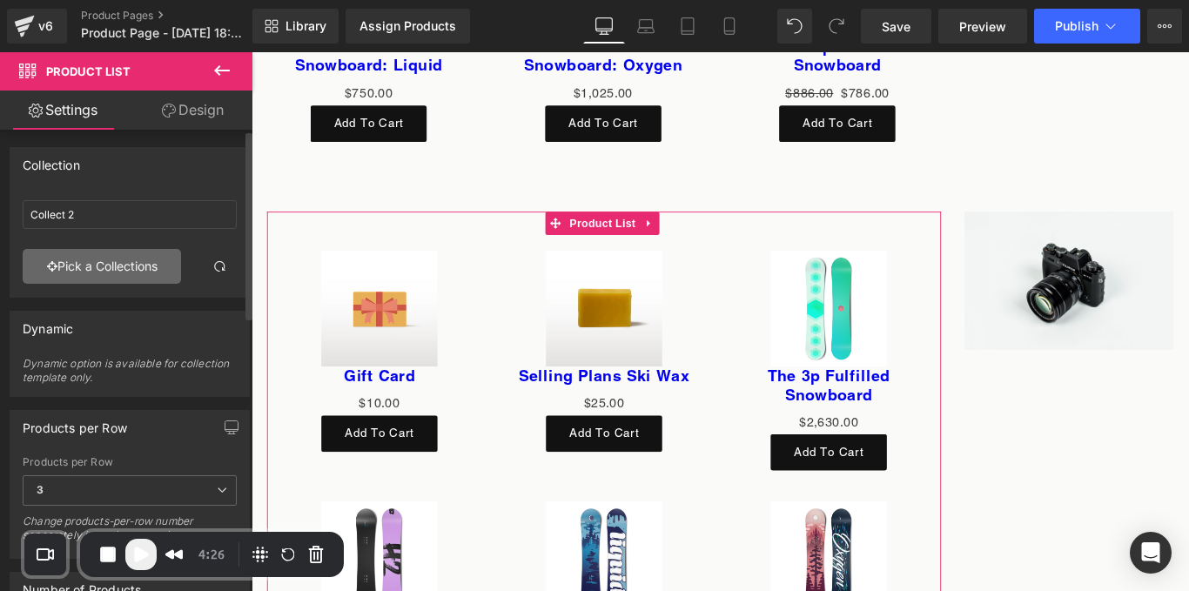
click at [142, 264] on link "Pick a Collections" at bounding box center [102, 266] width 158 height 35
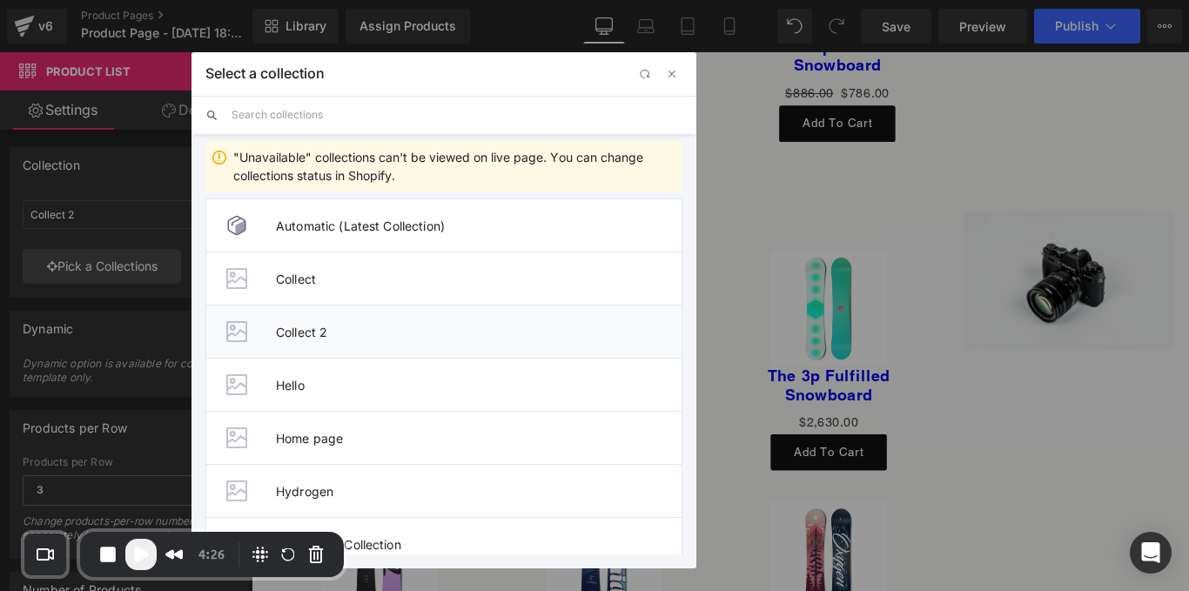
click at [372, 339] on span "Collect 2" at bounding box center [479, 332] width 406 height 15
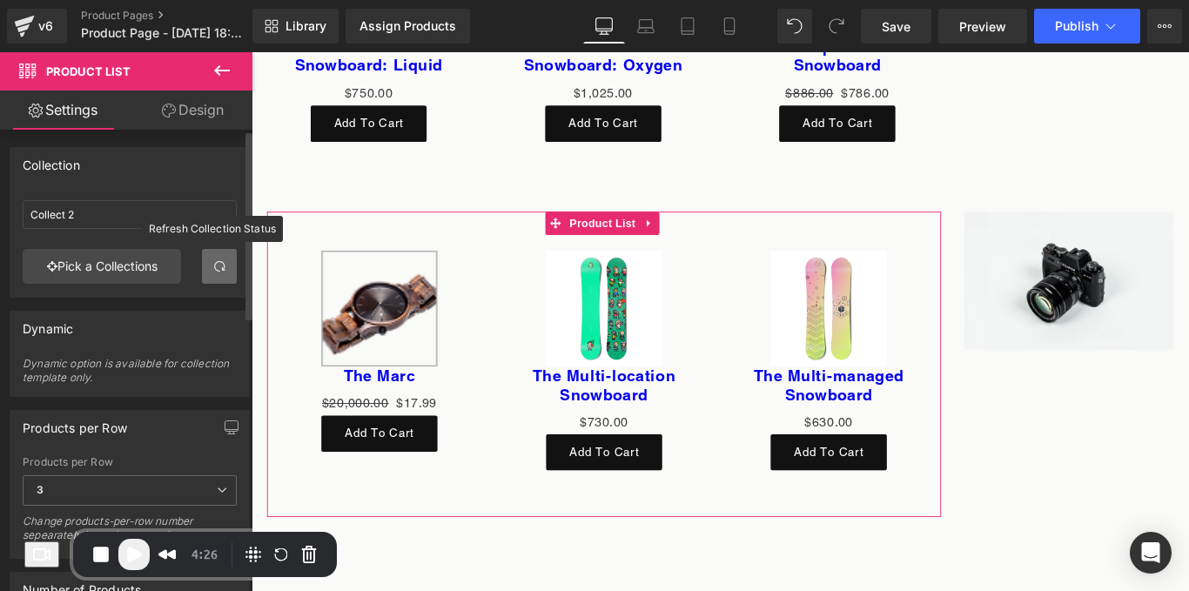
click at [212, 265] on span at bounding box center [219, 266] width 14 height 14
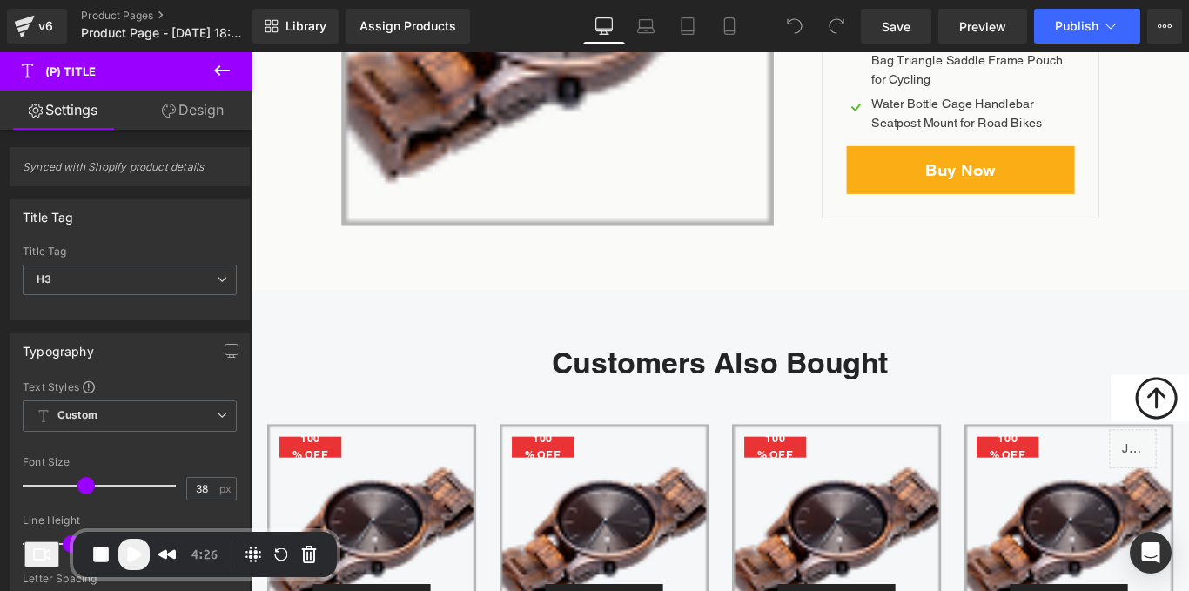
scroll to position [5869, 0]
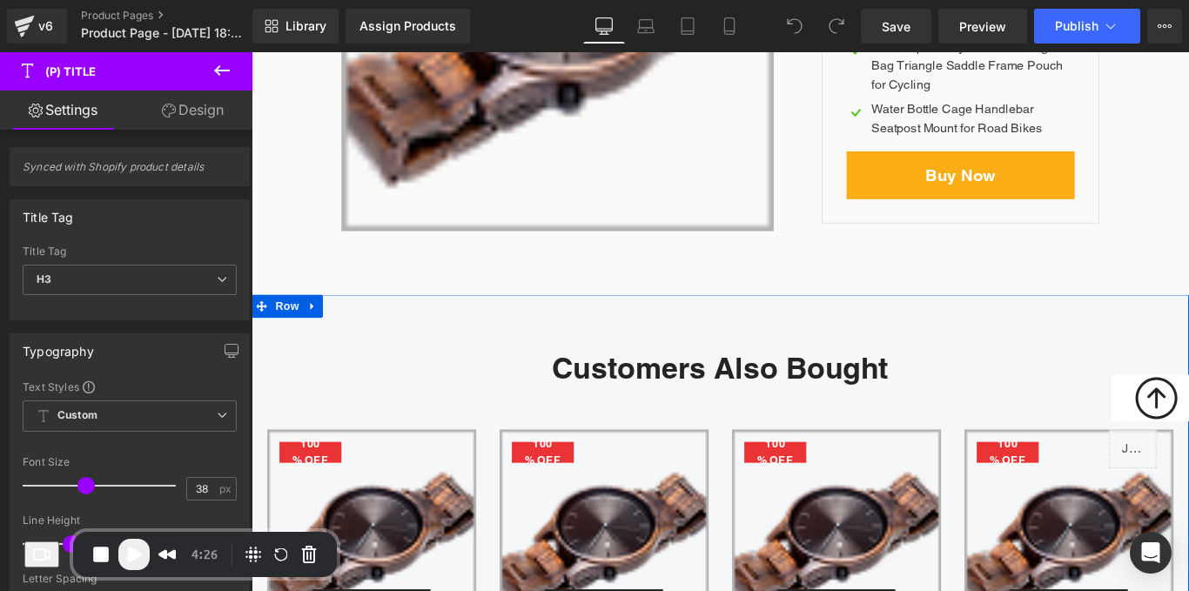
click at [722, 338] on div "Customers Also Bought Heading 100 %" at bounding box center [778, 601] width 1053 height 553
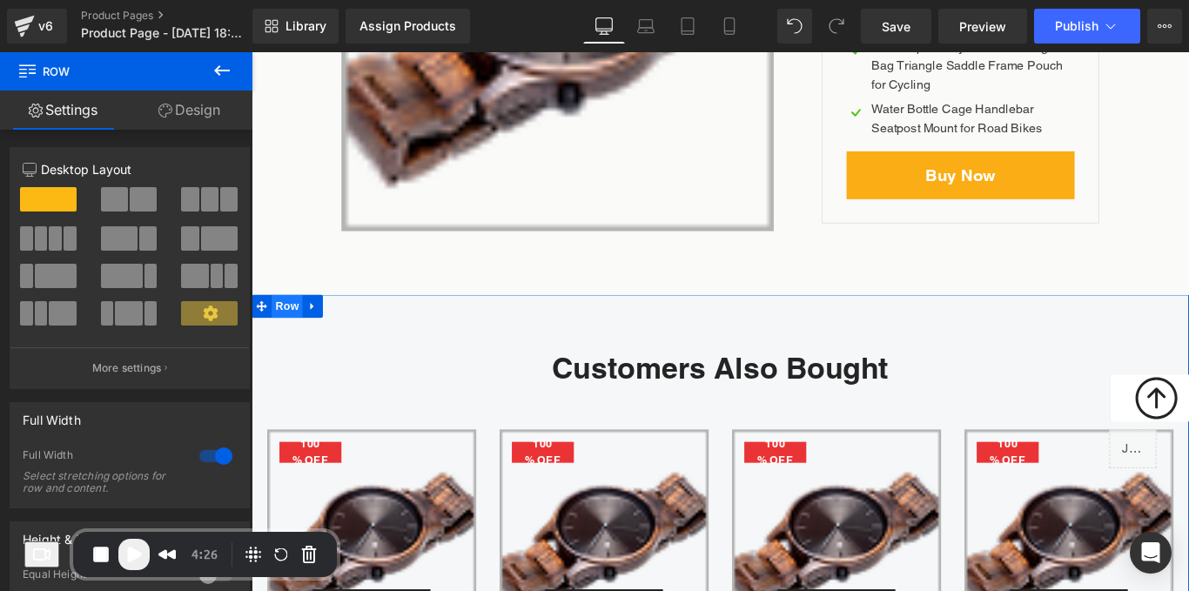
click at [279, 331] on span "Row" at bounding box center [291, 338] width 35 height 26
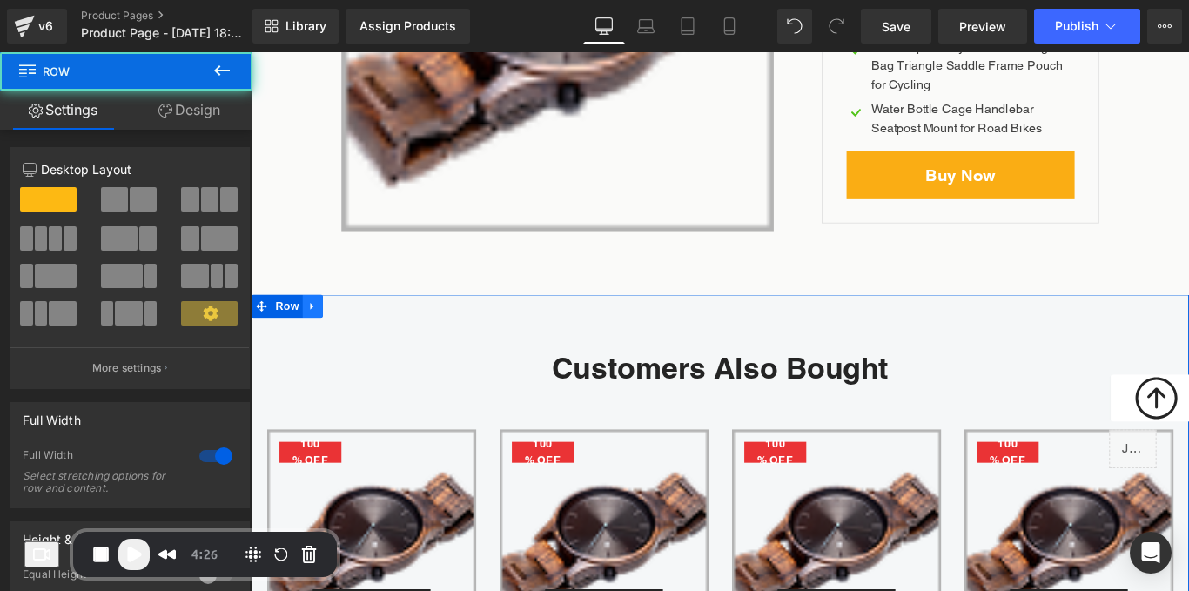
click at [314, 334] on icon at bounding box center [320, 338] width 12 height 13
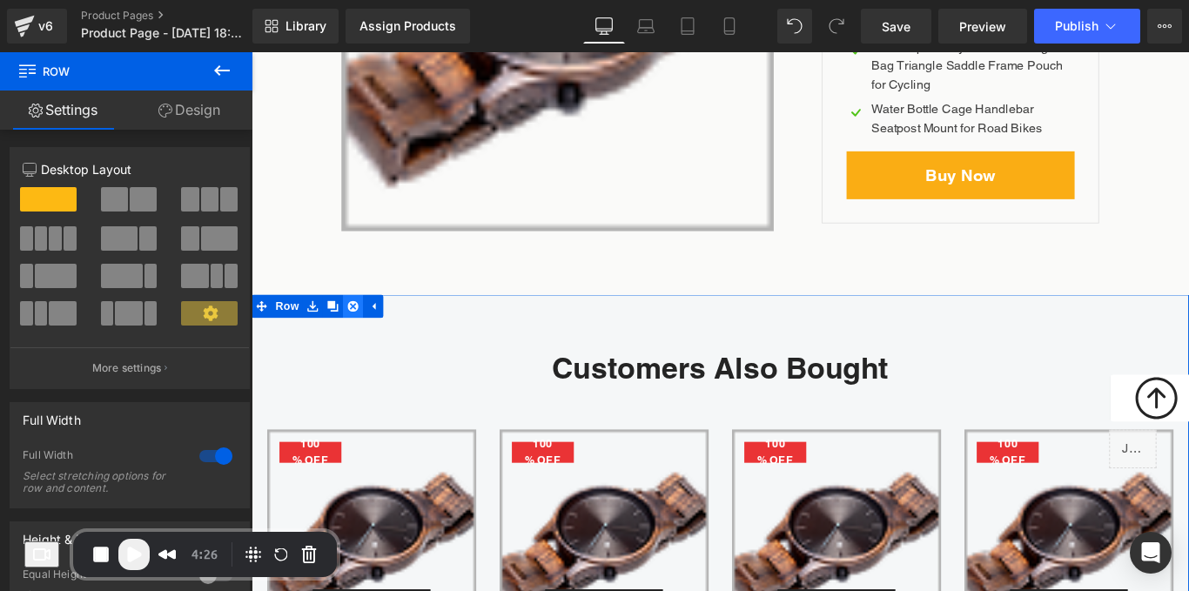
click at [361, 333] on icon at bounding box center [366, 338] width 12 height 12
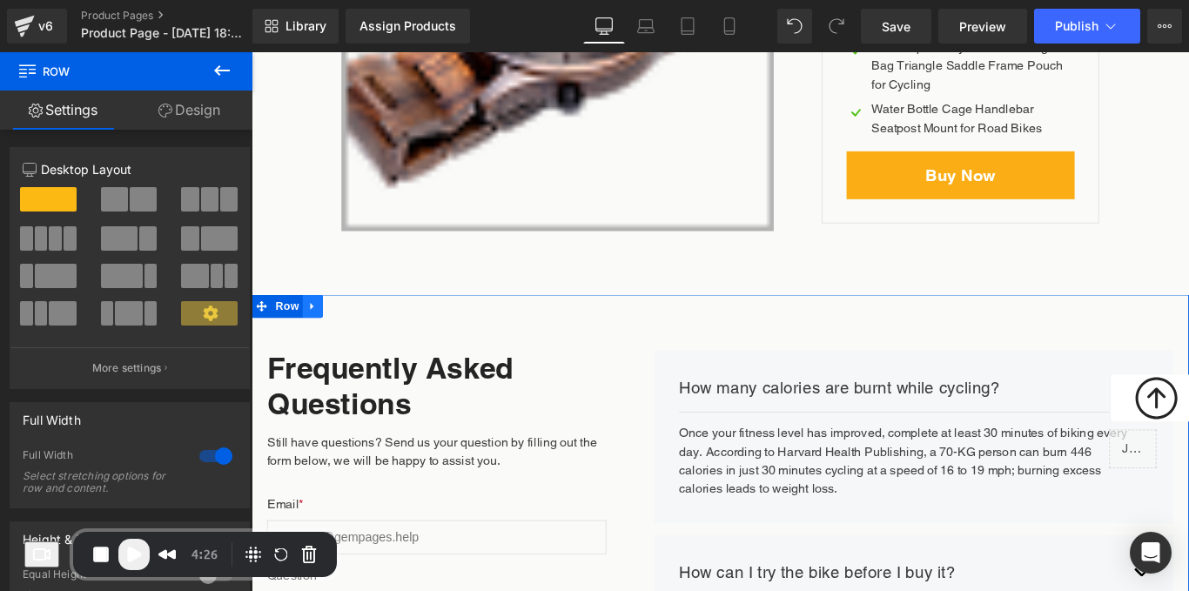
drag, startPoint x: 298, startPoint y: 338, endPoint x: 308, endPoint y: 334, distance: 11.0
click at [301, 335] on span "Row" at bounding box center [291, 338] width 35 height 26
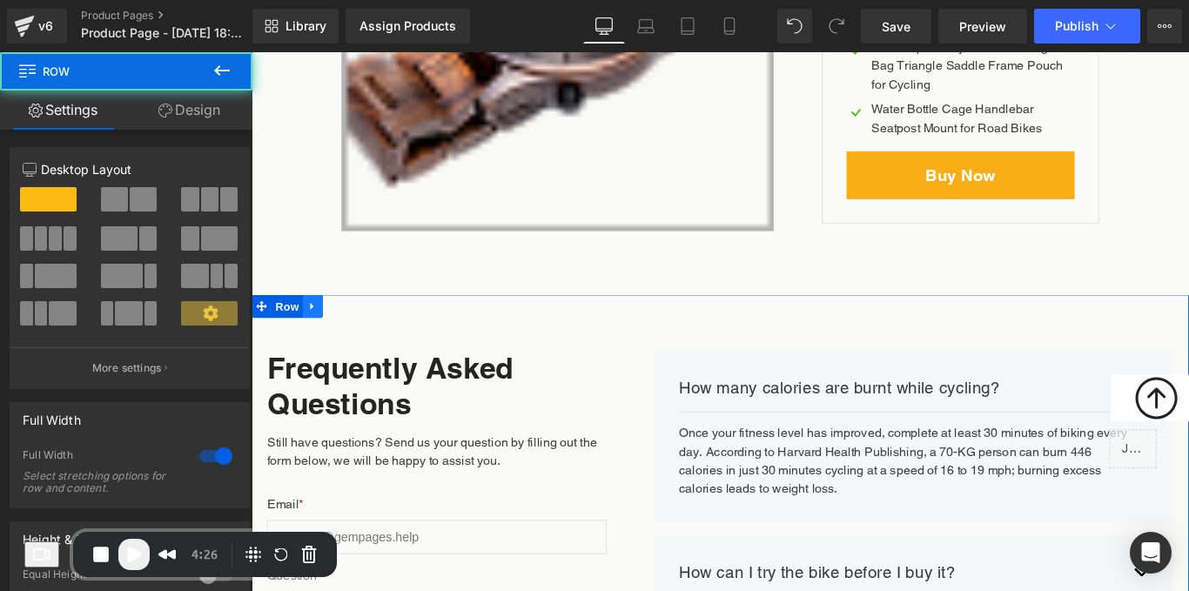
click at [314, 334] on icon at bounding box center [320, 338] width 12 height 13
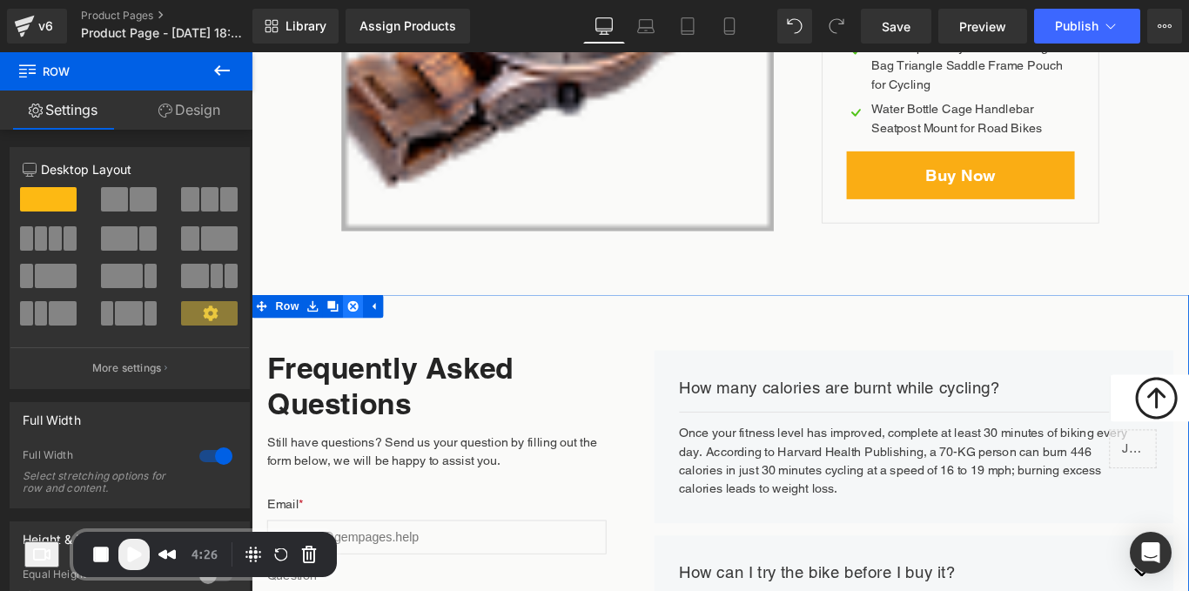
click at [360, 333] on icon at bounding box center [366, 338] width 12 height 12
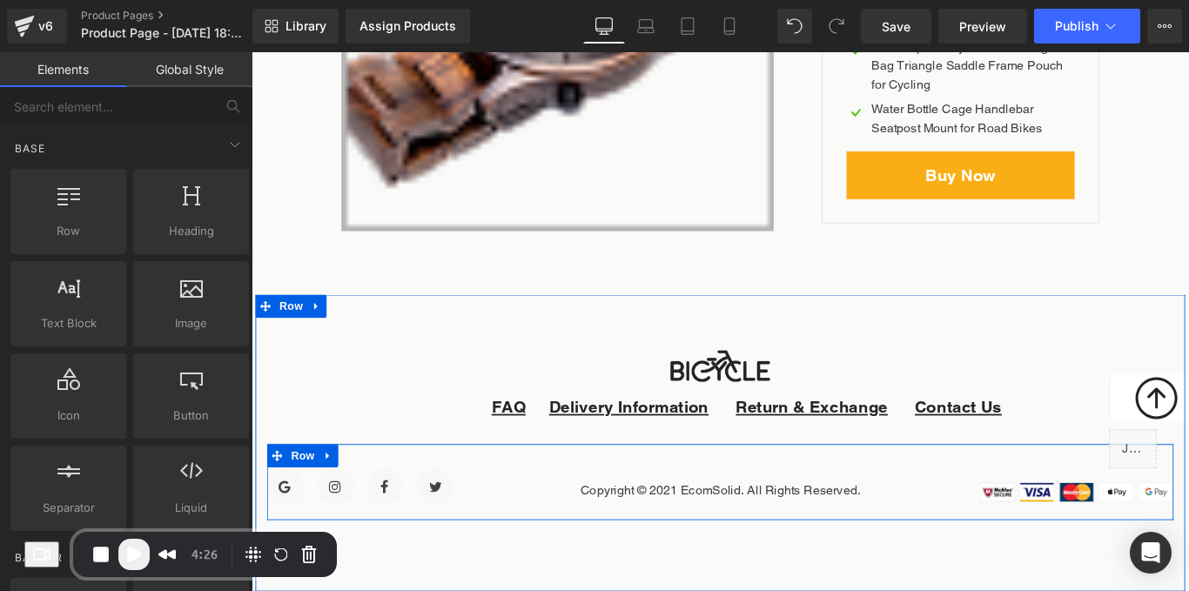
scroll to position [5868, 0]
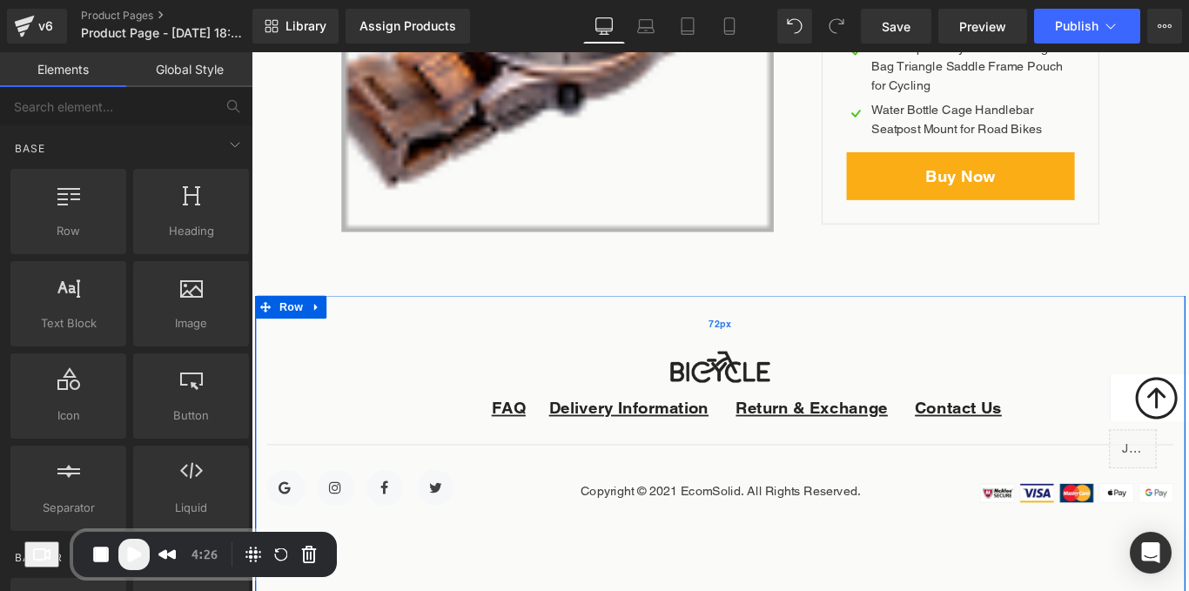
click at [653, 343] on div "72px" at bounding box center [778, 357] width 1045 height 63
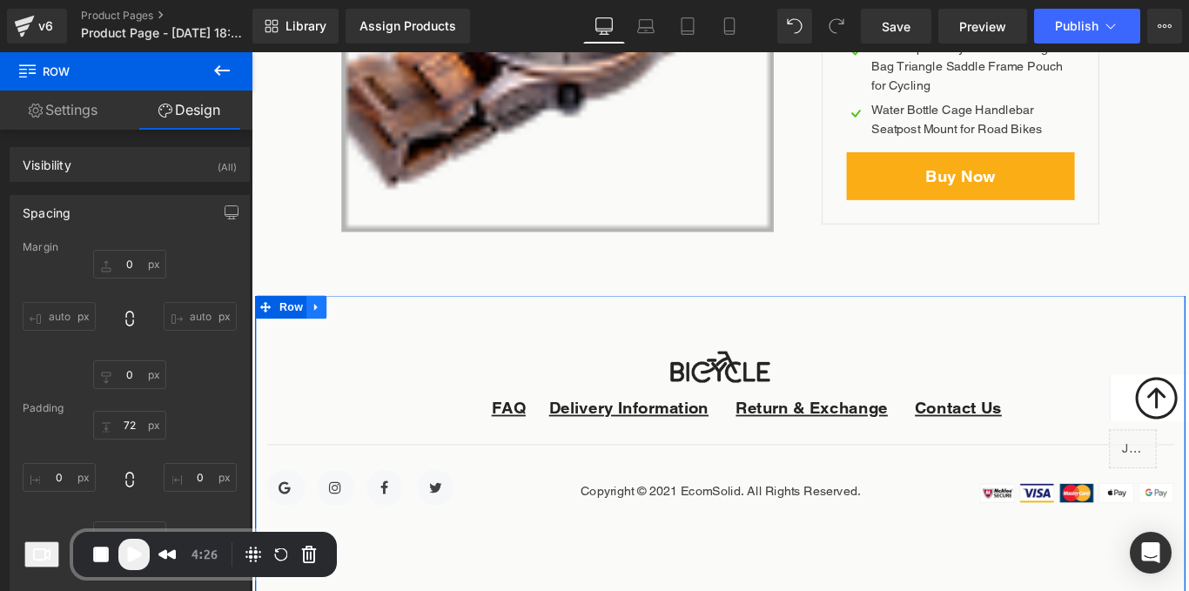
click at [322, 338] on icon at bounding box center [323, 339] width 3 height 8
click at [364, 333] on icon at bounding box center [370, 339] width 12 height 13
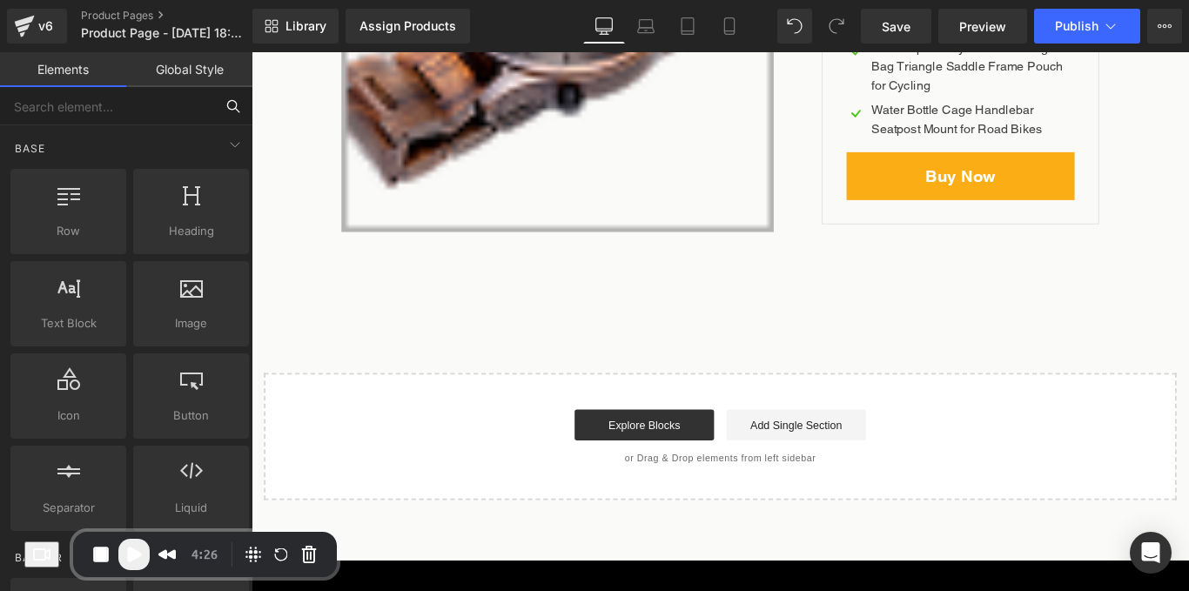
click at [153, 107] on input "text" at bounding box center [107, 106] width 214 height 38
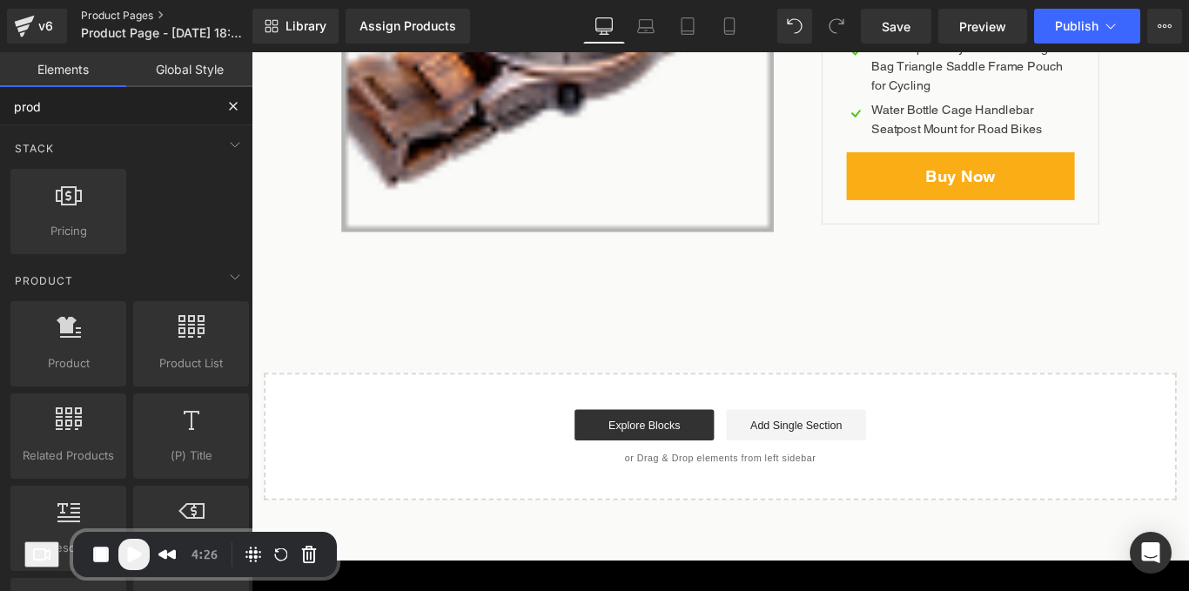
type input "produ"
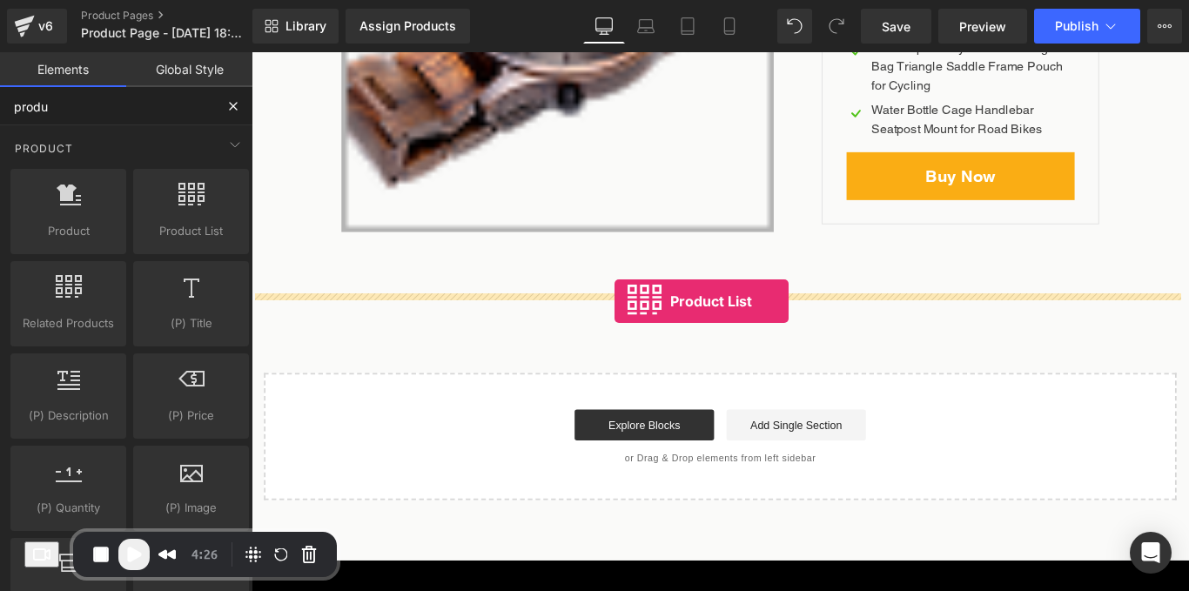
drag, startPoint x: 418, startPoint y: 260, endPoint x: 659, endPoint y: 332, distance: 251.5
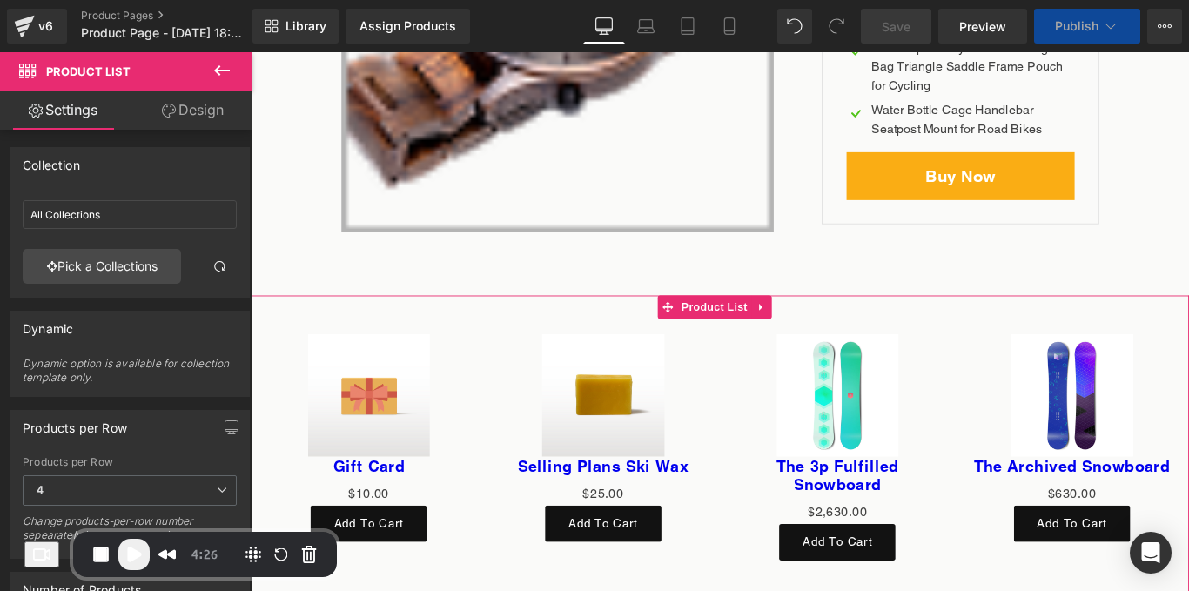
scroll to position [6057, 0]
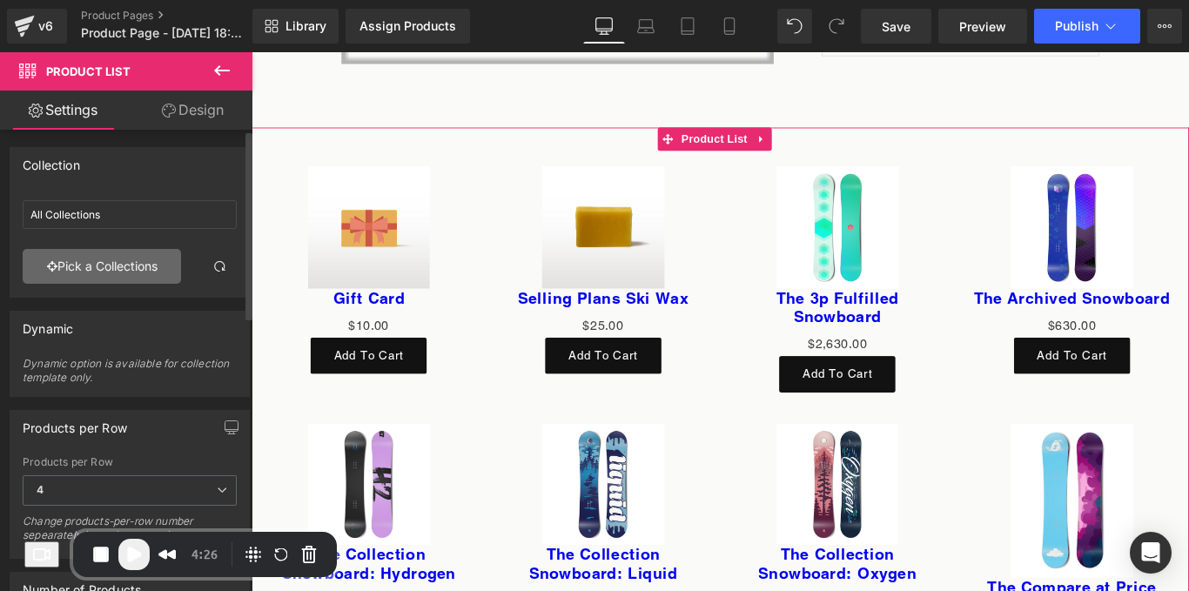
click at [136, 269] on link "Pick a Collections" at bounding box center [102, 266] width 158 height 35
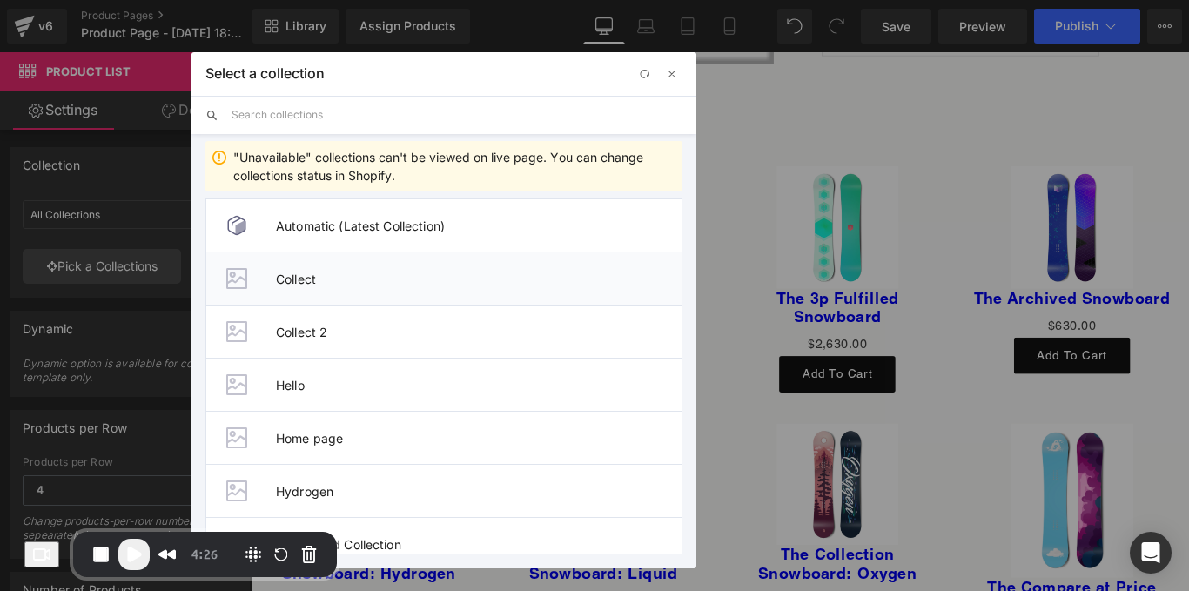
drag, startPoint x: 333, startPoint y: 278, endPoint x: 353, endPoint y: 227, distance: 54.3
click at [333, 278] on span "Collect" at bounding box center [479, 279] width 406 height 15
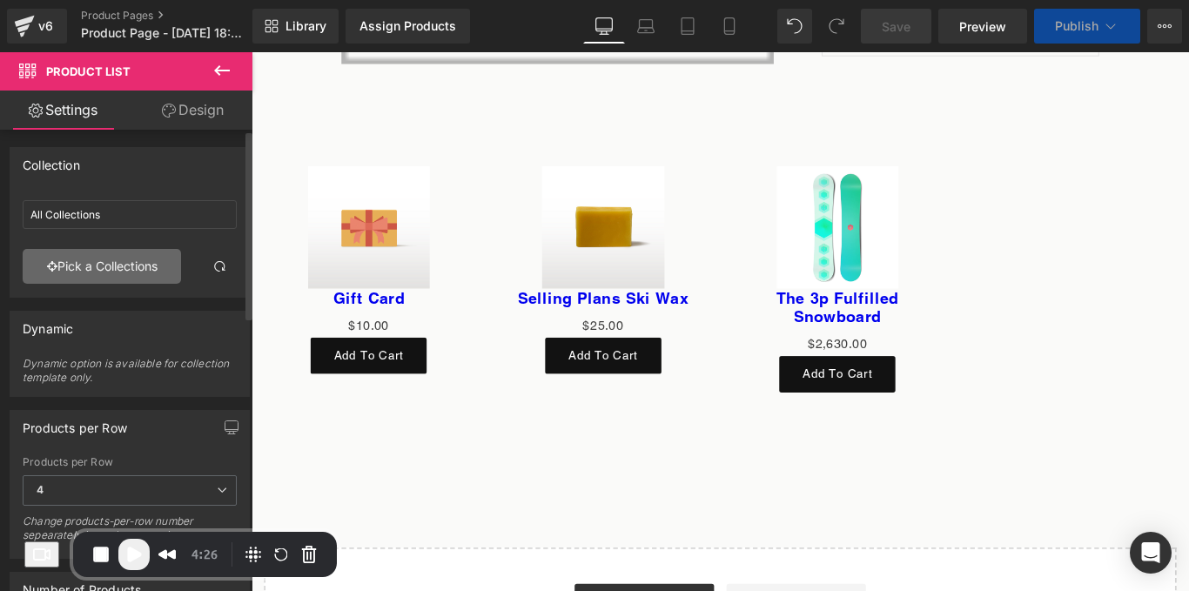
click at [143, 261] on link "Pick a Collections" at bounding box center [102, 266] width 158 height 35
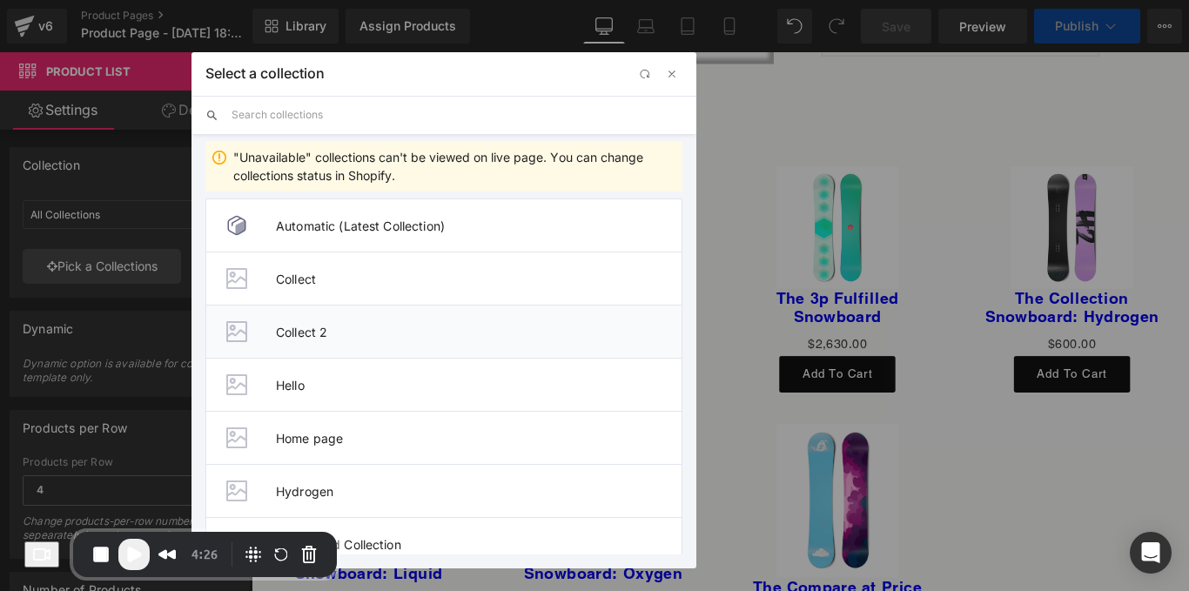
click at [335, 335] on span "Collect 2" at bounding box center [479, 332] width 406 height 15
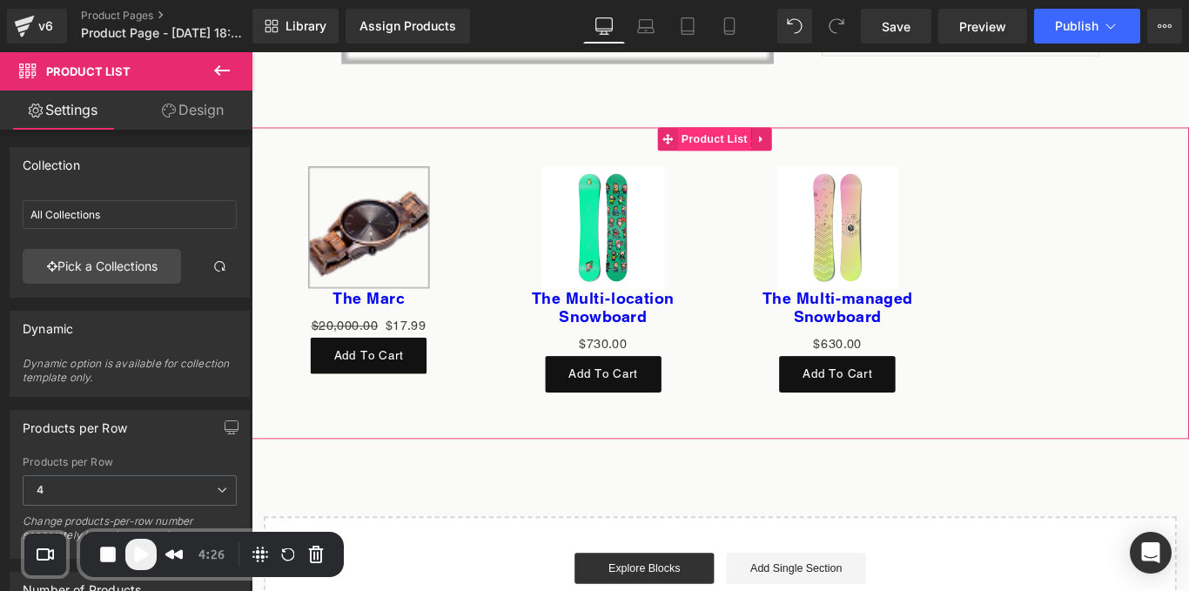
click at [751, 141] on span "Product List" at bounding box center [771, 150] width 83 height 26
click at [819, 144] on icon at bounding box center [824, 150] width 12 height 13
click at [835, 149] on icon at bounding box center [836, 150] width 12 height 12
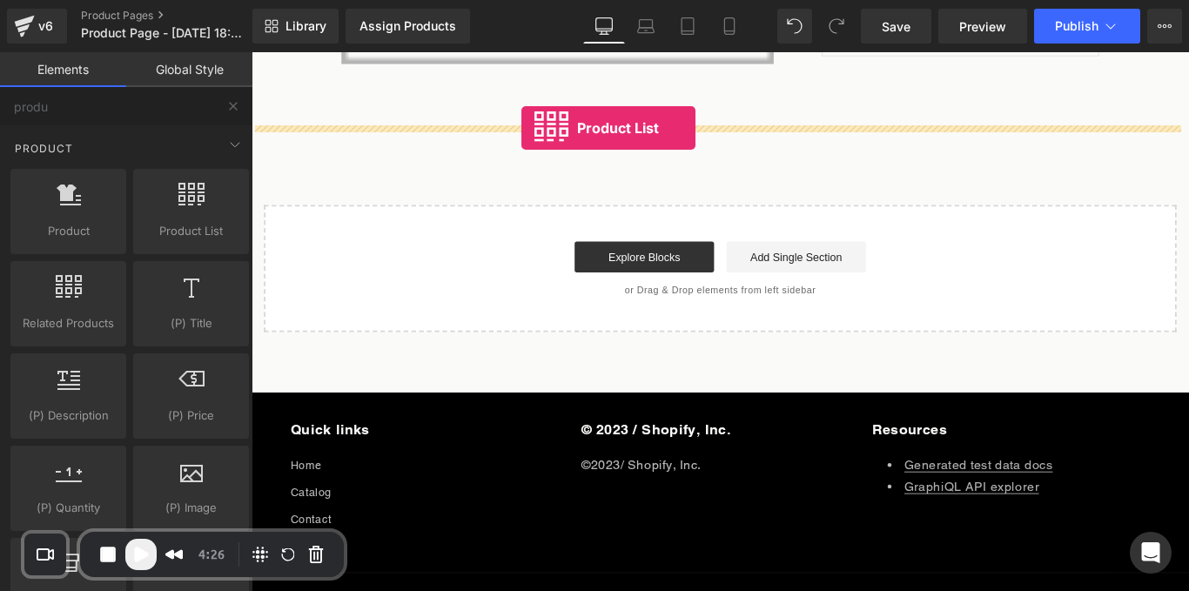
drag, startPoint x: 429, startPoint y: 265, endPoint x: 554, endPoint y: 138, distance: 179.1
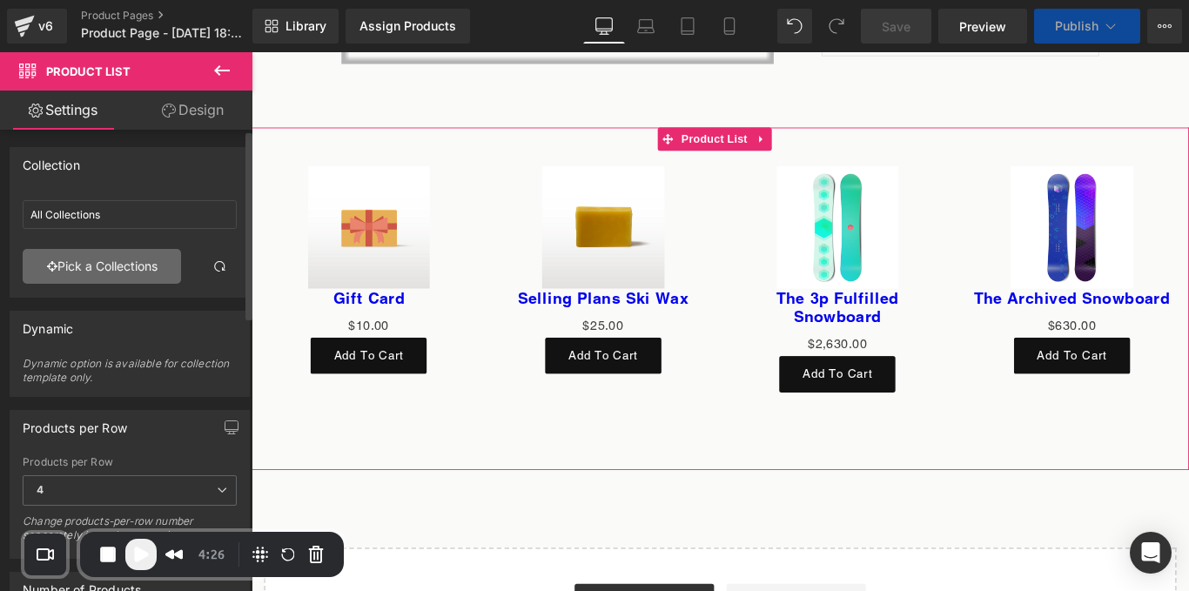
click at [121, 276] on link "Pick a Collections" at bounding box center [102, 266] width 158 height 35
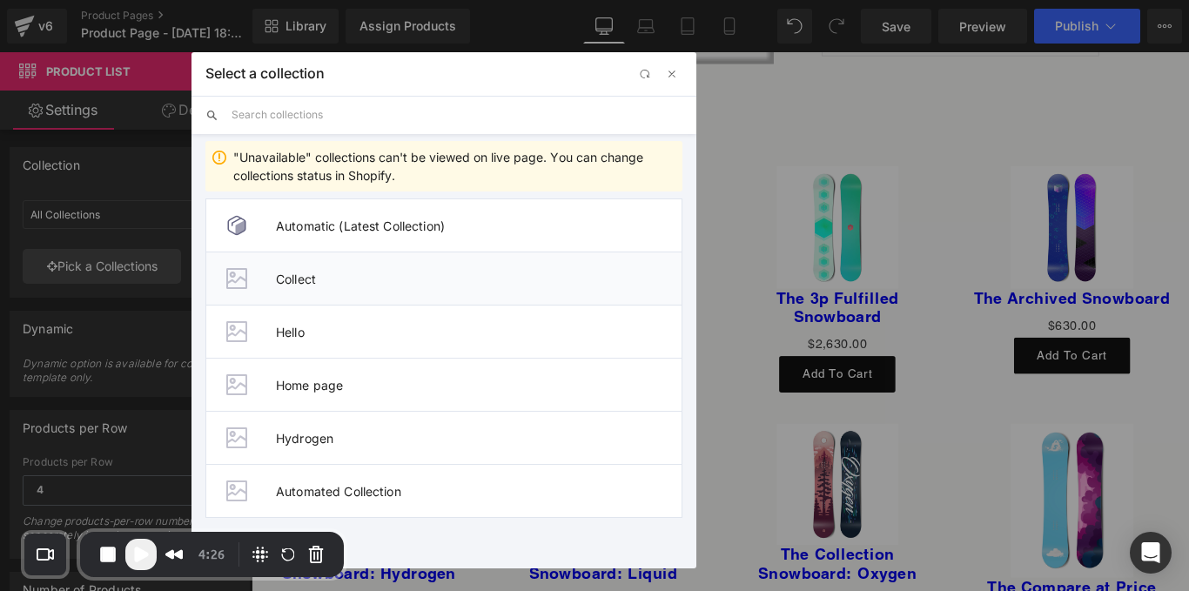
click at [292, 274] on span "Collect" at bounding box center [479, 279] width 406 height 15
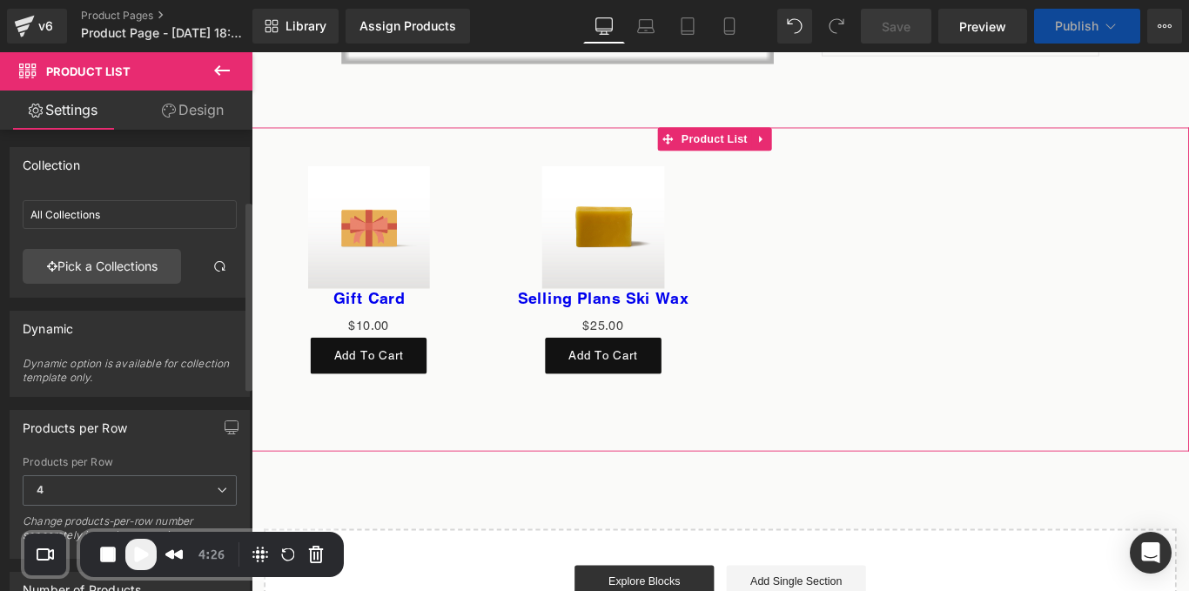
scroll to position [178, 0]
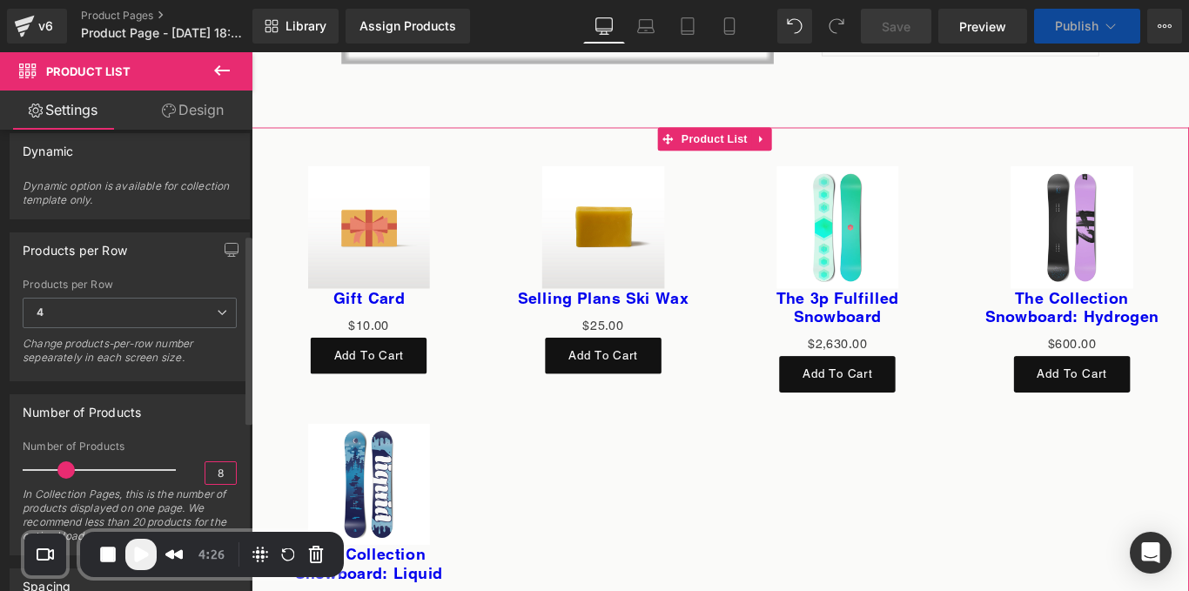
click at [216, 462] on input "8" at bounding box center [220, 473] width 30 height 22
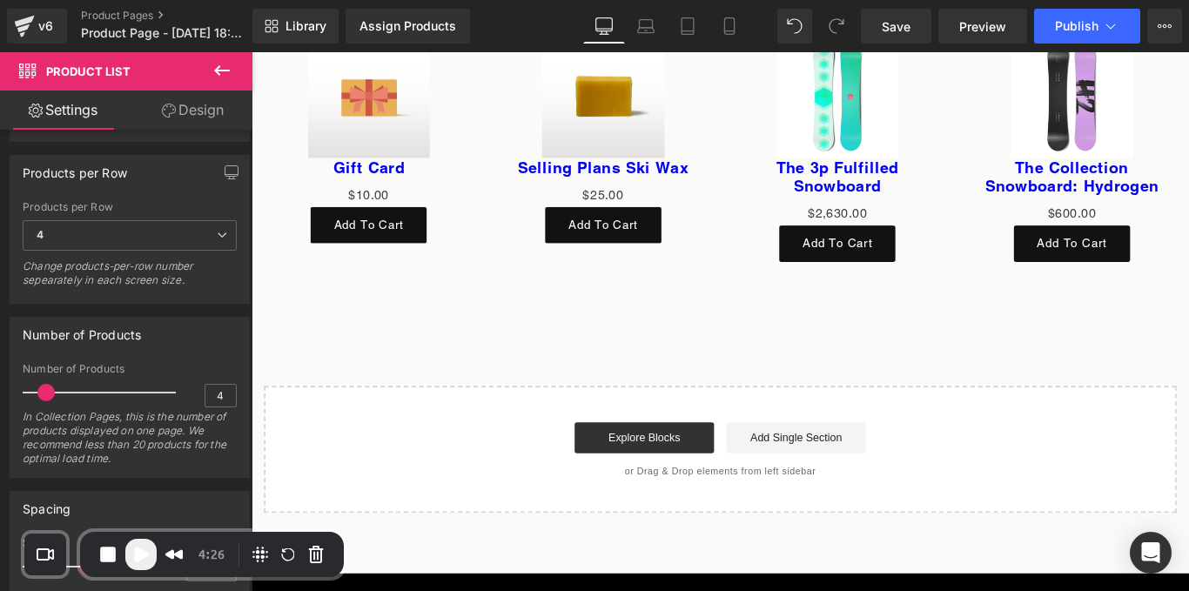
scroll to position [6205, 0]
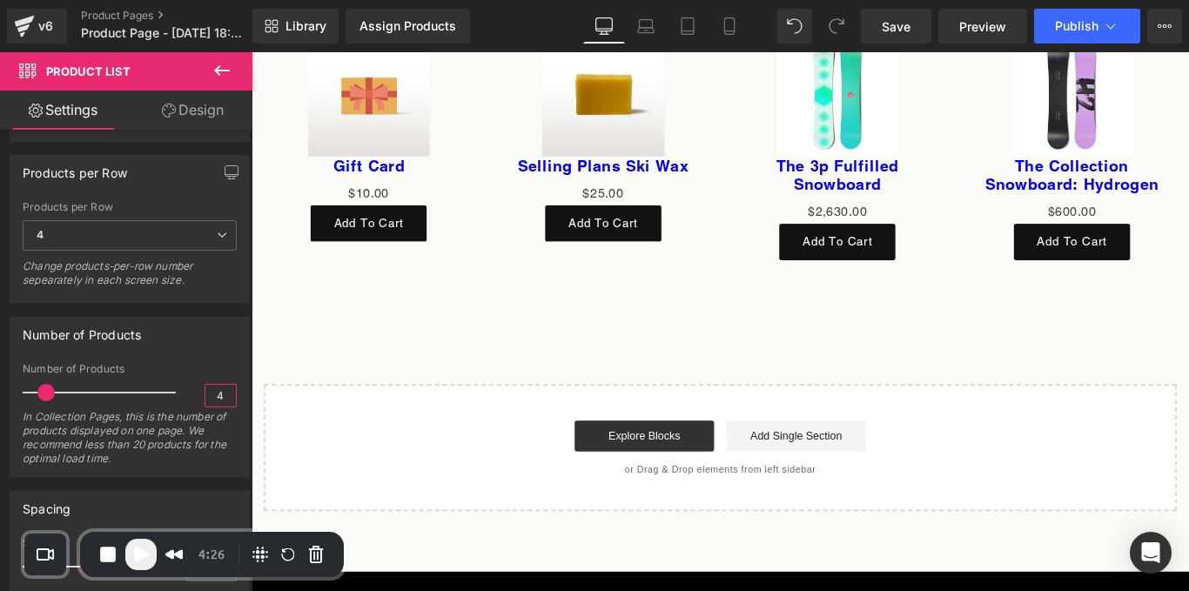
type input "4"
click at [230, 68] on icon at bounding box center [222, 70] width 21 height 21
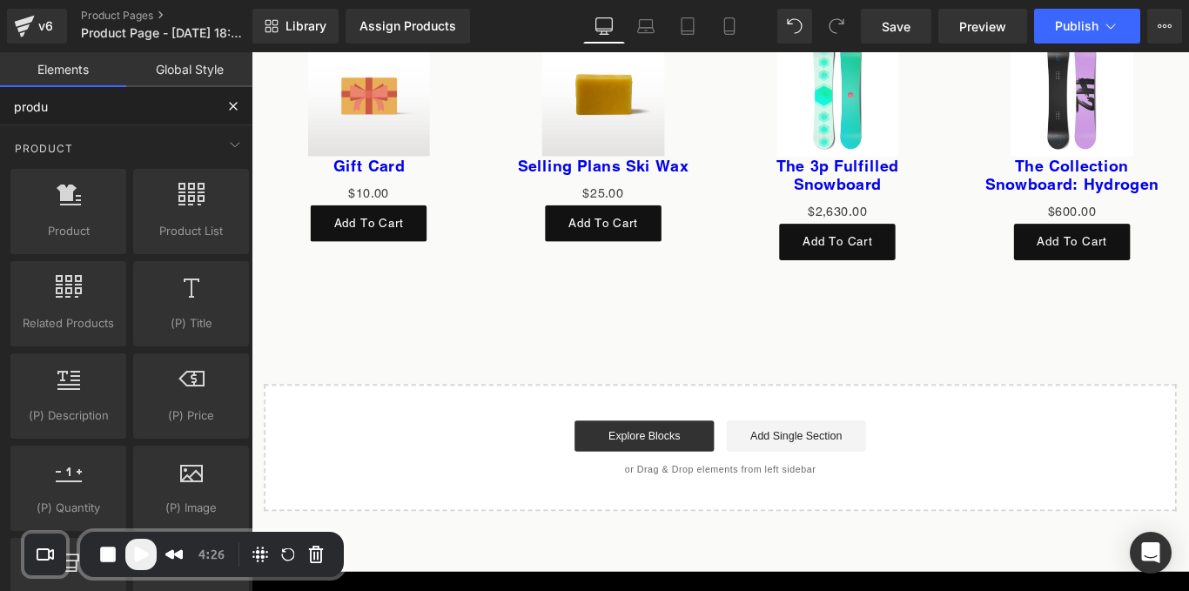
drag, startPoint x: 116, startPoint y: 111, endPoint x: 0, endPoint y: 136, distance: 118.3
click at [0, 136] on div "produ Base Row rows, columns, layouts, div Heading headings, titles, h1,h2,h3,h…" at bounding box center [126, 361] width 252 height 548
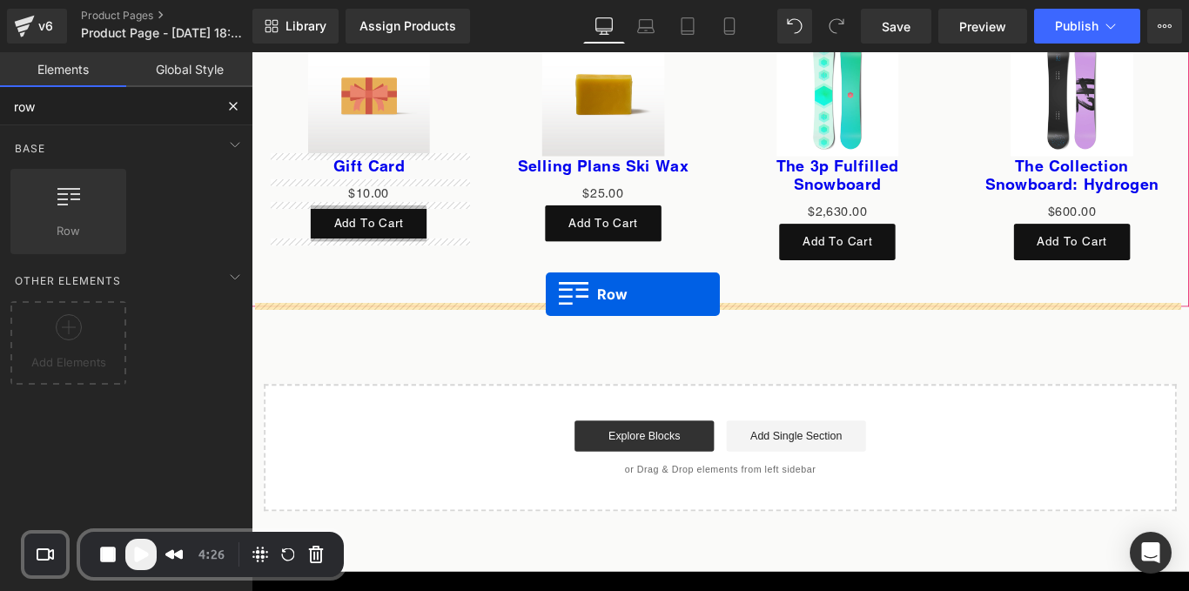
drag, startPoint x: 306, startPoint y: 247, endPoint x: 582, endPoint y: 324, distance: 287.2
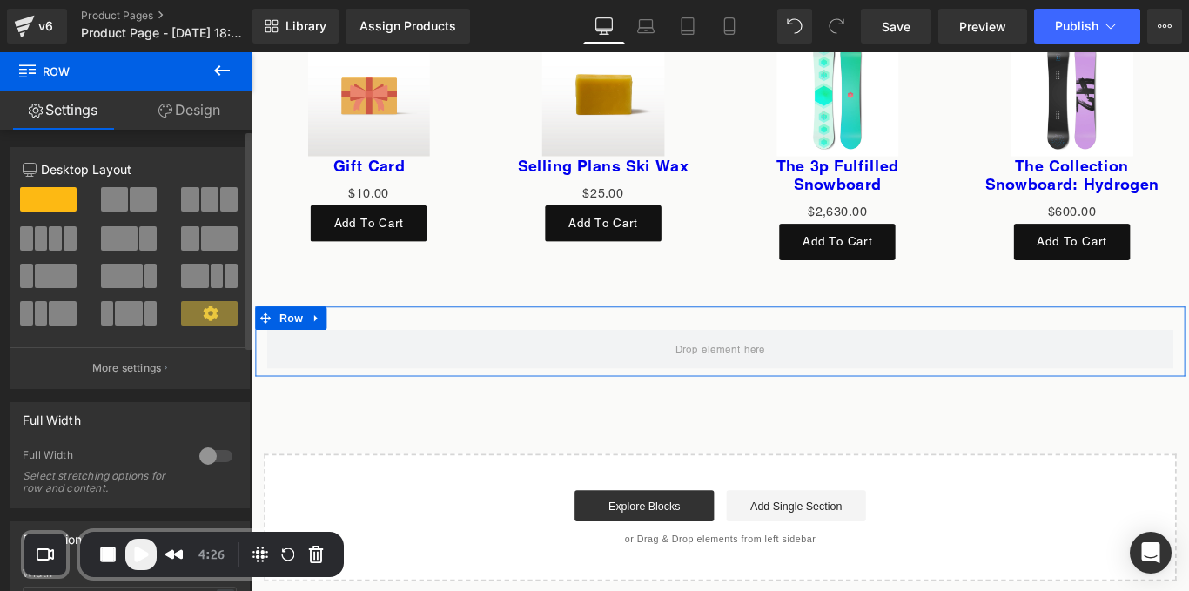
click at [112, 200] on span at bounding box center [114, 199] width 27 height 24
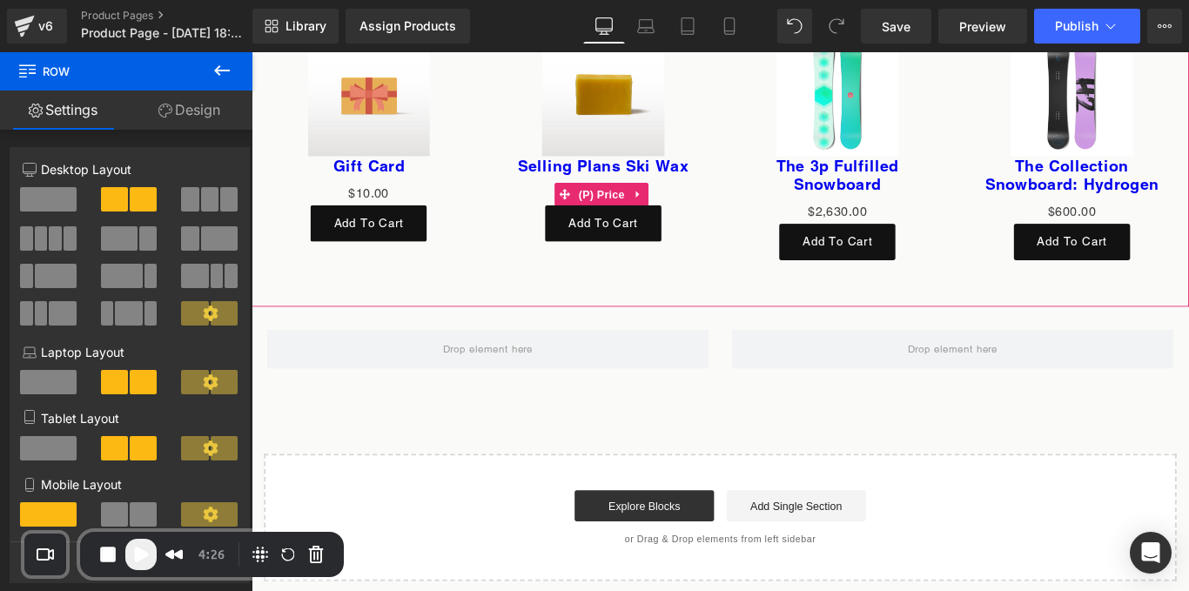
click at [533, 205] on div "$0 $25.00" at bounding box center [647, 211] width 229 height 25
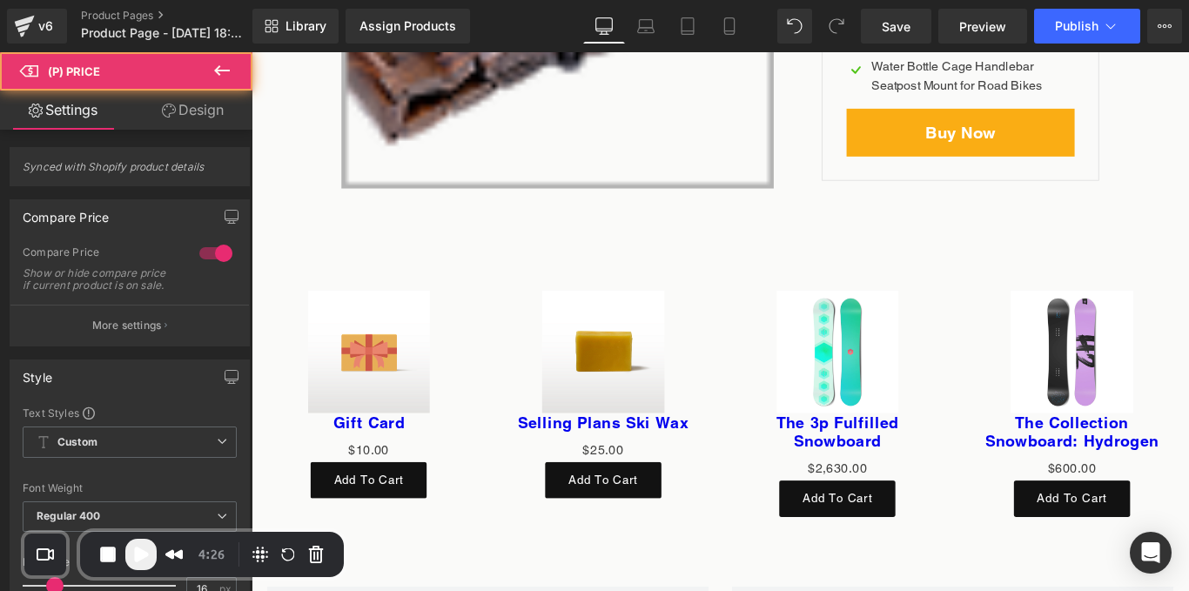
scroll to position [5916, 0]
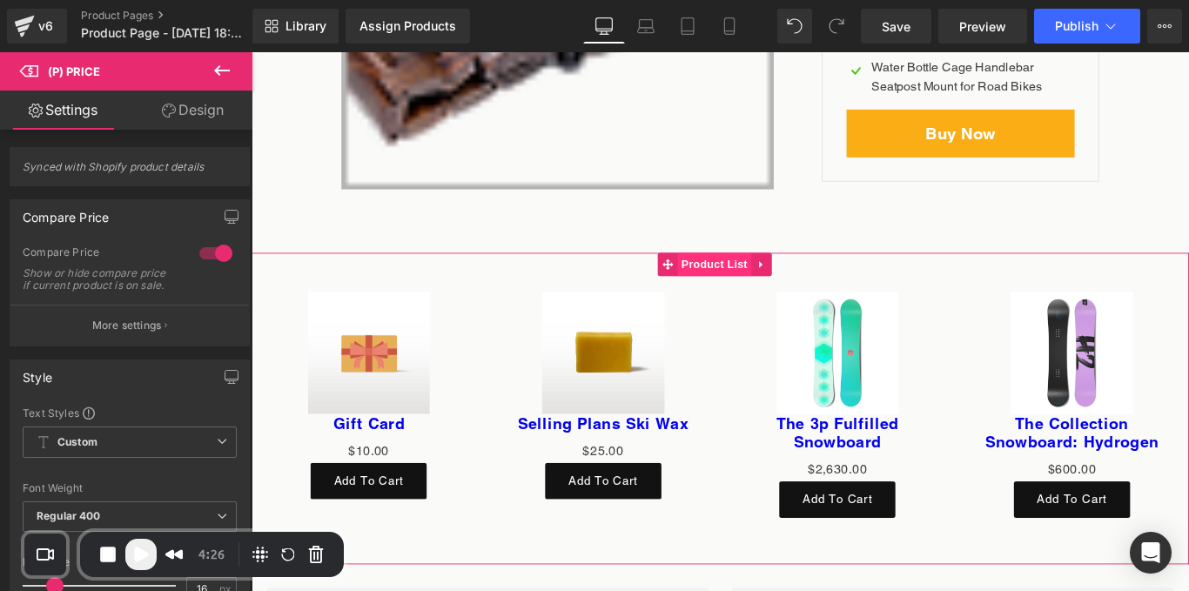
click at [779, 293] on span "Product List" at bounding box center [771, 291] width 83 height 26
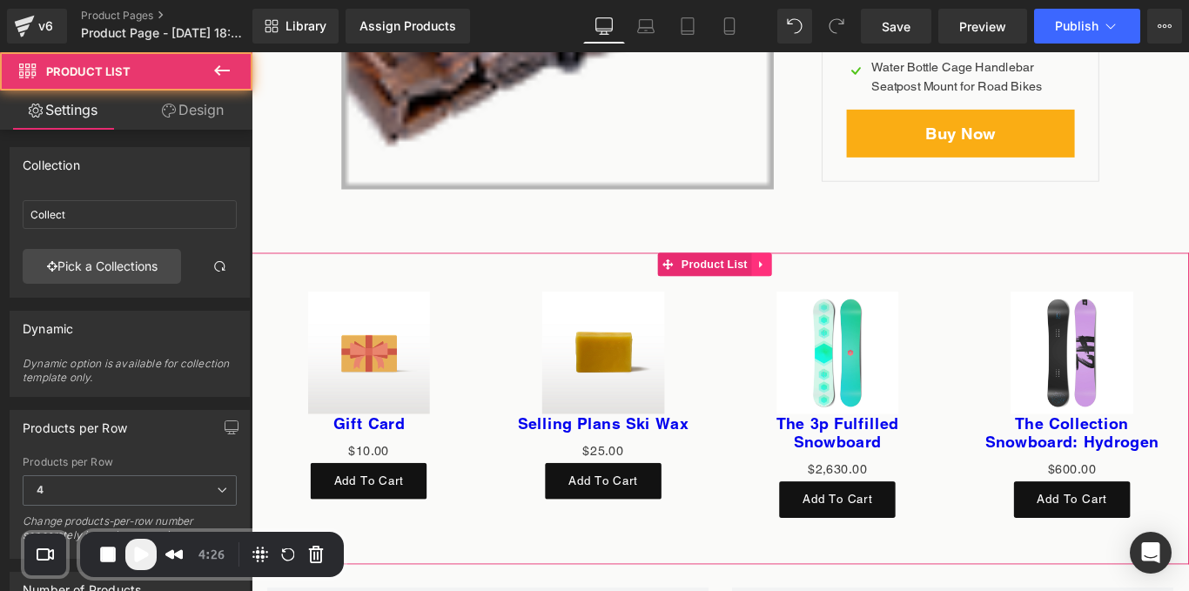
click at [818, 287] on icon at bounding box center [824, 291] width 12 height 13
click at [824, 286] on link at bounding box center [835, 291] width 23 height 26
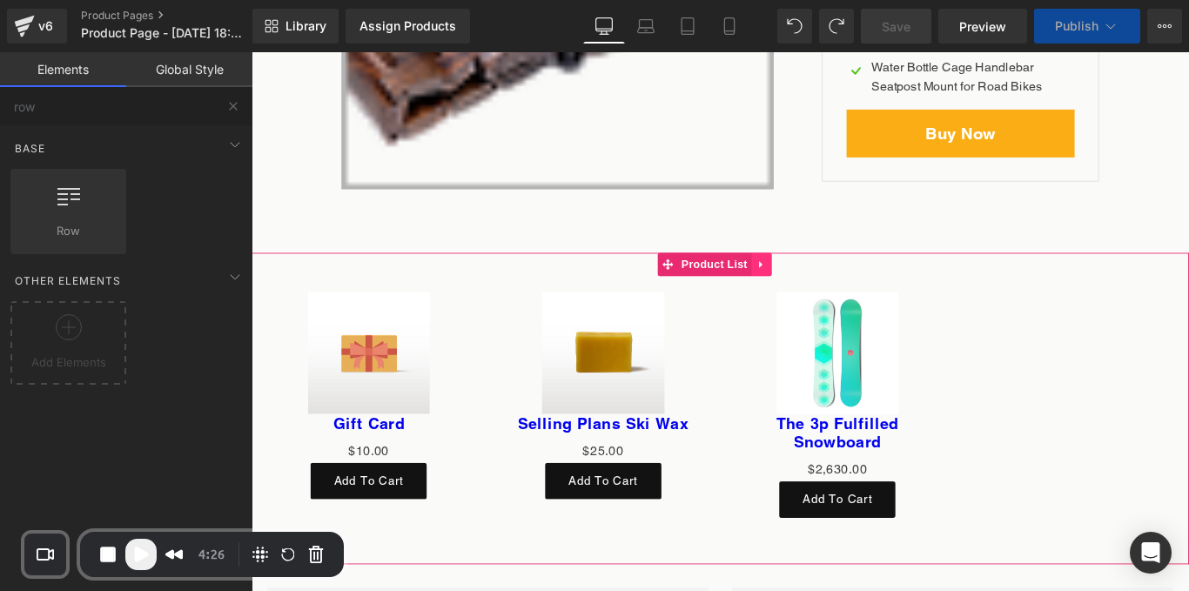
click at [829, 286] on icon at bounding box center [824, 291] width 12 height 13
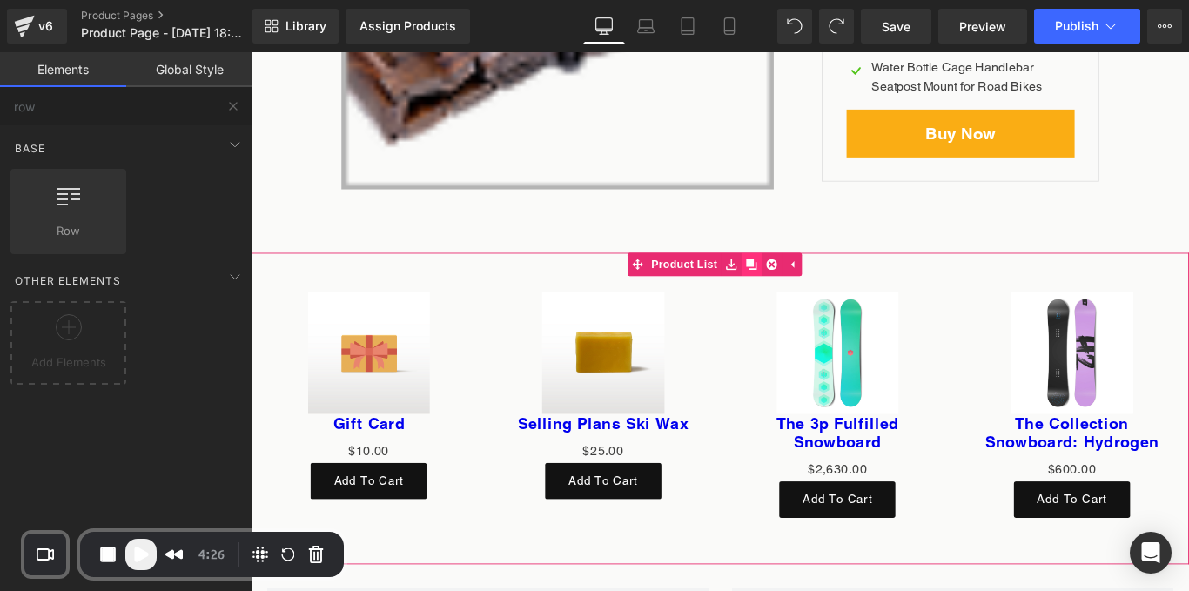
click at [814, 291] on icon at bounding box center [813, 291] width 12 height 12
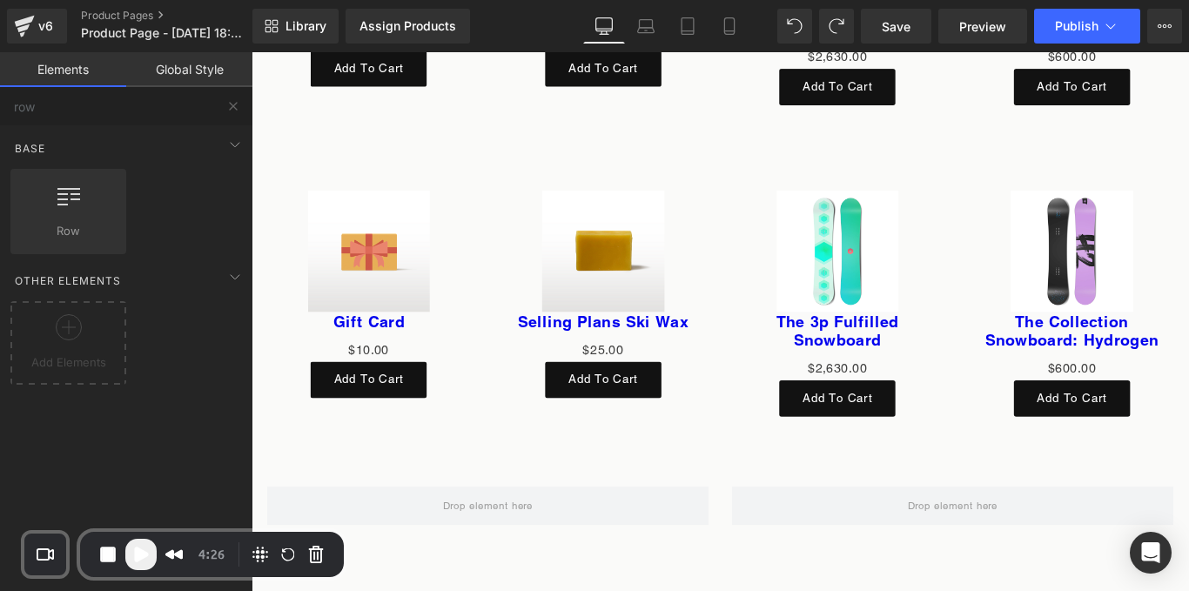
click at [762, 262] on div "Sale Off (P) Image Selling Plans Ski Wax (P) Title $0 $25.00 (P) Price Add To C…" at bounding box center [647, 325] width 264 height 268
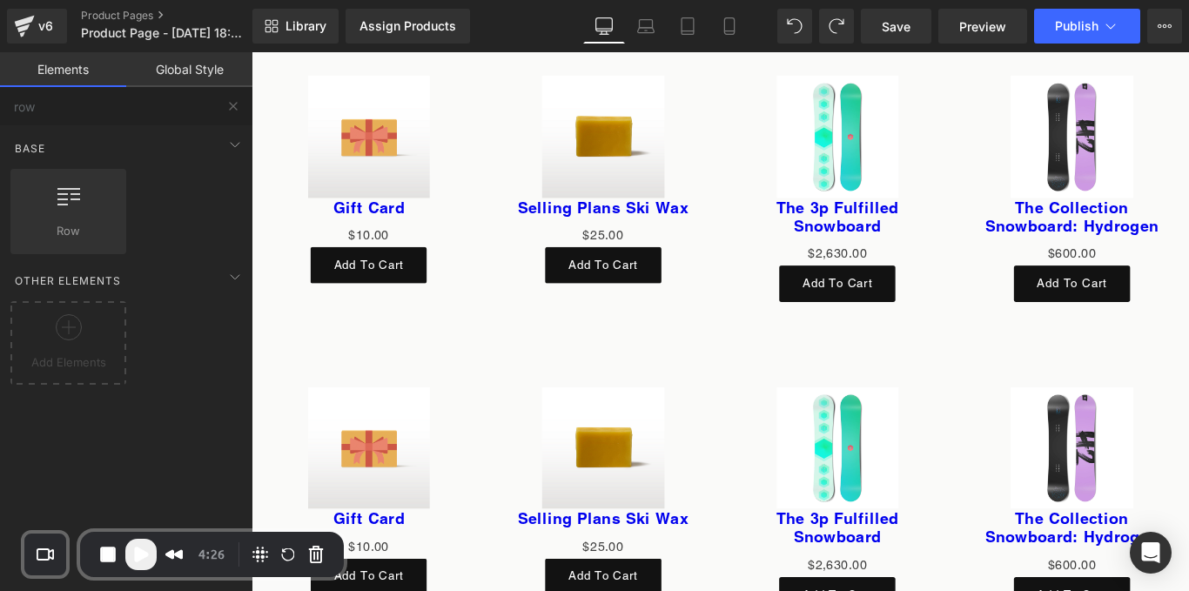
scroll to position [6154, 0]
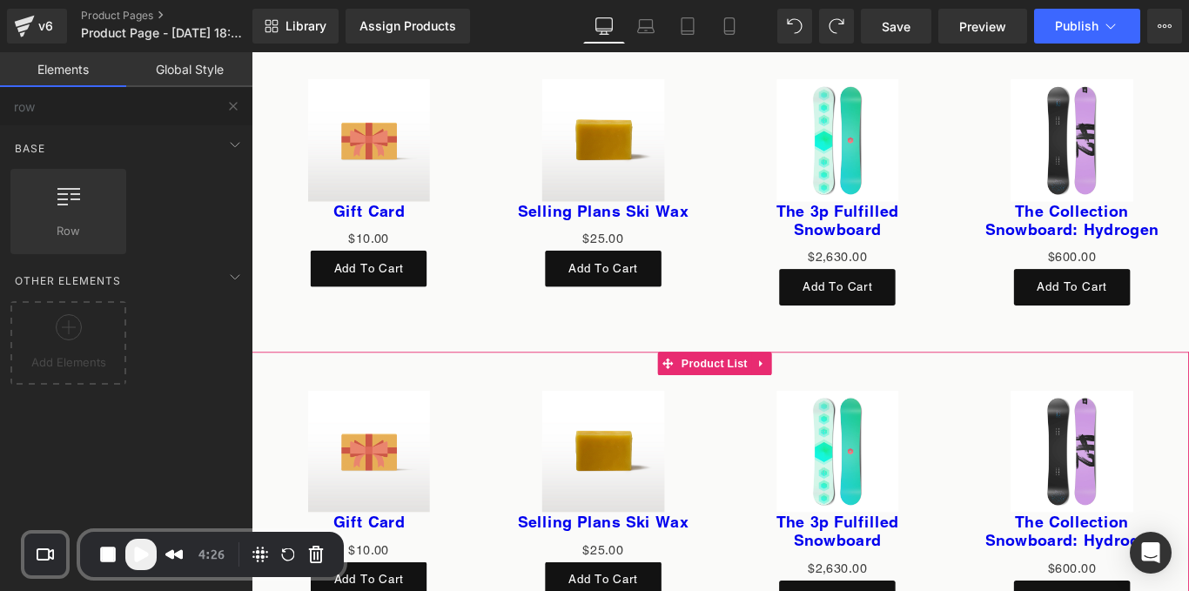
click at [744, 415] on div "Sale Off (P) Image Selling Plans Ski Wax (P) Title $0 $25.00 (P) Price Add To C…" at bounding box center [647, 549] width 264 height 268
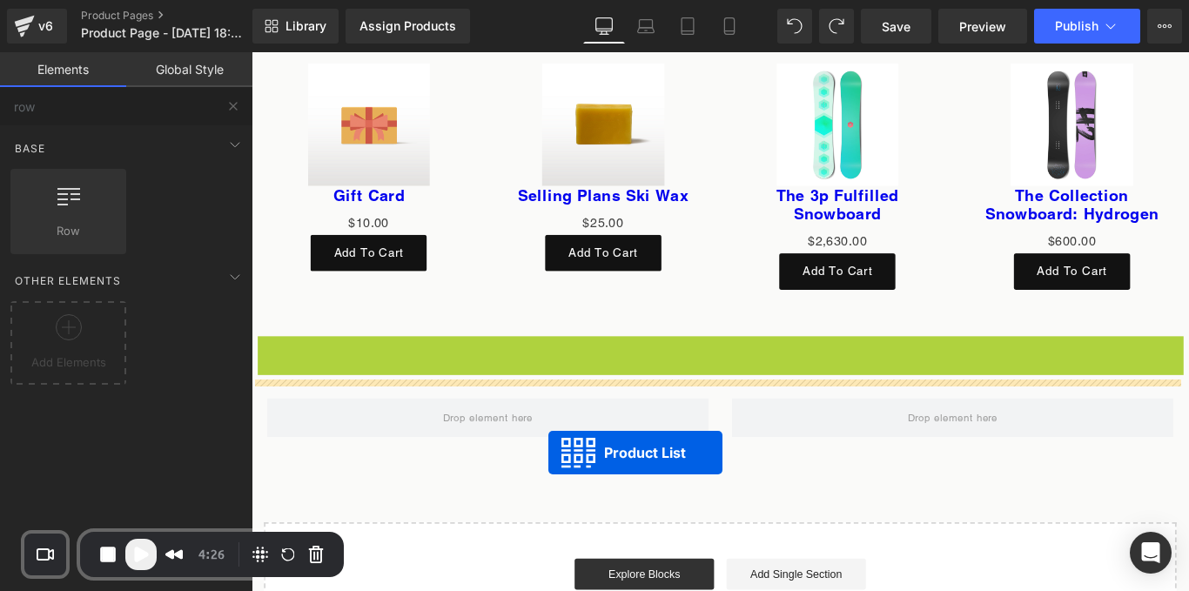
scroll to position [6241, 0]
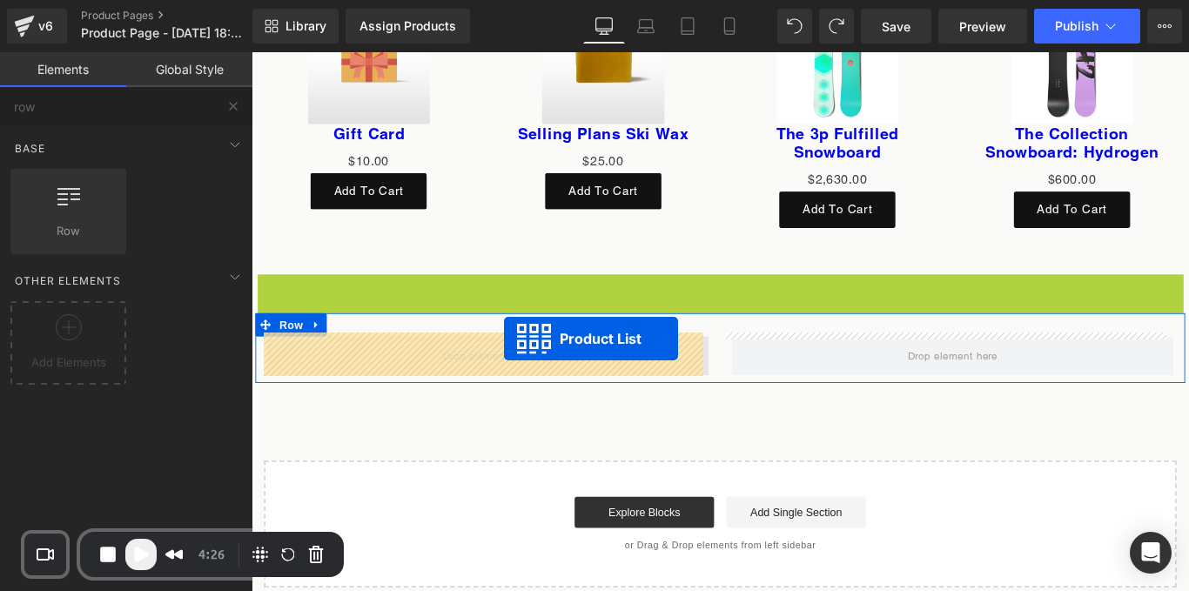
drag, startPoint x: 722, startPoint y: 397, endPoint x: 535, endPoint y: 374, distance: 188.5
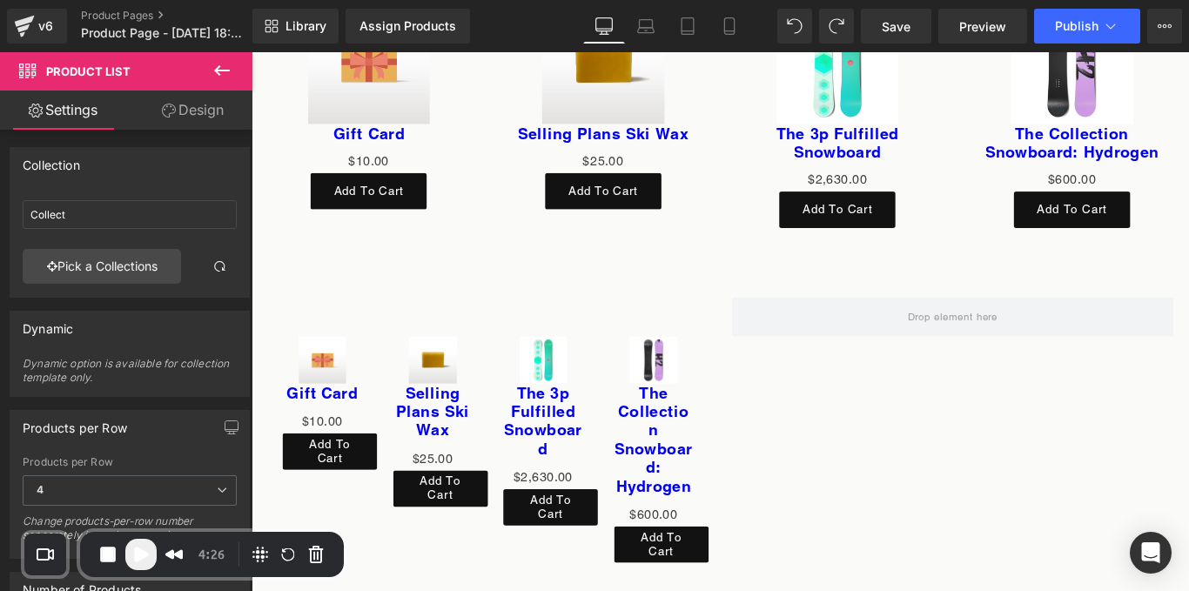
click at [226, 74] on icon at bounding box center [222, 70] width 21 height 21
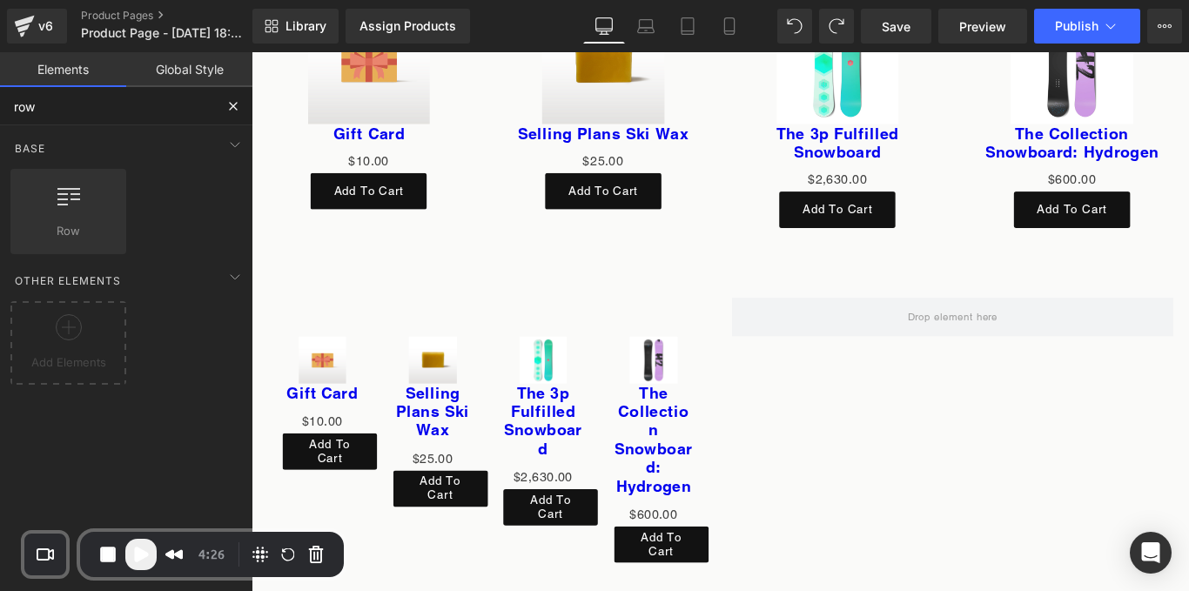
drag, startPoint x: 141, startPoint y: 116, endPoint x: 0, endPoint y: 120, distance: 141.1
click at [0, 120] on input "row" at bounding box center [107, 106] width 214 height 38
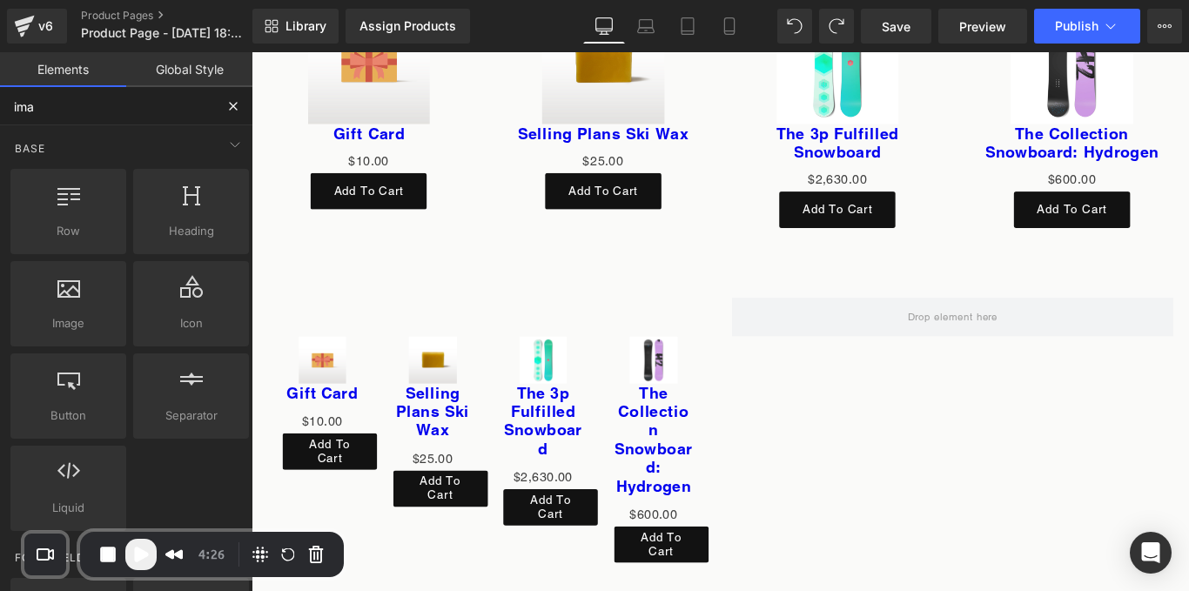
type input "imag"
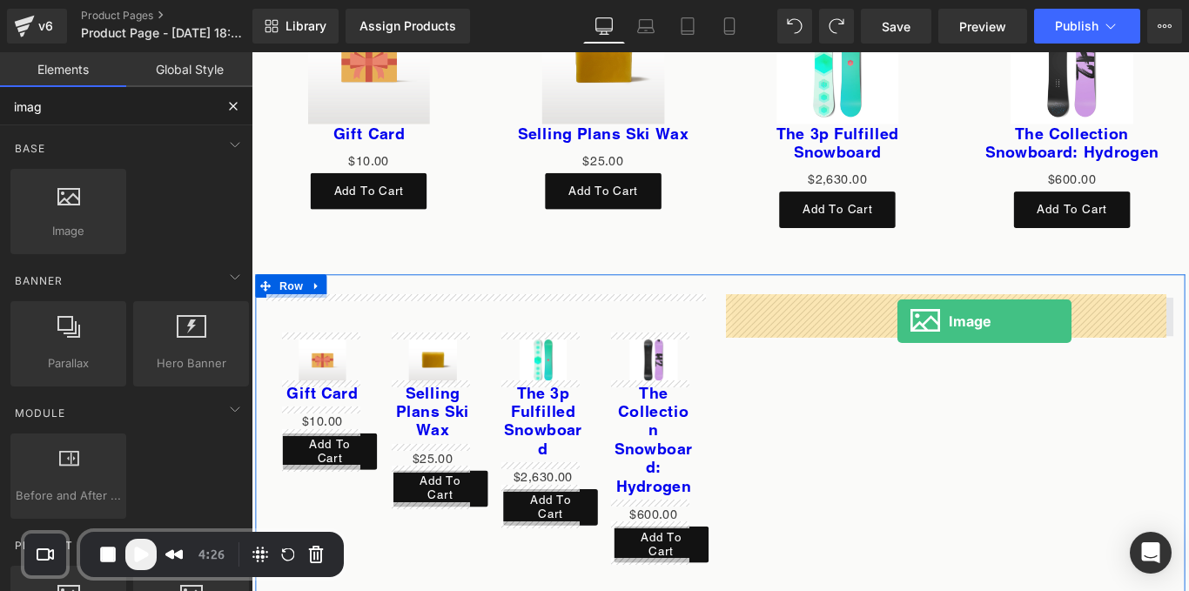
drag, startPoint x: 284, startPoint y: 244, endPoint x: 978, endPoint y: 353, distance: 703.2
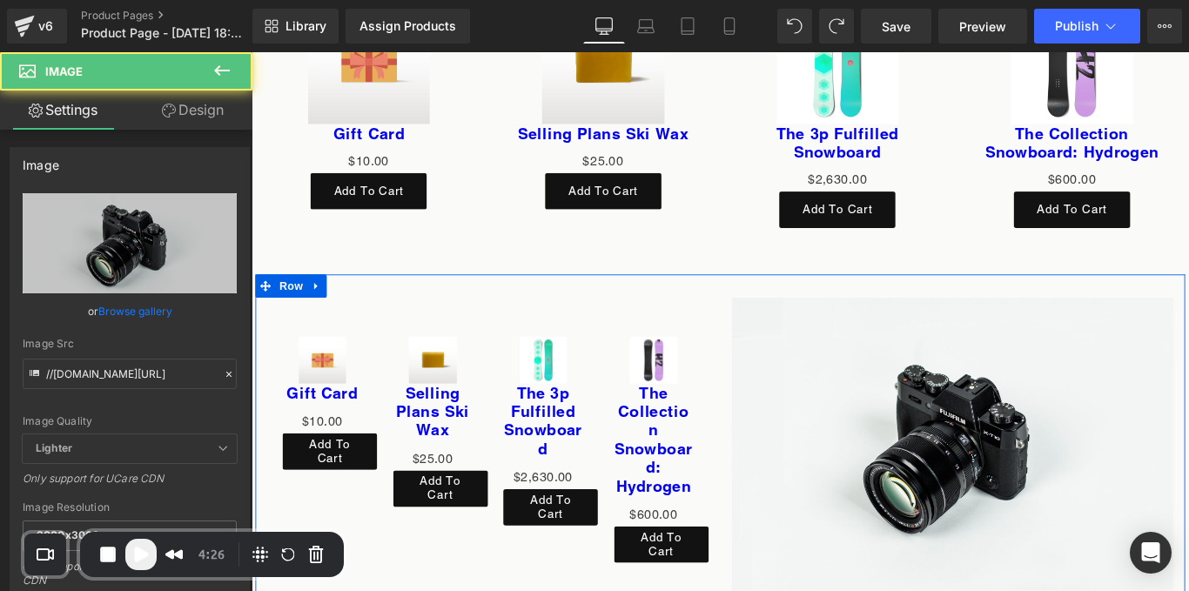
click at [781, 384] on div "Image" at bounding box center [1039, 492] width 522 height 329
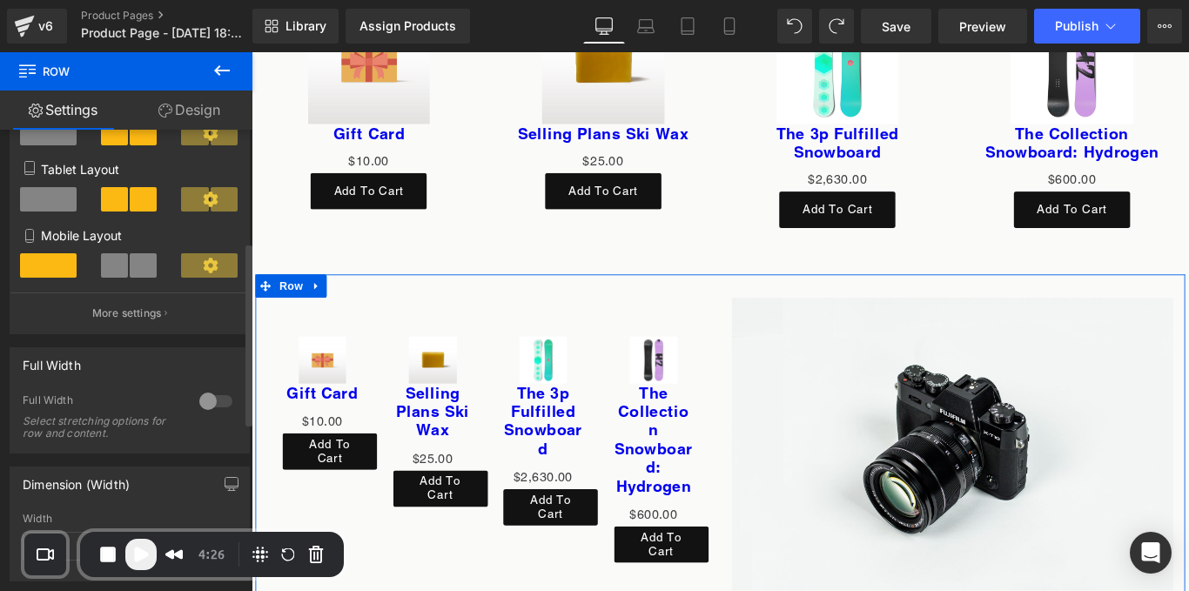
scroll to position [284, 0]
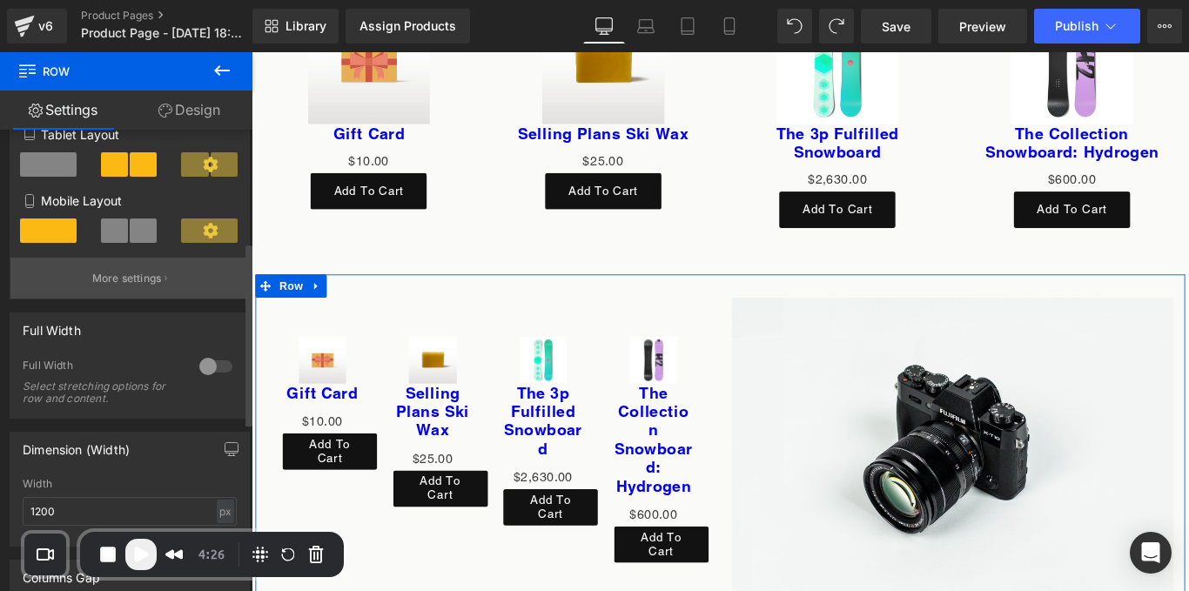
click at [159, 275] on button "More settings" at bounding box center [129, 278] width 239 height 41
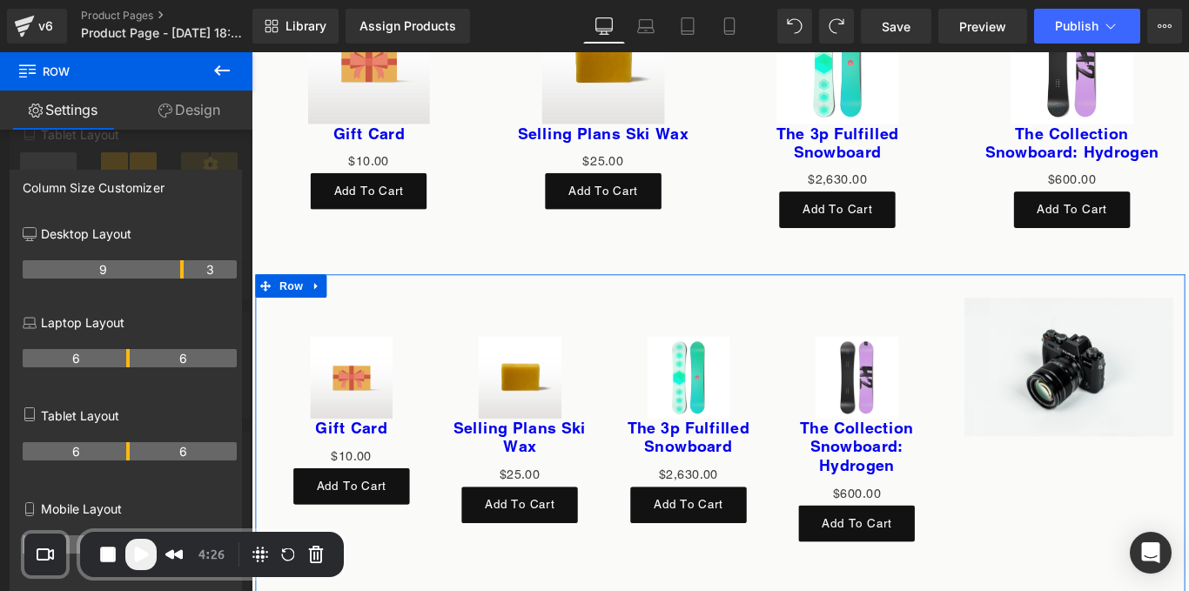
drag, startPoint x: 126, startPoint y: 267, endPoint x: 370, endPoint y: 383, distance: 269.8
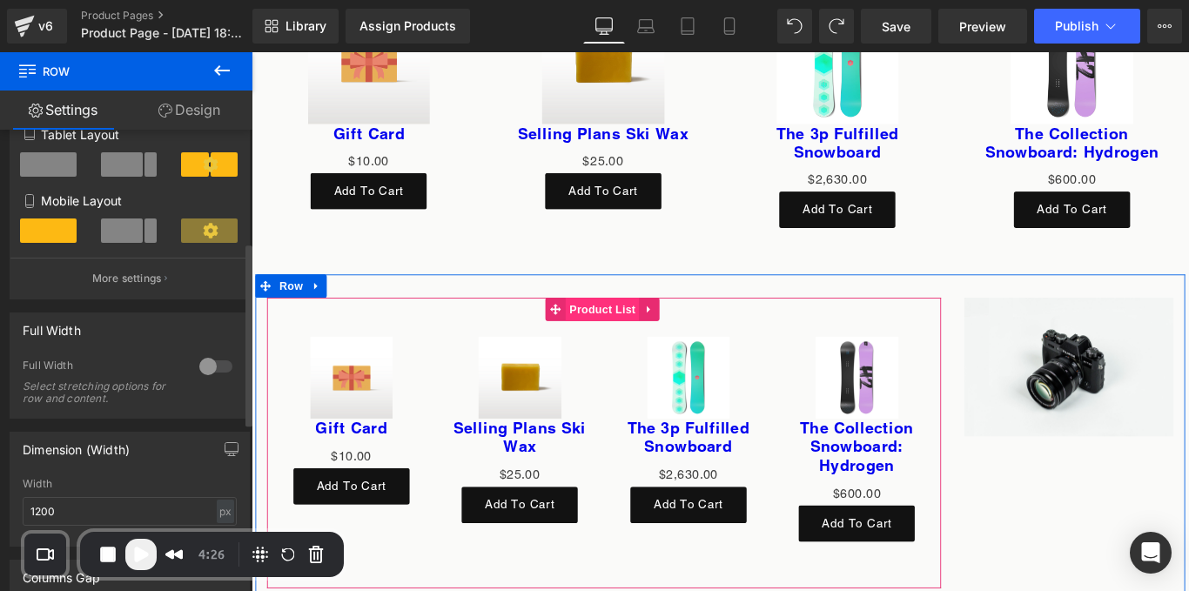
click at [606, 333] on span "Product List" at bounding box center [645, 341] width 83 height 26
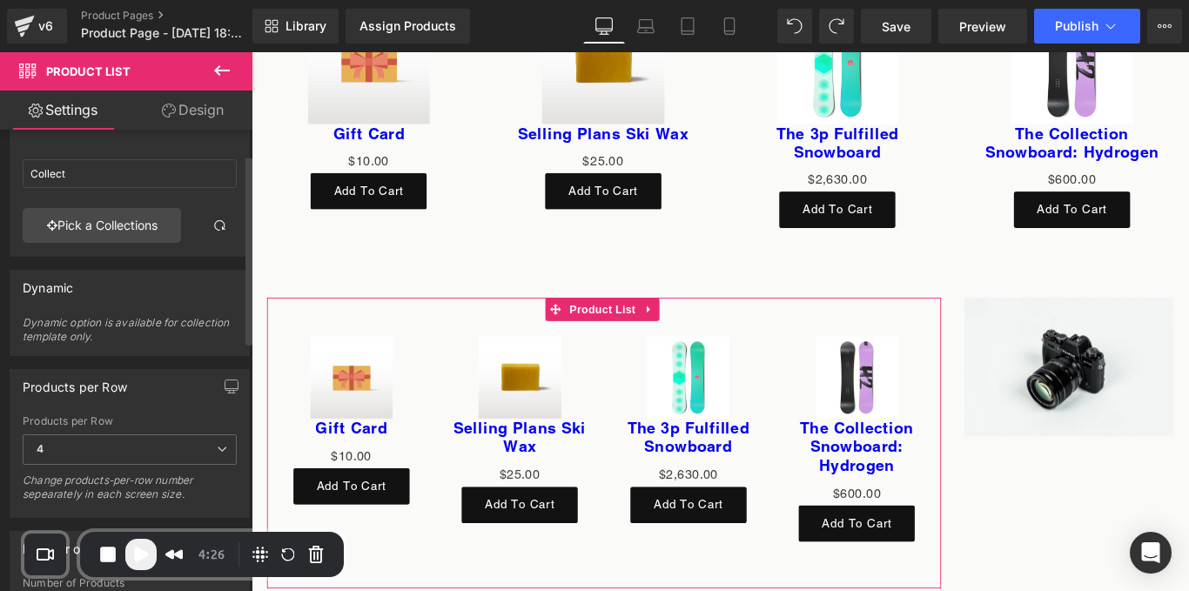
scroll to position [37, 0]
click at [148, 230] on link "Pick a Collections" at bounding box center [102, 229] width 158 height 35
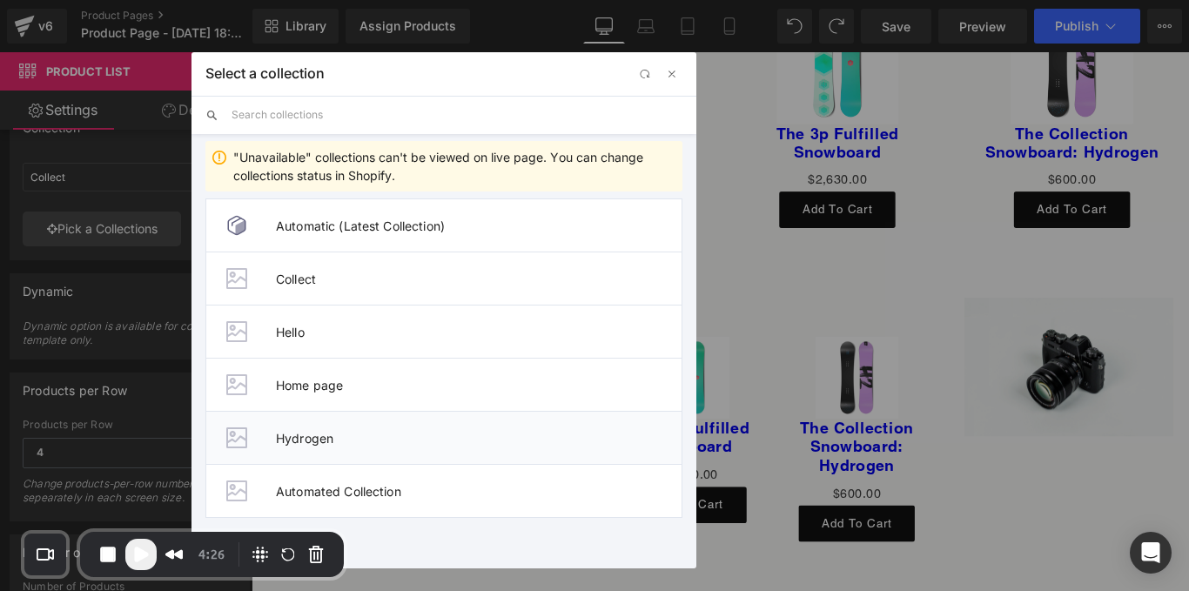
click at [328, 433] on span "Hydrogen" at bounding box center [479, 438] width 406 height 15
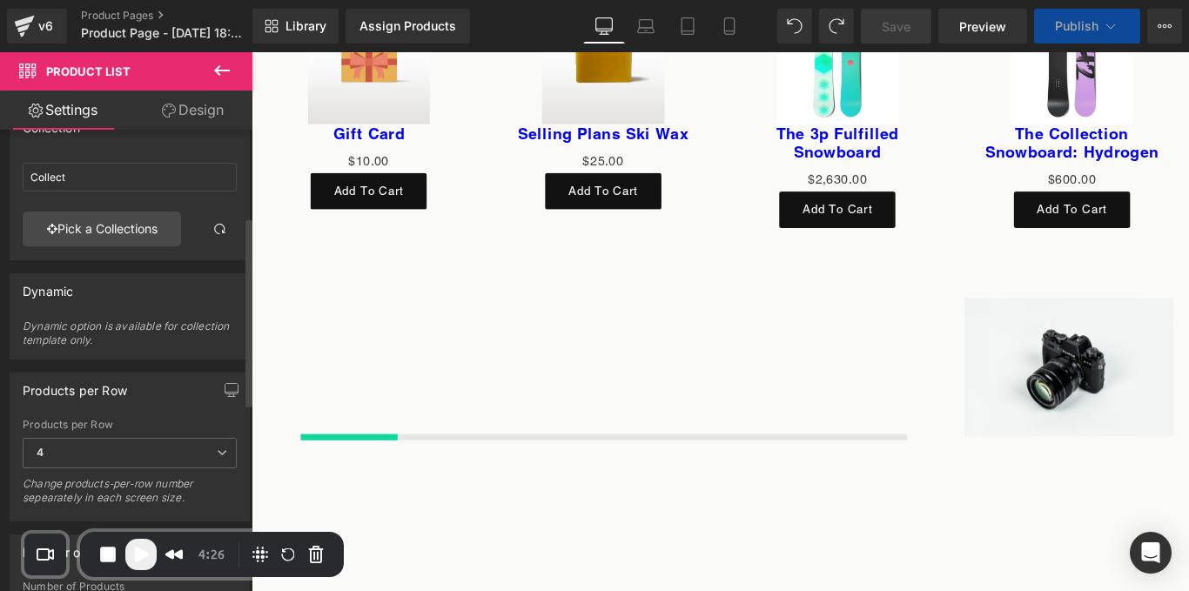
scroll to position [212, 0]
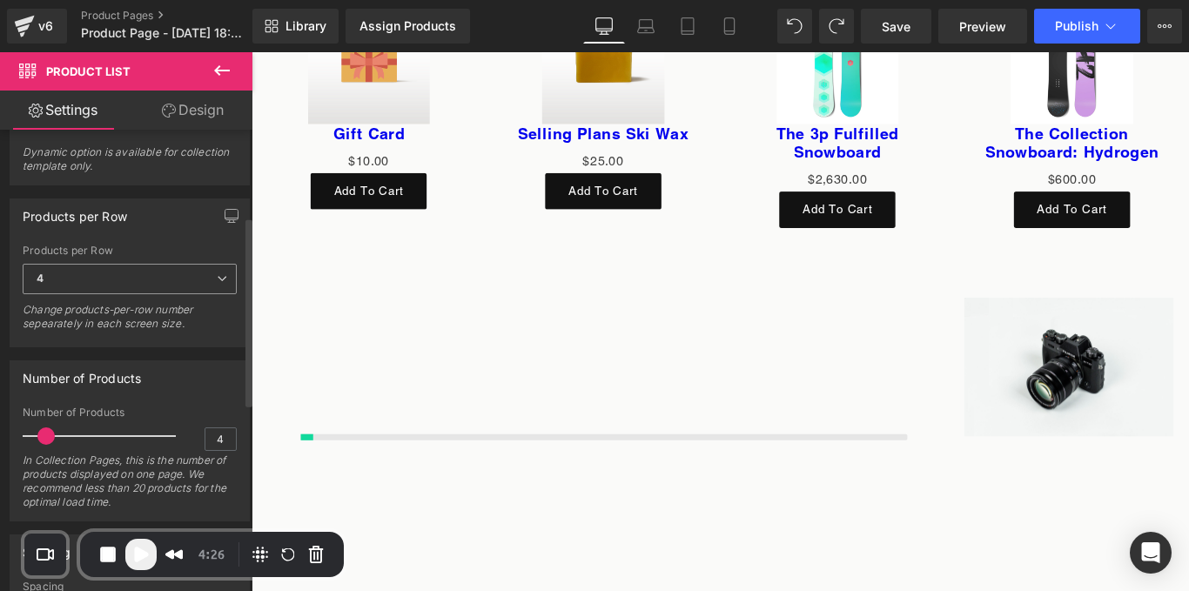
click at [79, 289] on span "4" at bounding box center [130, 279] width 214 height 30
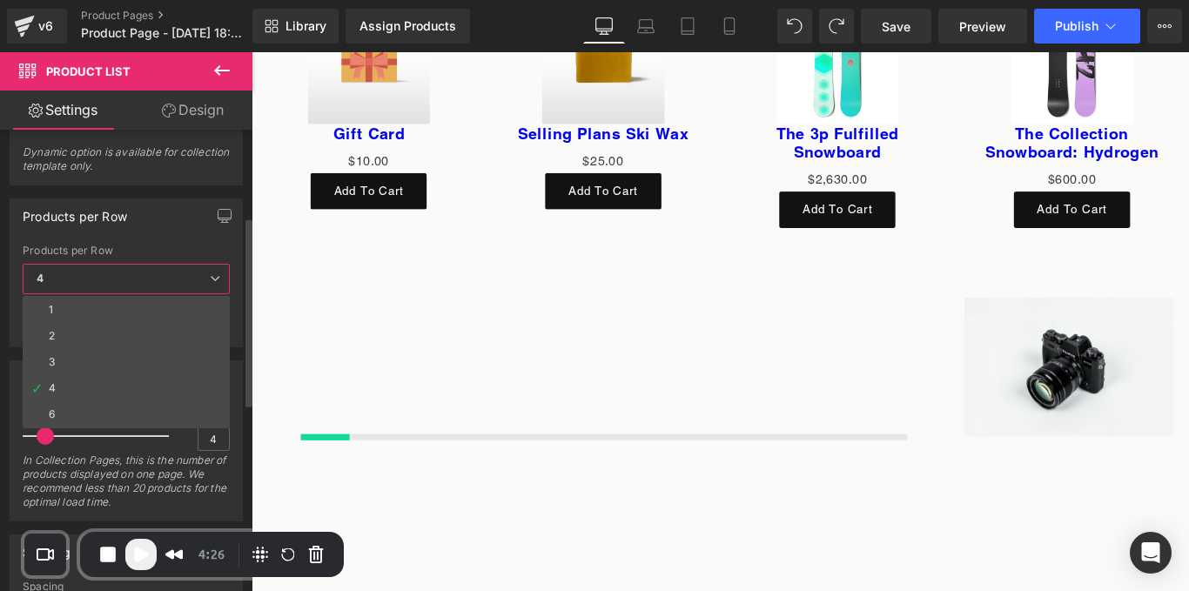
click at [65, 355] on li "3" at bounding box center [126, 362] width 207 height 26
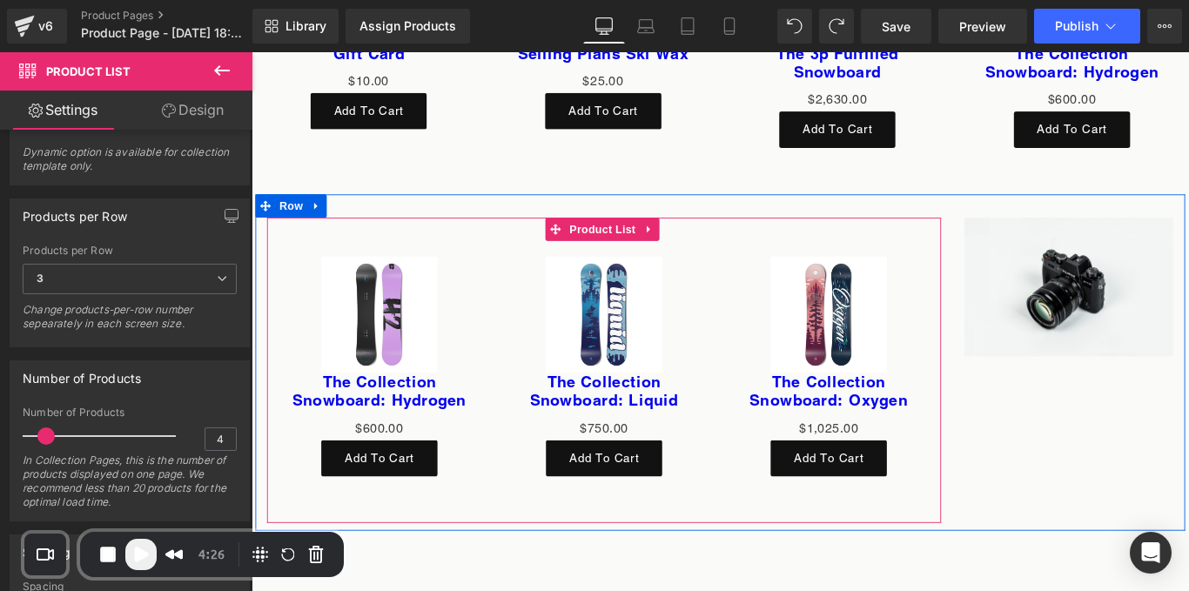
scroll to position [6334, 0]
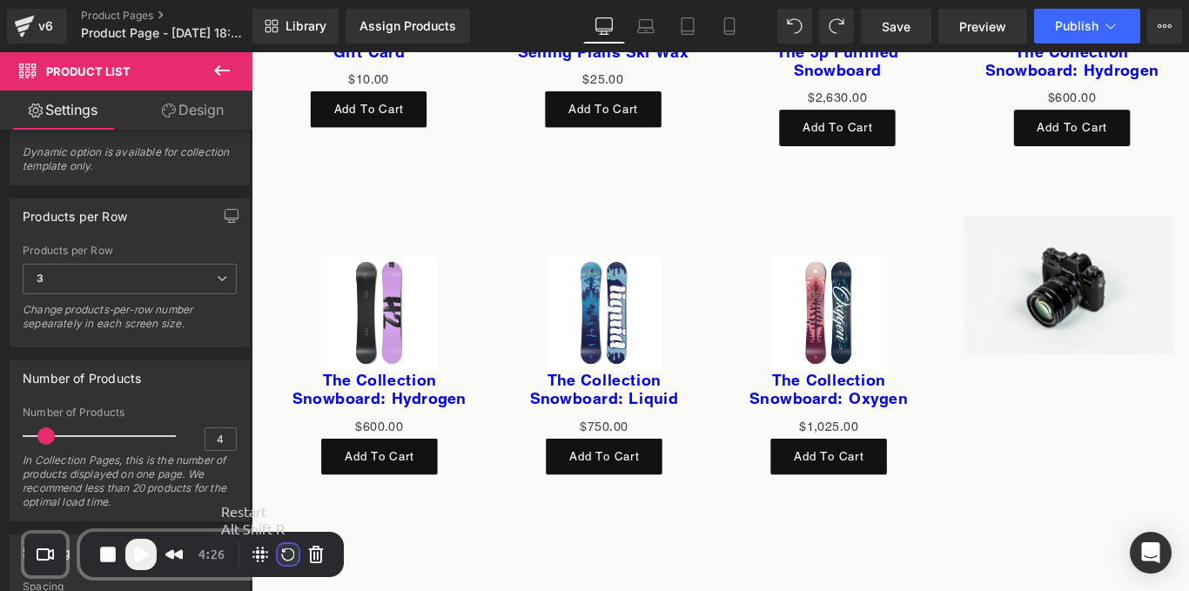
click at [298, 547] on button "Restart Recording" at bounding box center [288, 554] width 21 height 21
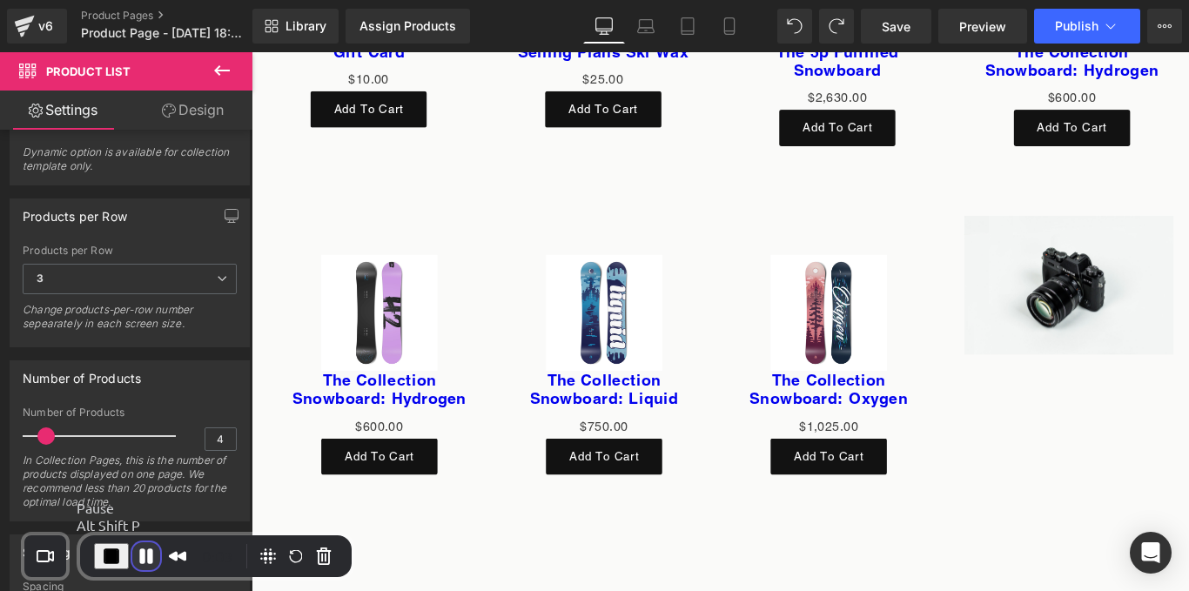
click at [139, 558] on button "Pause Recording" at bounding box center [146, 556] width 28 height 28
click at [144, 552] on span "Play Recording" at bounding box center [141, 554] width 21 height 21
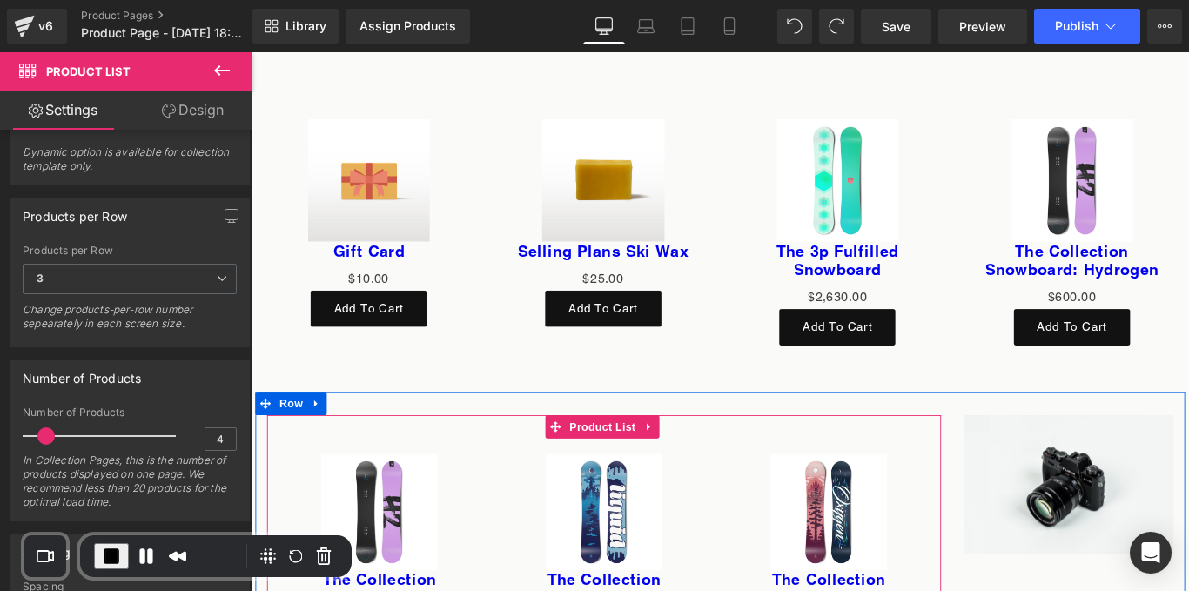
scroll to position [6076, 0]
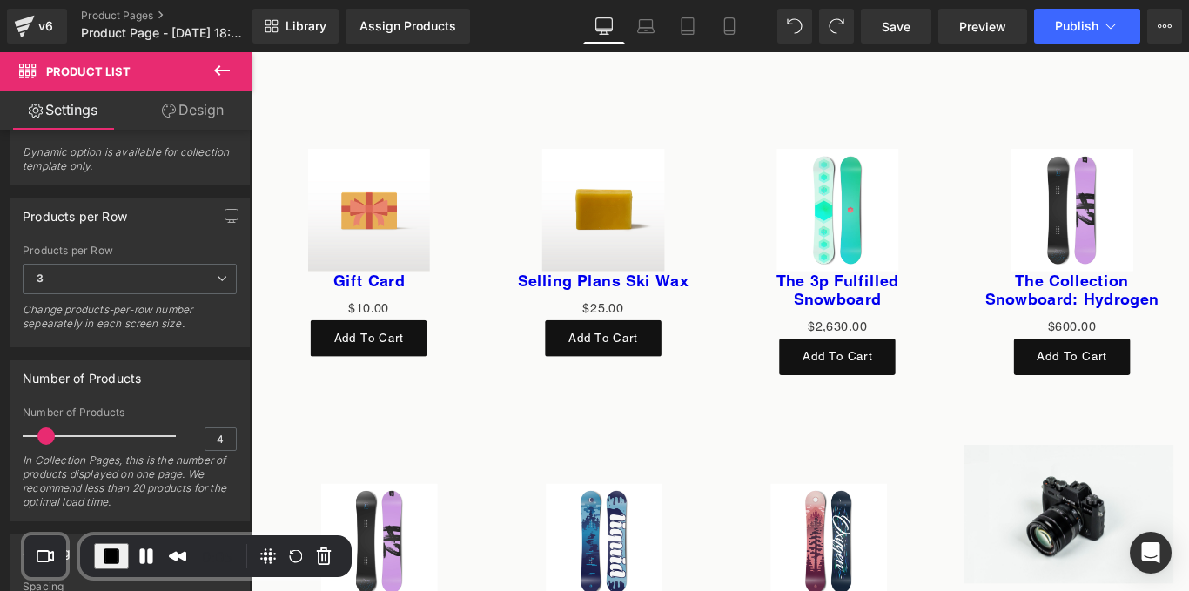
click at [770, 255] on div "Sale Off (P) Image Selling Plans Ski Wax (P) Title $0 $25.00 (P) Price Add To C…" at bounding box center [647, 278] width 264 height 268
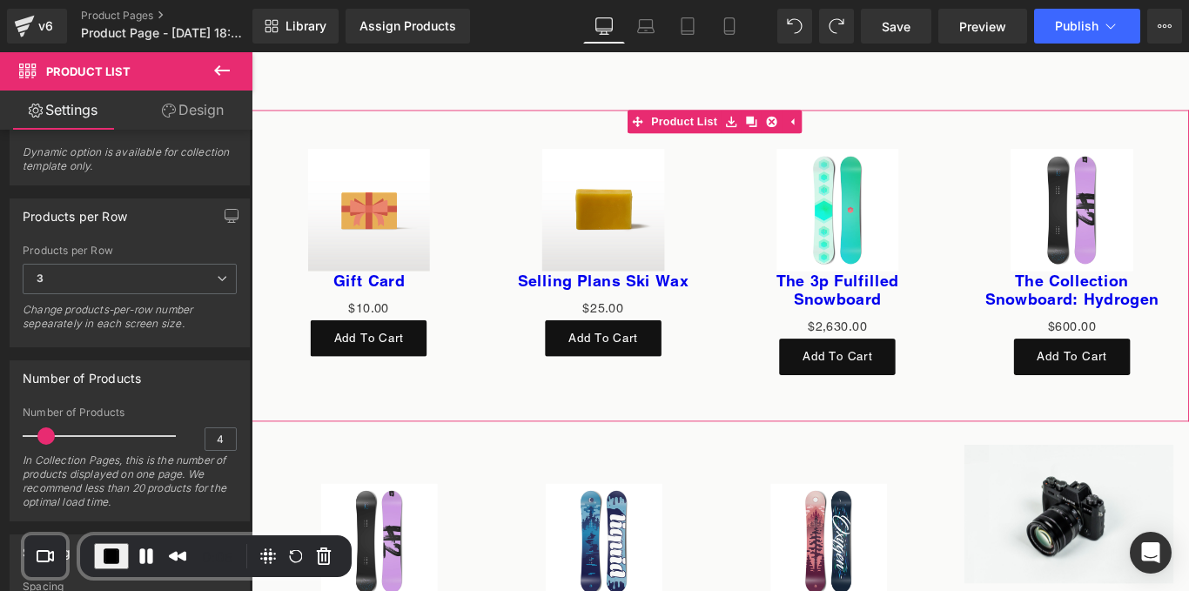
click at [748, 130] on span "Product List" at bounding box center [737, 131] width 83 height 26
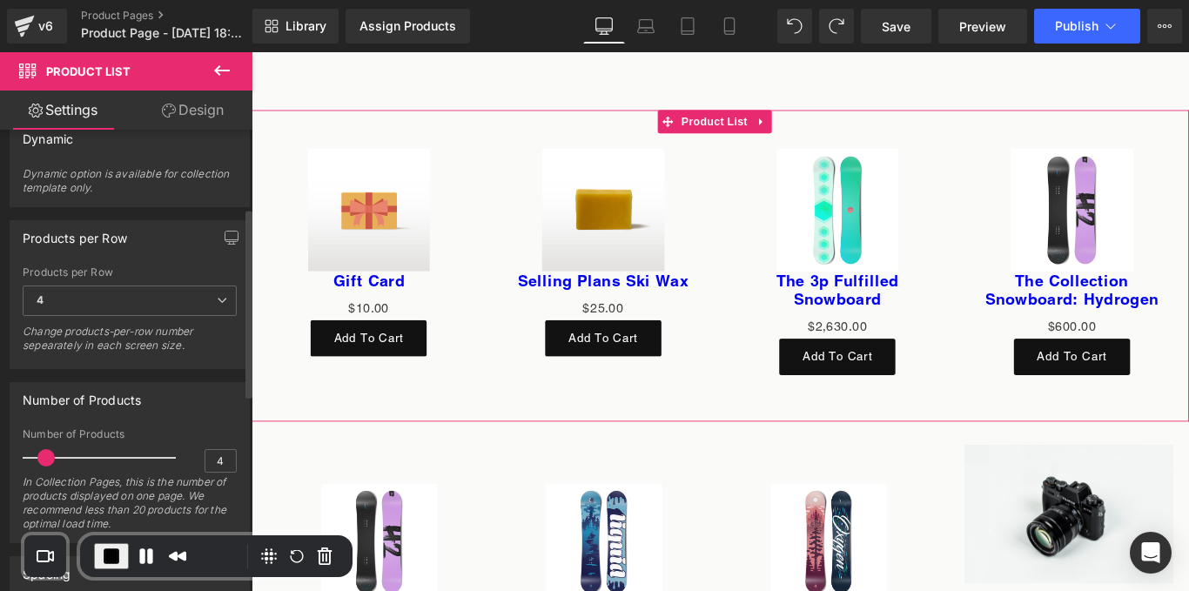
scroll to position [191, 0]
click at [216, 464] on input "4" at bounding box center [220, 460] width 30 height 22
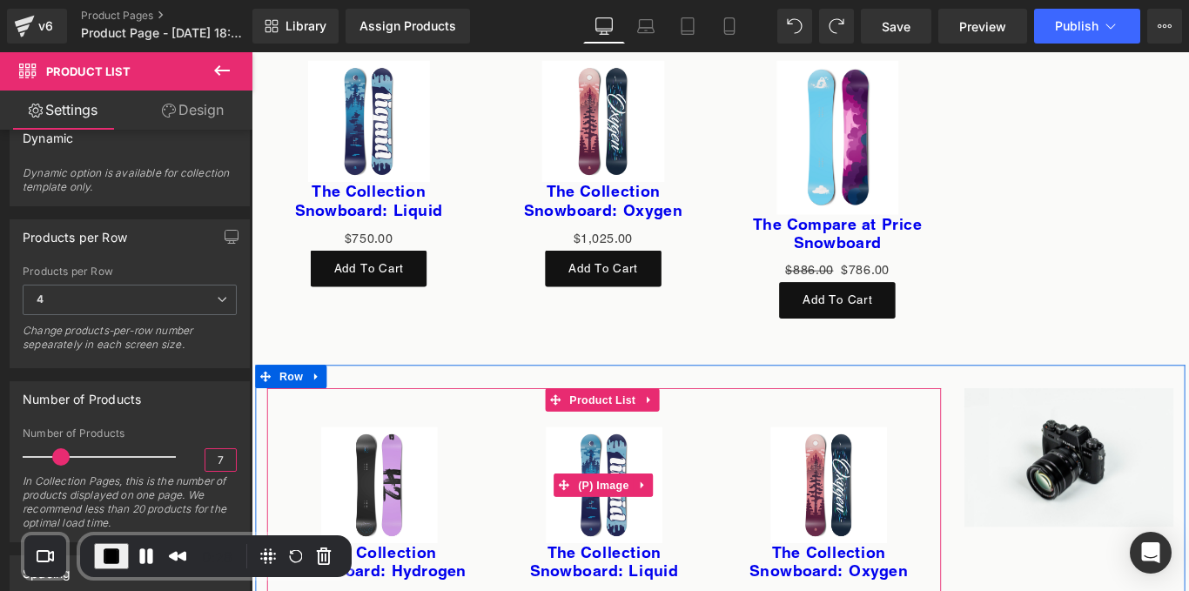
scroll to position [6629, 0]
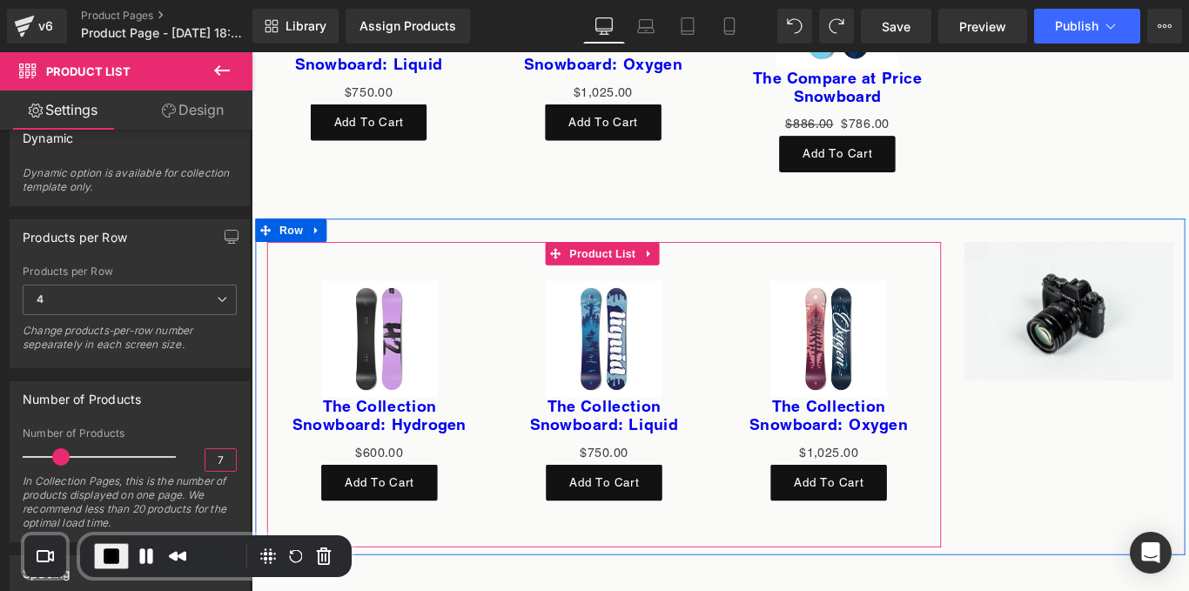
type input "7"
click at [509, 407] on div "Sale Off (P) Image The Collection Snowboard: Hydrogen (P) Title $0 $600.00 (P) …" at bounding box center [395, 433] width 252 height 282
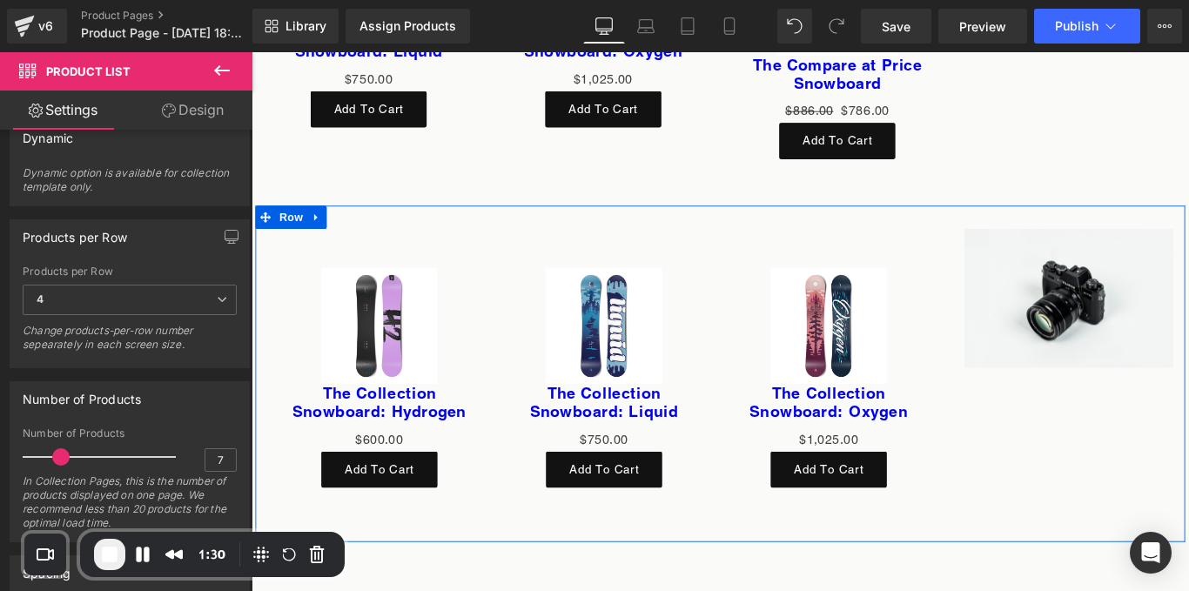
scroll to position [6653, 0]
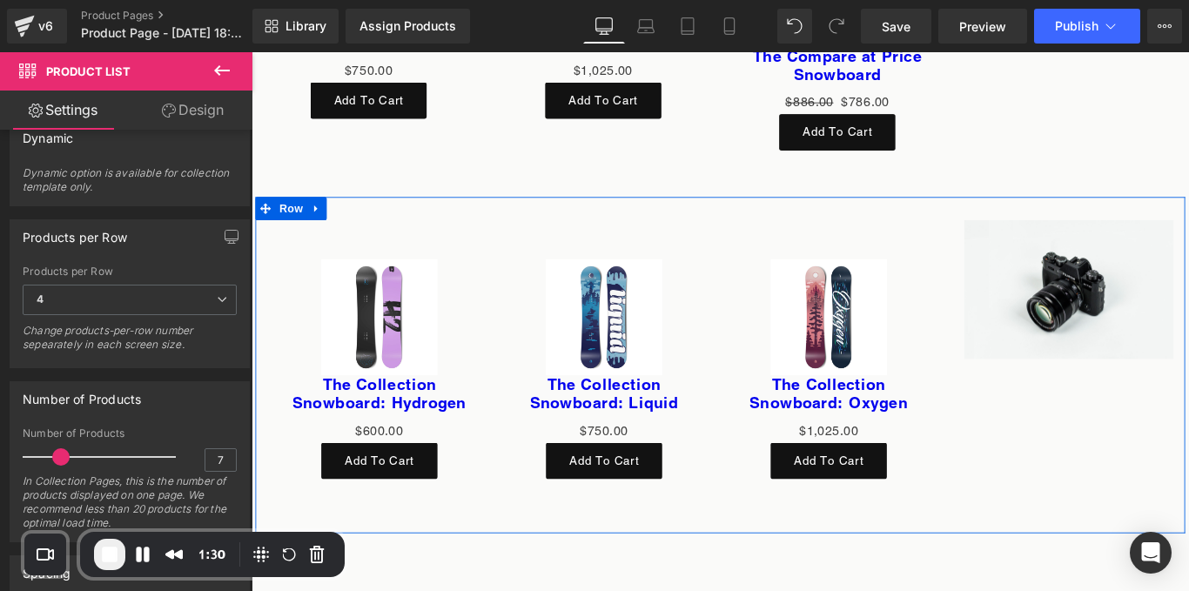
click at [530, 363] on div "Sale Off (P) Image The Collection Snowboard: Liquid (P) Title $0 $750.00 (P) Pr…" at bounding box center [647, 408] width 252 height 282
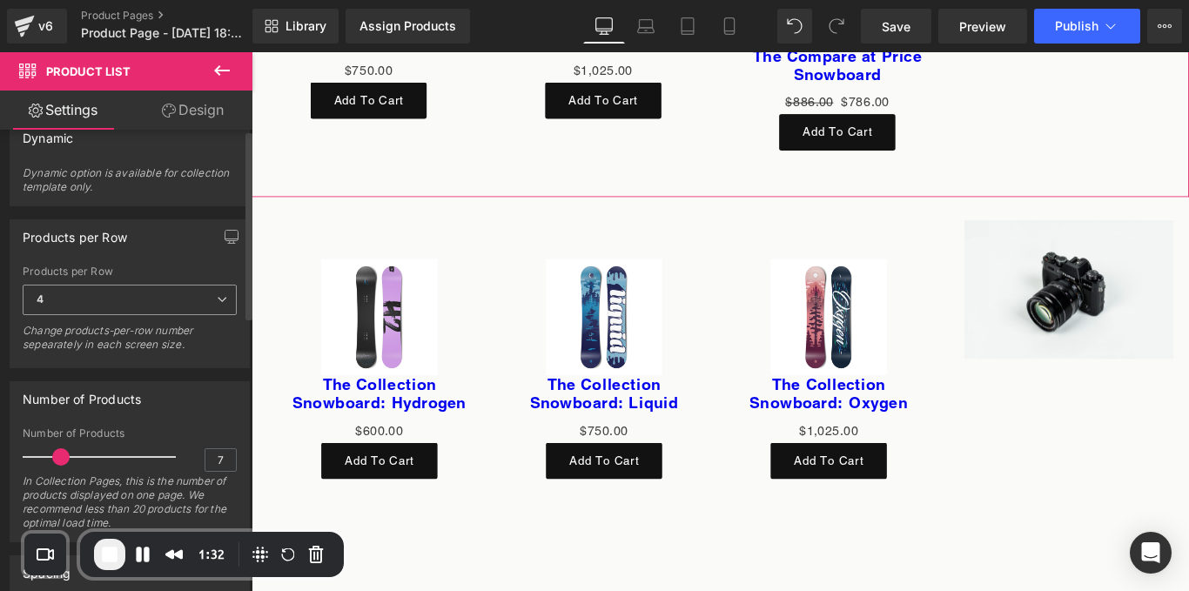
scroll to position [0, 0]
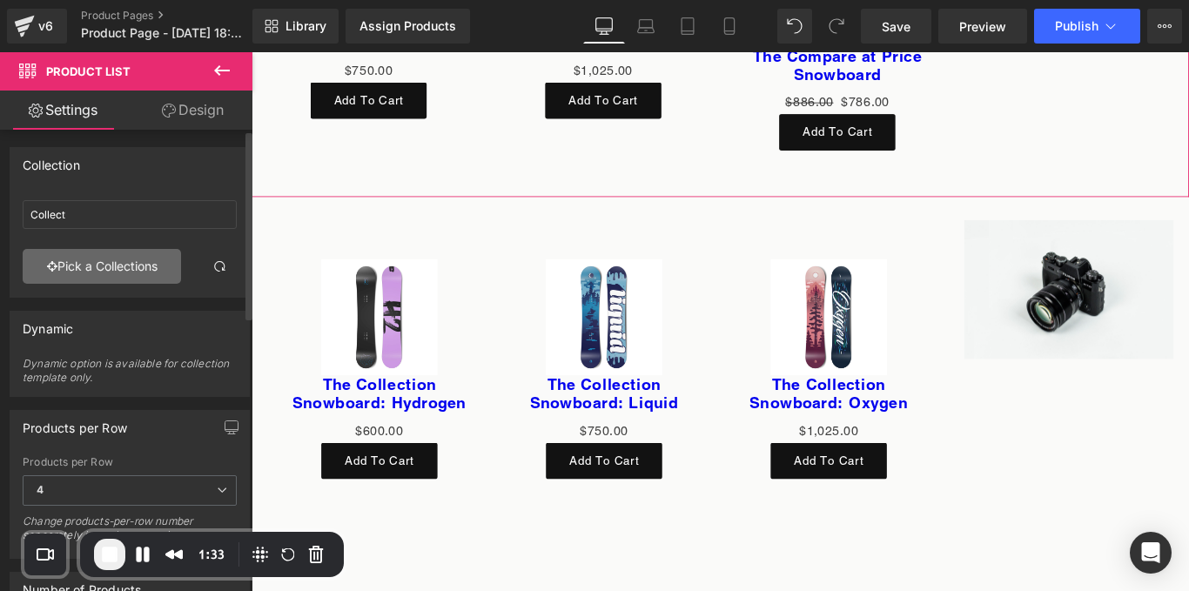
click at [126, 269] on link "Pick a Collections" at bounding box center [102, 266] width 158 height 35
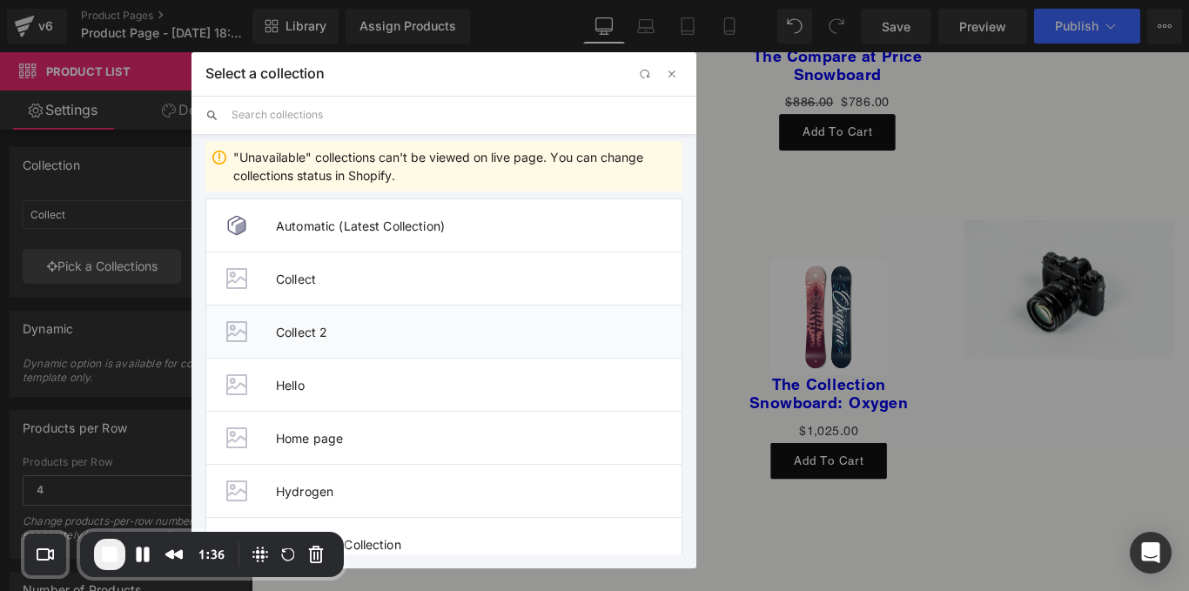
drag, startPoint x: 313, startPoint y: 326, endPoint x: 366, endPoint y: 288, distance: 65.0
click at [313, 326] on span "Collect 2" at bounding box center [479, 332] width 406 height 15
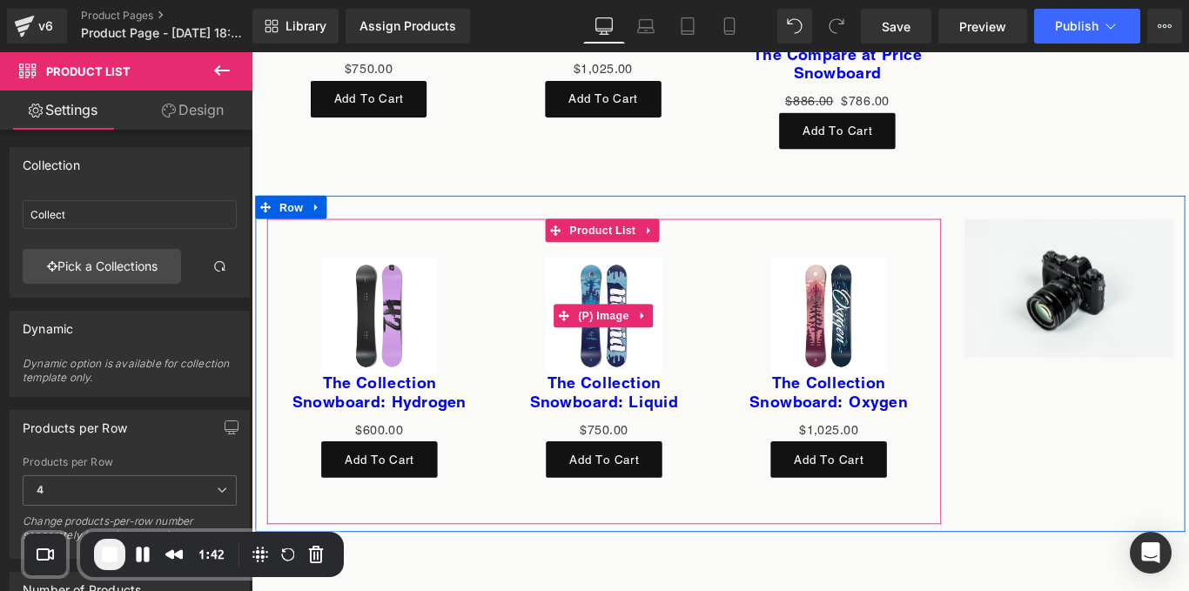
scroll to position [6288, 0]
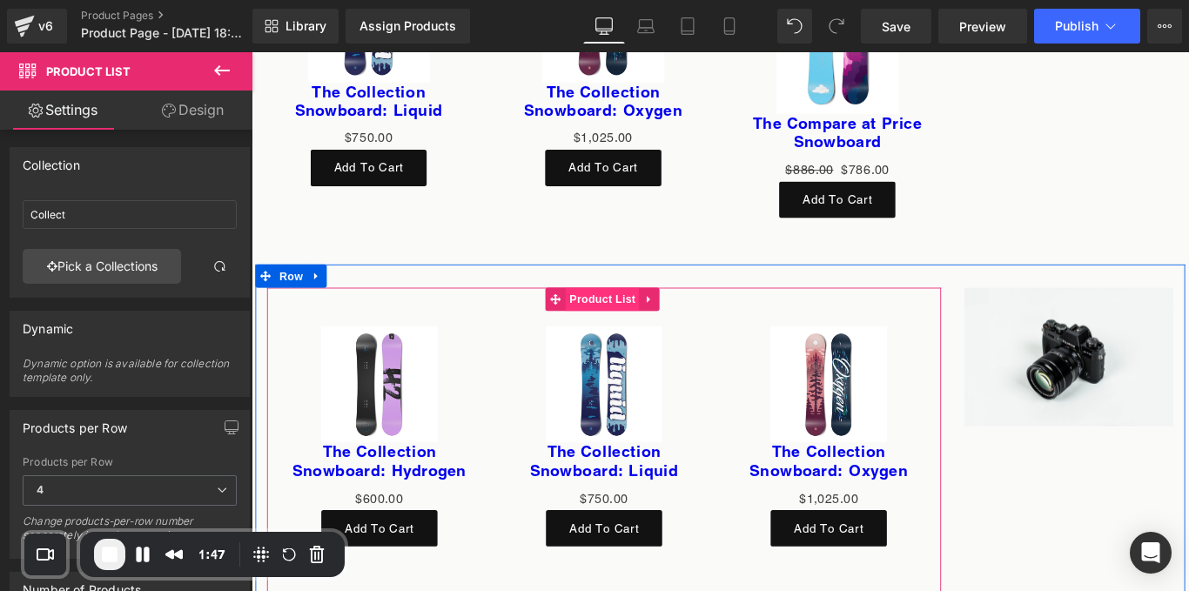
click at [612, 318] on span "Product List" at bounding box center [645, 330] width 83 height 26
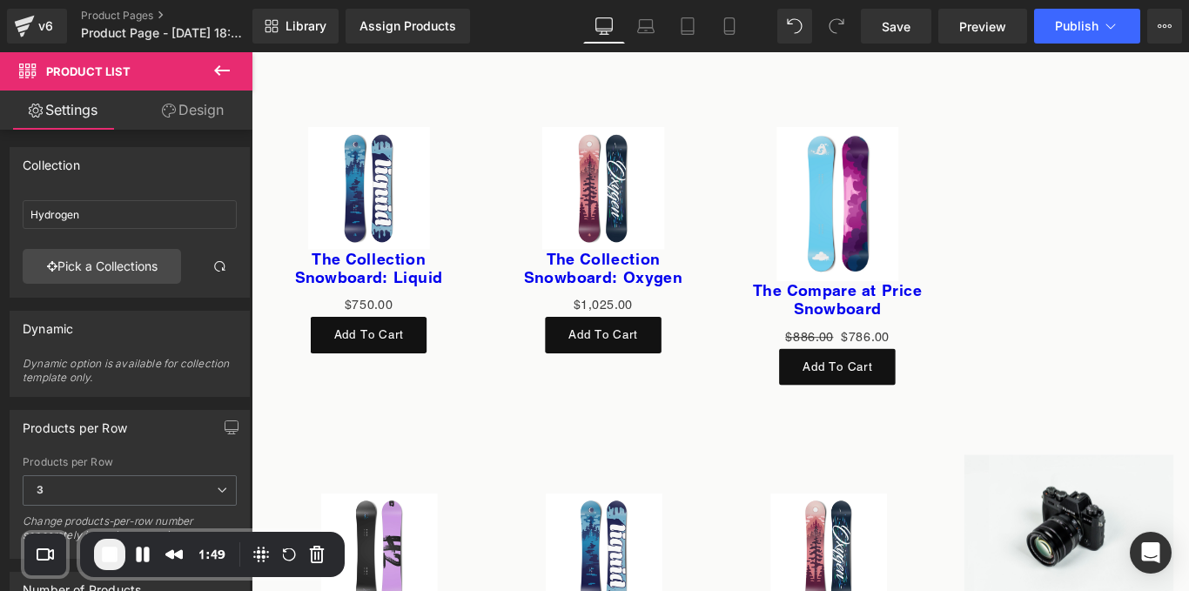
scroll to position [6119, 0]
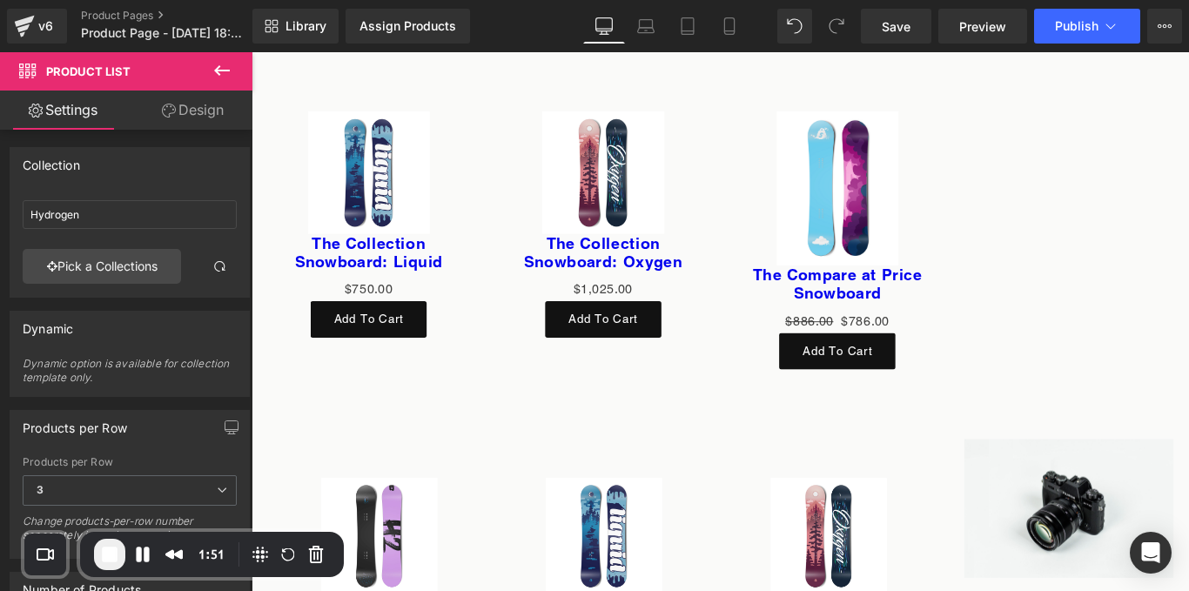
click at [801, 8] on div "Library Assign Products Product Preview No product match your search. Please tr…" at bounding box center [720, 26] width 937 height 52
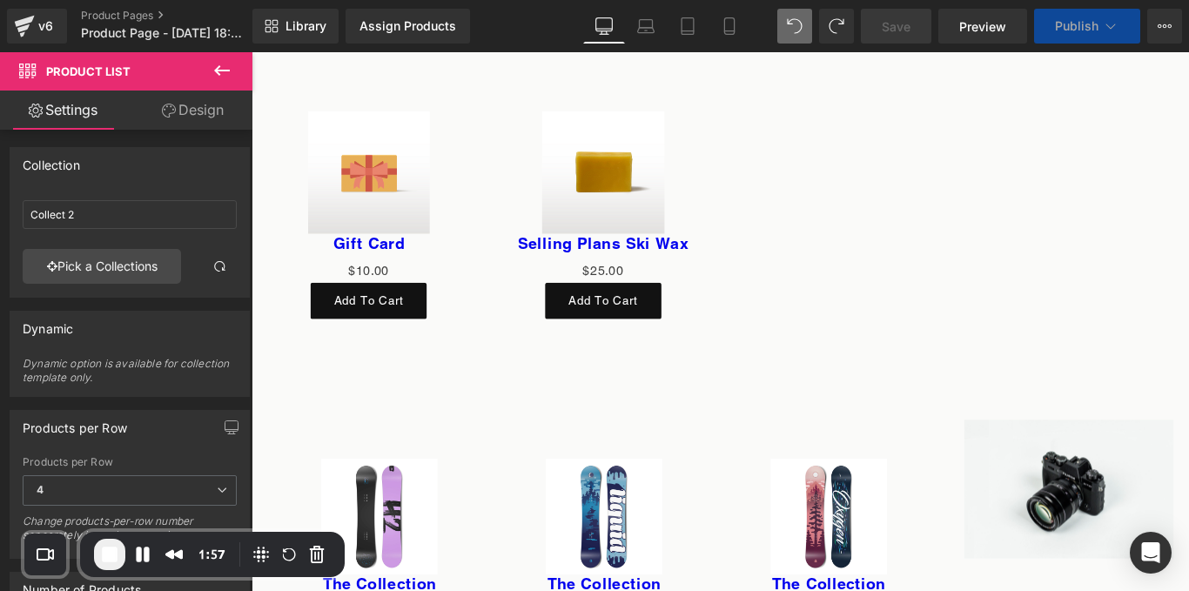
scroll to position [6355, 0]
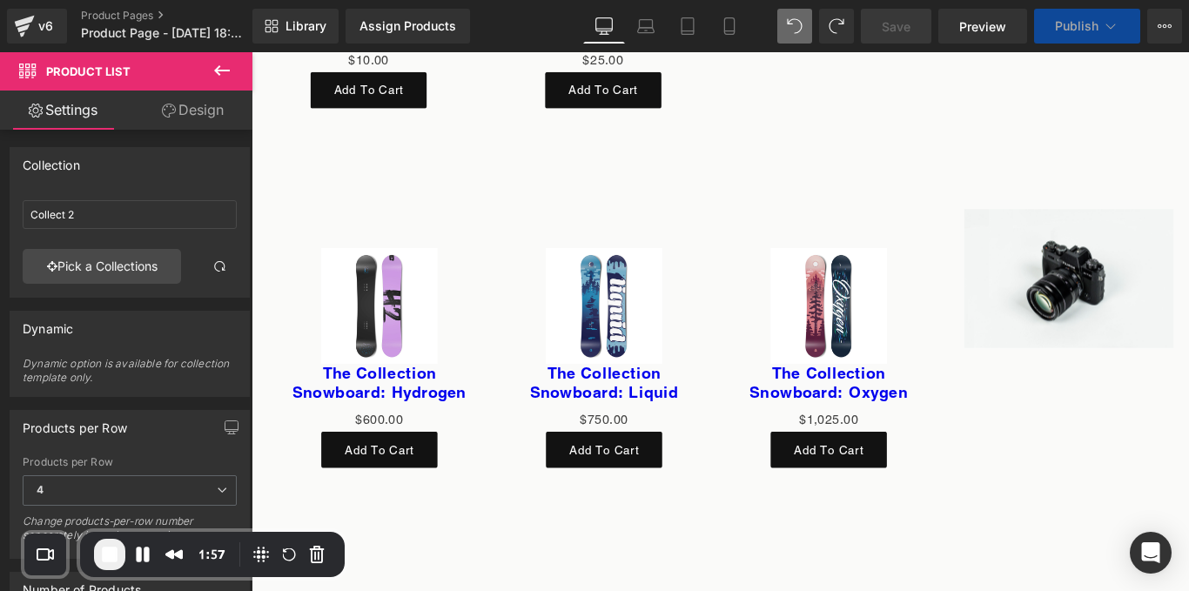
click at [774, 452] on div "Sale Off (P) Image The Collection Snowboard: Oxygen (P) Title $0 $1,025.00 (P) …" at bounding box center [900, 395] width 252 height 282
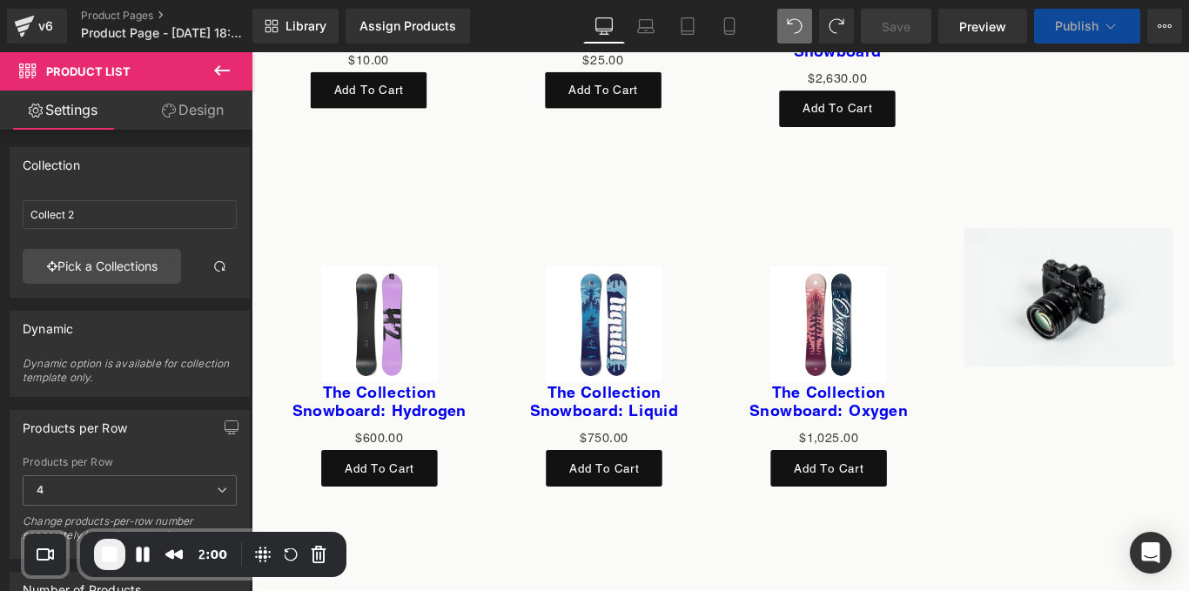
click at [736, 319] on div "Sale Off" at bounding box center [648, 357] width 218 height 131
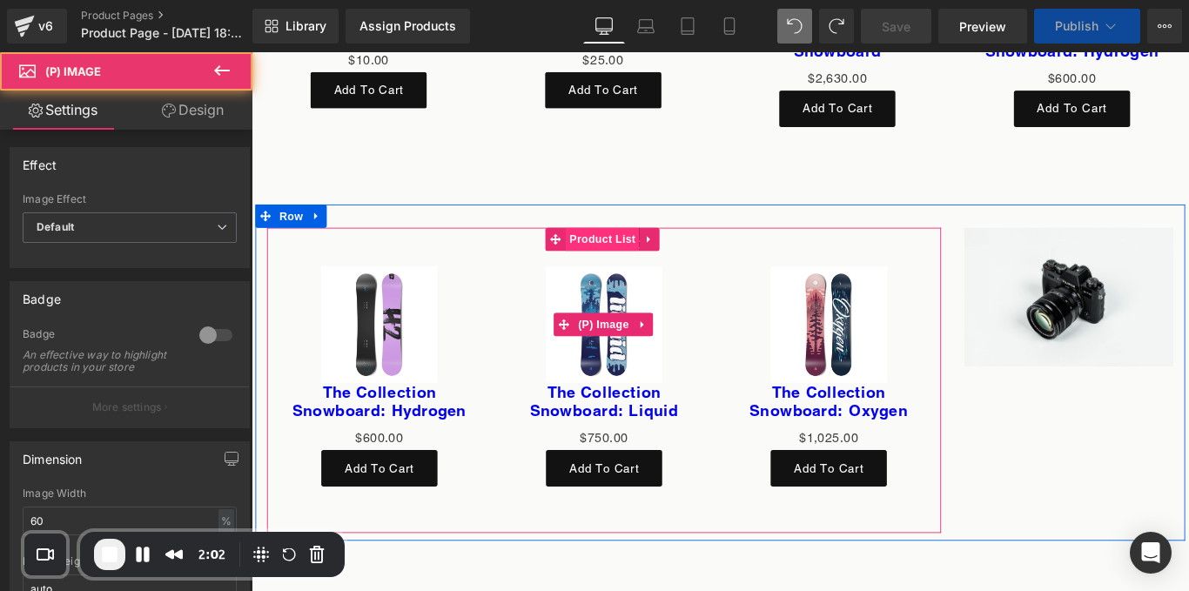
scroll to position [6356, 0]
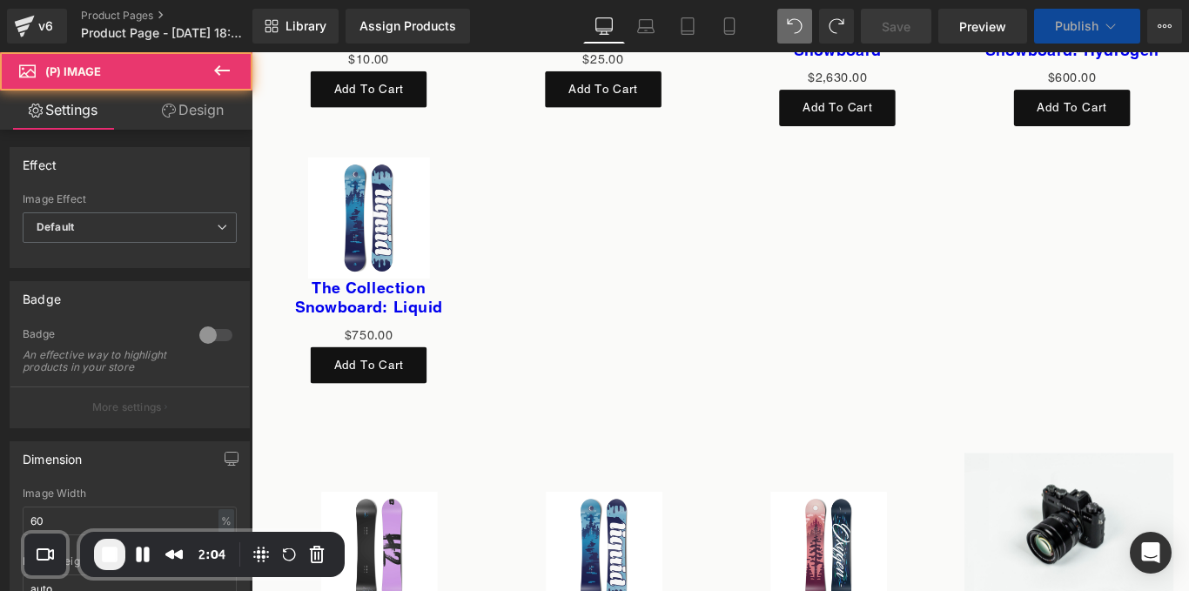
click at [621, 252] on div "Sale Off (P) Image Gift Card (P) Title $0 $10.00 (P) Price Add To Cart (P) Cart…" at bounding box center [778, 143] width 1053 height 612
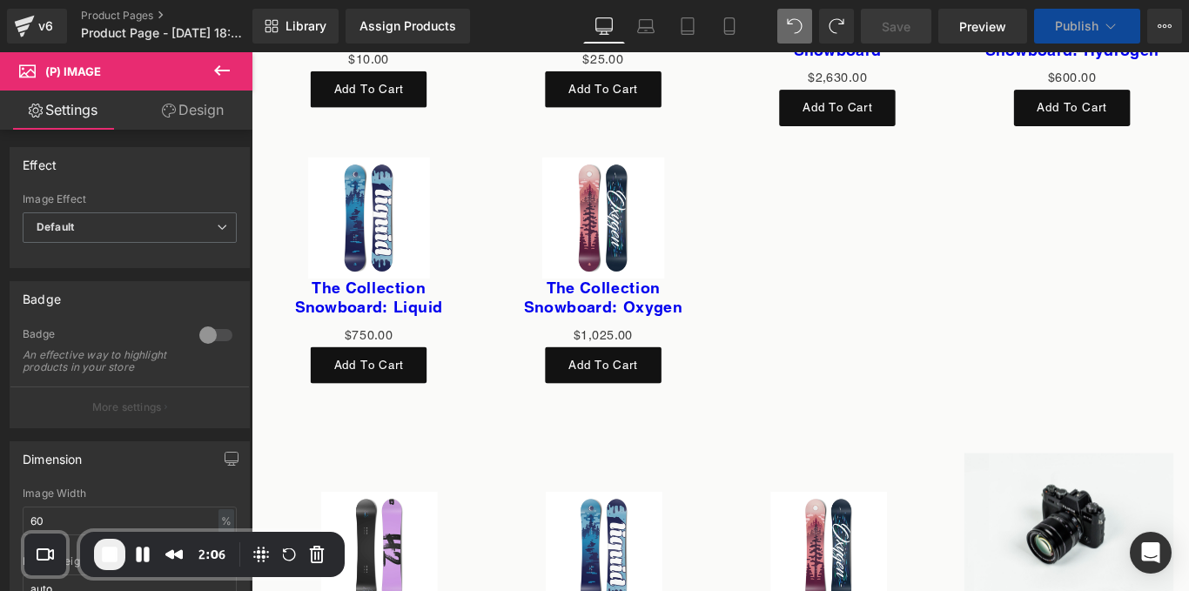
scroll to position [6636, 0]
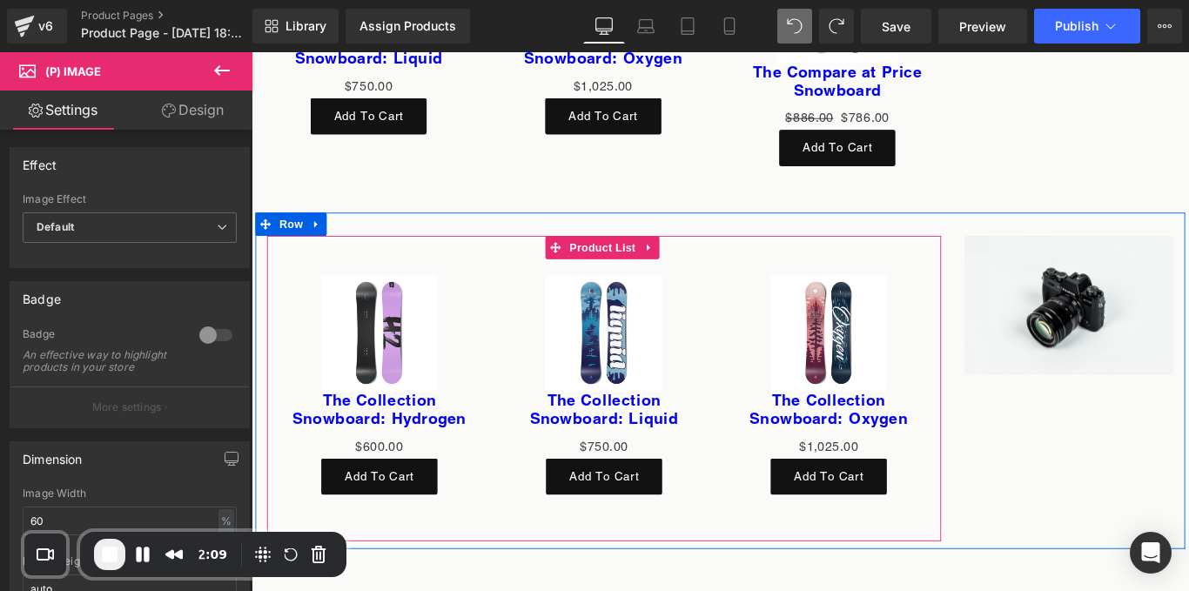
click at [774, 315] on div "Sale Off (P) Image The Collection Snowboard: Oxygen (P) Title $0 $1,025.00 (P) …" at bounding box center [900, 426] width 252 height 282
click at [649, 264] on span "Product List" at bounding box center [645, 272] width 83 height 26
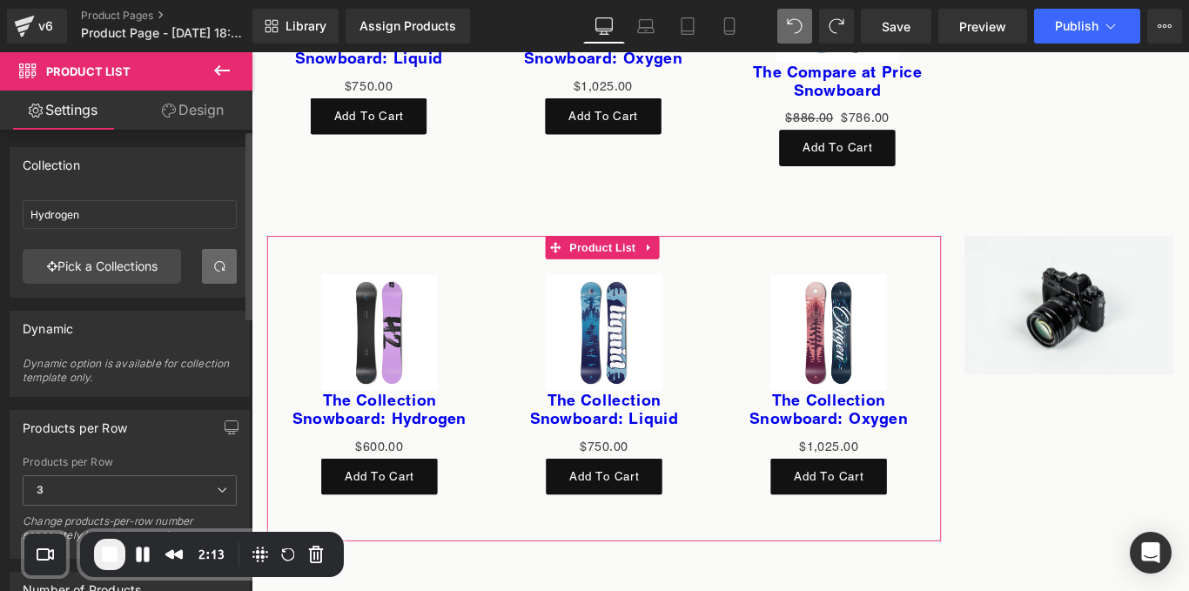
click at [203, 261] on link at bounding box center [219, 266] width 35 height 35
click at [151, 261] on link "Pick a Collections" at bounding box center [102, 266] width 158 height 35
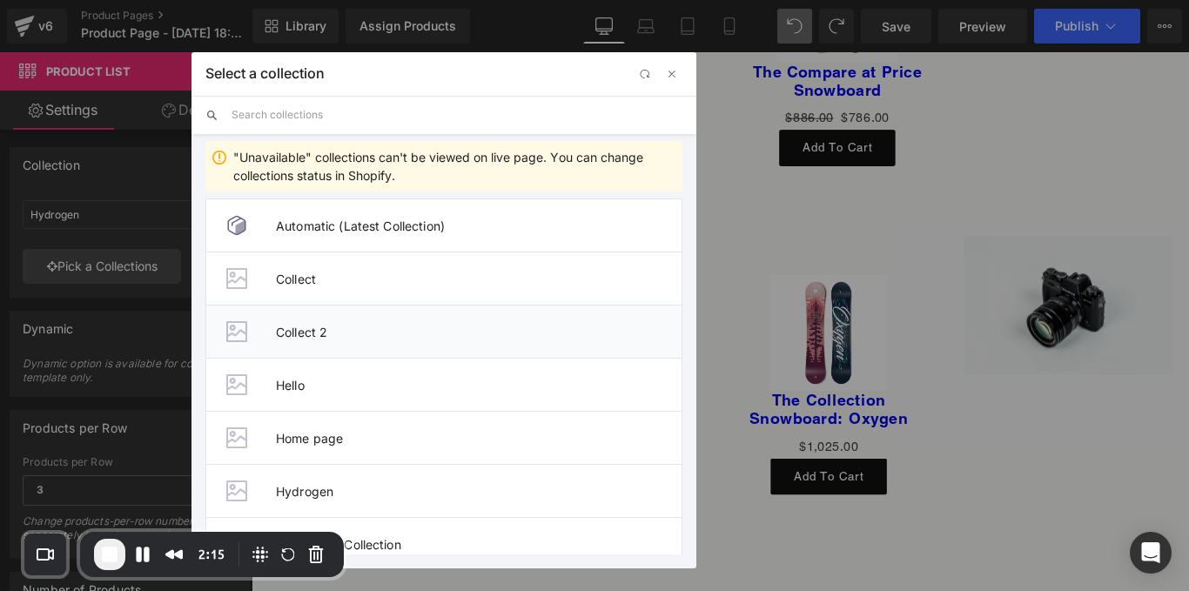
click at [299, 331] on span "Collect 2" at bounding box center [479, 332] width 406 height 15
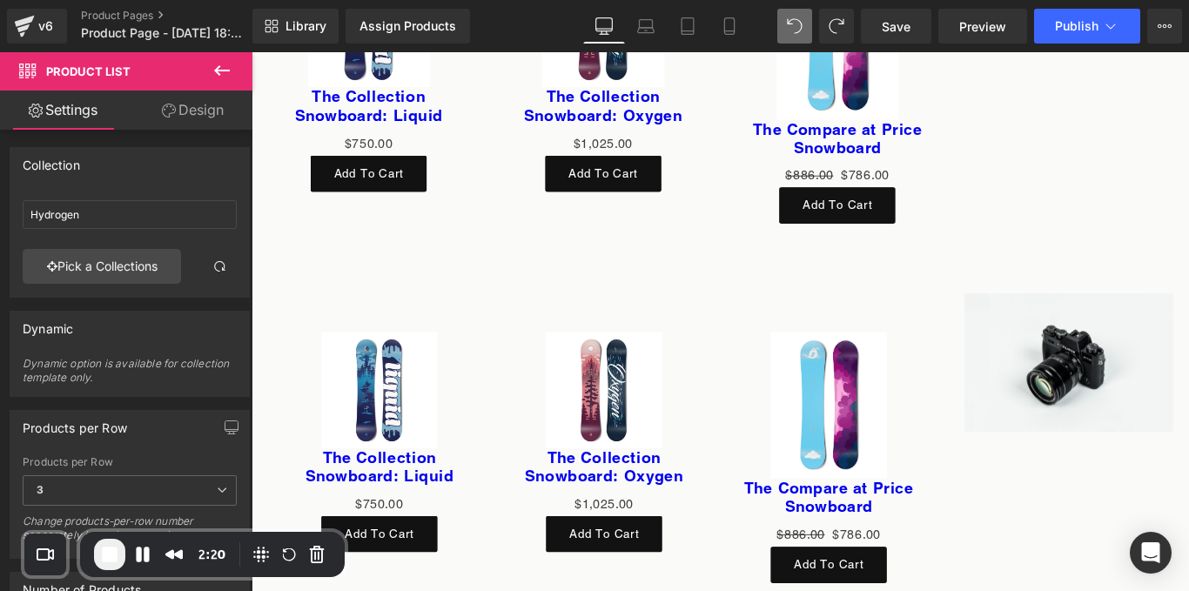
scroll to position [6389, 0]
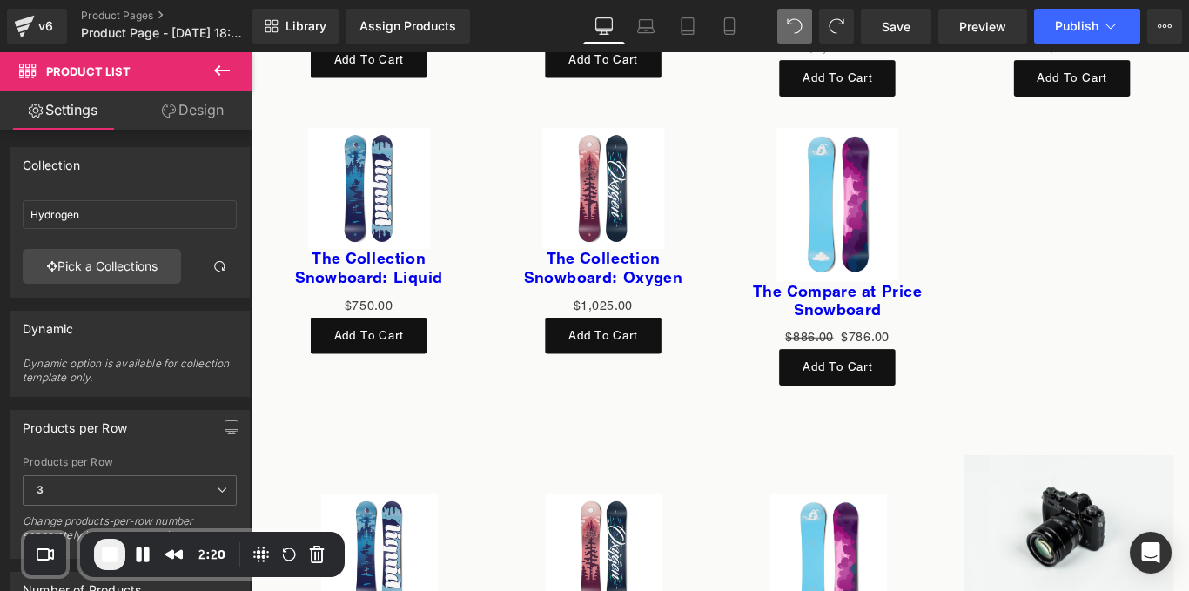
click at [778, 188] on div "Sale Off (P) Image The Compare at Price Snowboard (P) Title $886.00 $786.00 (P)…" at bounding box center [910, 281] width 264 height 325
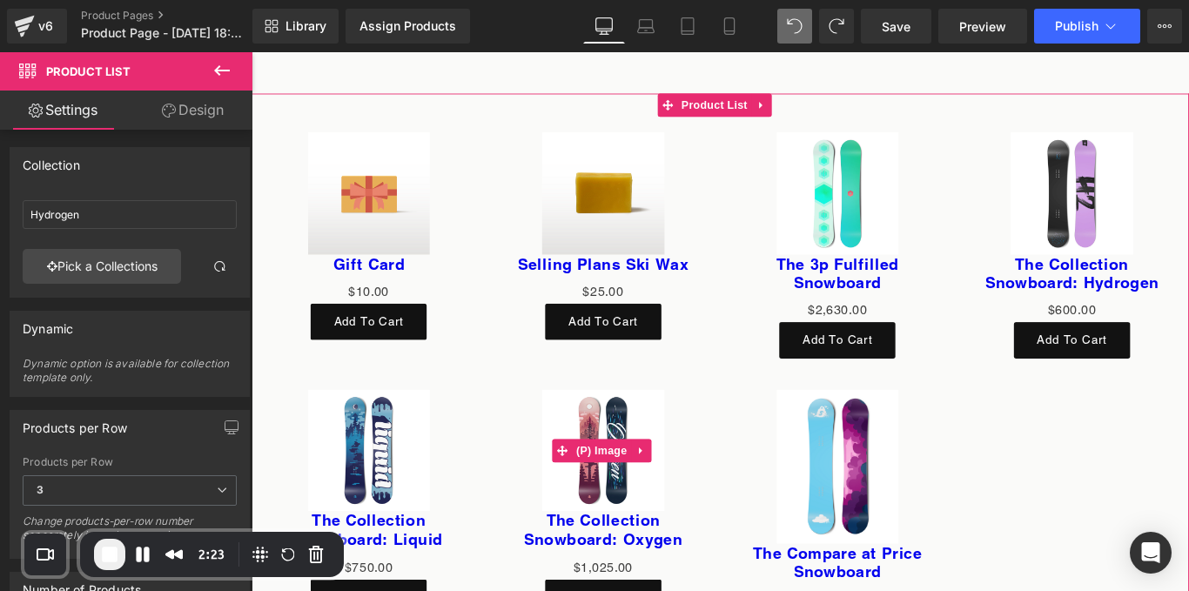
scroll to position [6080, 0]
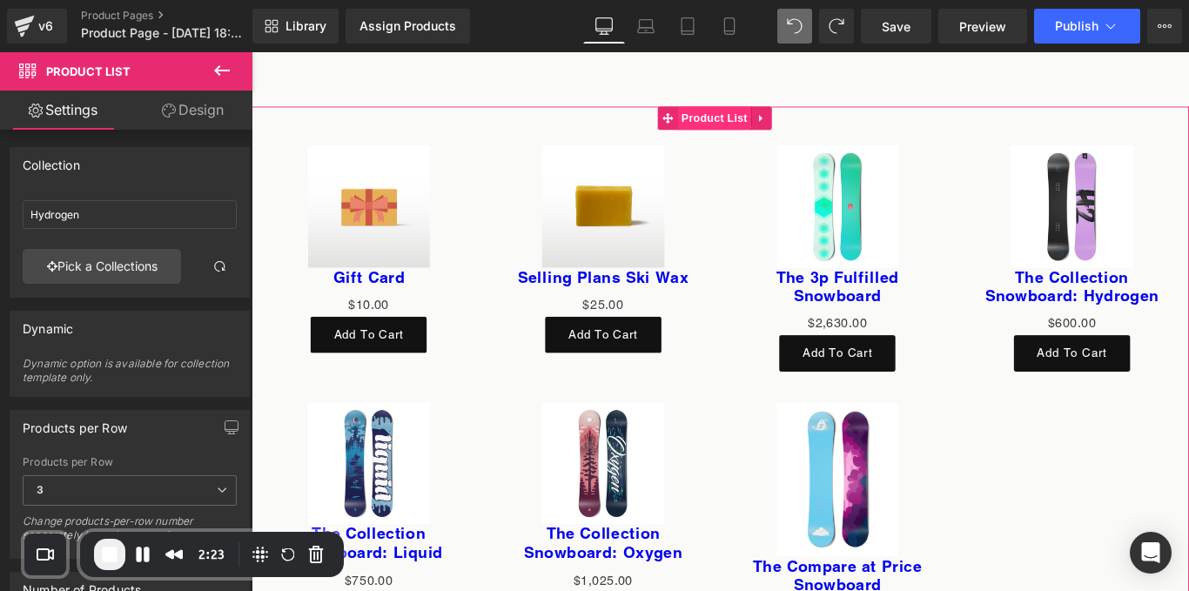
click at [749, 114] on span "Product List" at bounding box center [771, 126] width 83 height 26
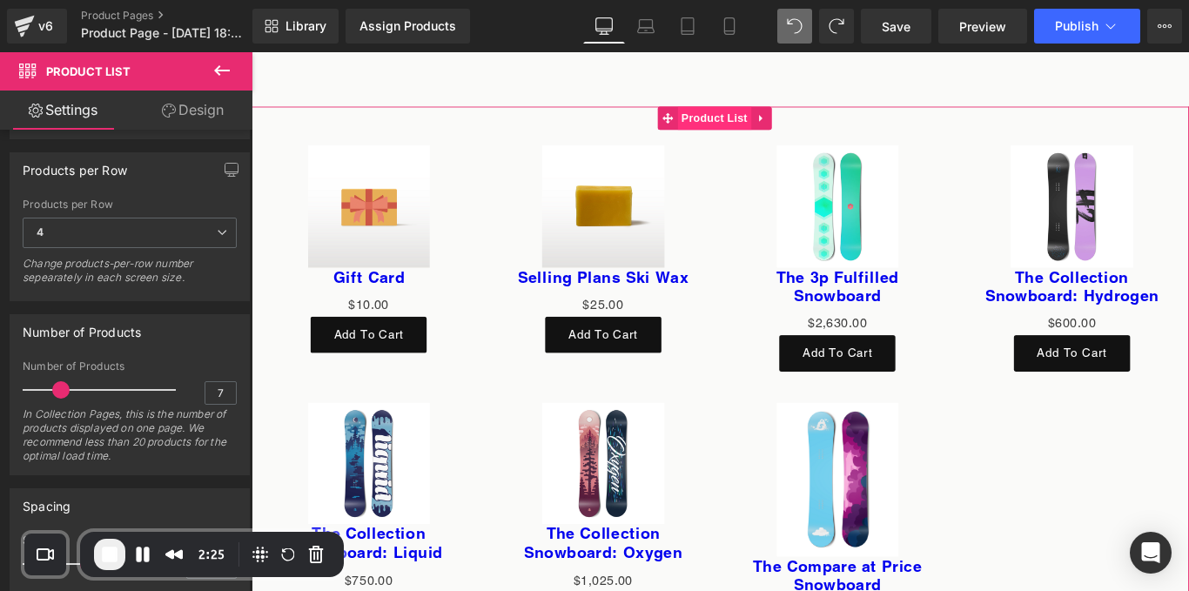
scroll to position [261, 0]
click at [212, 390] on input "7" at bounding box center [220, 390] width 30 height 22
type input "3"
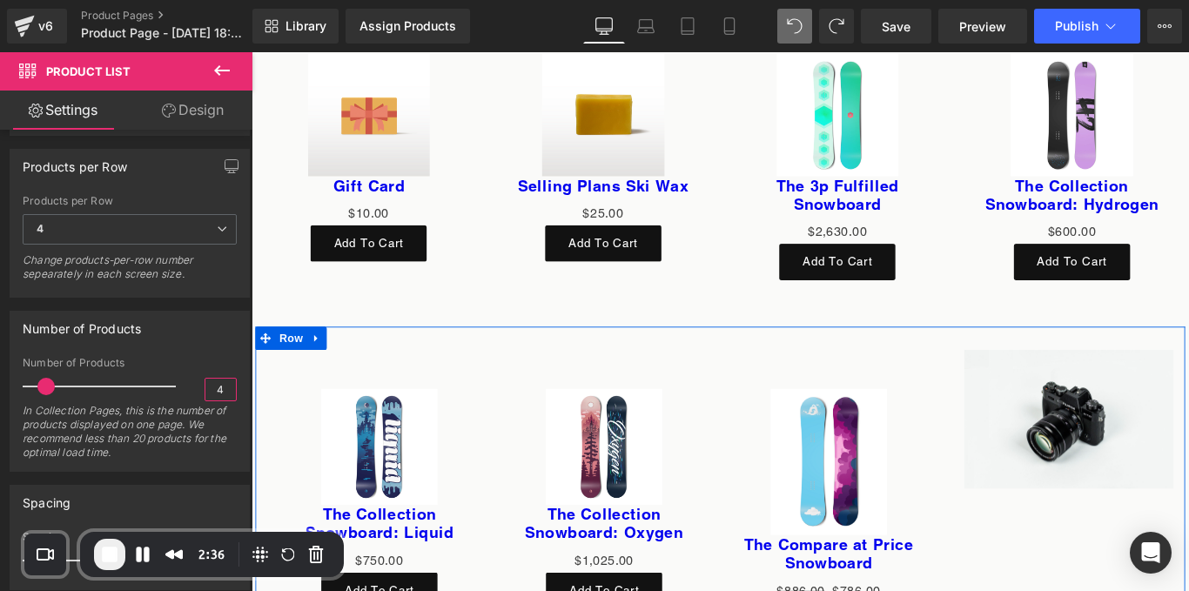
scroll to position [6328, 0]
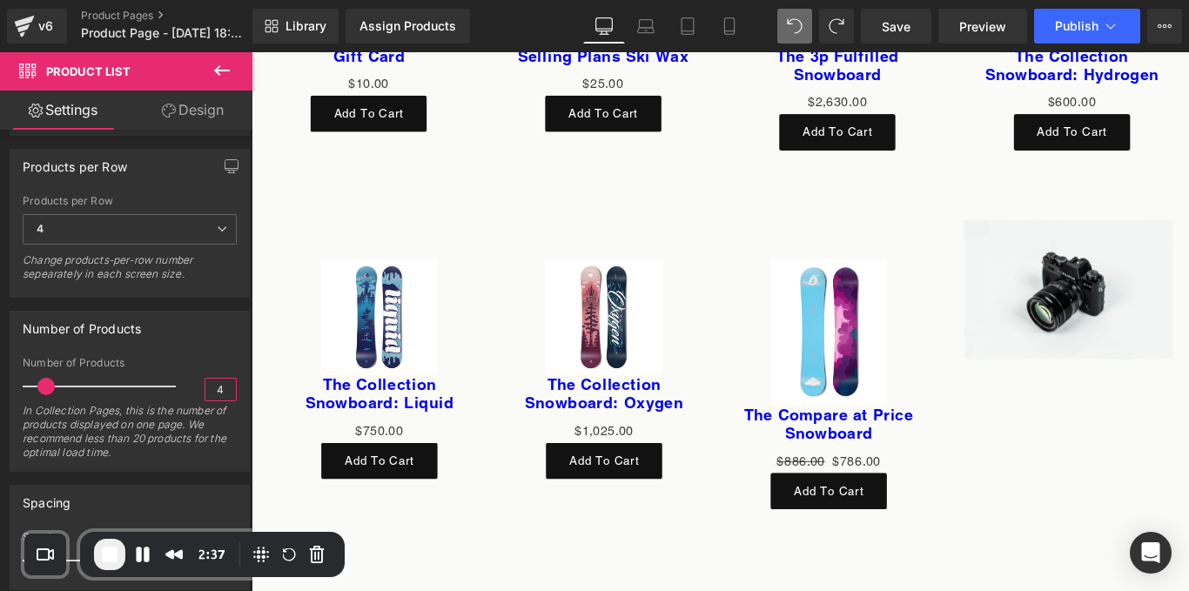
type input "4"
click at [112, 548] on span "End Recording" at bounding box center [109, 554] width 21 height 21
